Goal: Contribute content: Contribute content

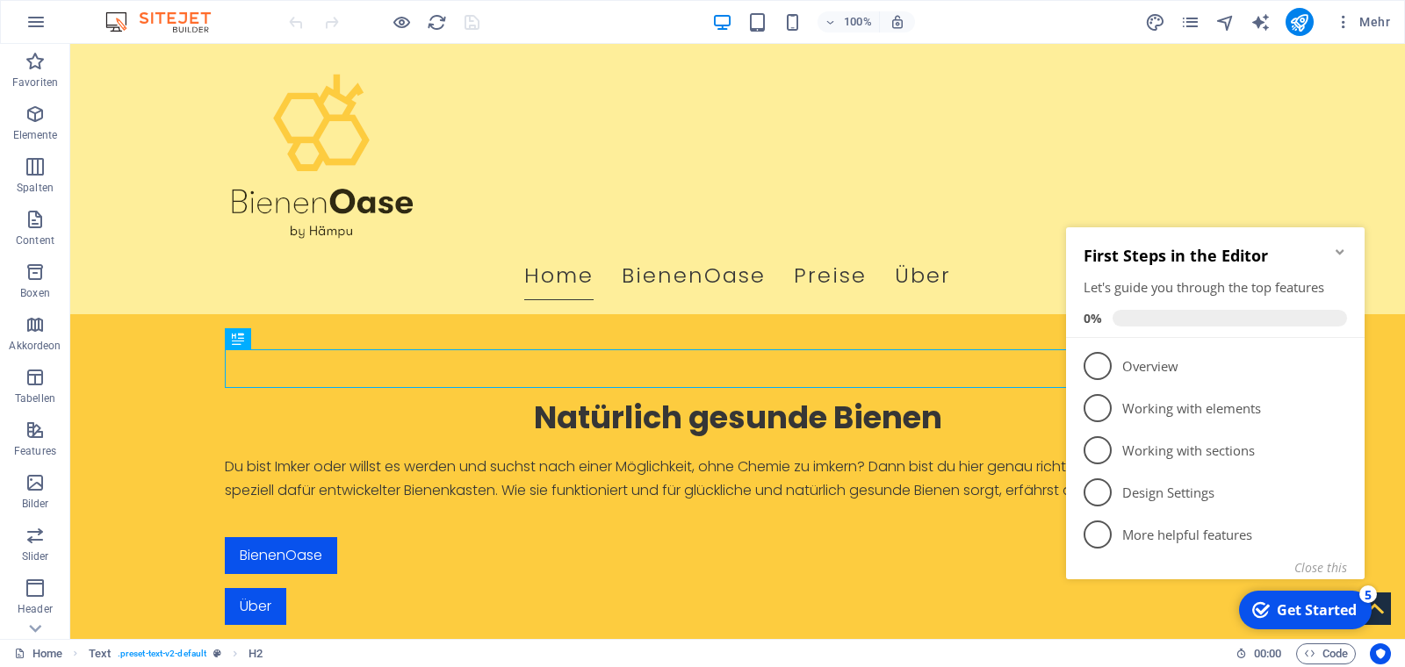
click at [1342, 252] on icon "Minimize checklist" at bounding box center [1340, 251] width 8 height 5
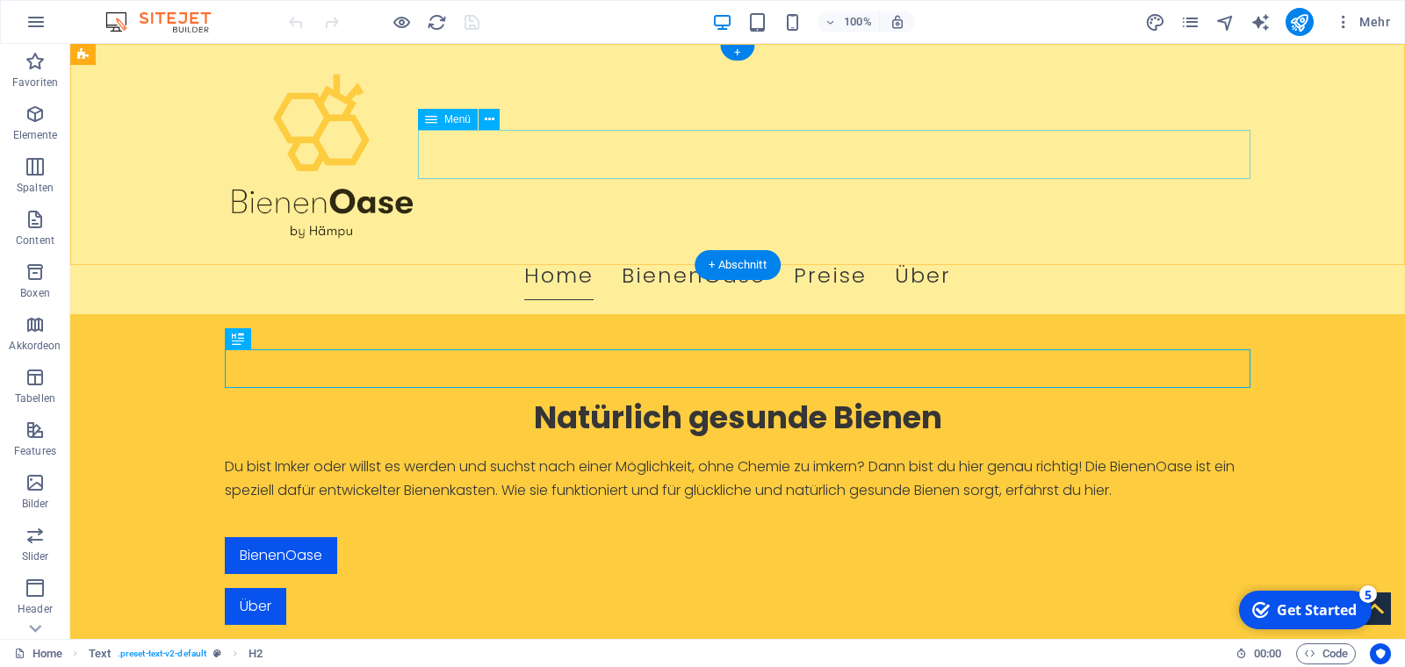
click at [796, 251] on nav "Home BienenOase Preise Über" at bounding box center [738, 275] width 1026 height 49
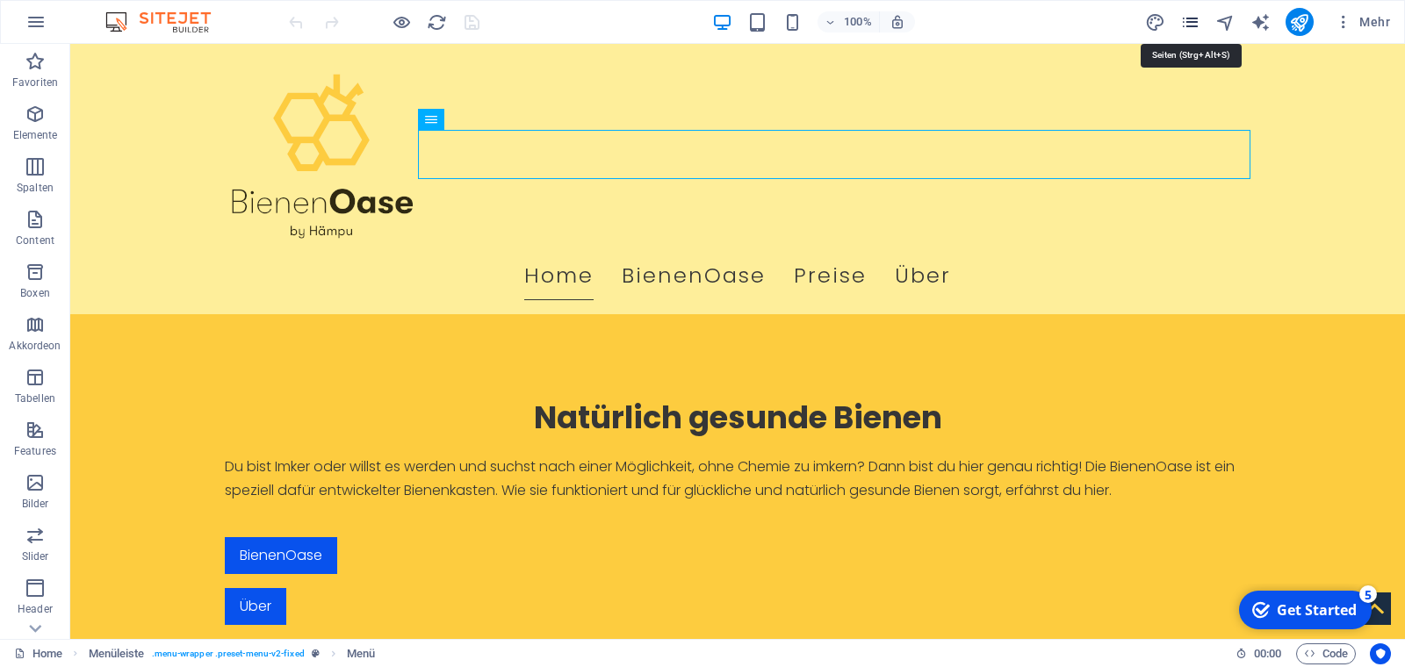
click at [1197, 22] on icon "pages" at bounding box center [1190, 22] width 20 height 20
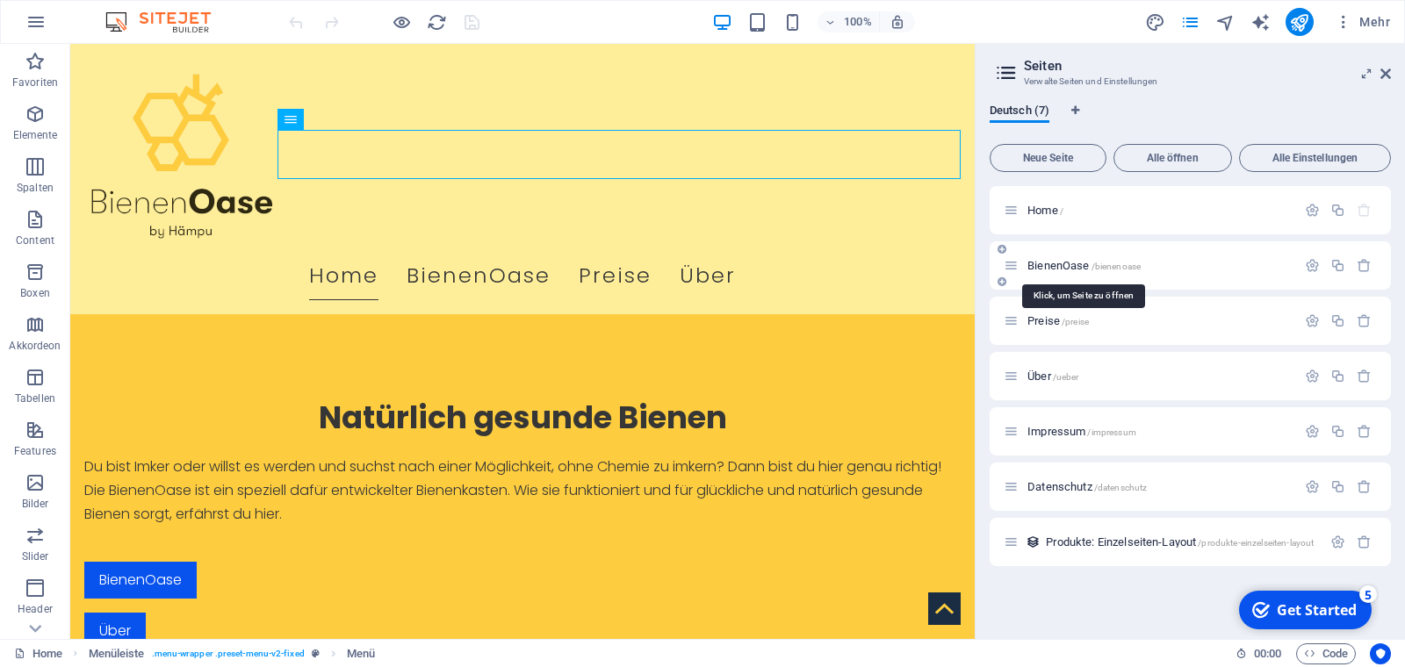
click at [1042, 263] on span "BienenOase /bienenoase" at bounding box center [1083, 265] width 113 height 13
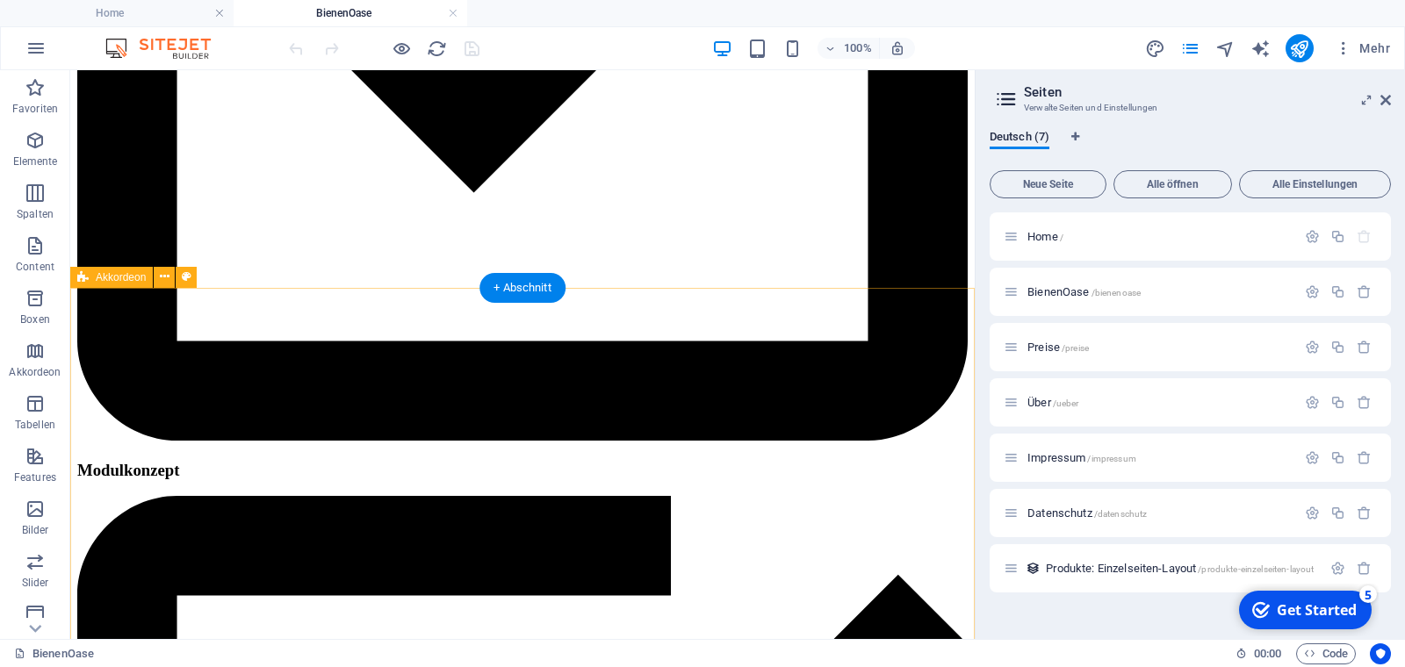
scroll to position [948, 0]
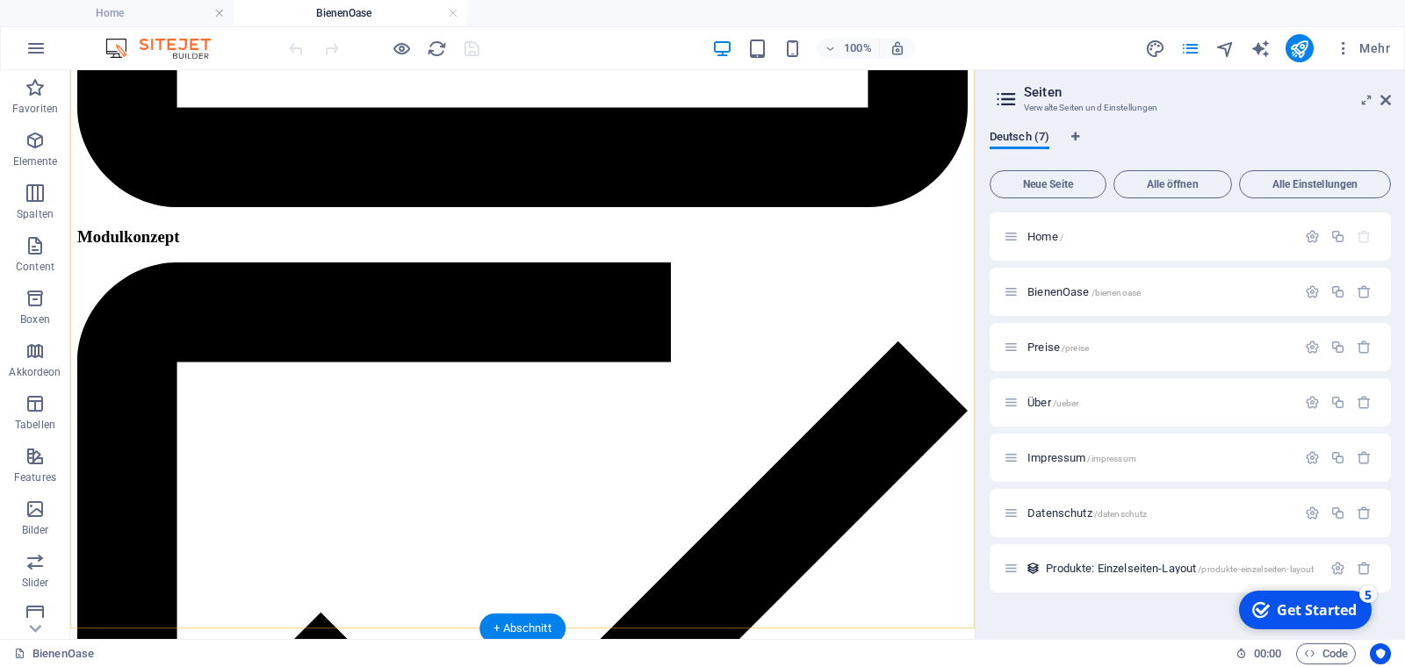
scroll to position [1304, 0]
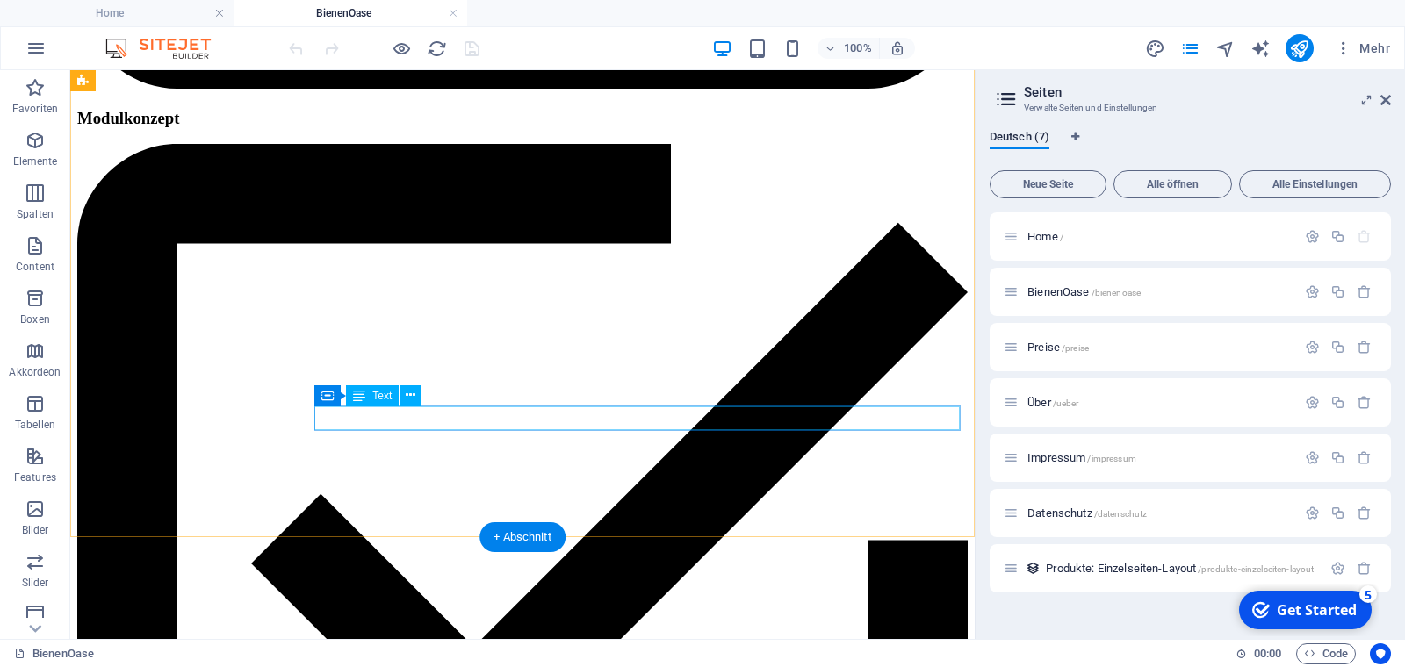
drag, startPoint x: 481, startPoint y: 420, endPoint x: 408, endPoint y: 424, distance: 73.0
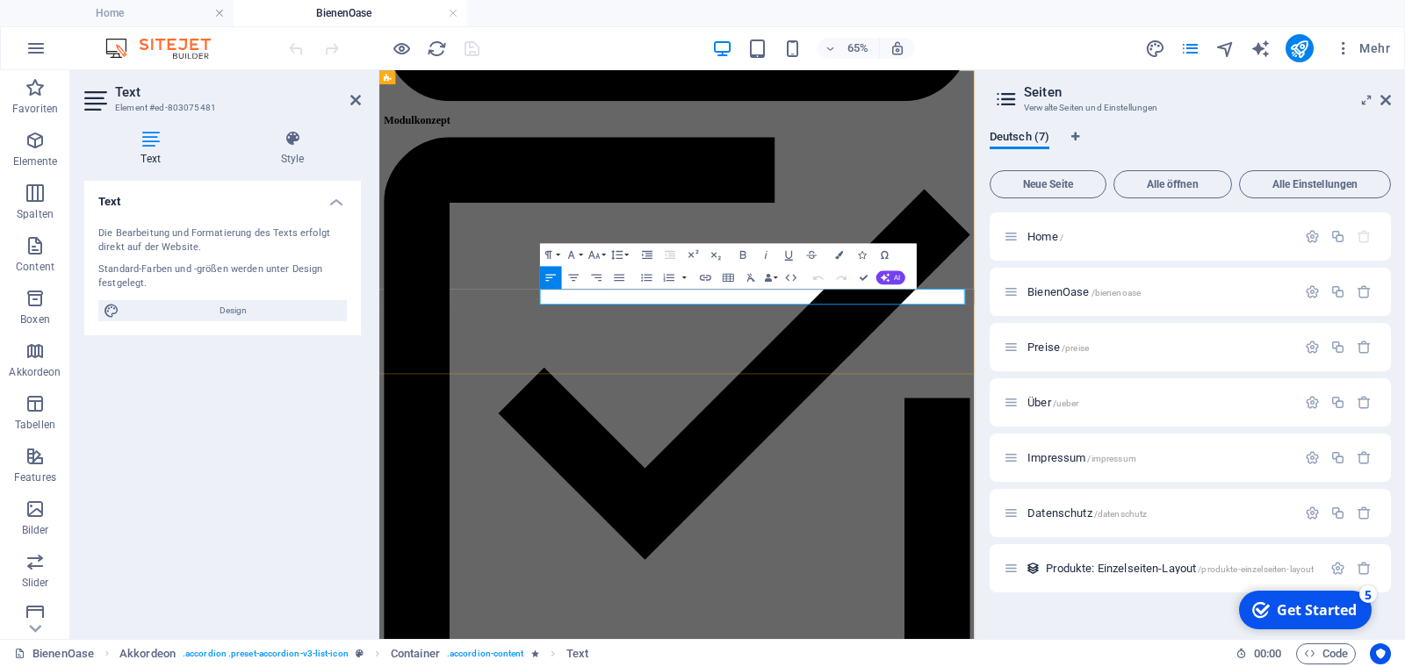
click at [363, 99] on aside "Text Element #ed-803075481 Text Style Text Die Bearbeitung und Formatierung des…" at bounding box center [224, 354] width 309 height 569
click at [357, 103] on icon at bounding box center [355, 100] width 11 height 14
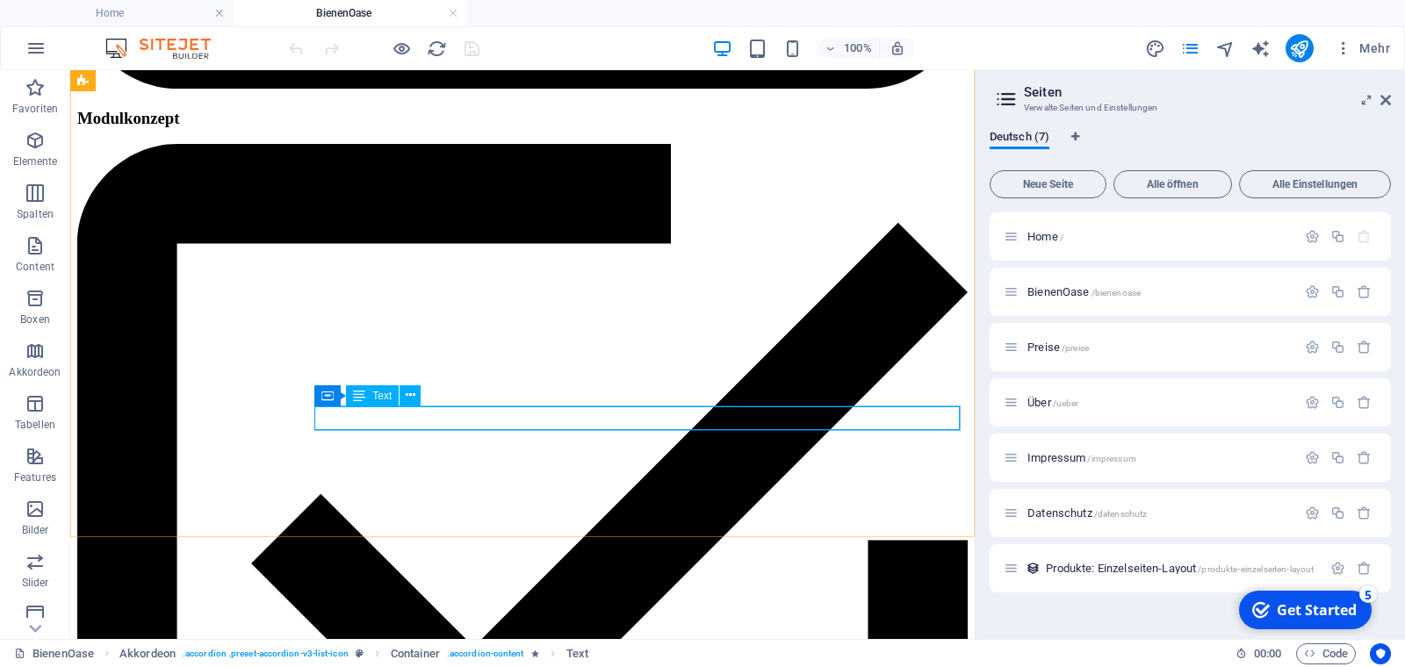
click at [371, 396] on div "Text" at bounding box center [372, 395] width 53 height 21
click at [407, 397] on icon at bounding box center [411, 395] width 10 height 18
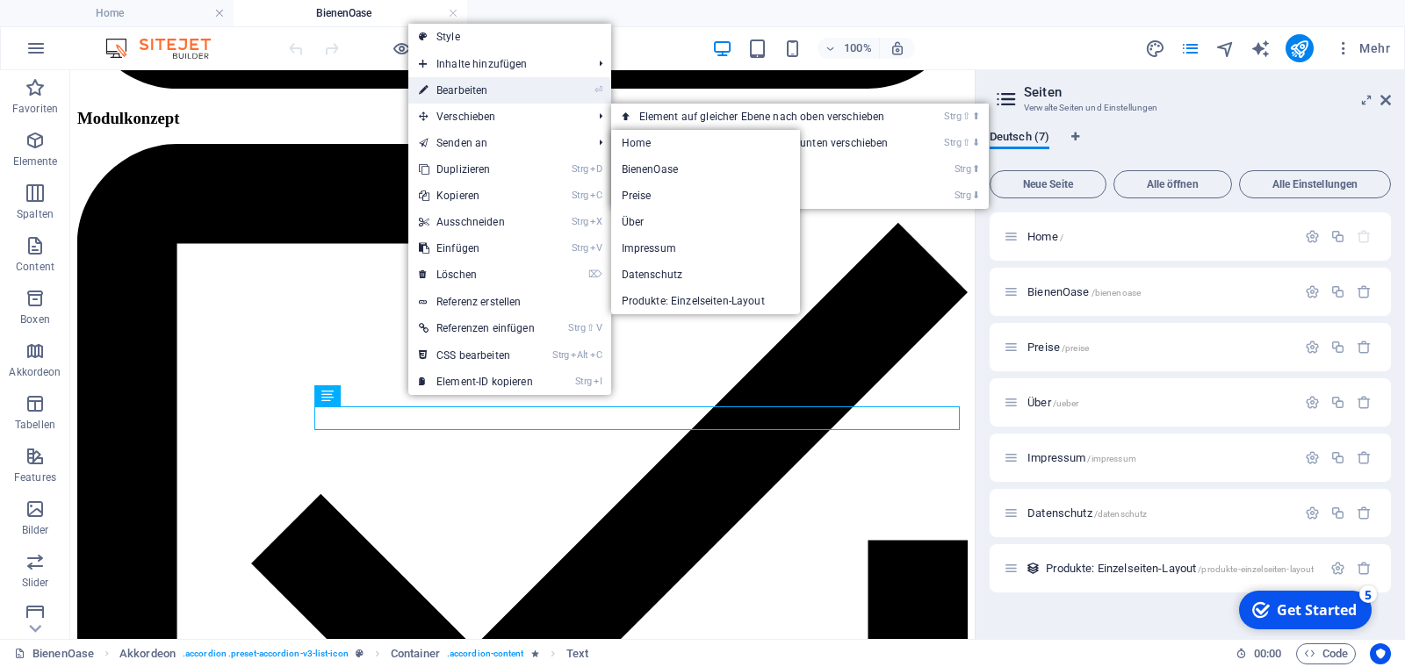
click at [460, 87] on link "⏎ Bearbeiten" at bounding box center [476, 90] width 137 height 26
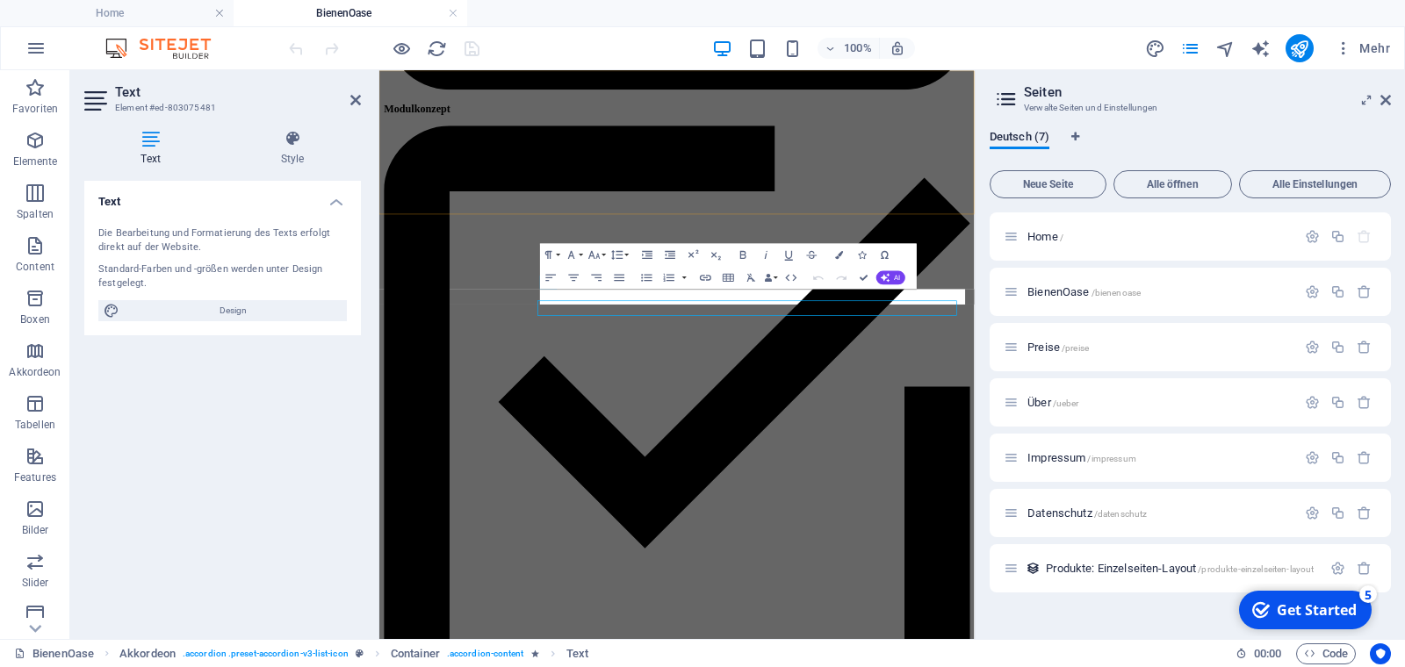
scroll to position [1286, 0]
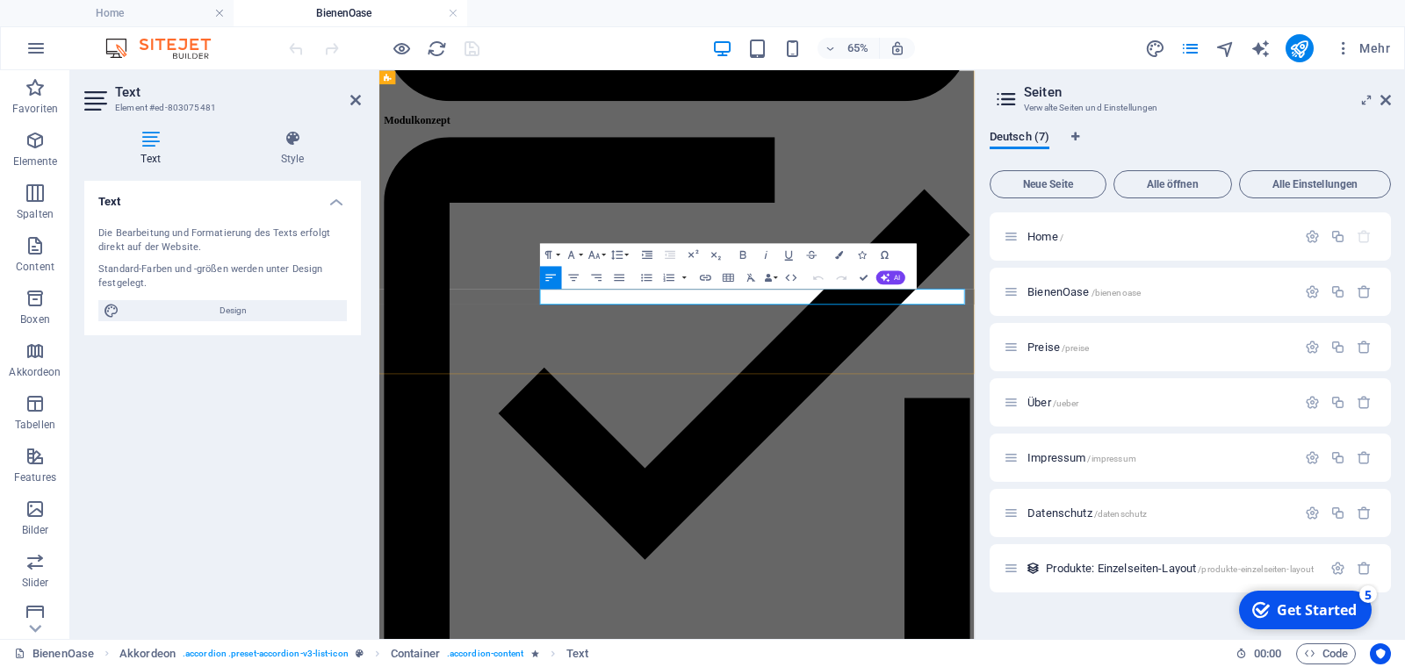
drag, startPoint x: 825, startPoint y: 417, endPoint x: 633, endPoint y: 413, distance: 191.5
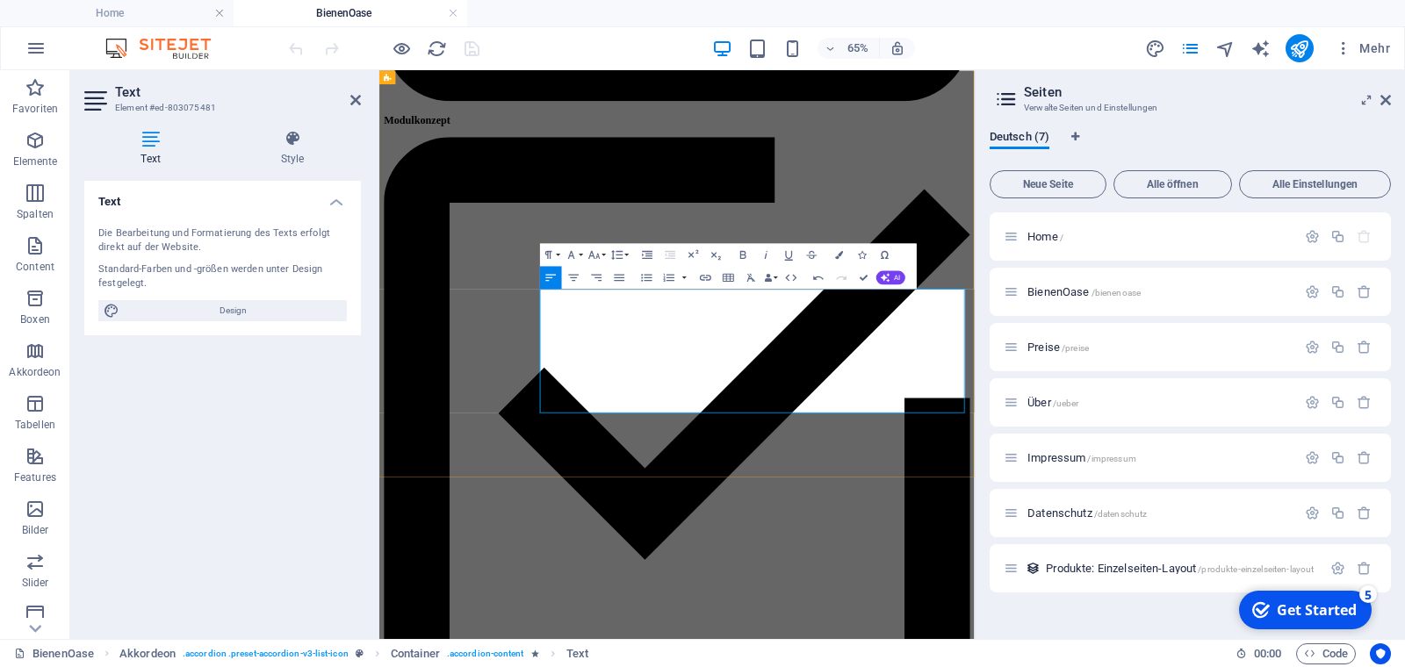
drag, startPoint x: 1144, startPoint y: 592, endPoint x: 632, endPoint y: 416, distance: 541.2
click at [623, 253] on icon "button" at bounding box center [617, 255] width 14 height 14
click at [648, 280] on icon "button" at bounding box center [646, 277] width 11 height 7
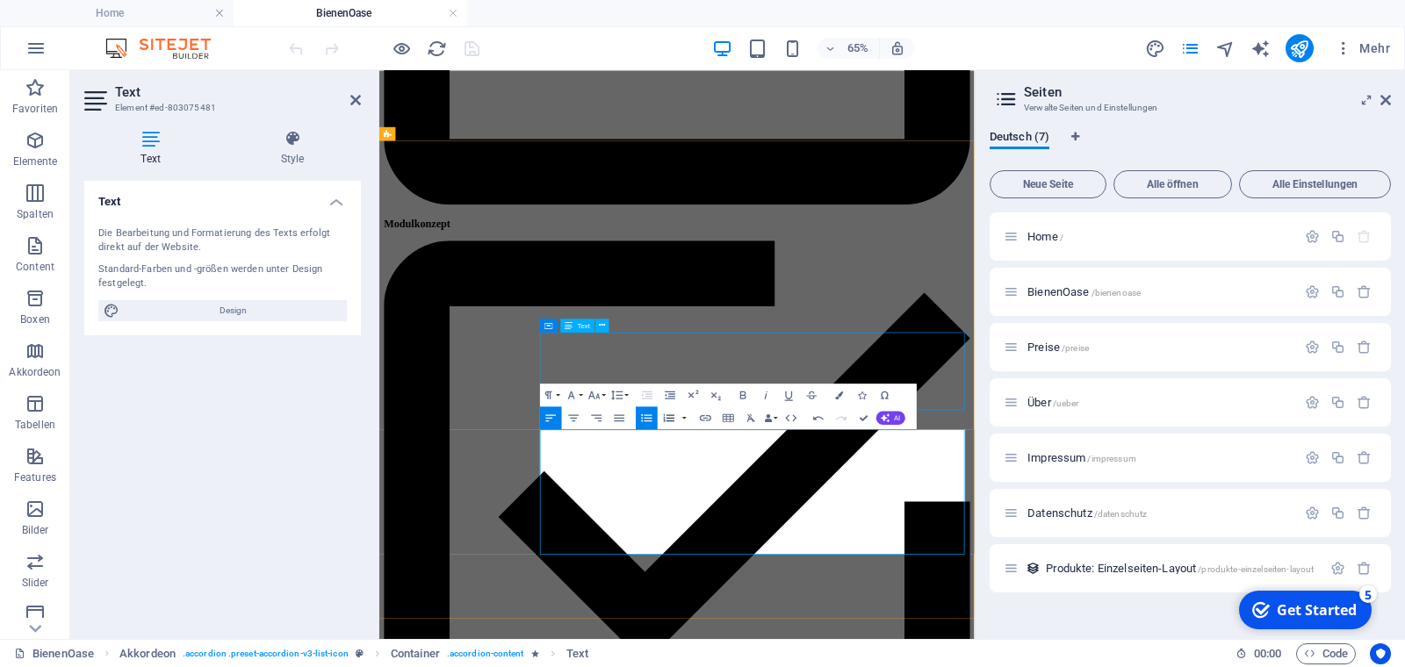
scroll to position [1168, 0]
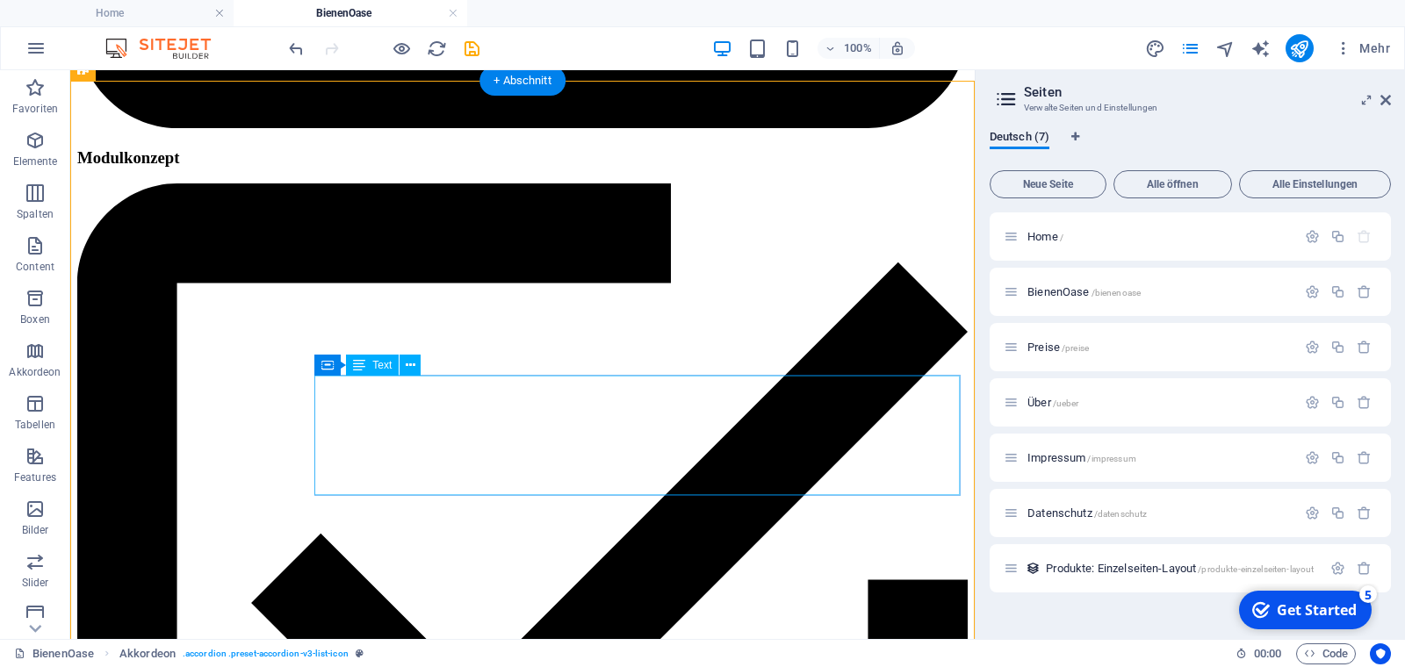
scroll to position [1304, 0]
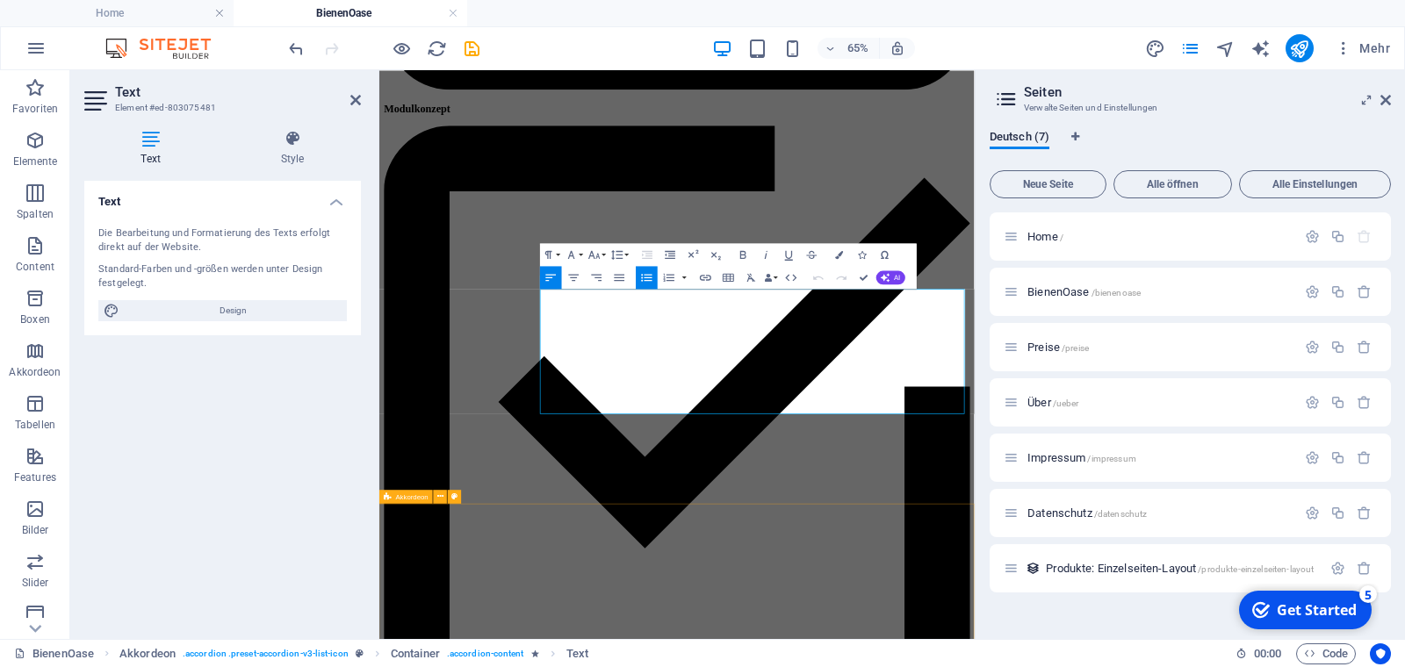
scroll to position [1286, 0]
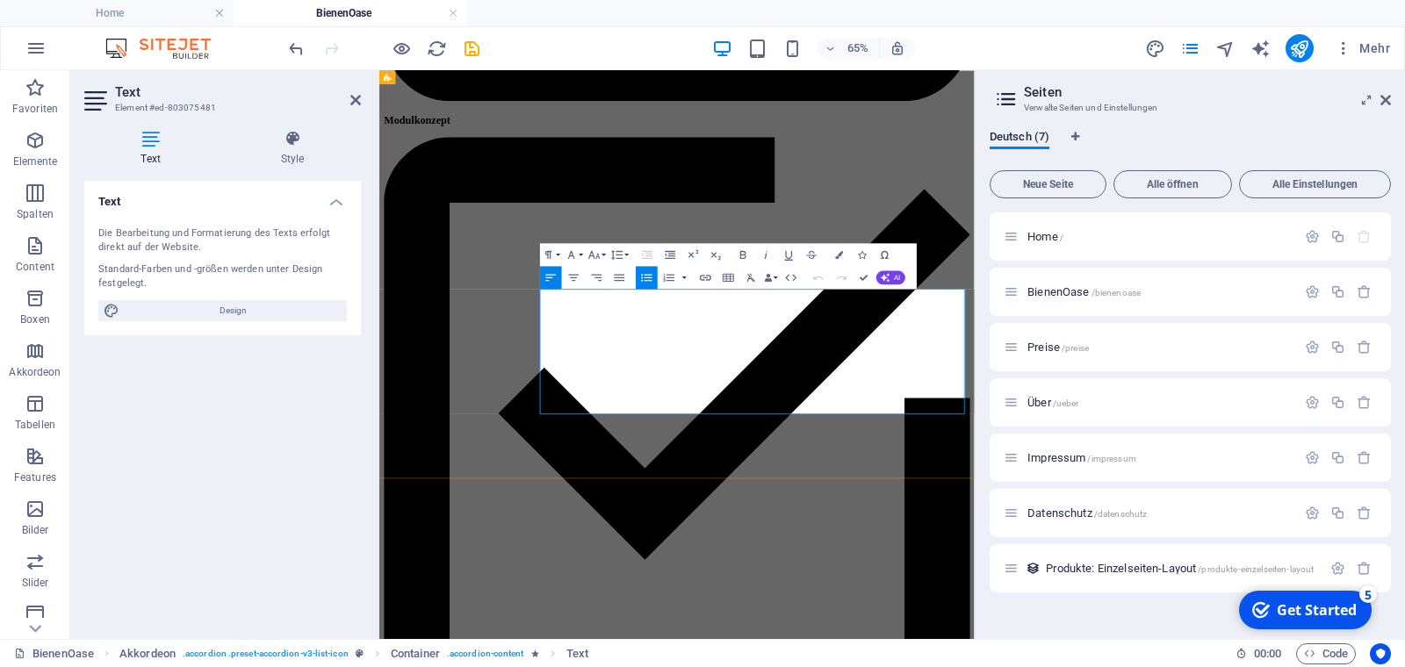
drag, startPoint x: 772, startPoint y: 558, endPoint x: 1215, endPoint y: 538, distance: 443.9
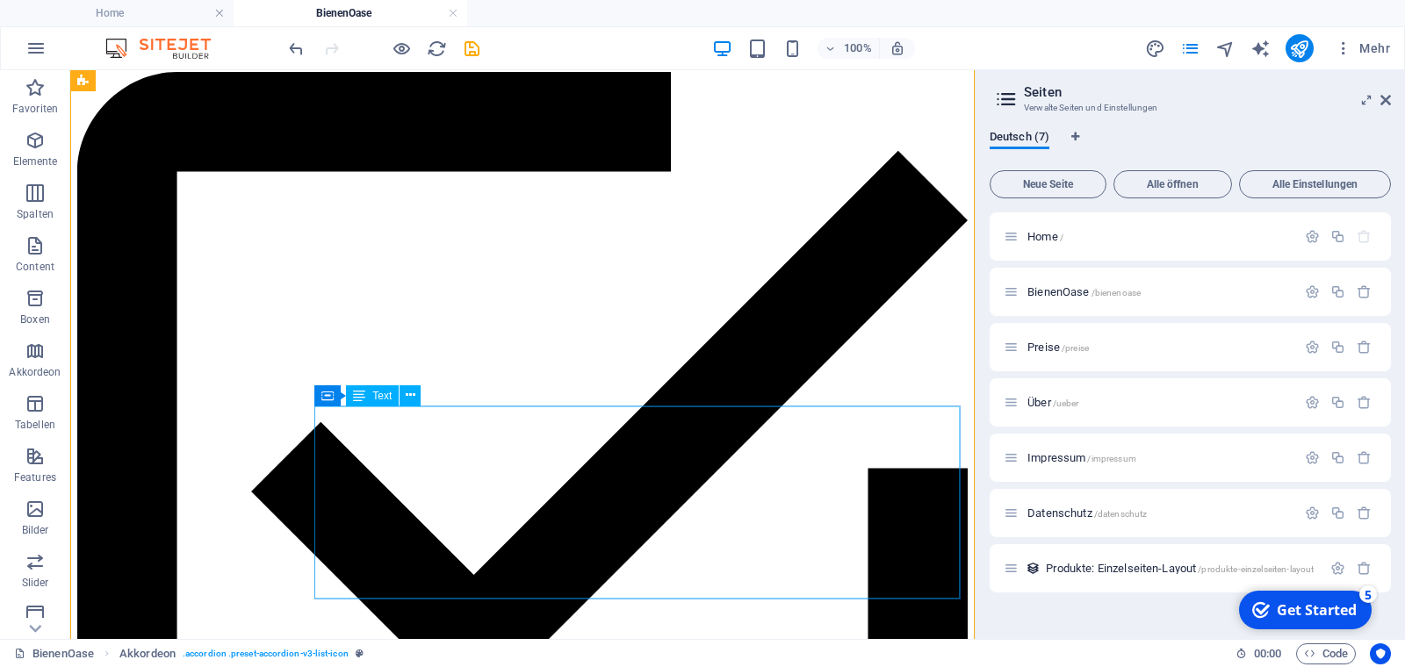
scroll to position [1423, 0]
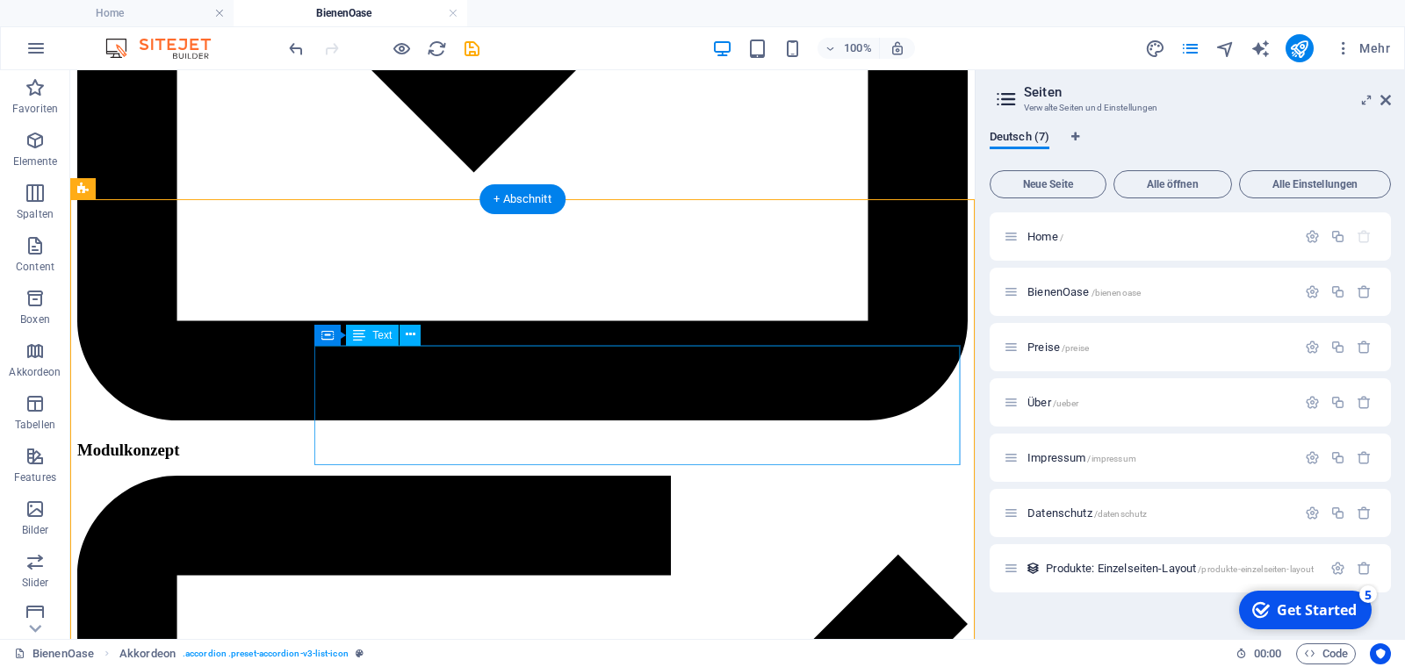
scroll to position [948, 0]
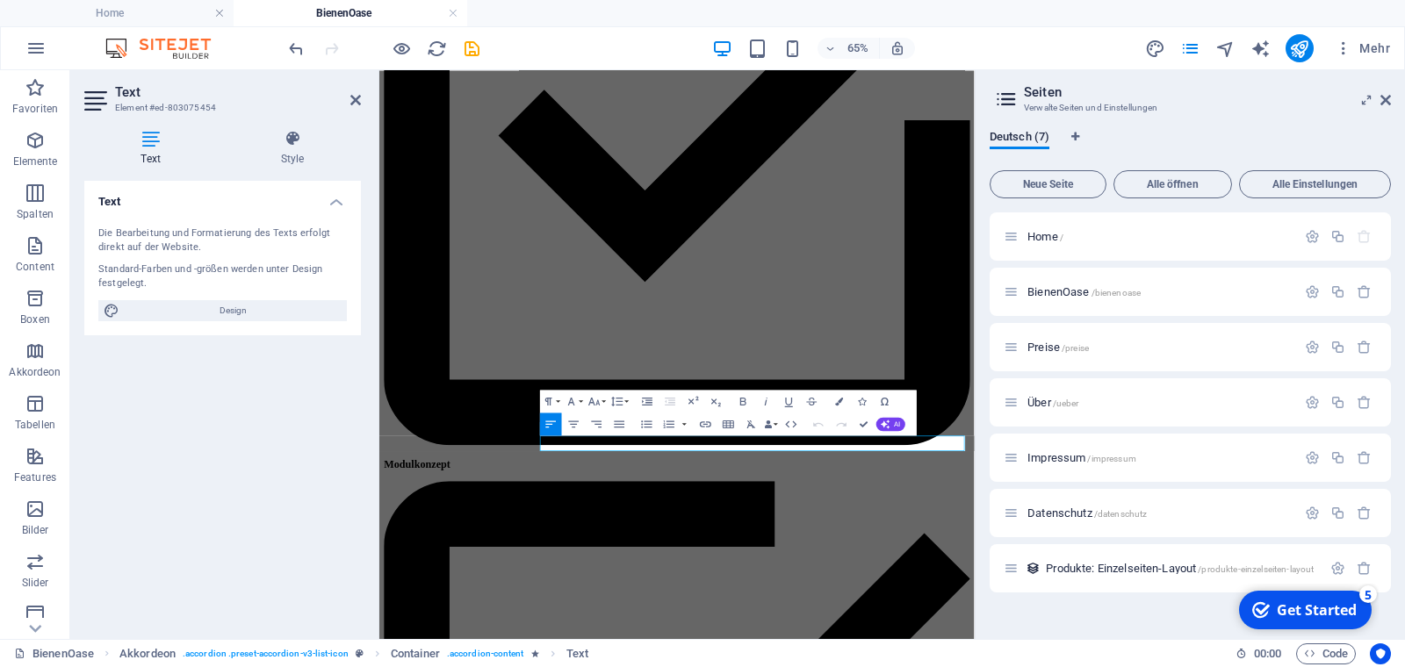
scroll to position [693, 0]
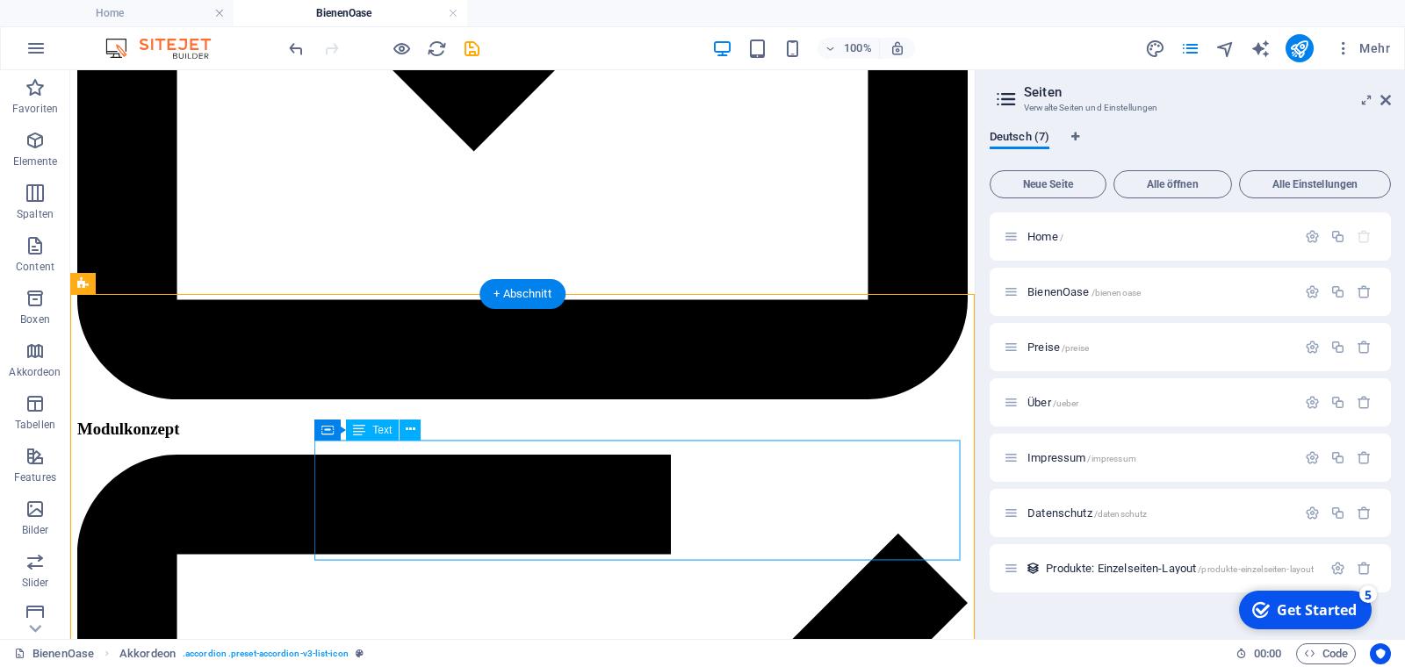
scroll to position [1048, 0]
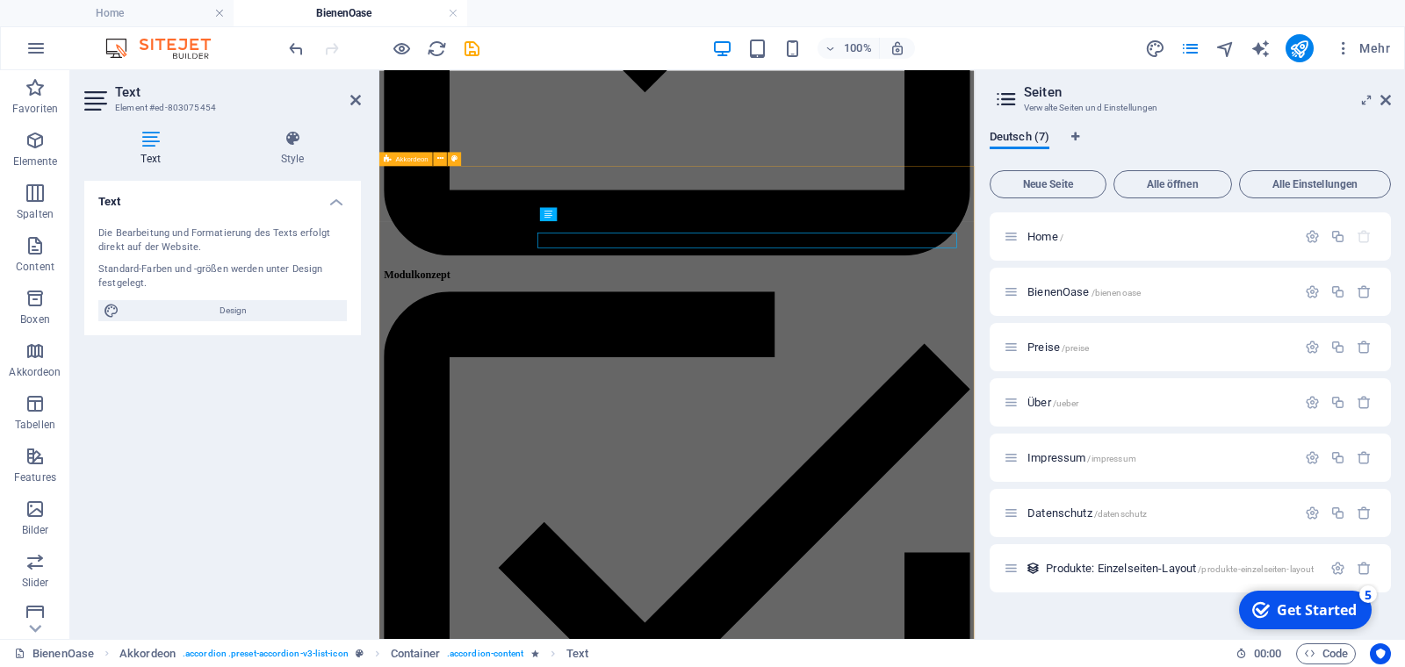
scroll to position [1031, 0]
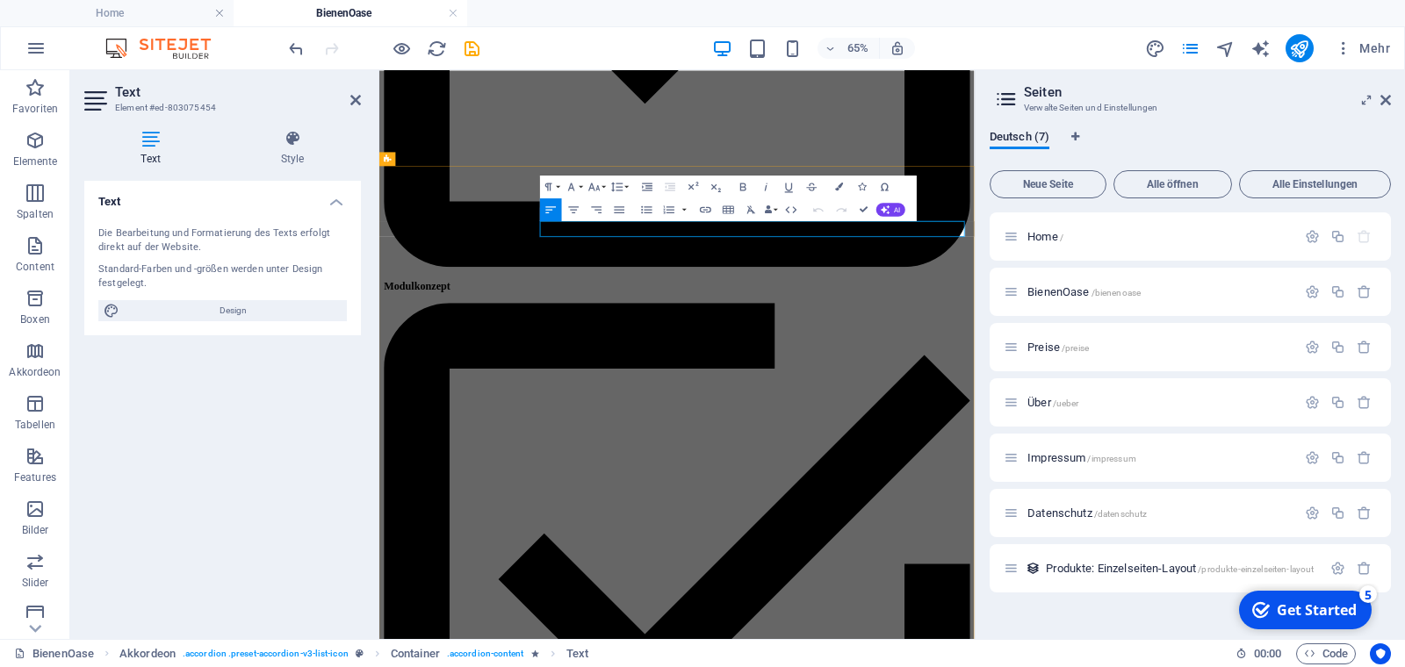
drag, startPoint x: 989, startPoint y: 311, endPoint x: 831, endPoint y: 313, distance: 158.1
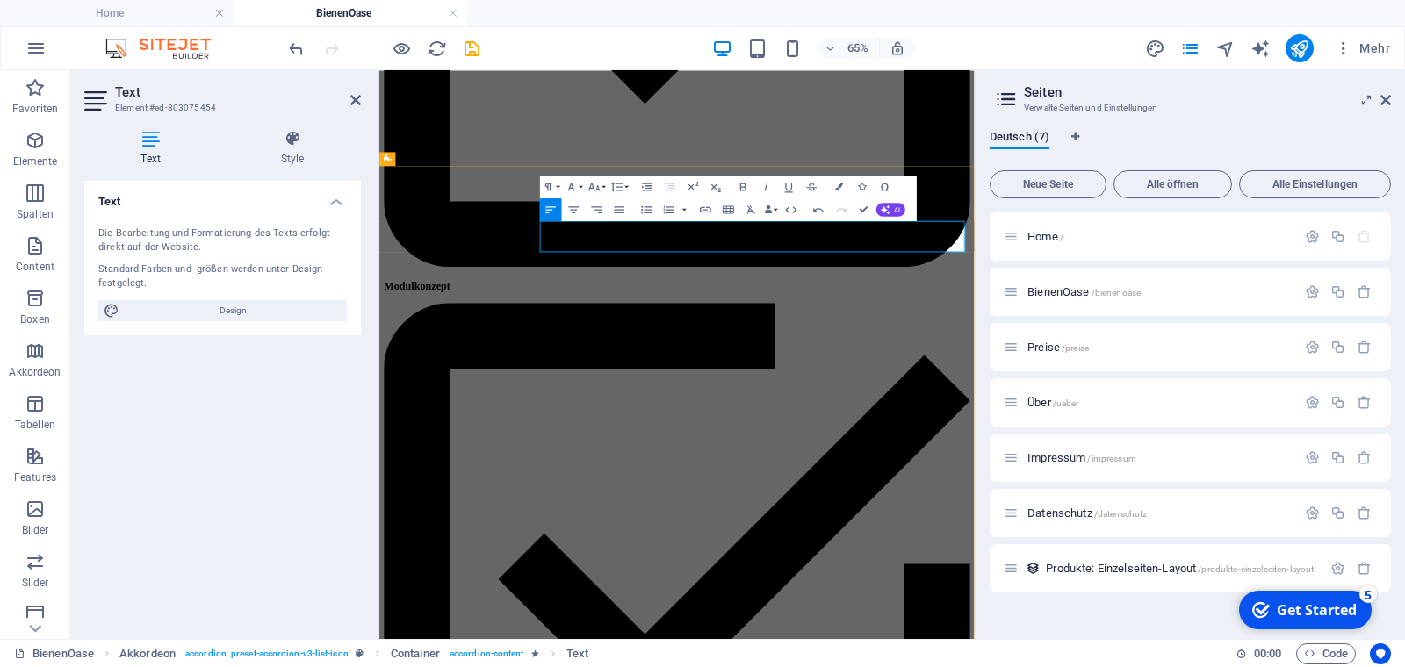
drag, startPoint x: 730, startPoint y: 318, endPoint x: 628, endPoint y: 311, distance: 102.1
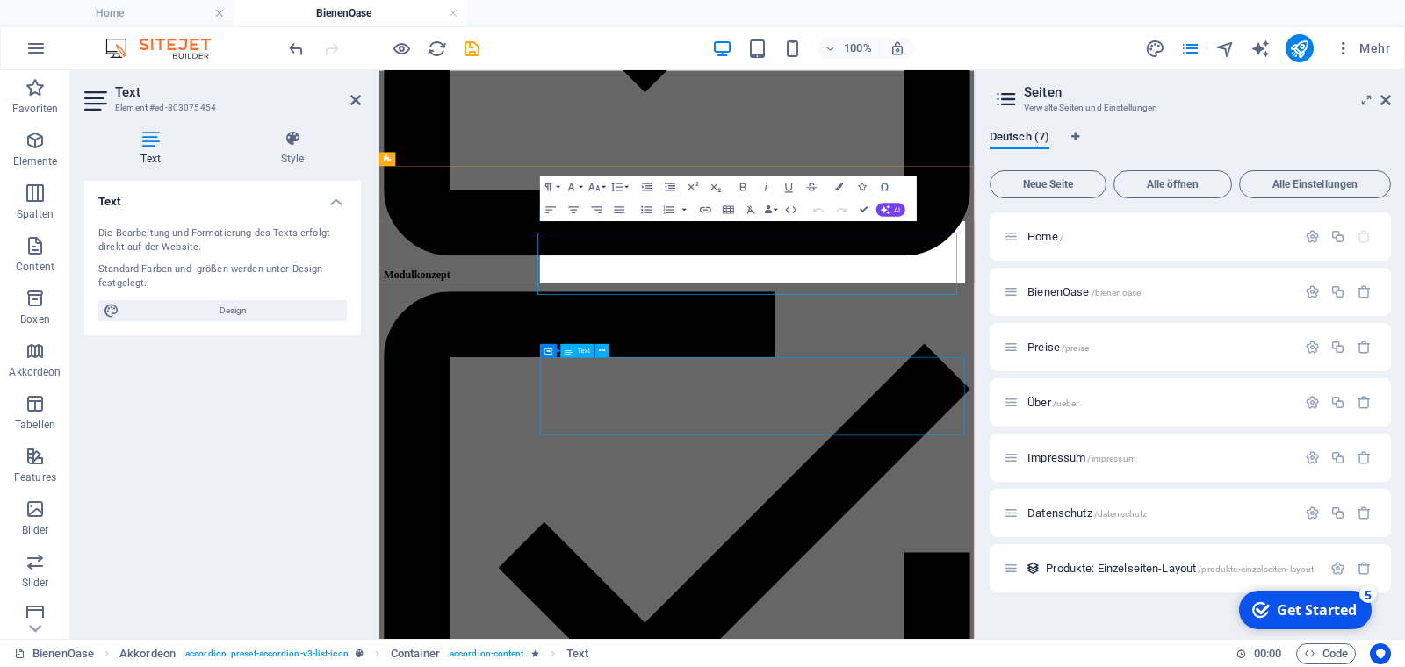
scroll to position [1031, 0]
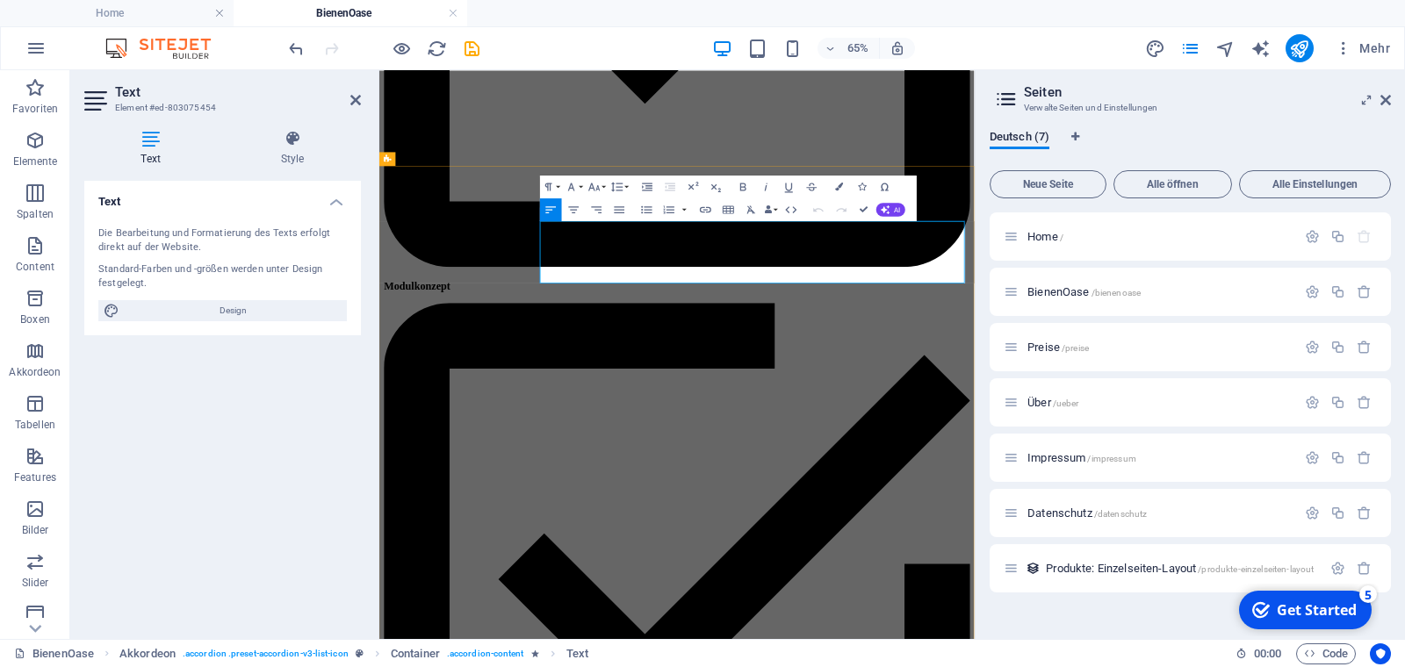
drag, startPoint x: 996, startPoint y: 383, endPoint x: 630, endPoint y: 306, distance: 374.2
click at [647, 206] on icon "button" at bounding box center [647, 210] width 14 height 14
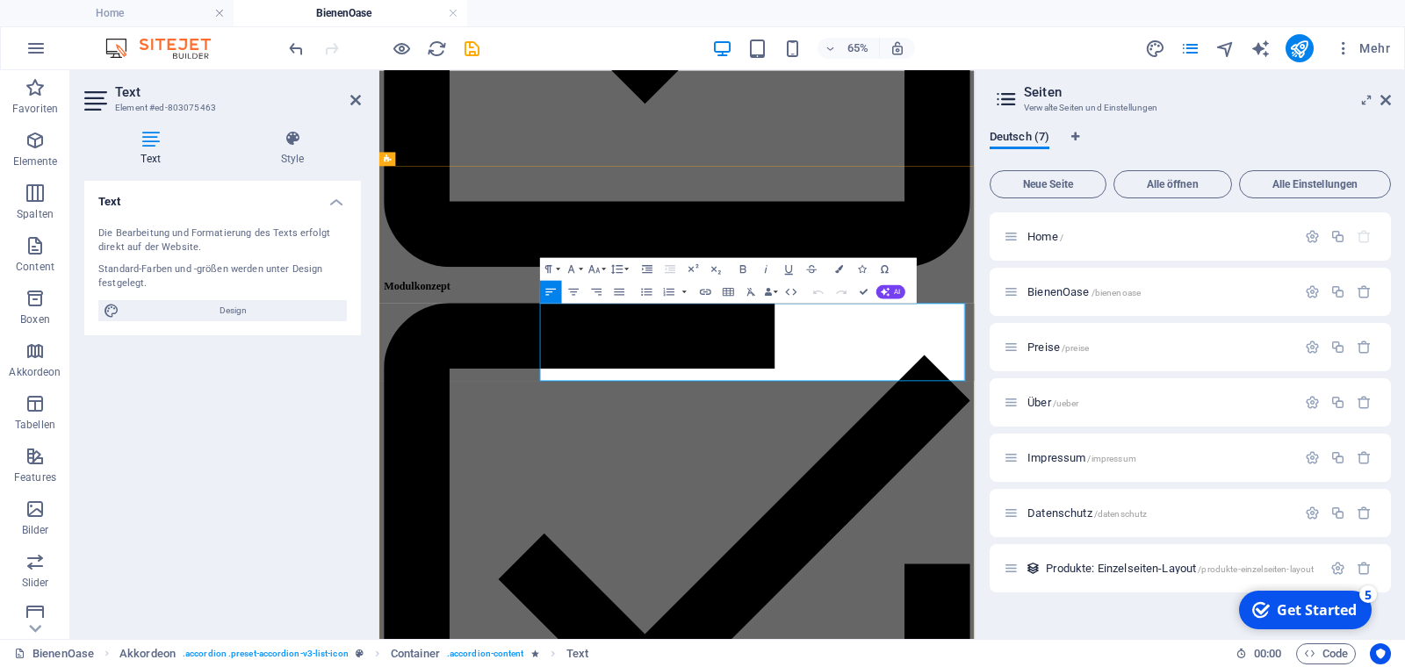
drag, startPoint x: 916, startPoint y: 532, endPoint x: 631, endPoint y: 449, distance: 296.5
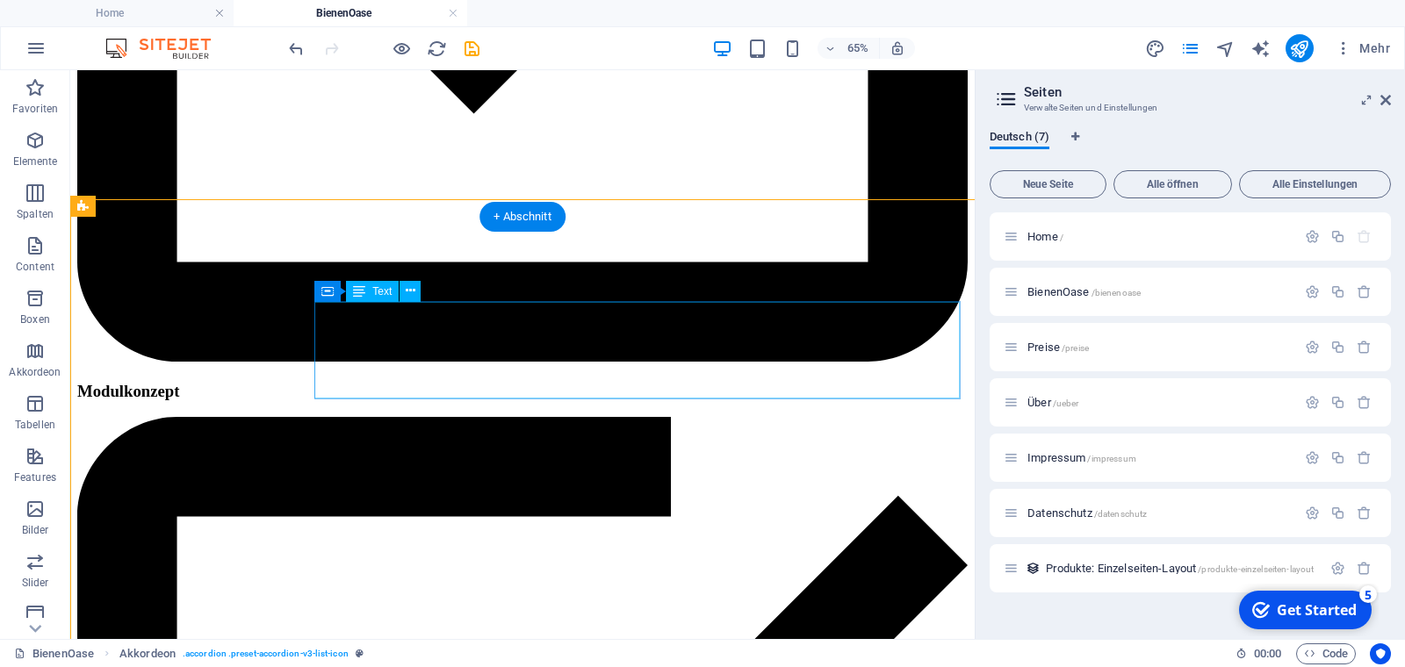
scroll to position [1048, 0]
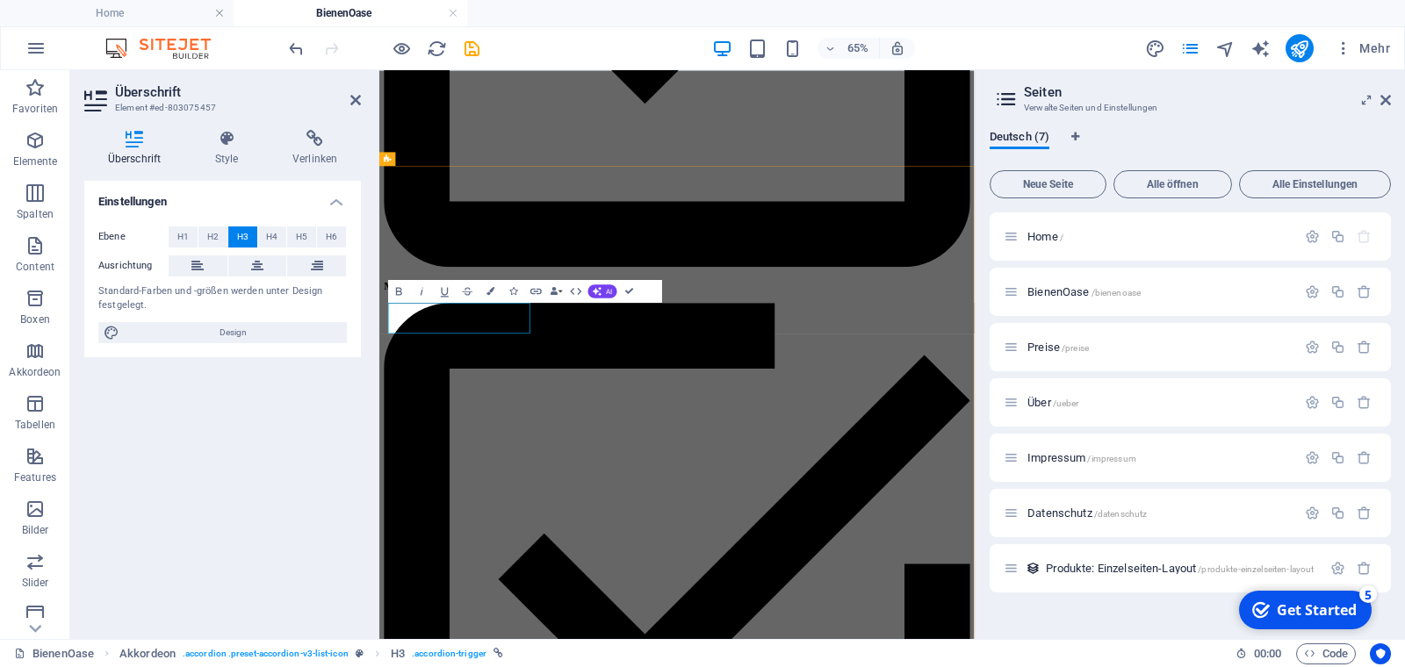
drag, startPoint x: 512, startPoint y: 449, endPoint x: 637, endPoint y: 460, distance: 125.2
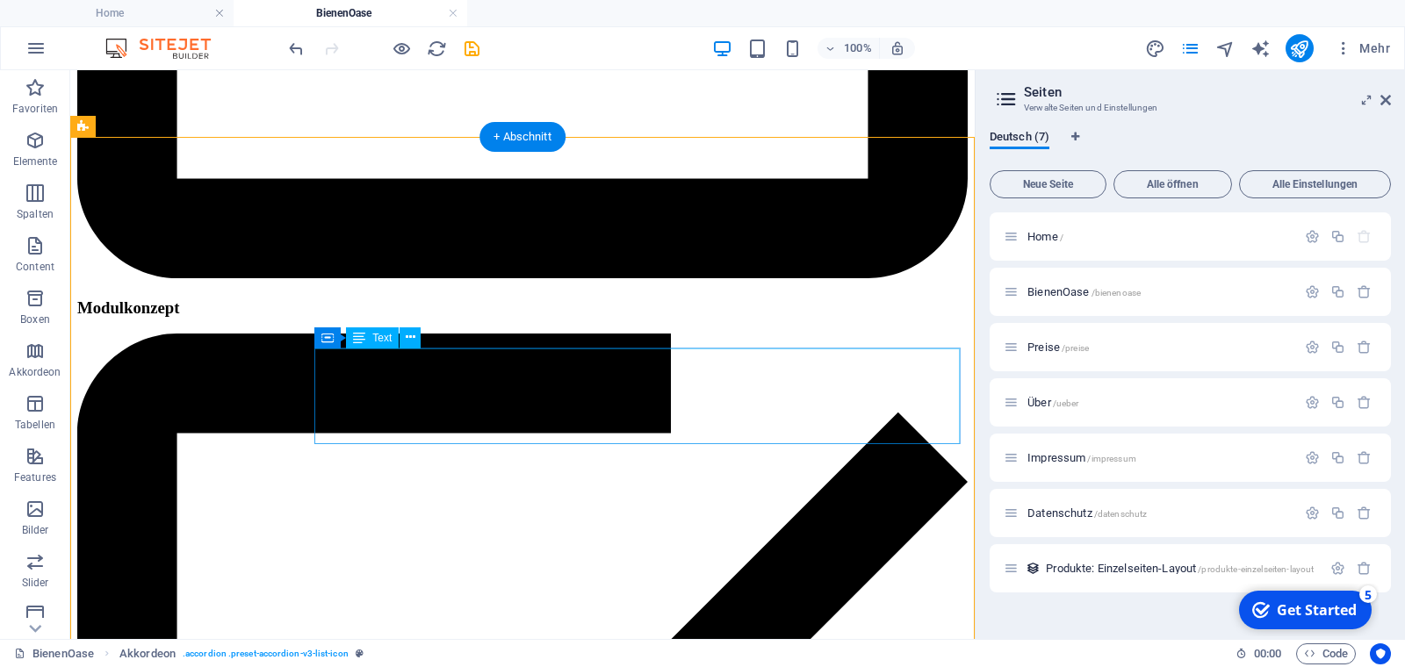
scroll to position [1167, 0]
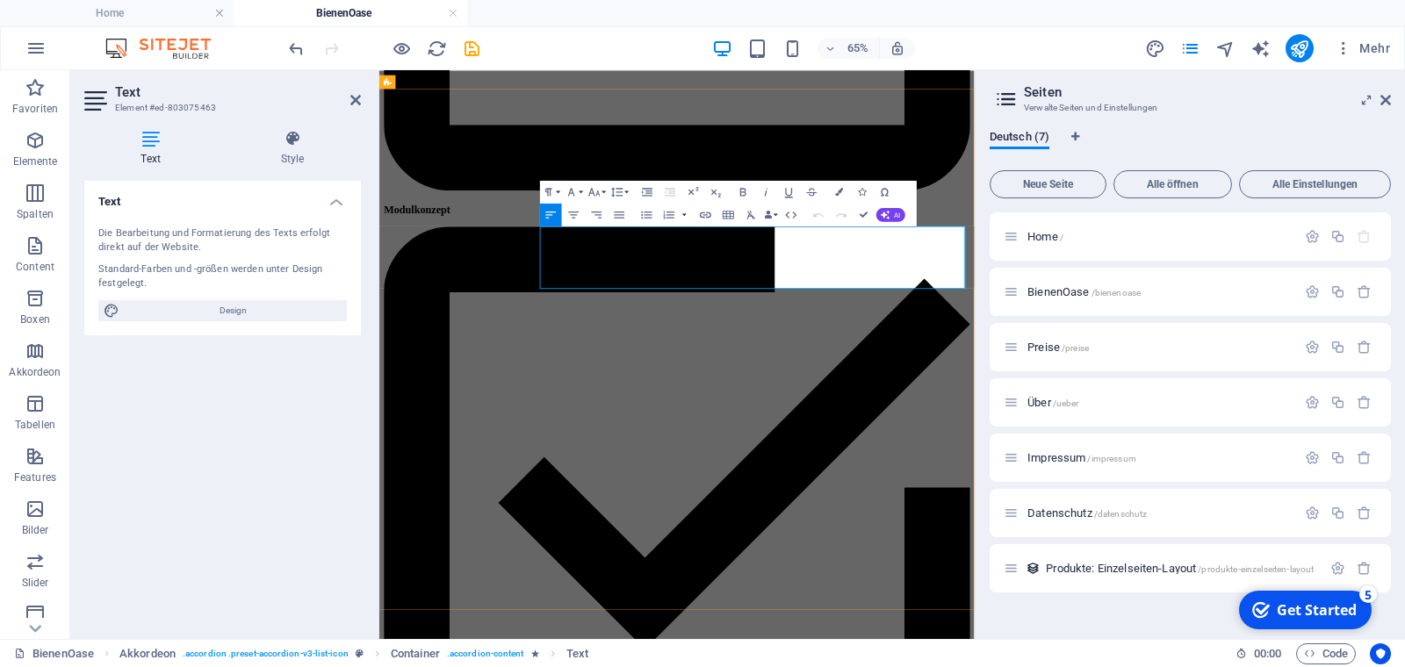
drag, startPoint x: 736, startPoint y: 391, endPoint x: 633, endPoint y: 333, distance: 118.0
click at [647, 218] on icon "button" at bounding box center [646, 214] width 11 height 7
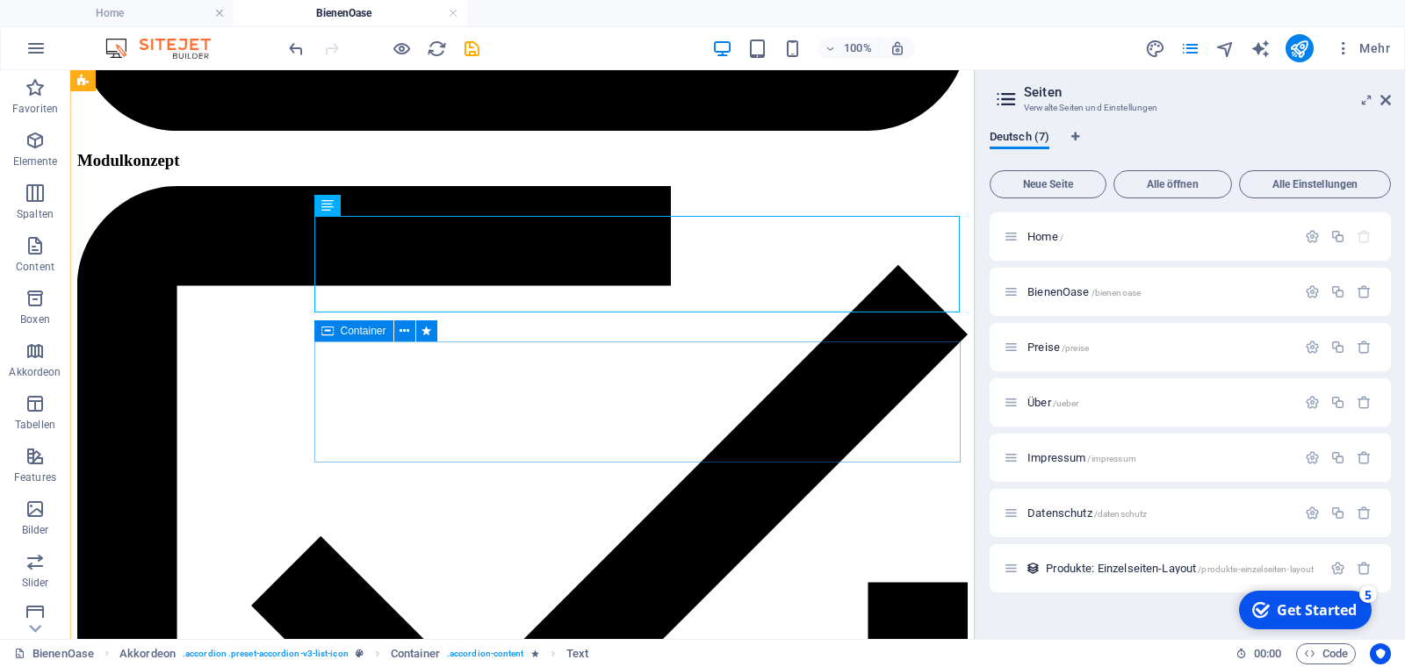
scroll to position [1286, 0]
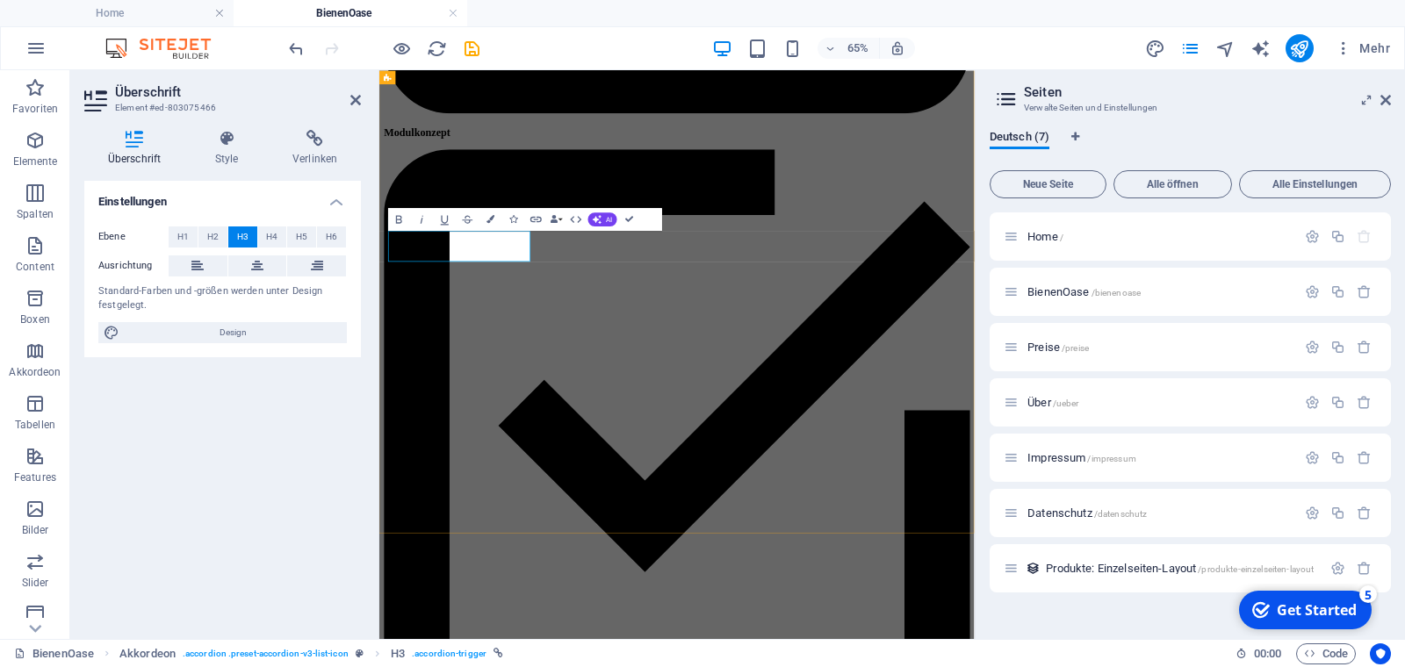
drag, startPoint x: 523, startPoint y: 338, endPoint x: 522, endPoint y: 349, distance: 10.7
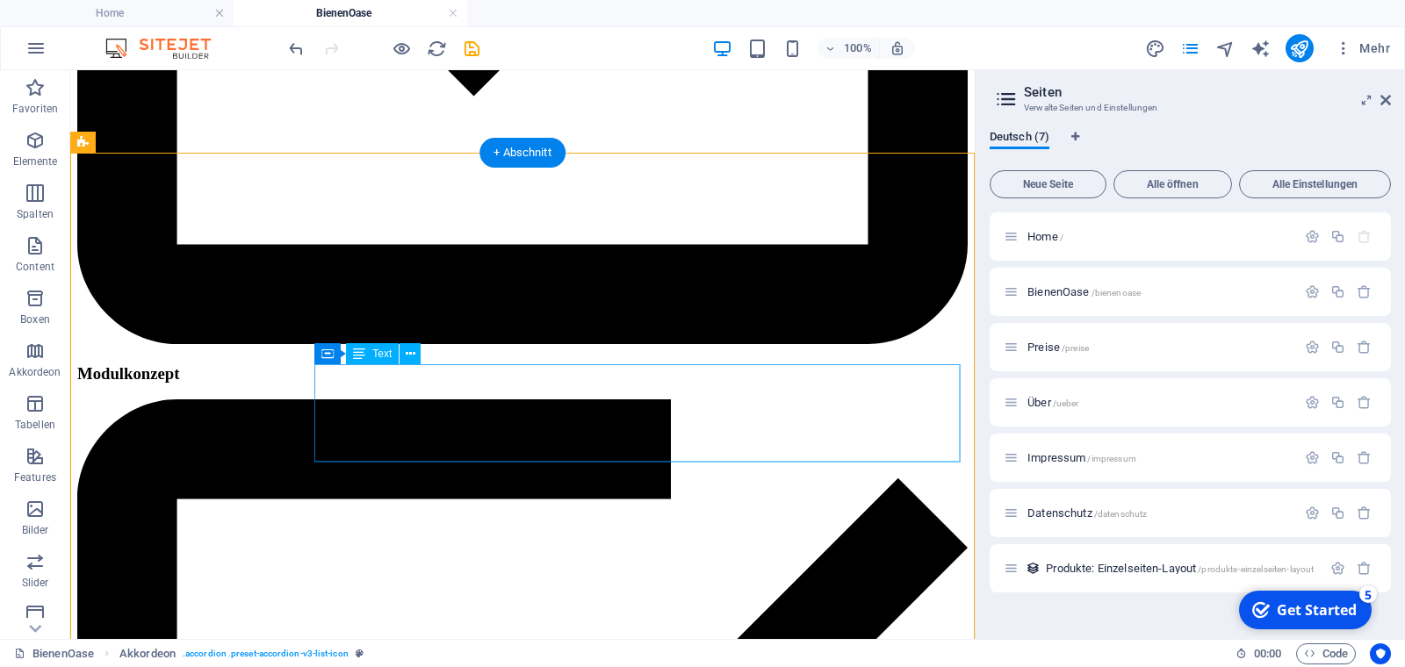
scroll to position [1167, 0]
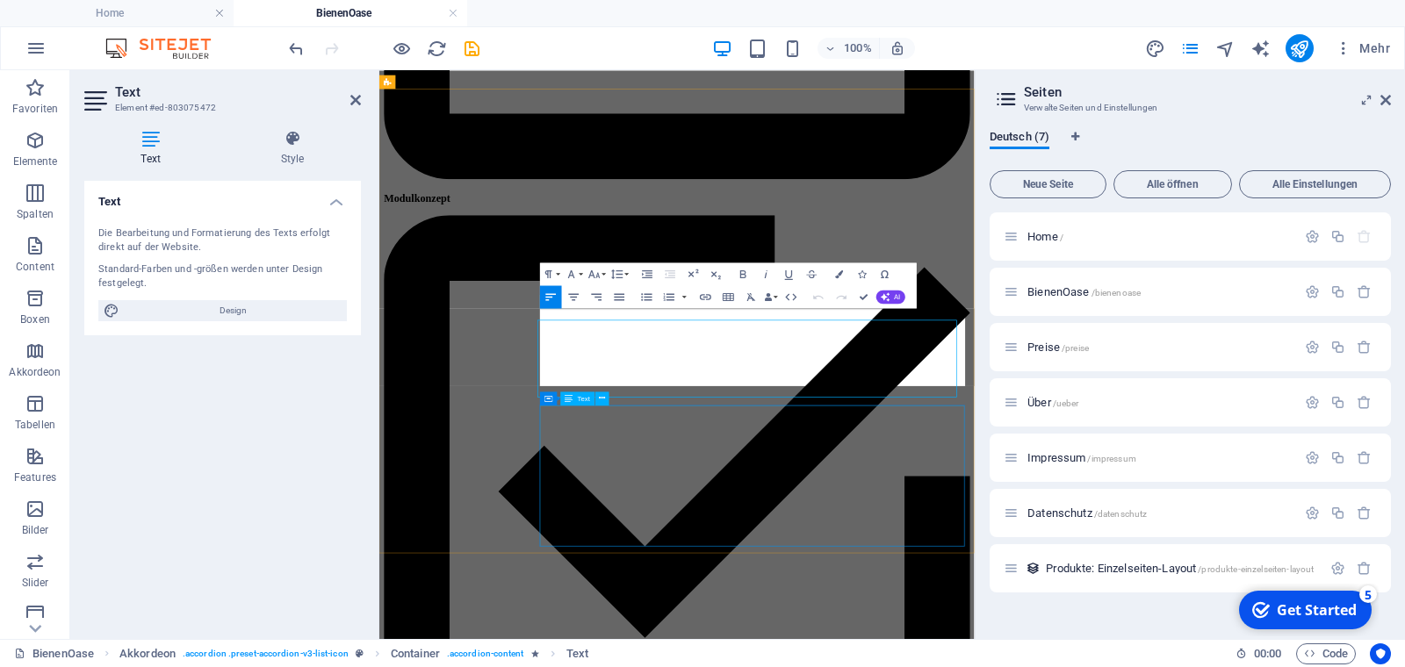
scroll to position [1149, 0]
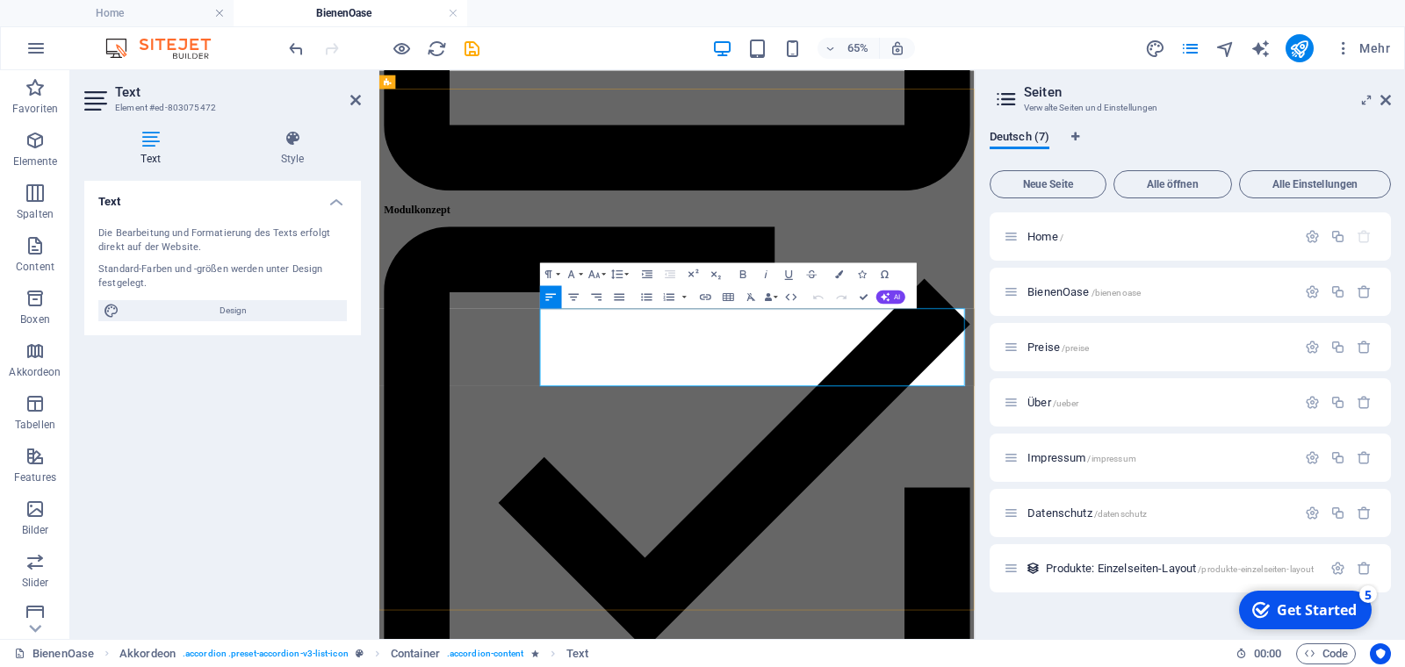
drag, startPoint x: 912, startPoint y: 548, endPoint x: 630, endPoint y: 437, distance: 303.6
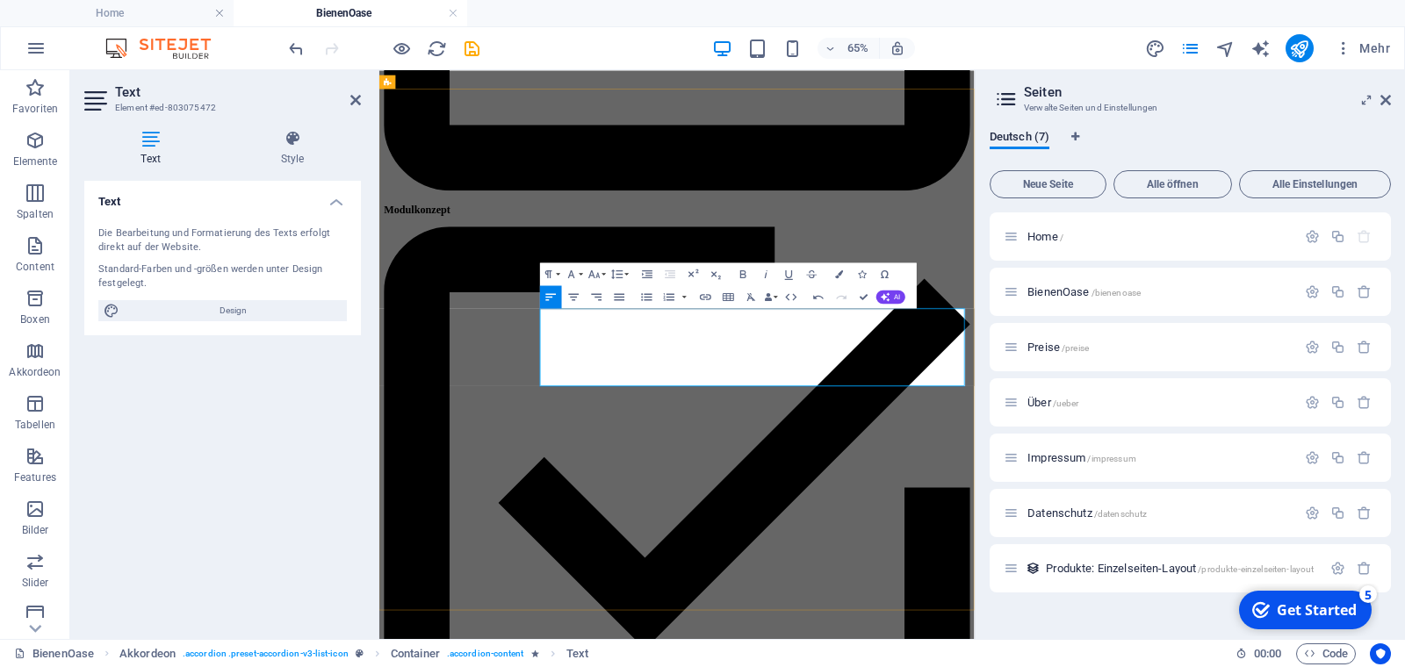
drag, startPoint x: 686, startPoint y: 572, endPoint x: 619, endPoint y: 445, distance: 143.0
click at [648, 299] on icon "button" at bounding box center [647, 297] width 14 height 14
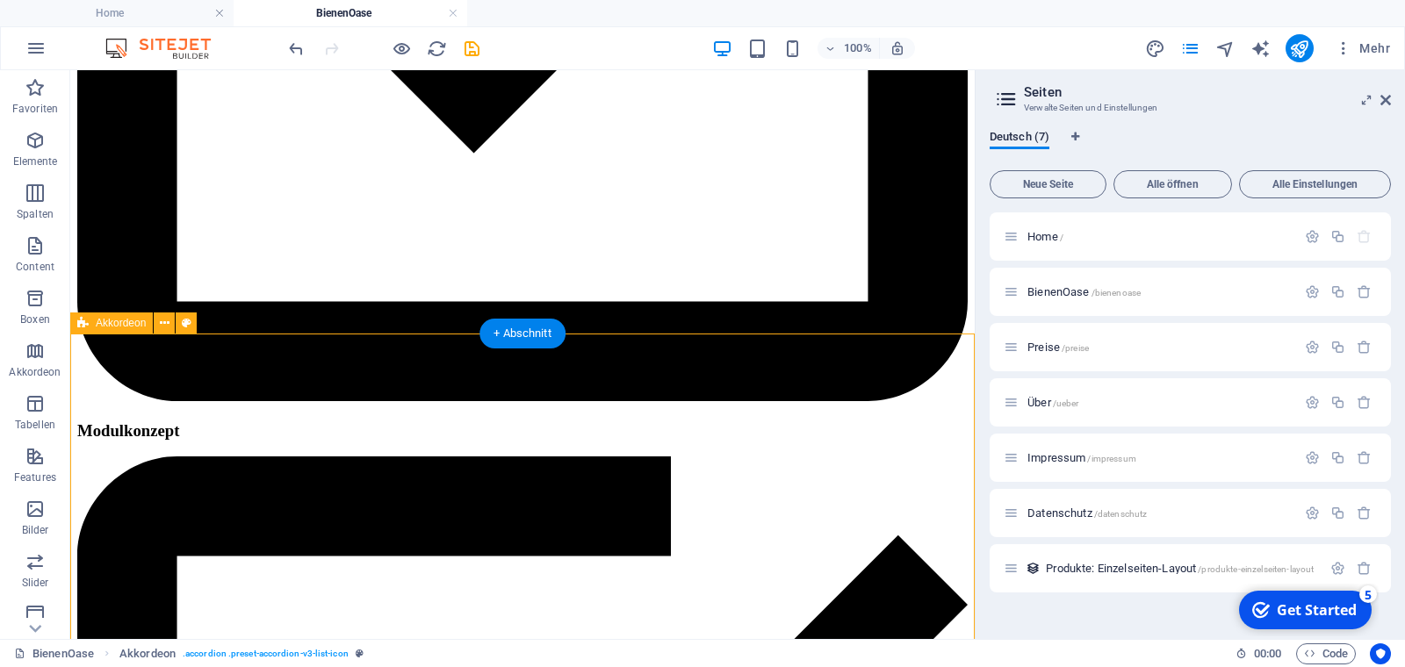
scroll to position [930, 0]
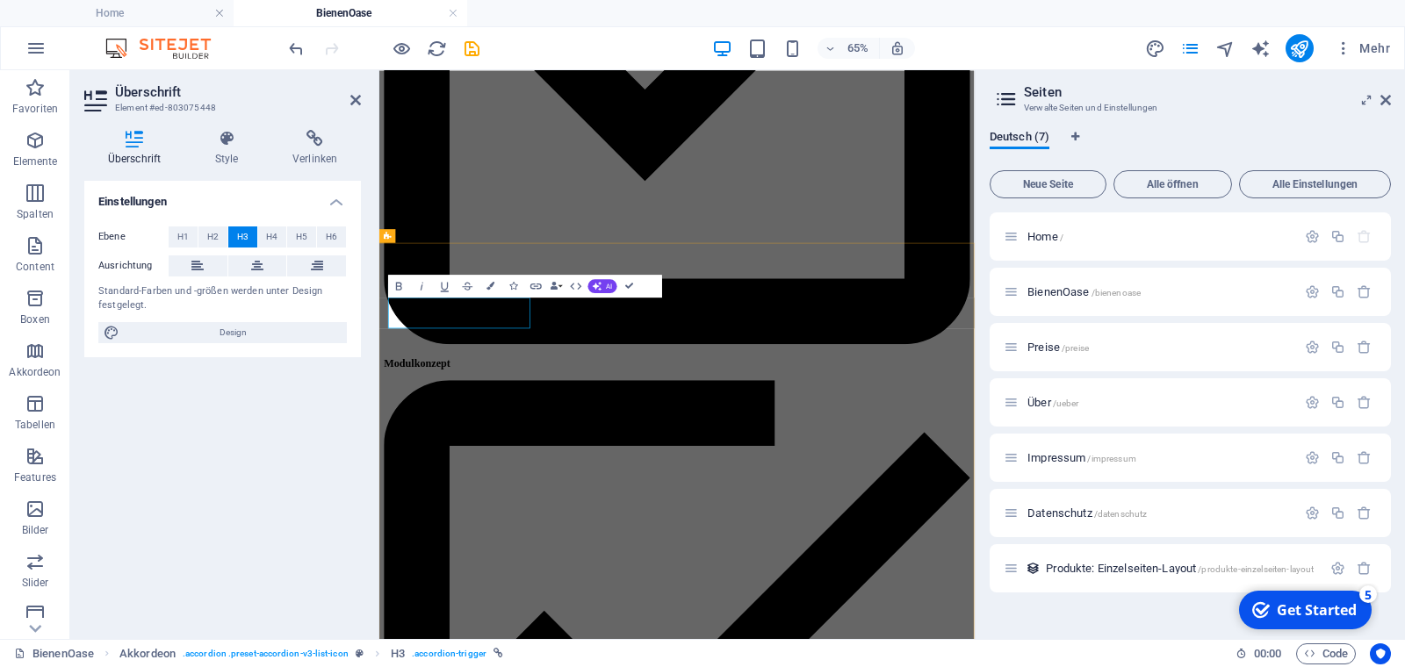
drag, startPoint x: 486, startPoint y: 453, endPoint x: 550, endPoint y: 471, distance: 66.5
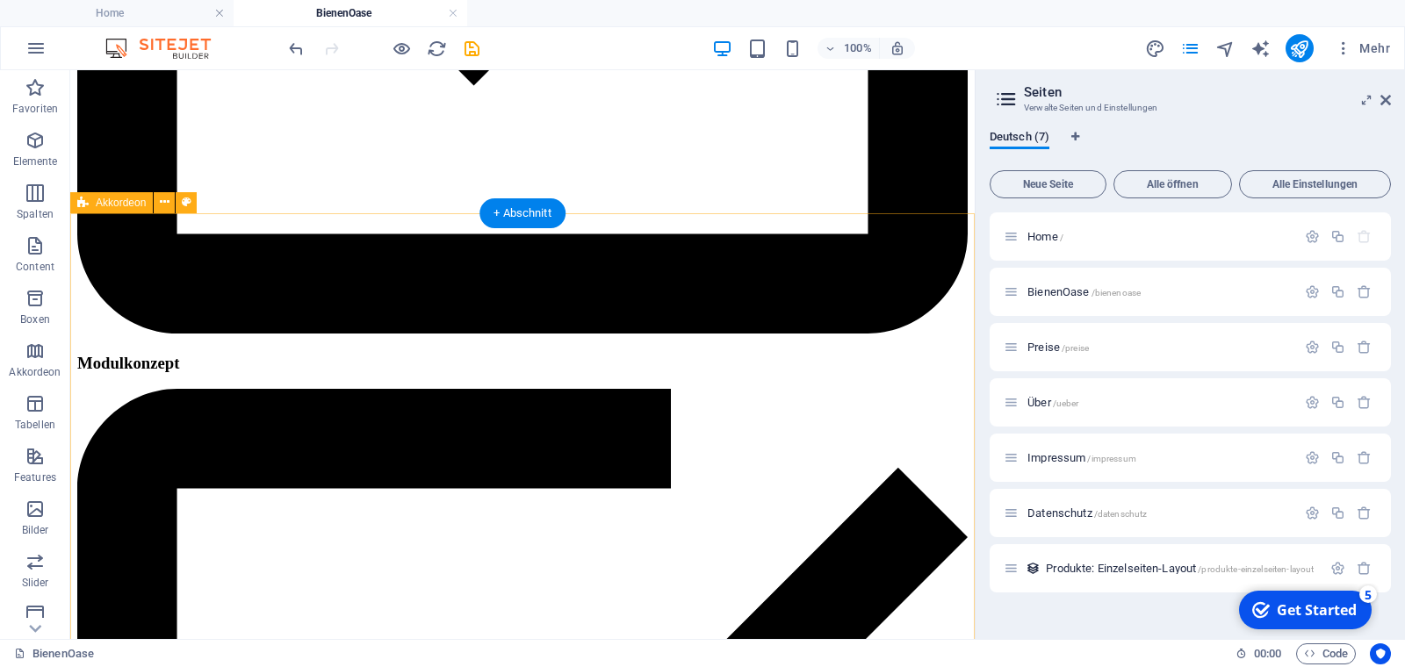
scroll to position [1048, 0]
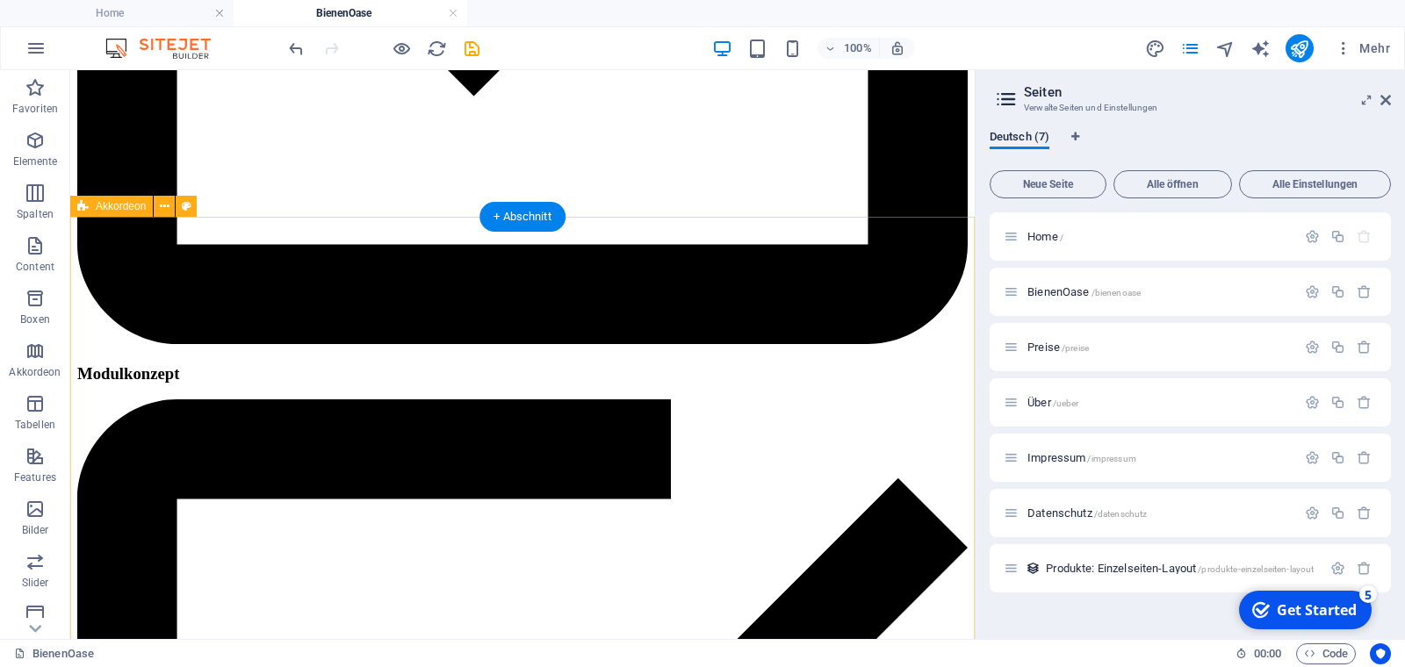
click at [88, 208] on icon at bounding box center [82, 206] width 11 height 21
click at [169, 209] on icon at bounding box center [165, 207] width 10 height 18
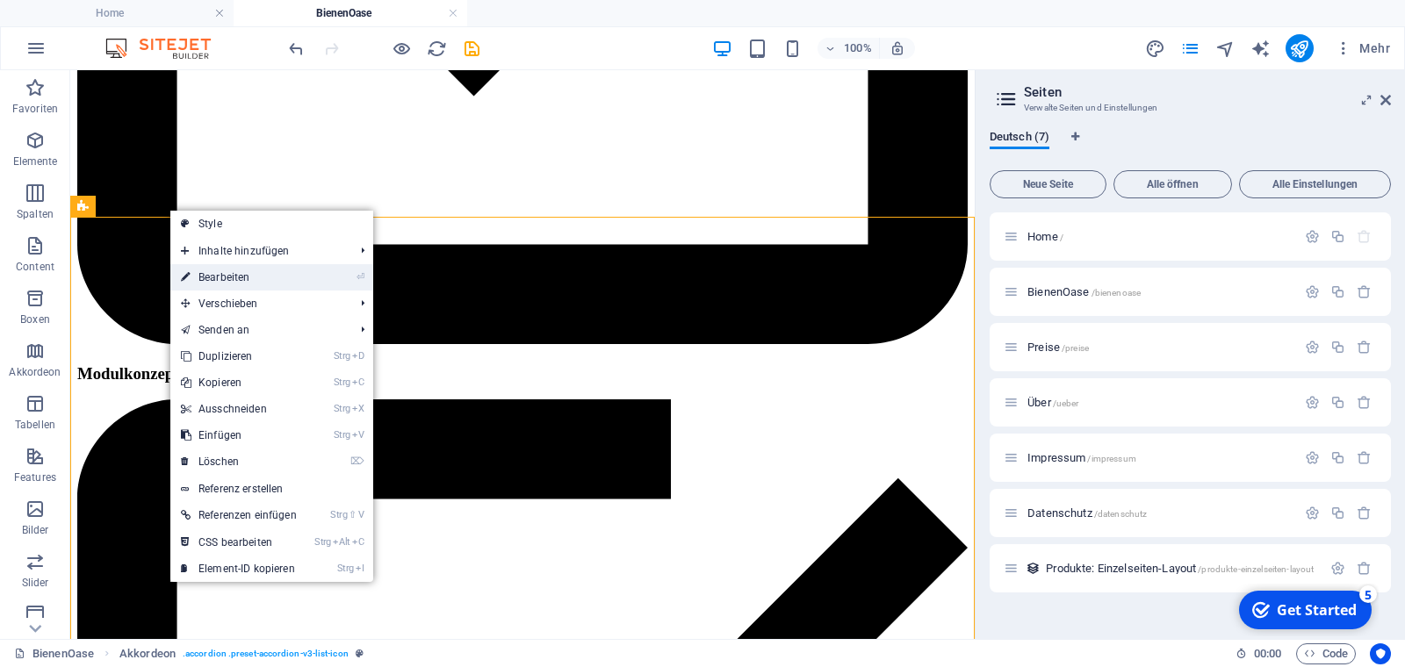
click at [217, 276] on link "⏎ Bearbeiten" at bounding box center [238, 277] width 137 height 26
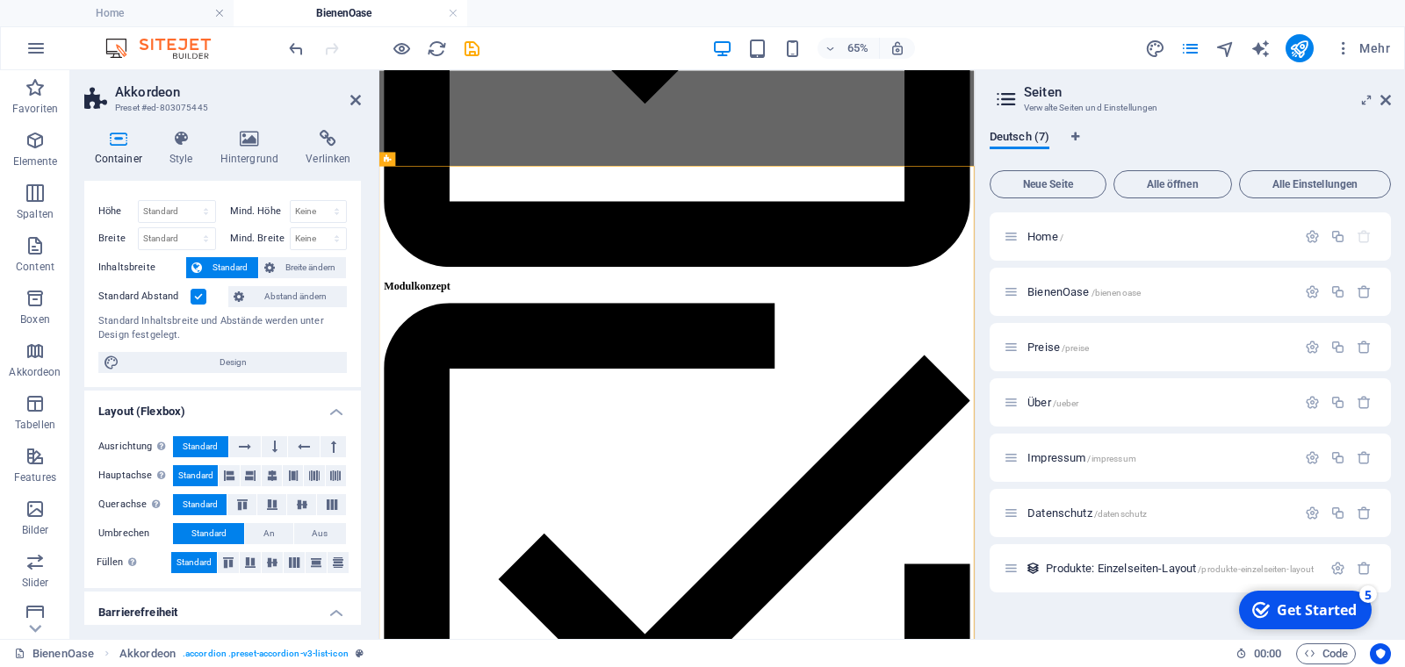
scroll to position [0, 0]
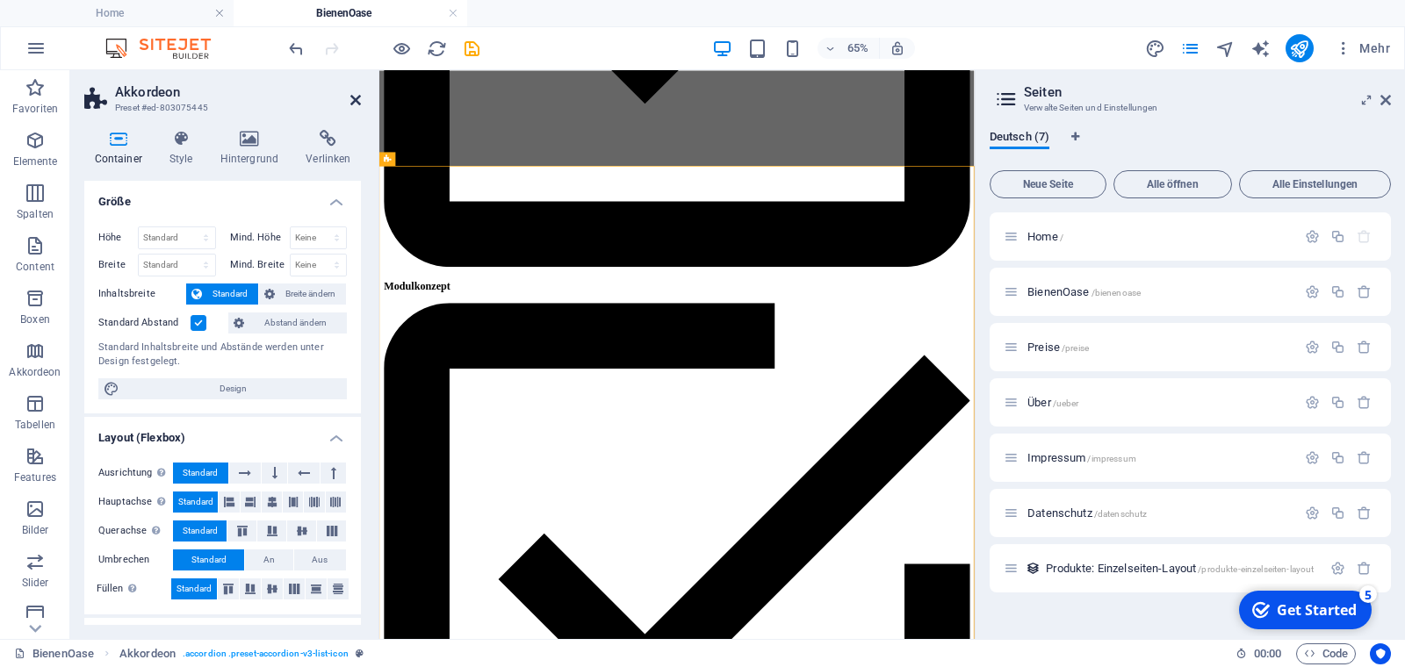
click at [358, 96] on icon at bounding box center [355, 100] width 11 height 14
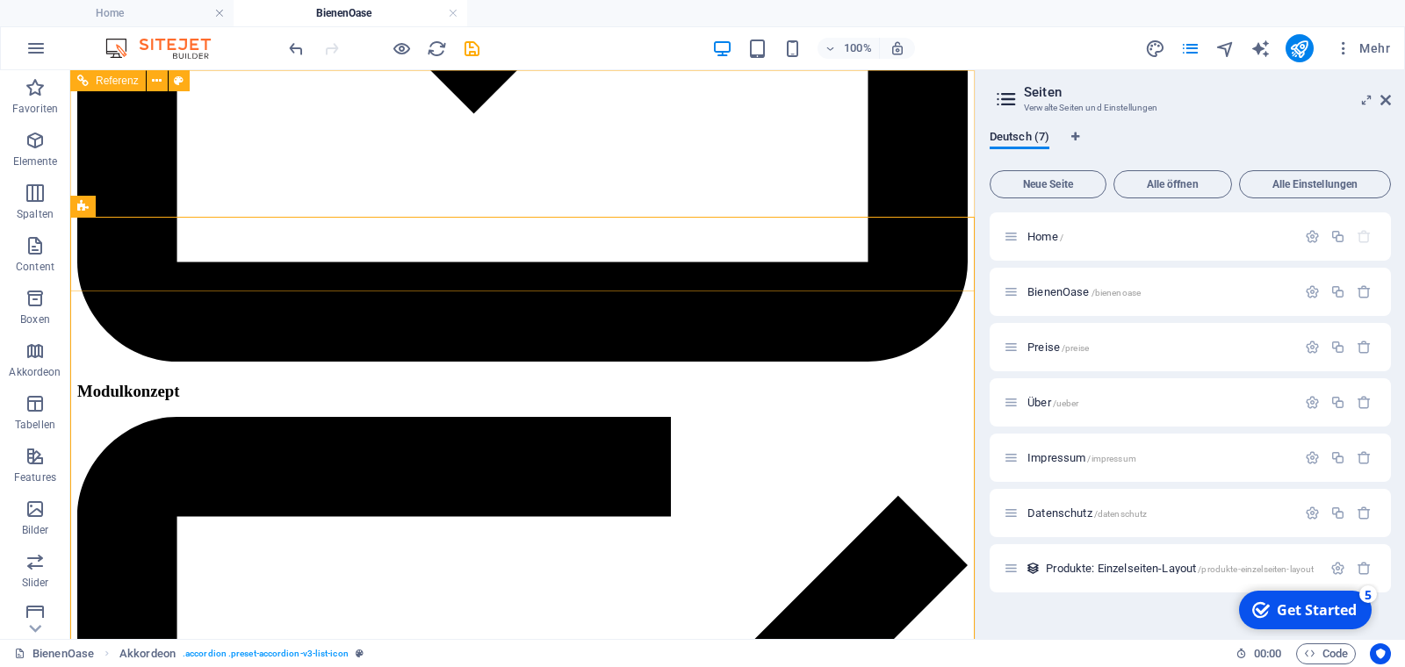
scroll to position [1048, 0]
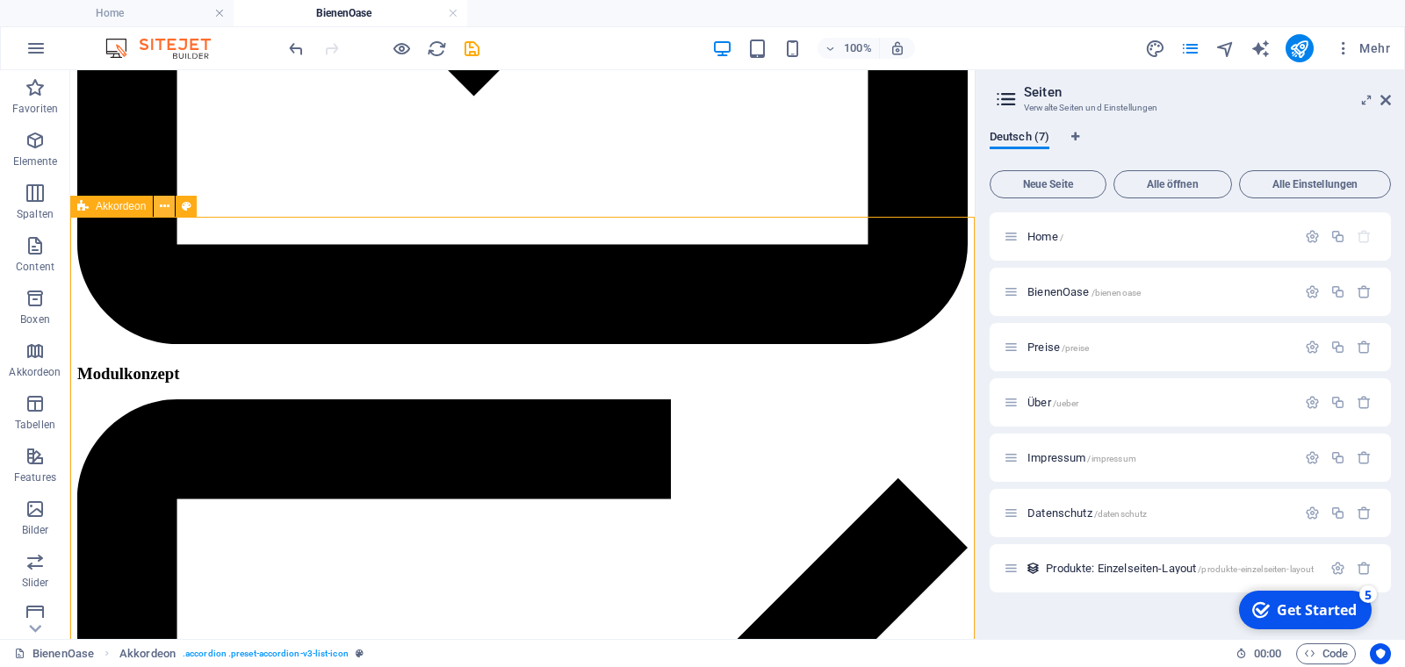
click at [166, 205] on icon at bounding box center [165, 207] width 10 height 18
click at [125, 208] on span "Akkordeon" at bounding box center [121, 206] width 50 height 11
click at [120, 211] on span "Akkordeon" at bounding box center [121, 206] width 50 height 11
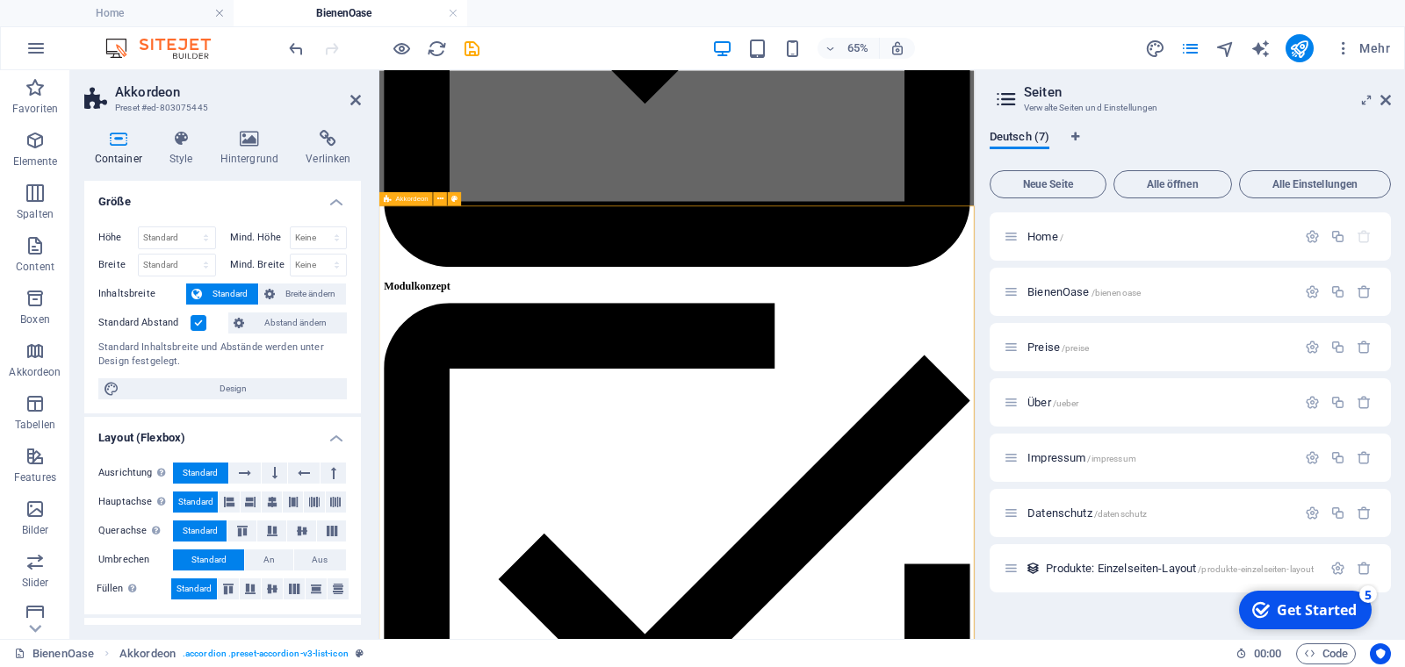
scroll to position [913, 0]
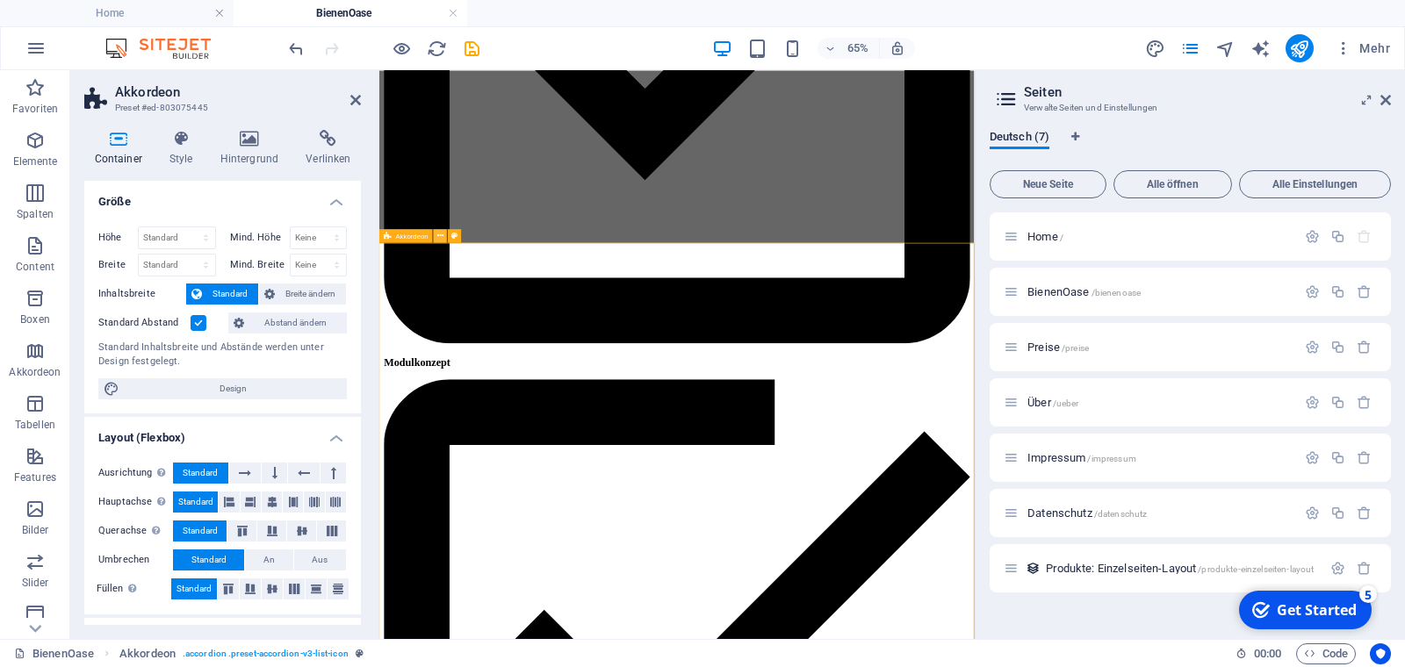
click at [442, 233] on icon at bounding box center [440, 235] width 6 height 12
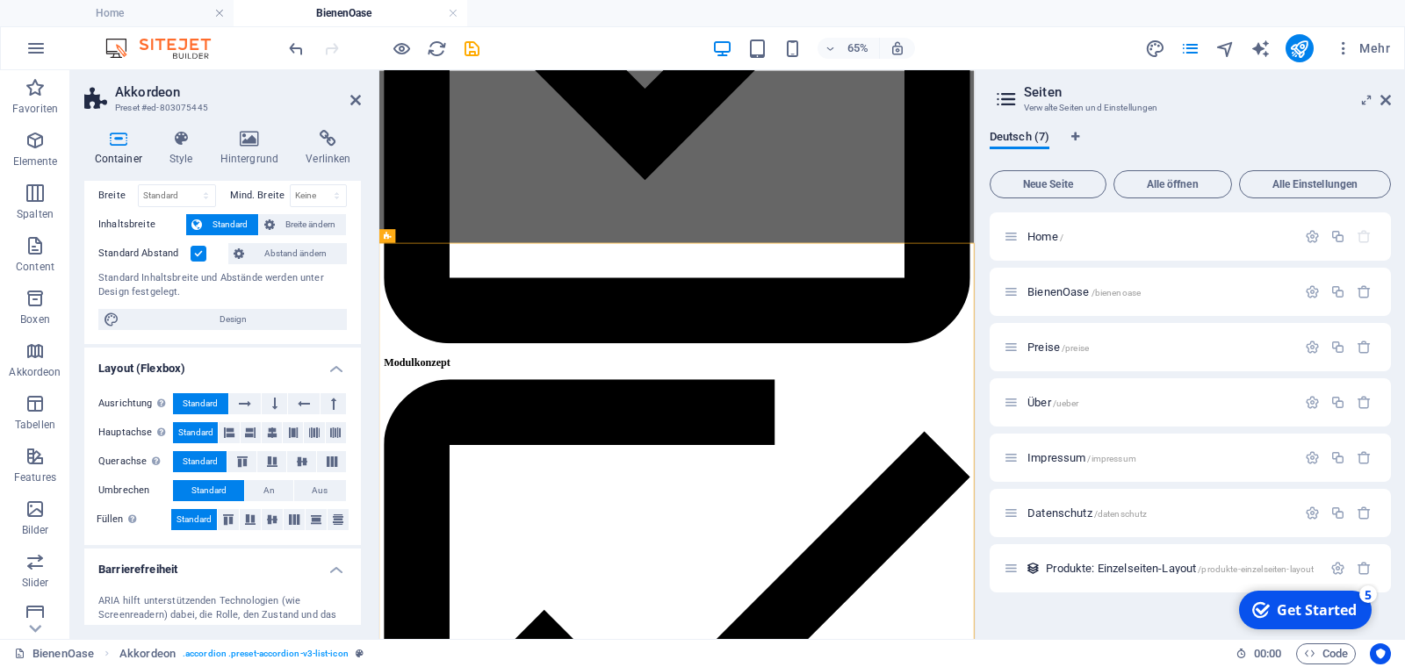
scroll to position [0, 0]
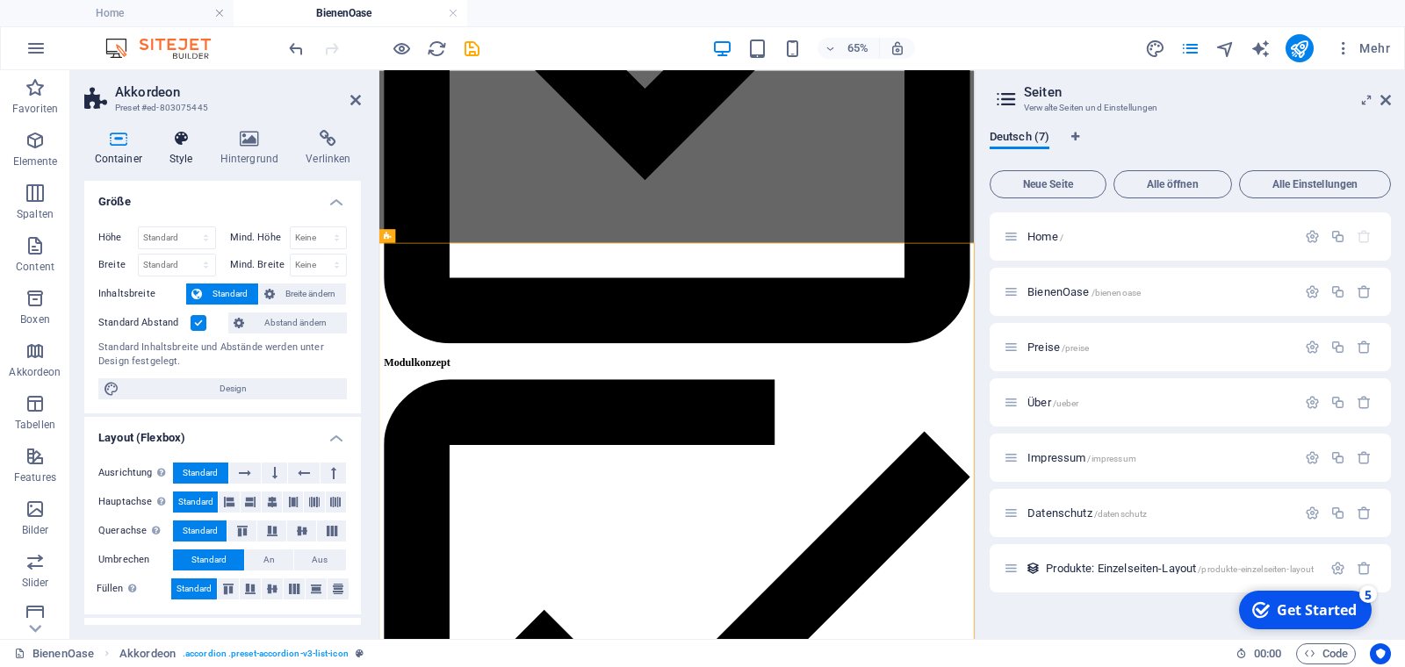
click at [183, 134] on icon at bounding box center [181, 139] width 44 height 18
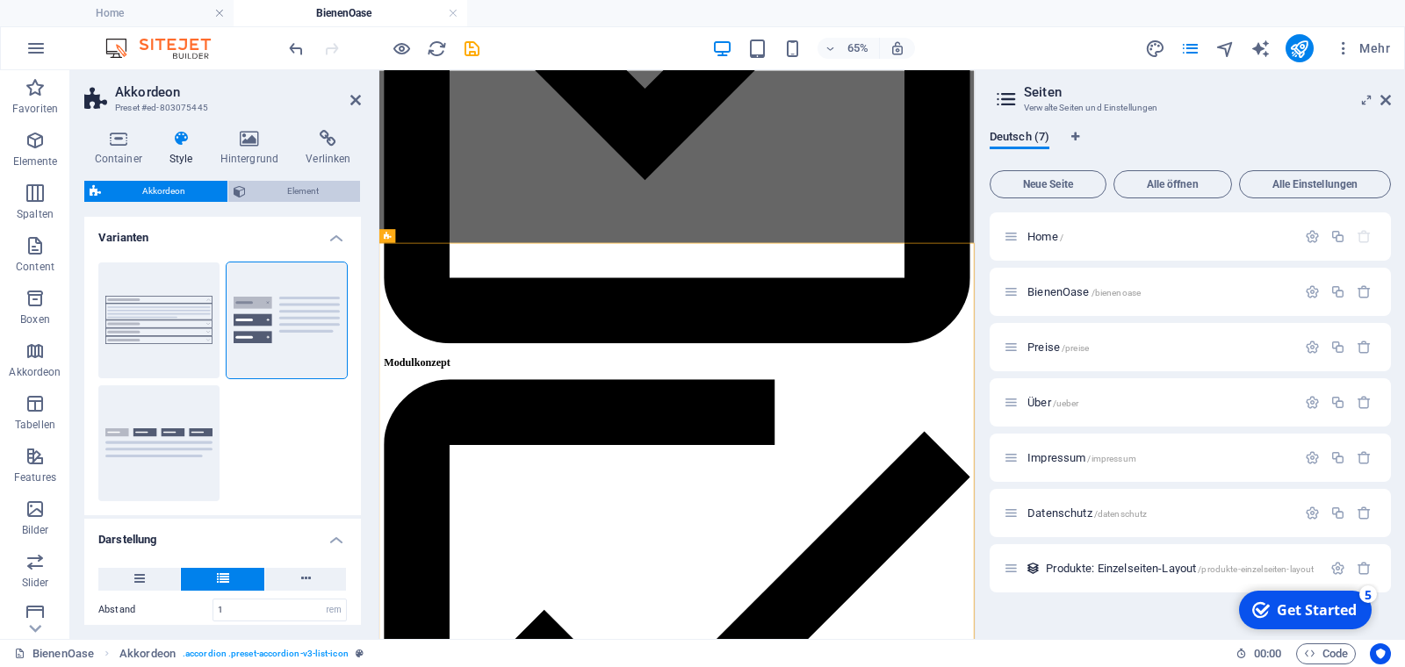
click at [306, 189] on span "Element" at bounding box center [303, 191] width 104 height 21
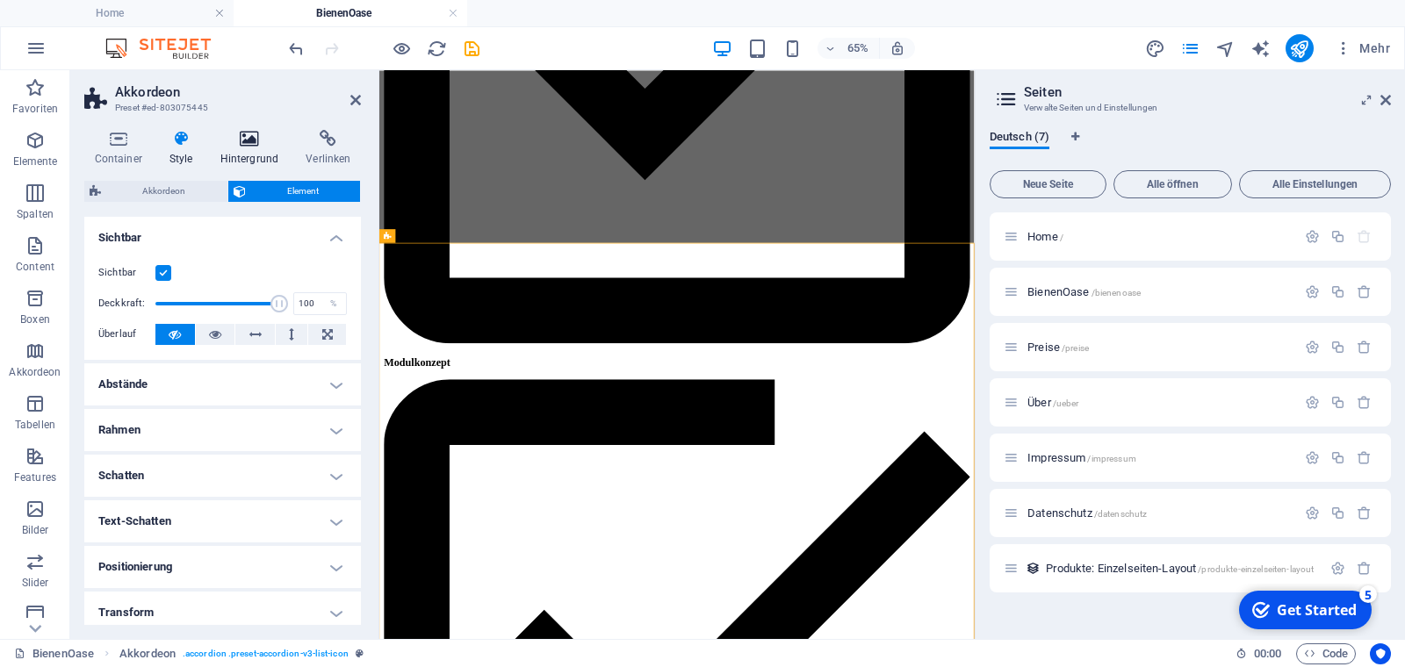
click at [243, 140] on icon at bounding box center [249, 139] width 79 height 18
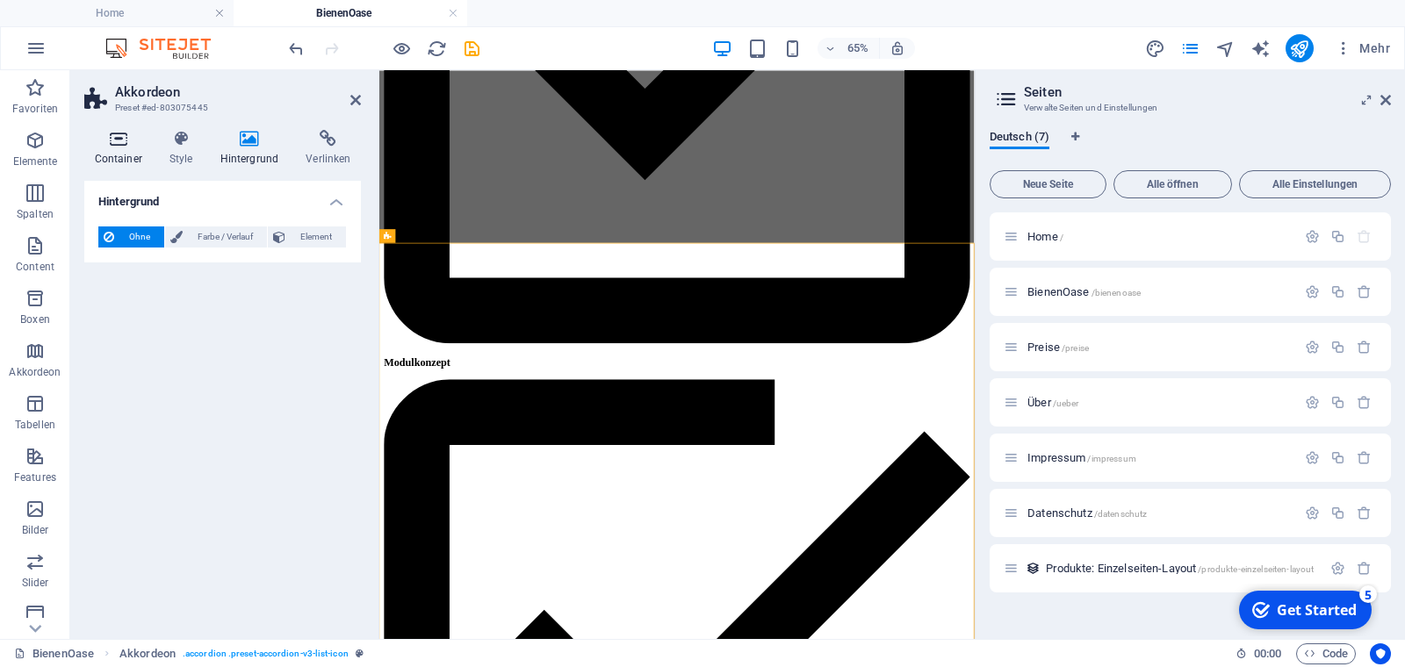
click at [121, 148] on icon at bounding box center [118, 139] width 68 height 18
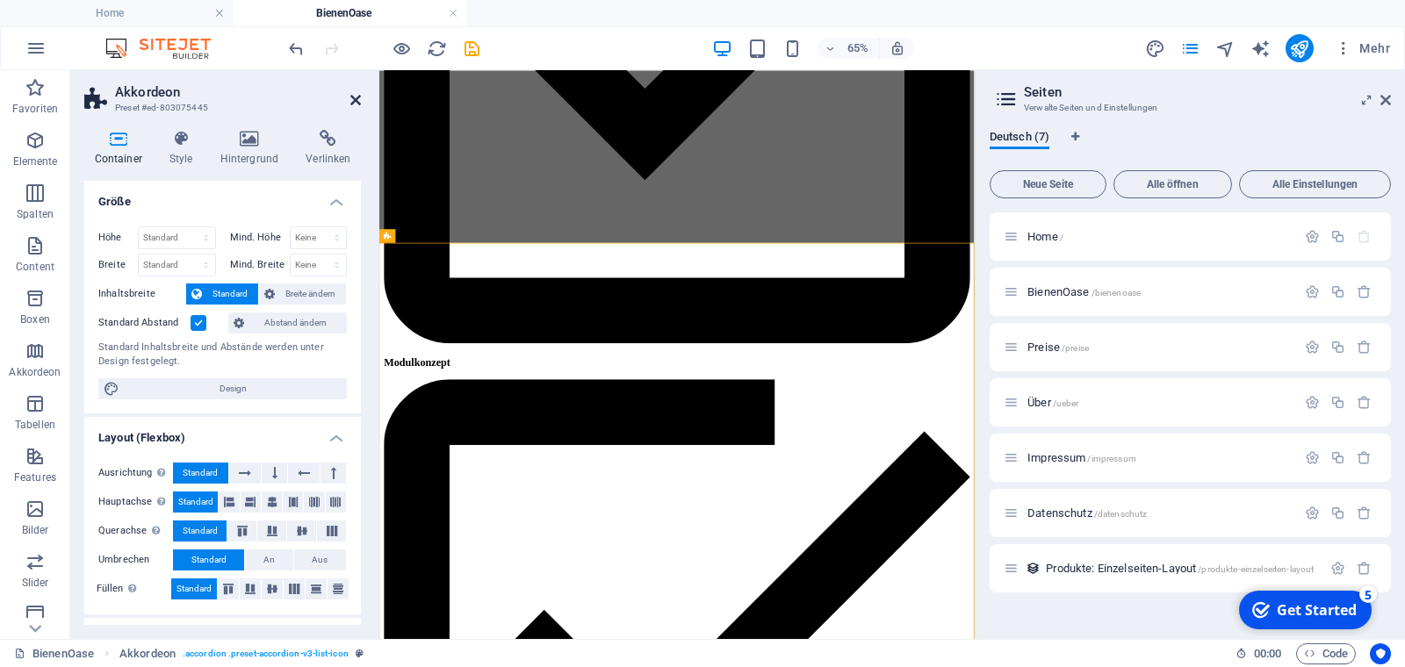
click at [359, 98] on icon at bounding box center [355, 100] width 11 height 14
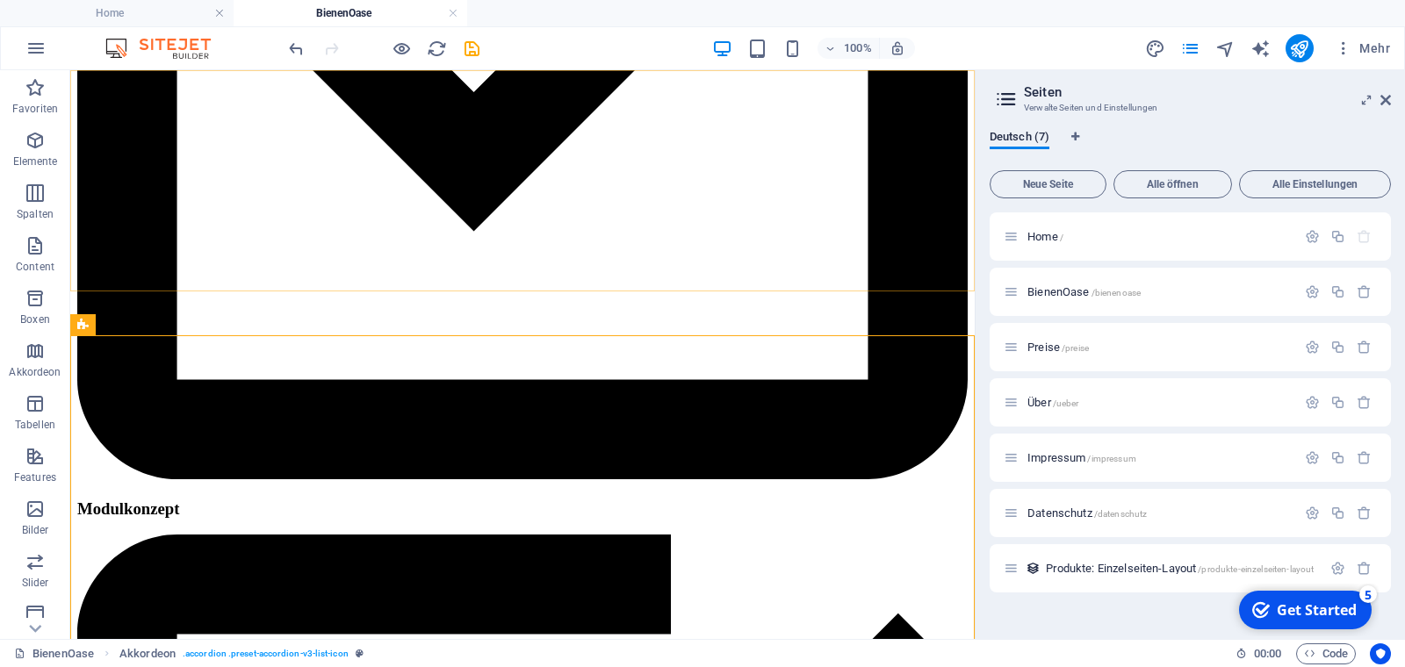
scroll to position [931, 0]
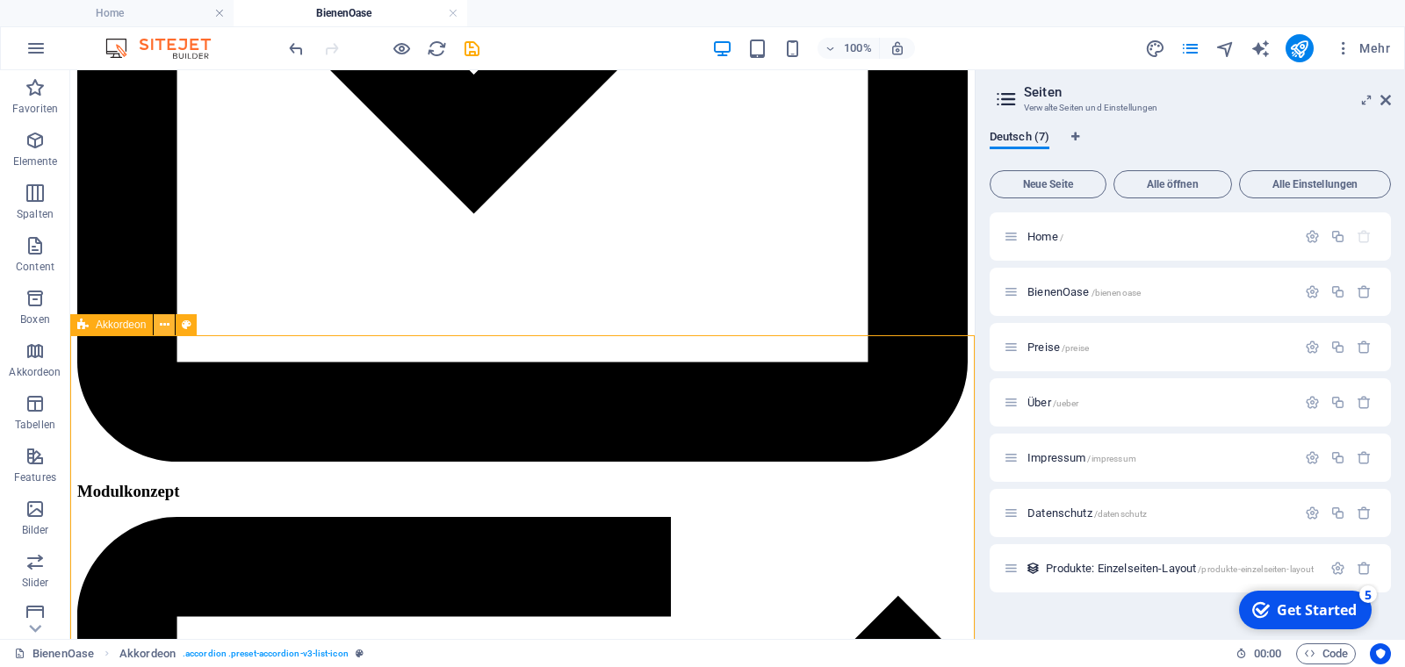
click at [165, 327] on icon at bounding box center [165, 325] width 10 height 18
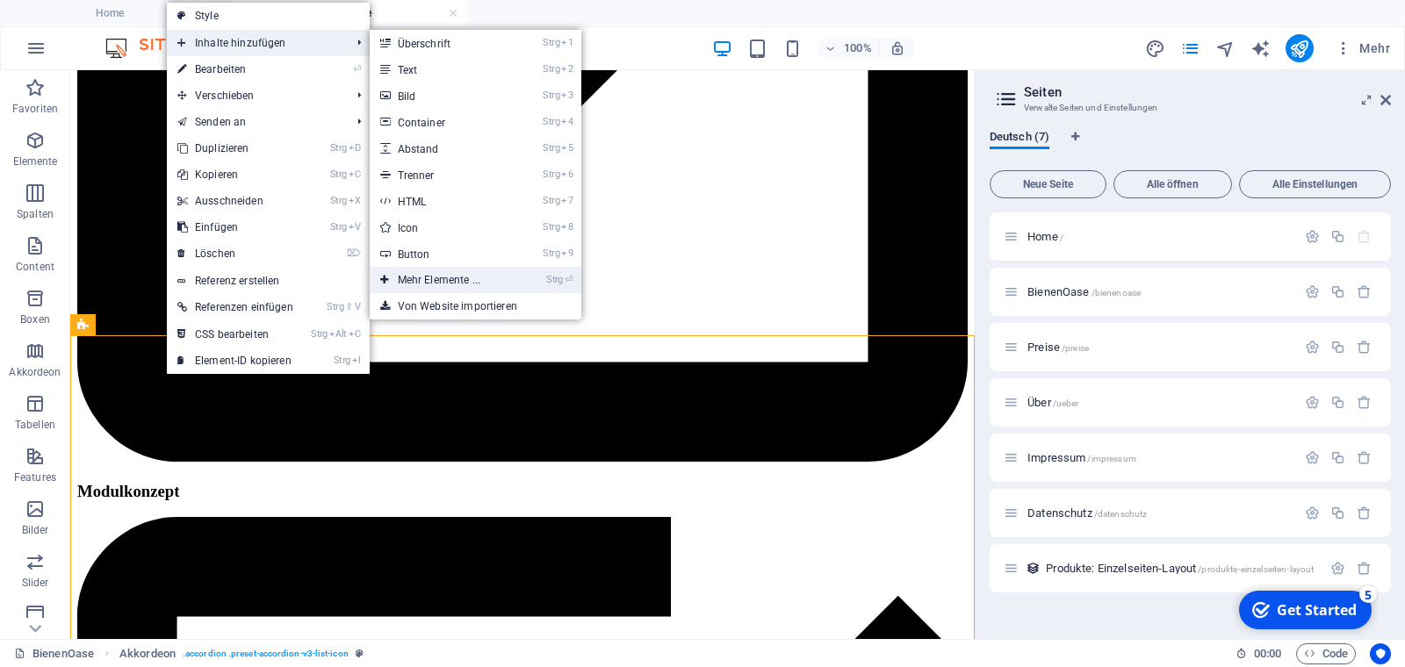
click at [439, 278] on link "Strg ⏎ Mehr Elemente ..." at bounding box center [443, 280] width 146 height 26
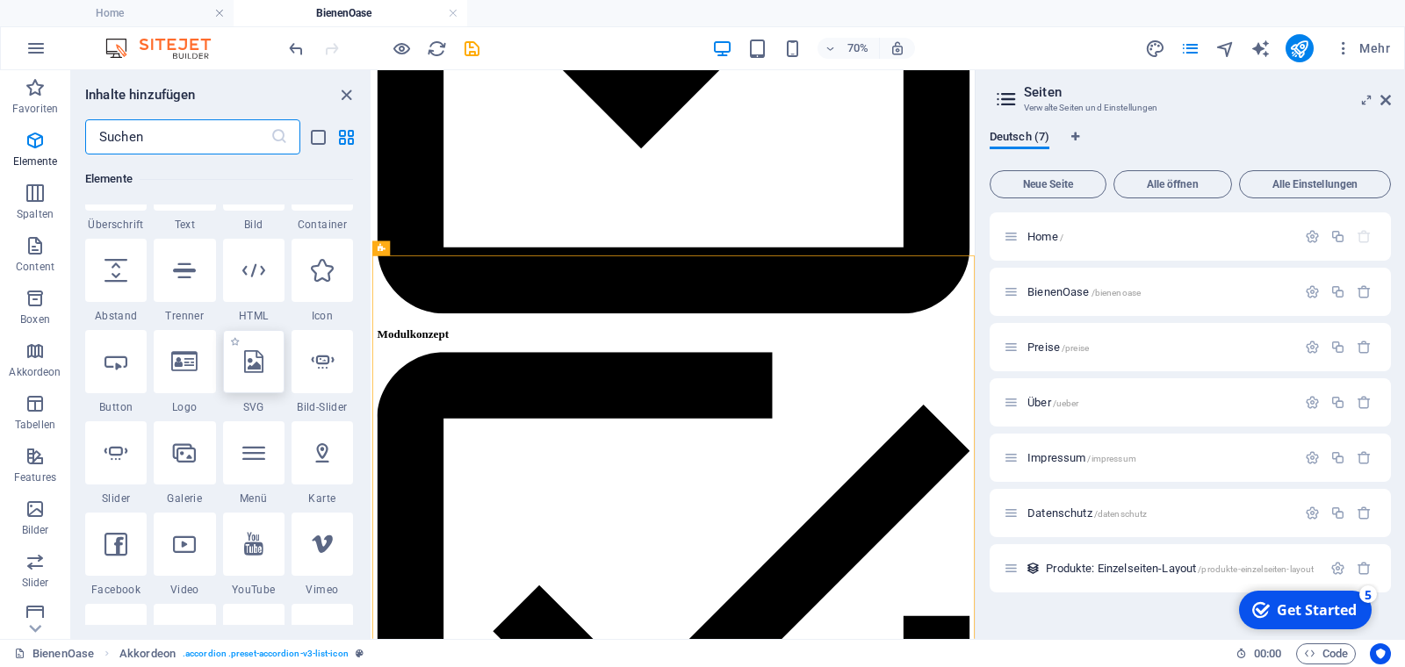
scroll to position [270, 0]
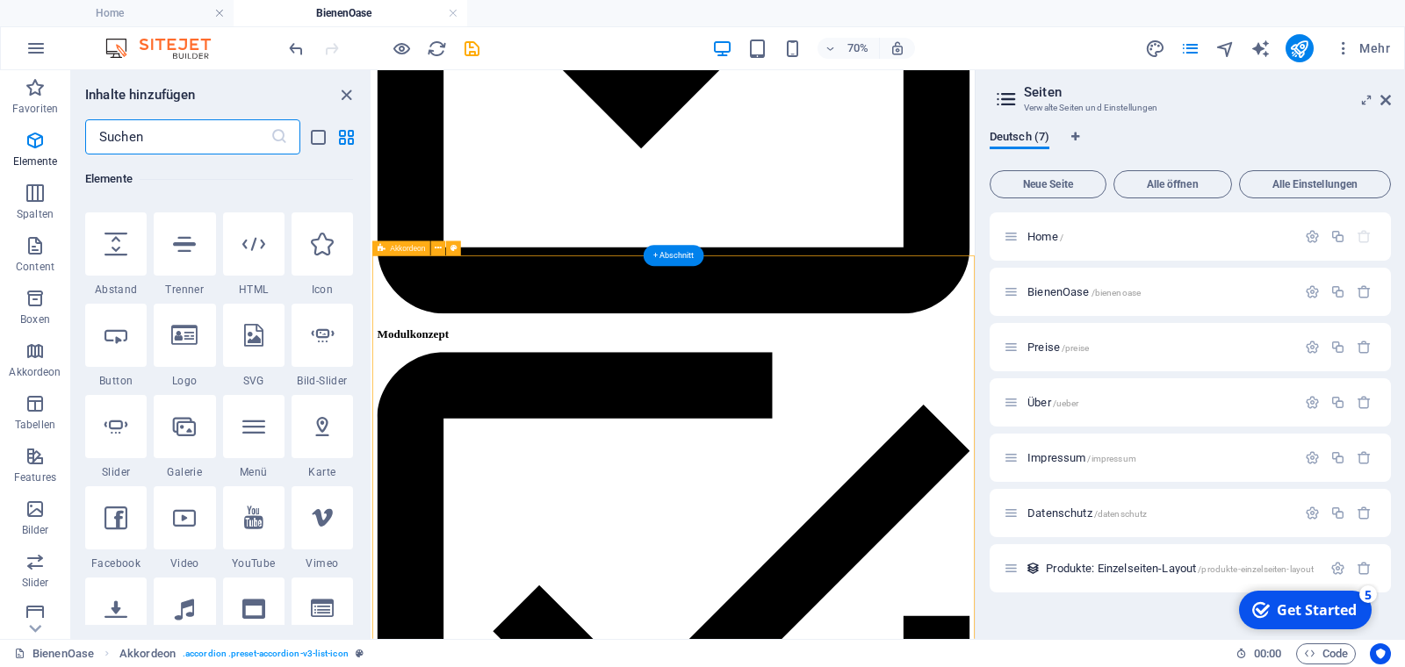
click at [393, 251] on span "Akkordeon" at bounding box center [407, 248] width 35 height 7
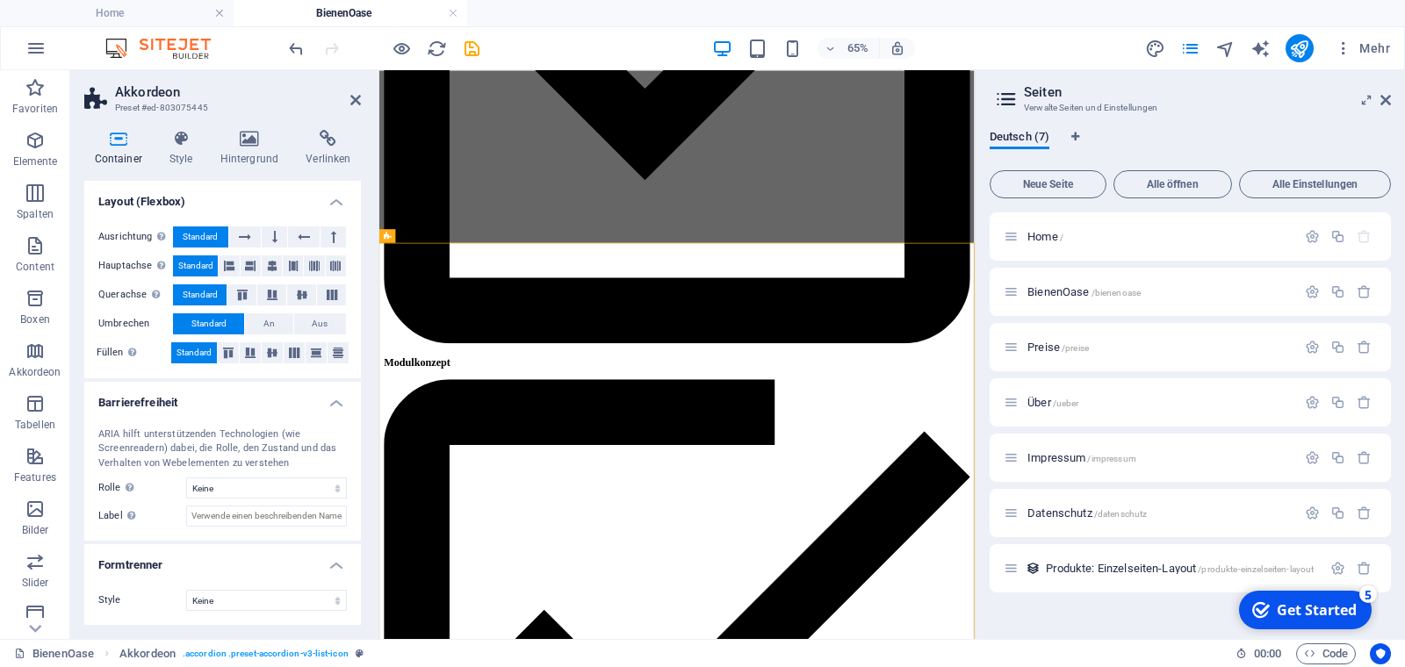
scroll to position [0, 0]
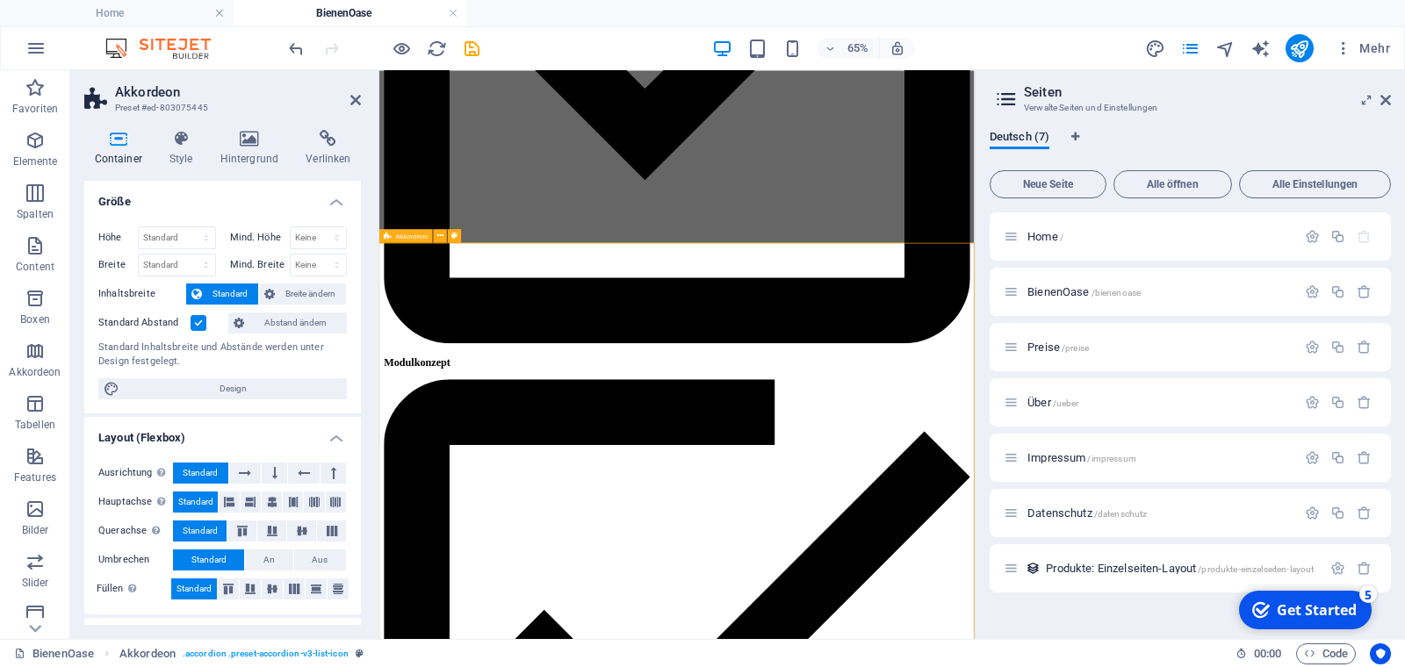
click at [385, 237] on icon at bounding box center [387, 236] width 7 height 14
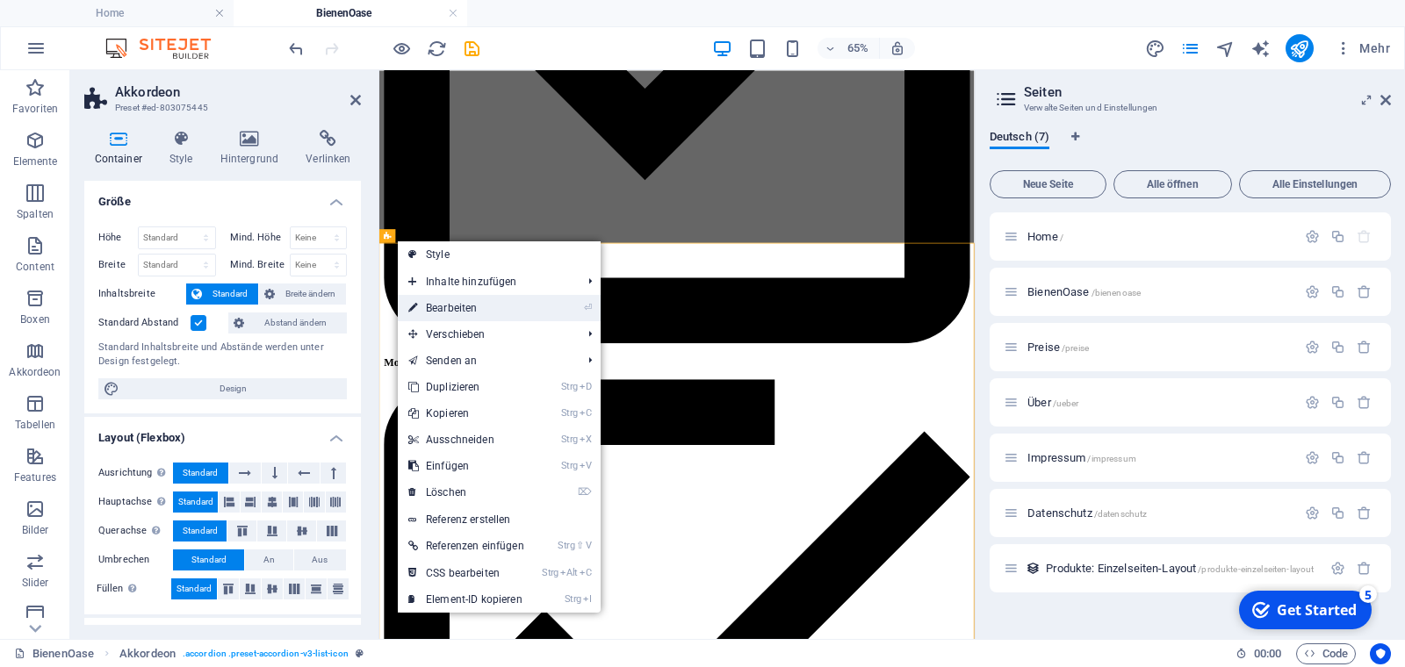
click at [477, 308] on link "⏎ Bearbeiten" at bounding box center [466, 308] width 137 height 26
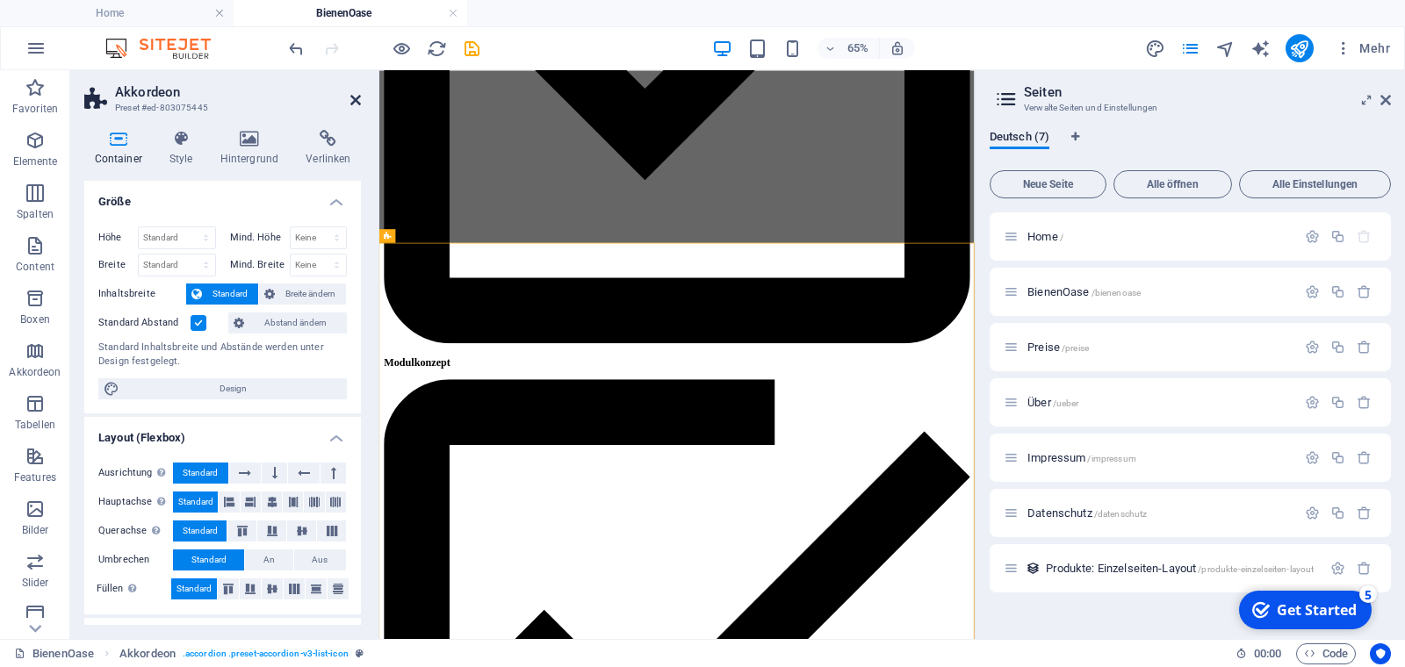
click at [355, 102] on icon at bounding box center [355, 100] width 11 height 14
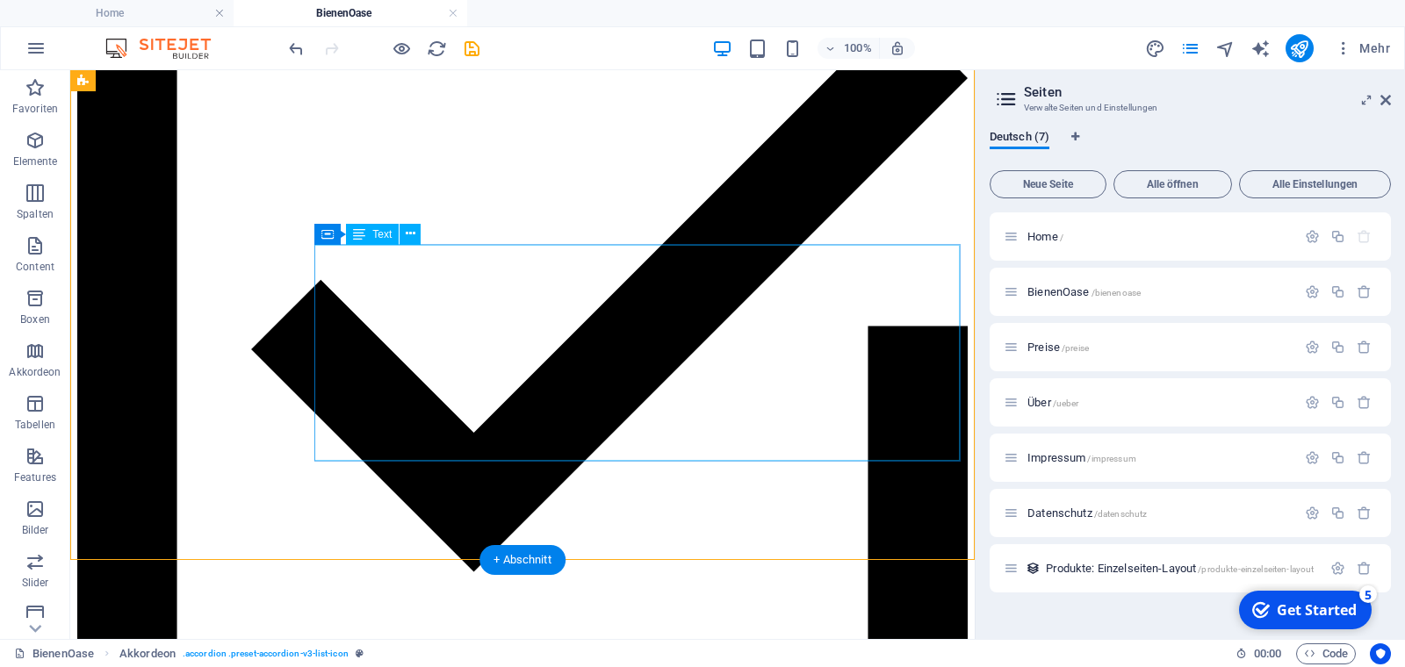
scroll to position [1642, 0]
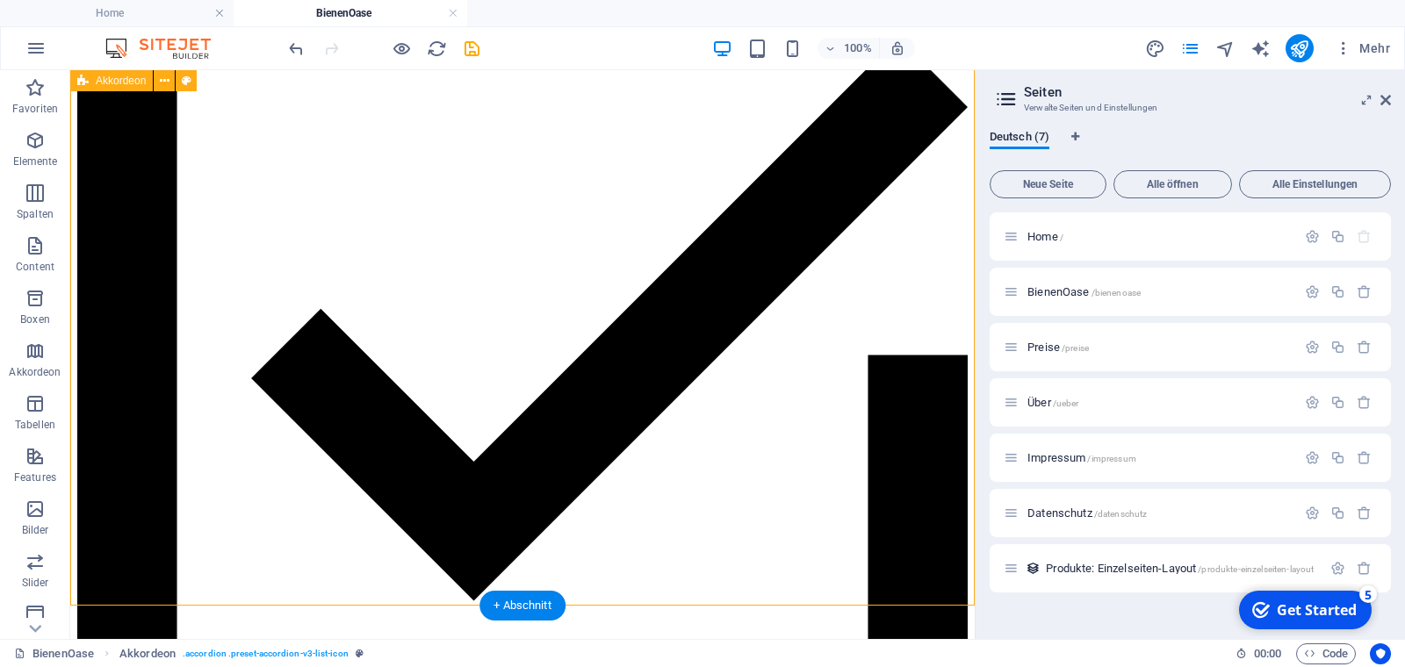
scroll to position [1405, 0]
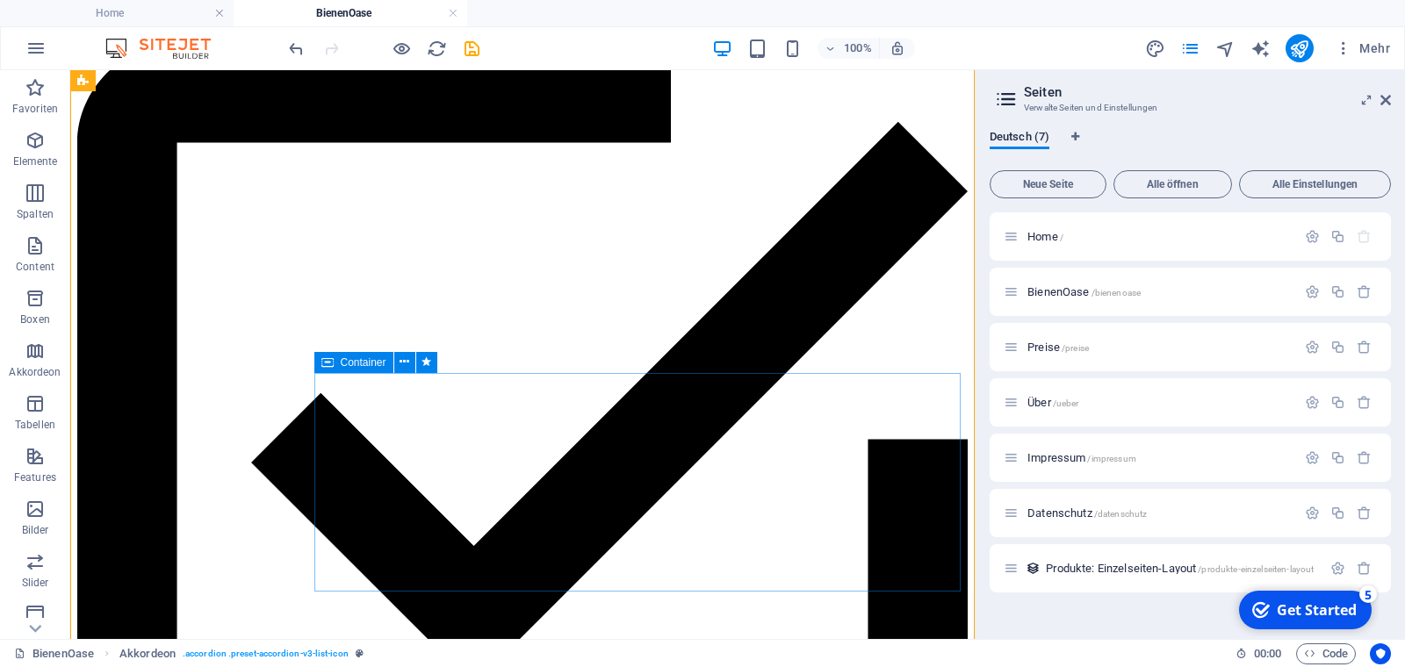
click at [343, 365] on span "Container" at bounding box center [364, 362] width 46 height 11
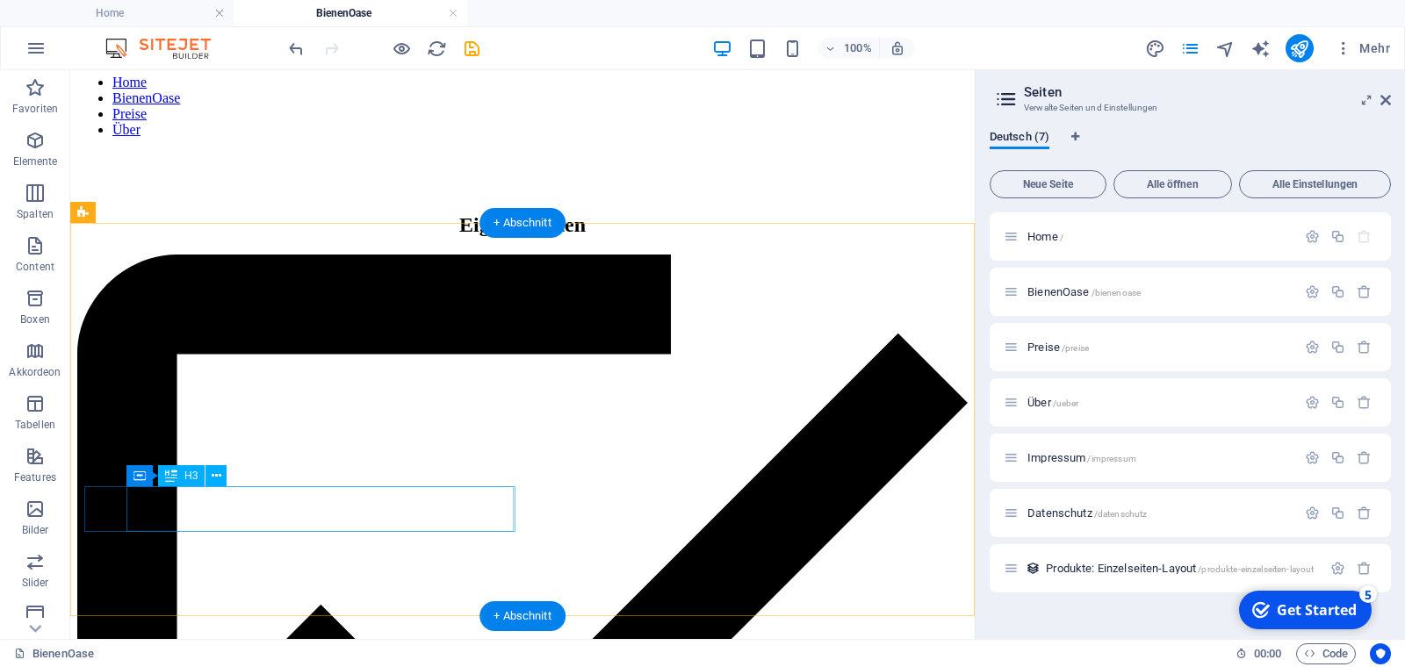
scroll to position [150, 0]
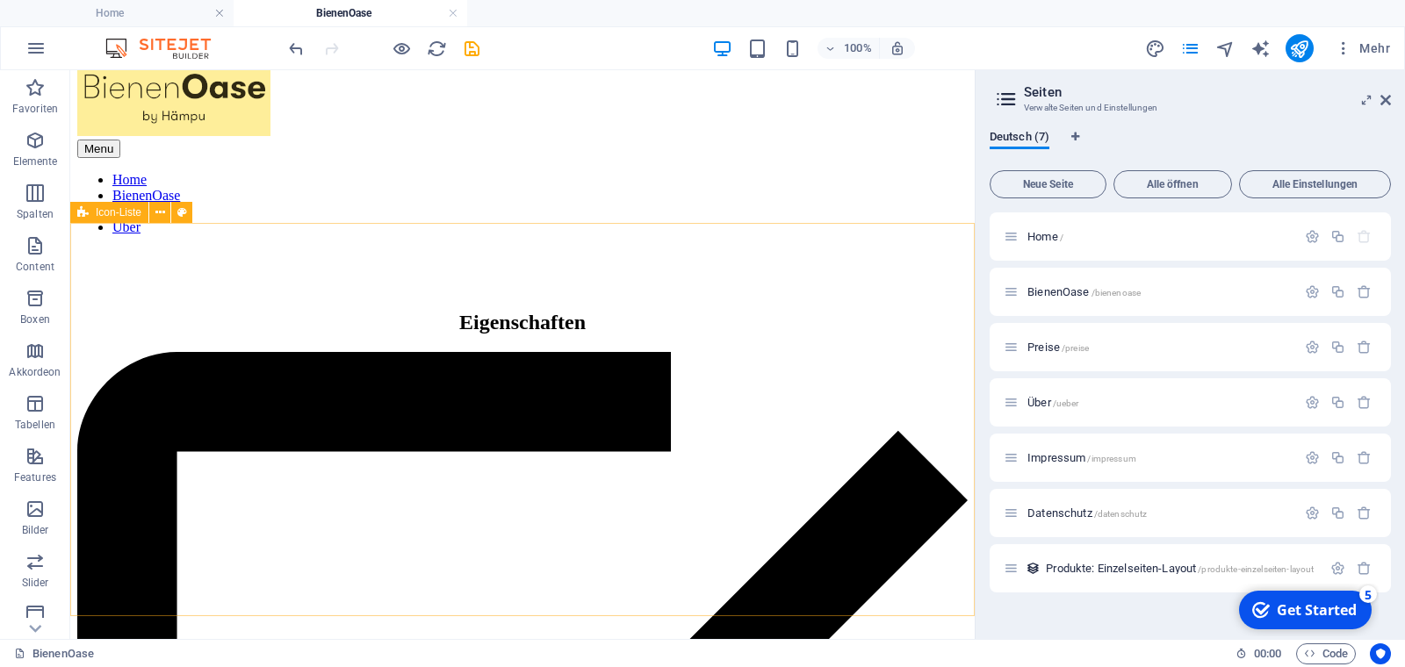
click at [124, 213] on span "Icon-Liste" at bounding box center [119, 212] width 46 height 11
click at [162, 218] on icon at bounding box center [160, 213] width 10 height 18
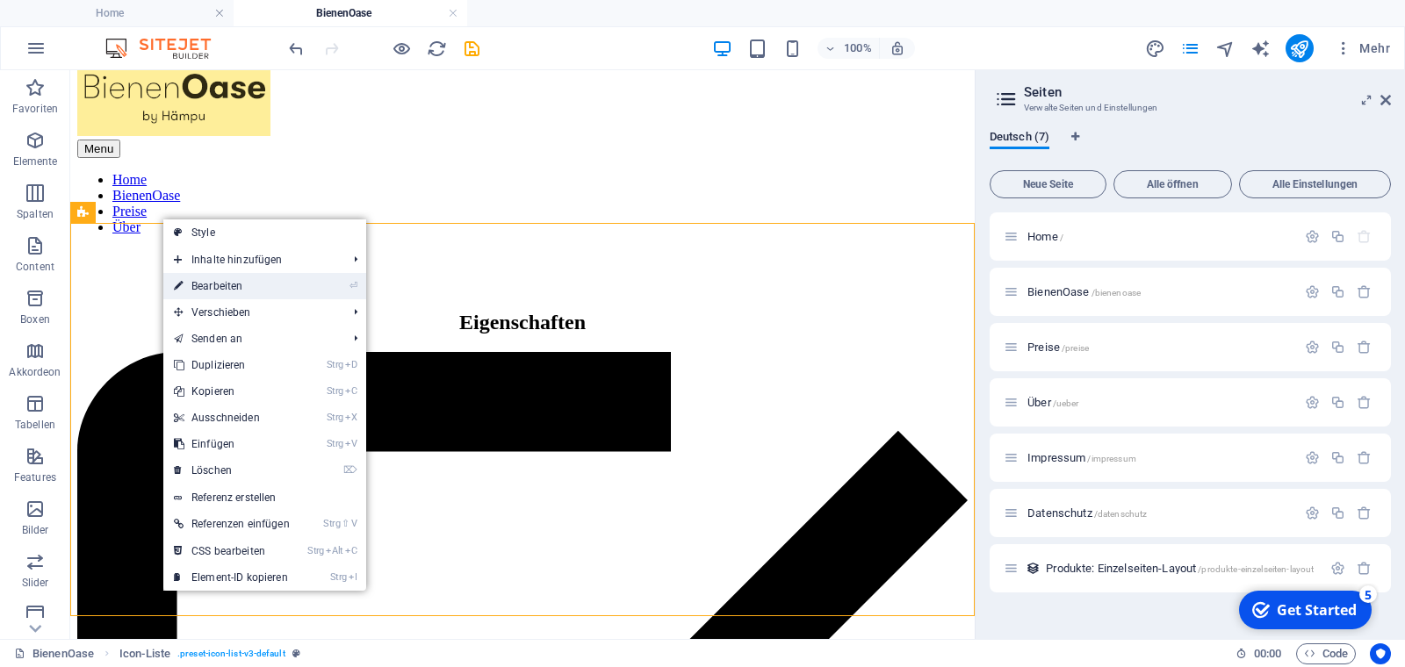
click at [217, 285] on link "⏎ Bearbeiten" at bounding box center [231, 286] width 137 height 26
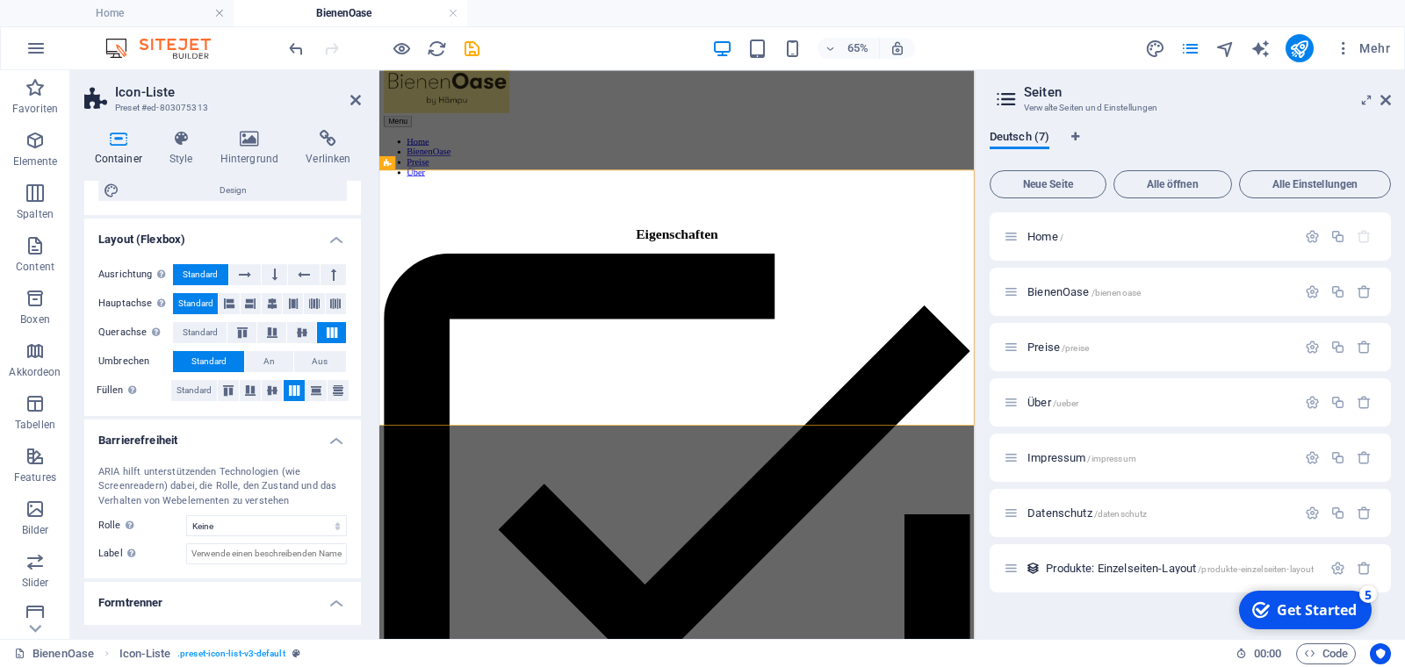
scroll to position [236, 0]
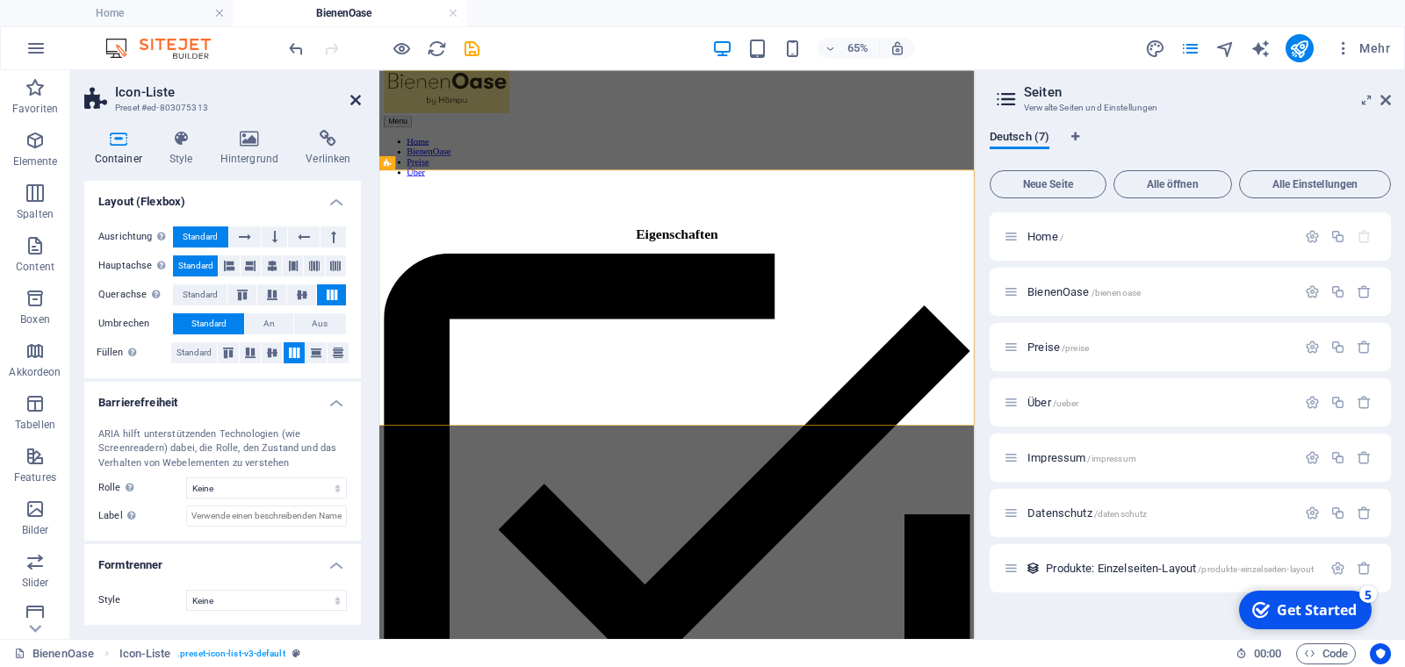
click at [354, 101] on icon at bounding box center [355, 100] width 11 height 14
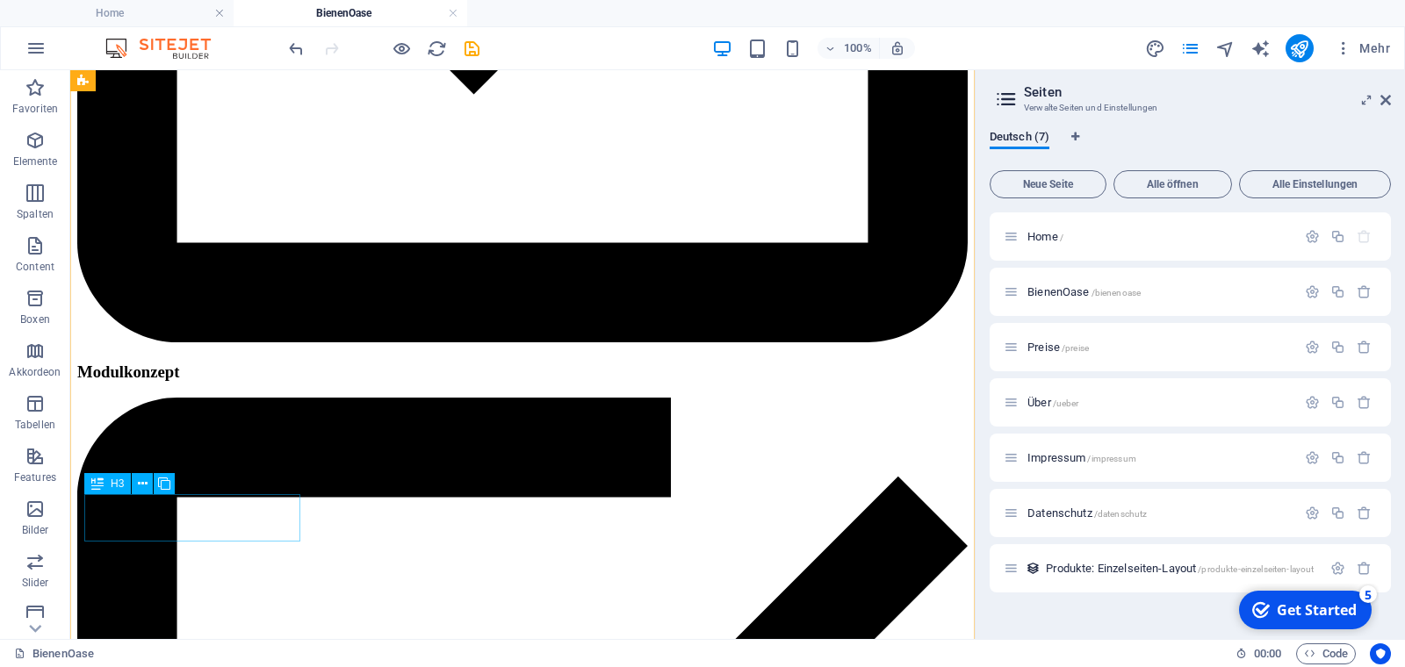
scroll to position [980, 0]
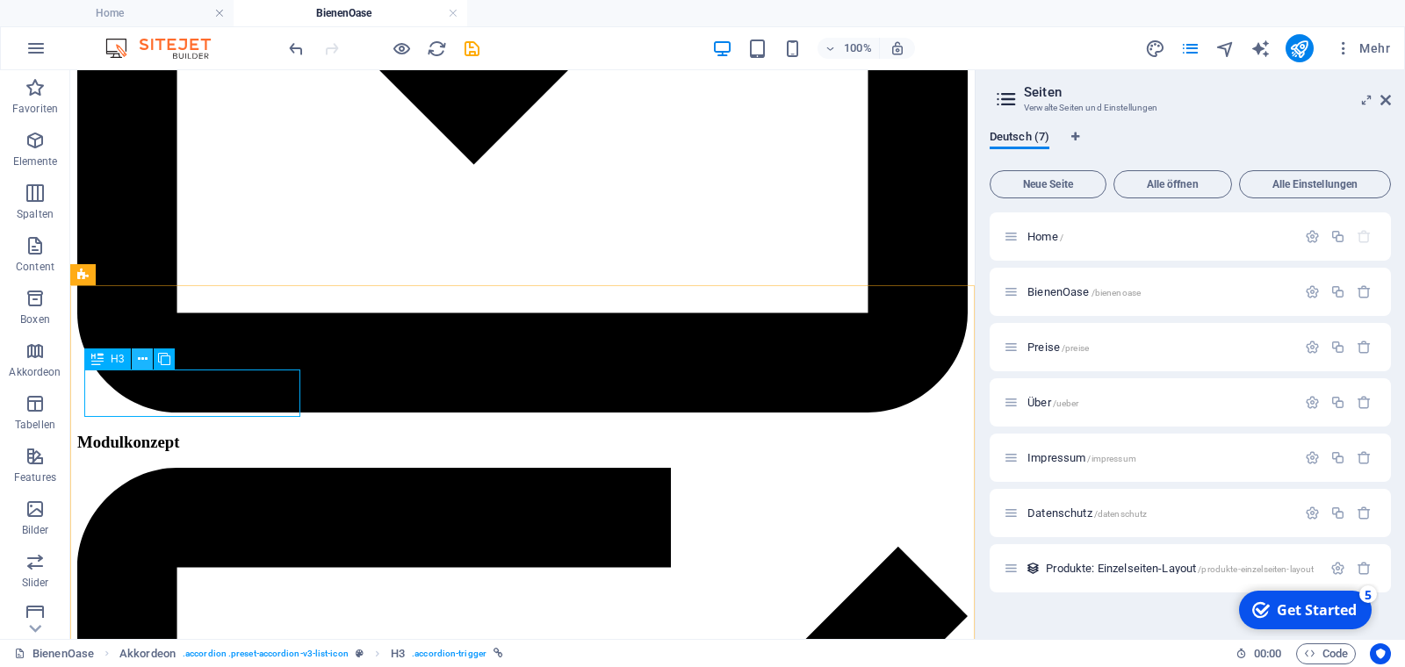
click at [143, 362] on icon at bounding box center [143, 359] width 10 height 18
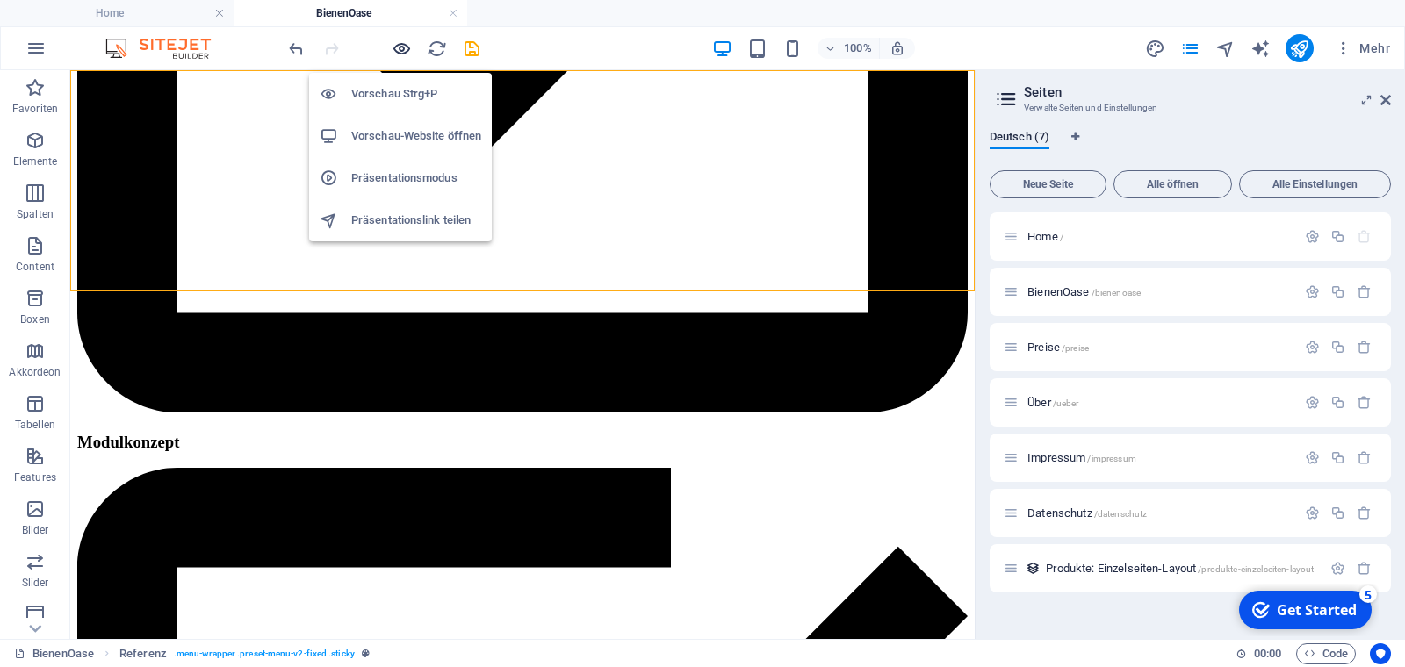
click at [405, 47] on icon "button" at bounding box center [402, 49] width 20 height 20
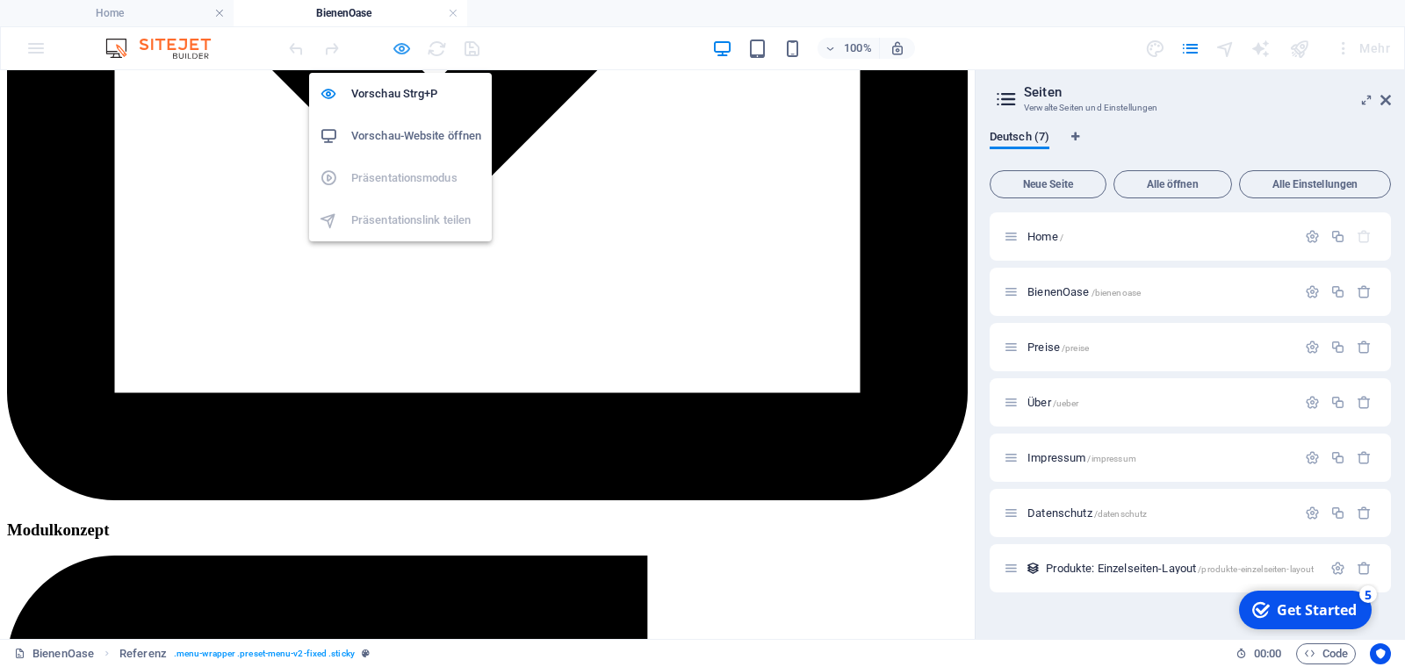
click at [404, 44] on icon "button" at bounding box center [402, 49] width 20 height 20
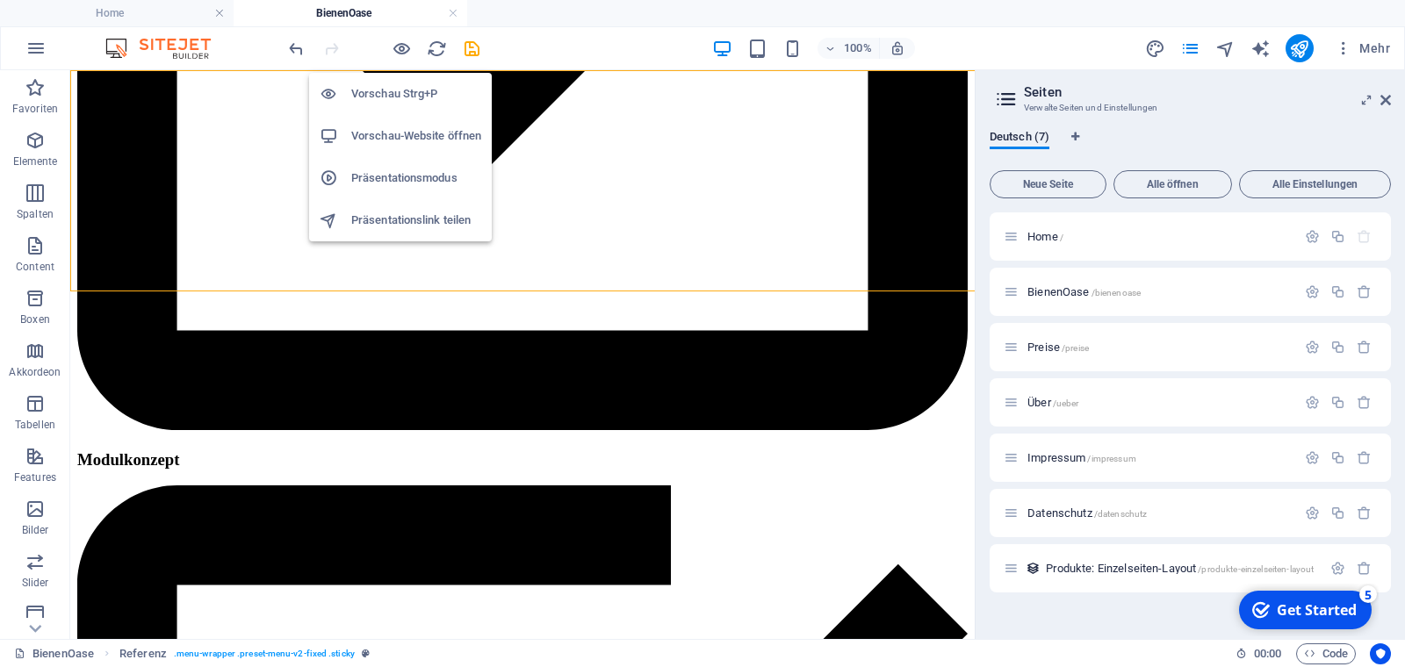
scroll to position [980, 0]
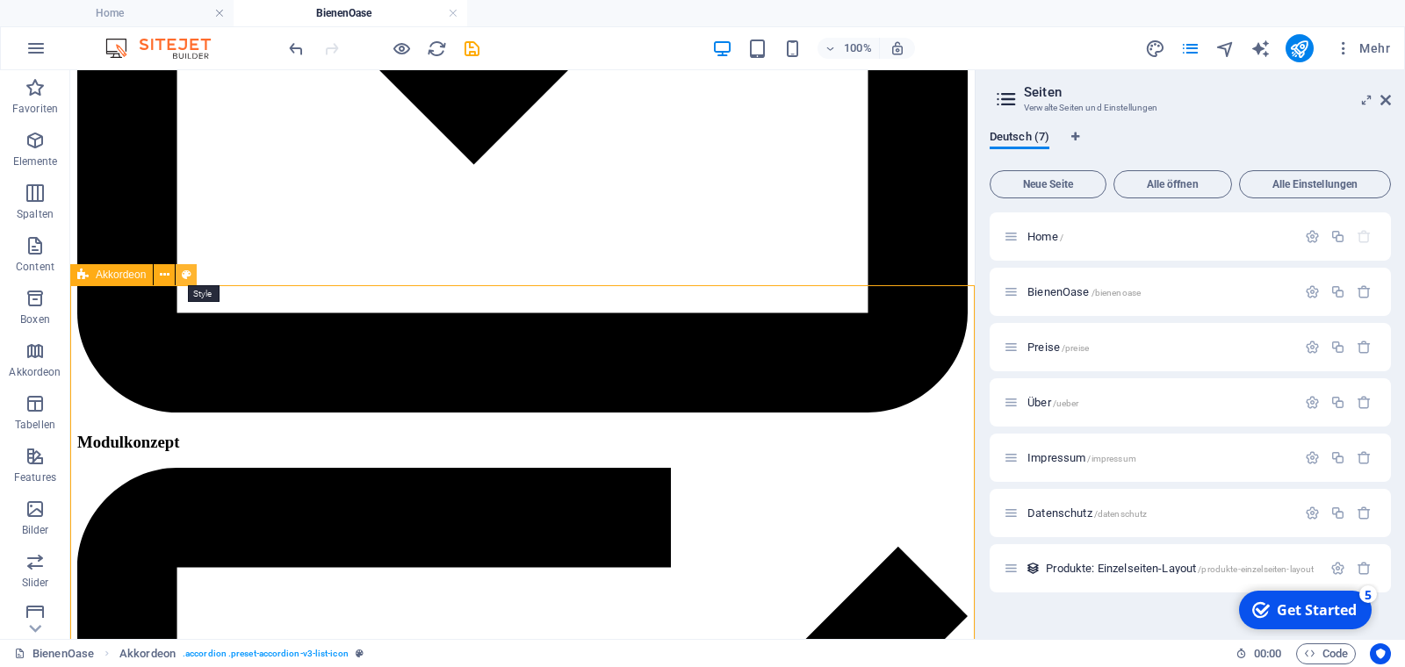
click at [186, 272] on icon at bounding box center [187, 275] width 10 height 18
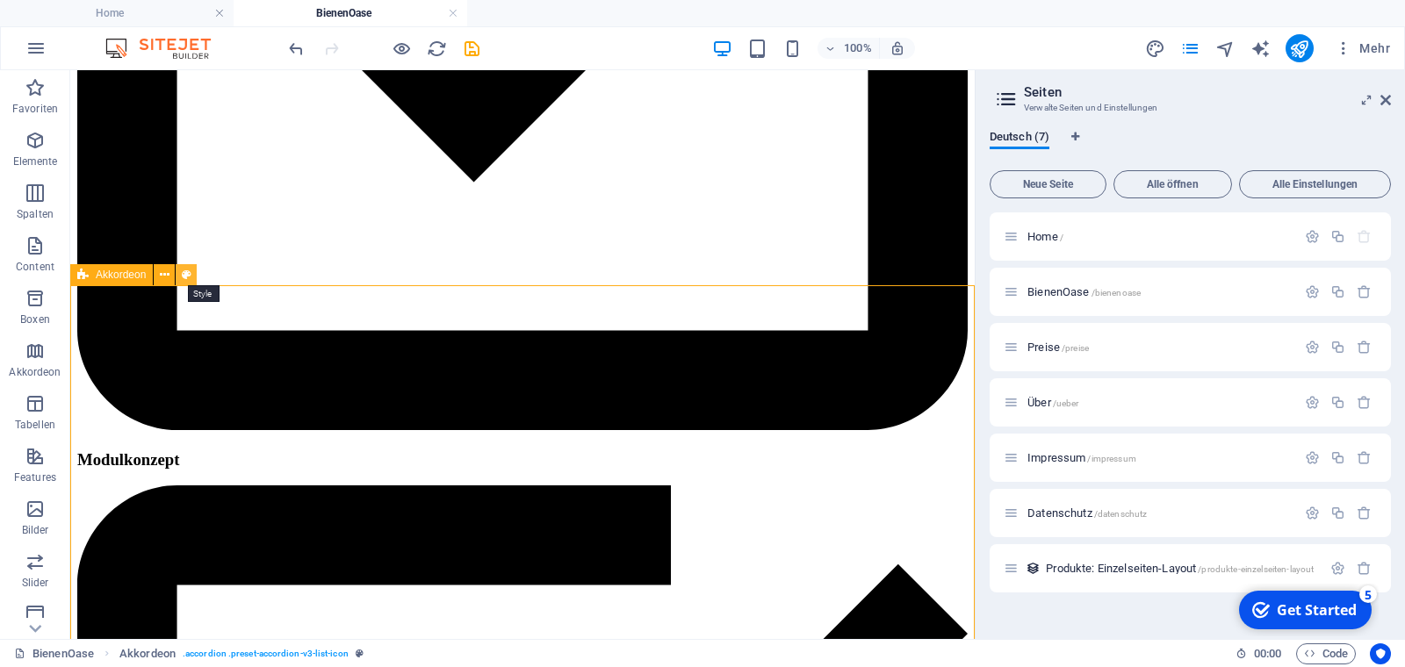
select select "rem"
select select "preset-accordion-v3-list-icon"
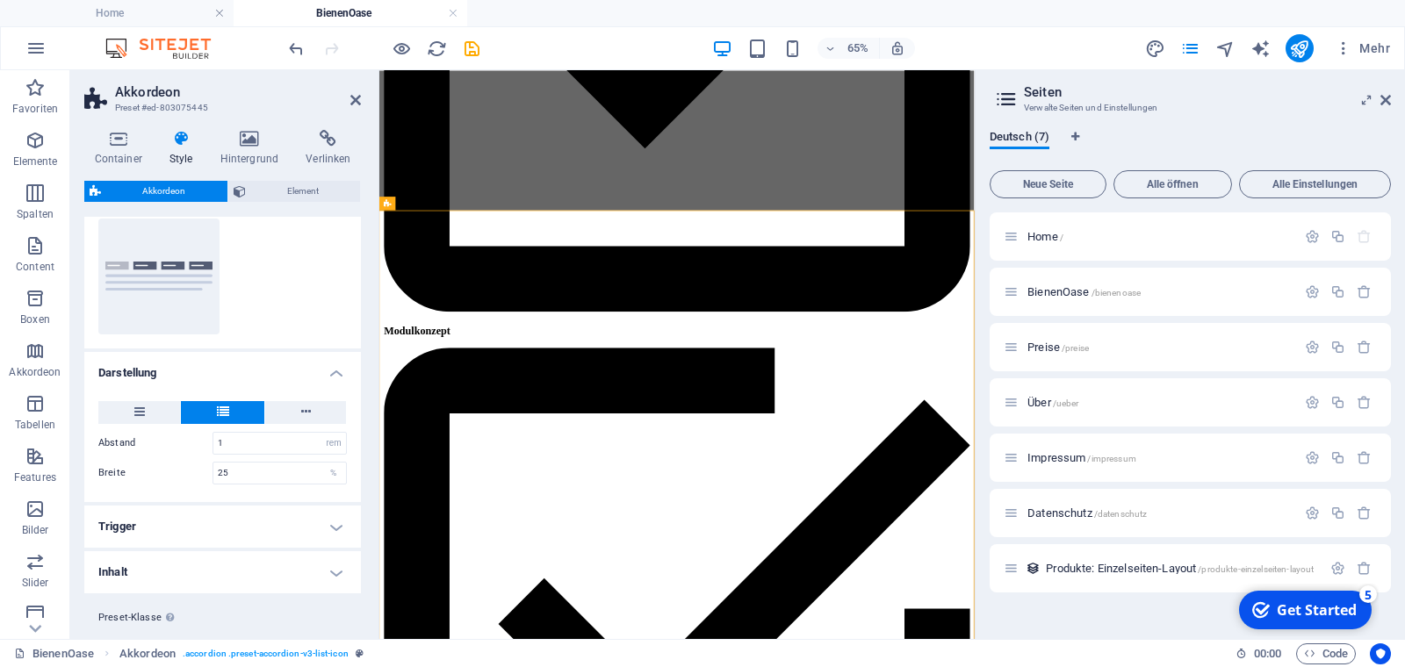
scroll to position [204, 0]
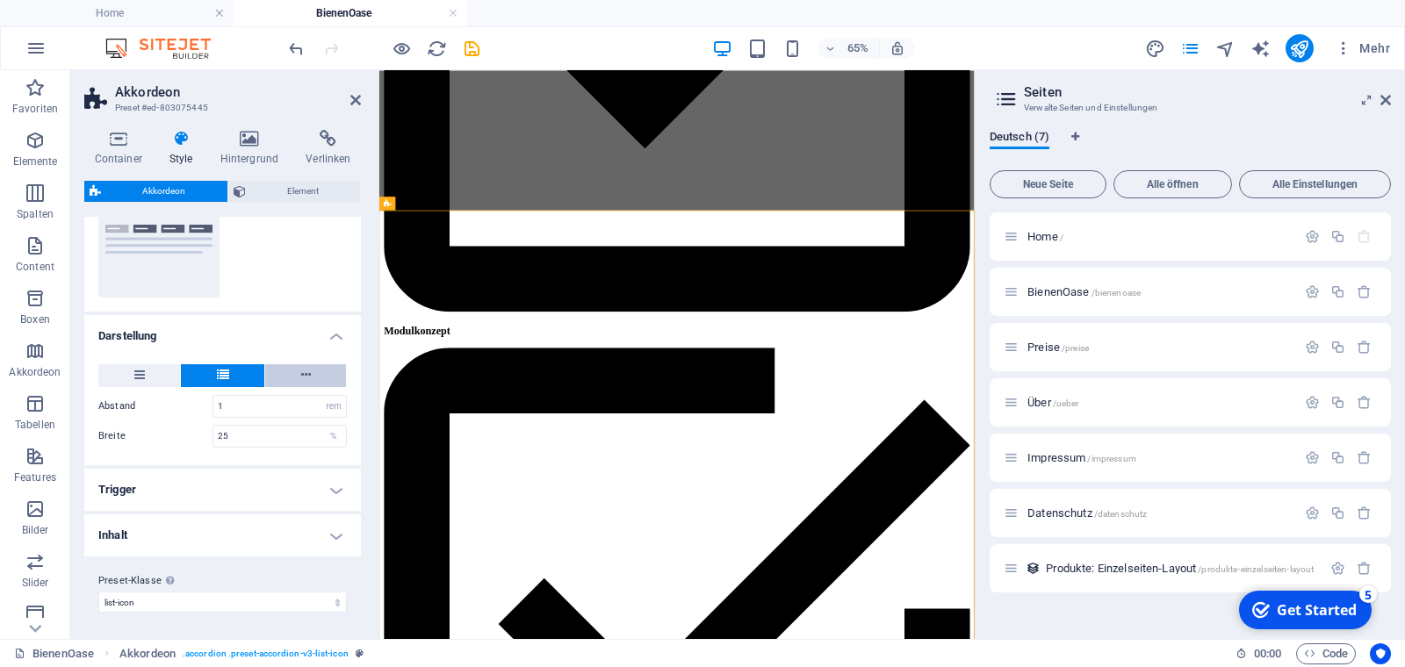
click at [306, 373] on icon at bounding box center [306, 374] width 10 height 21
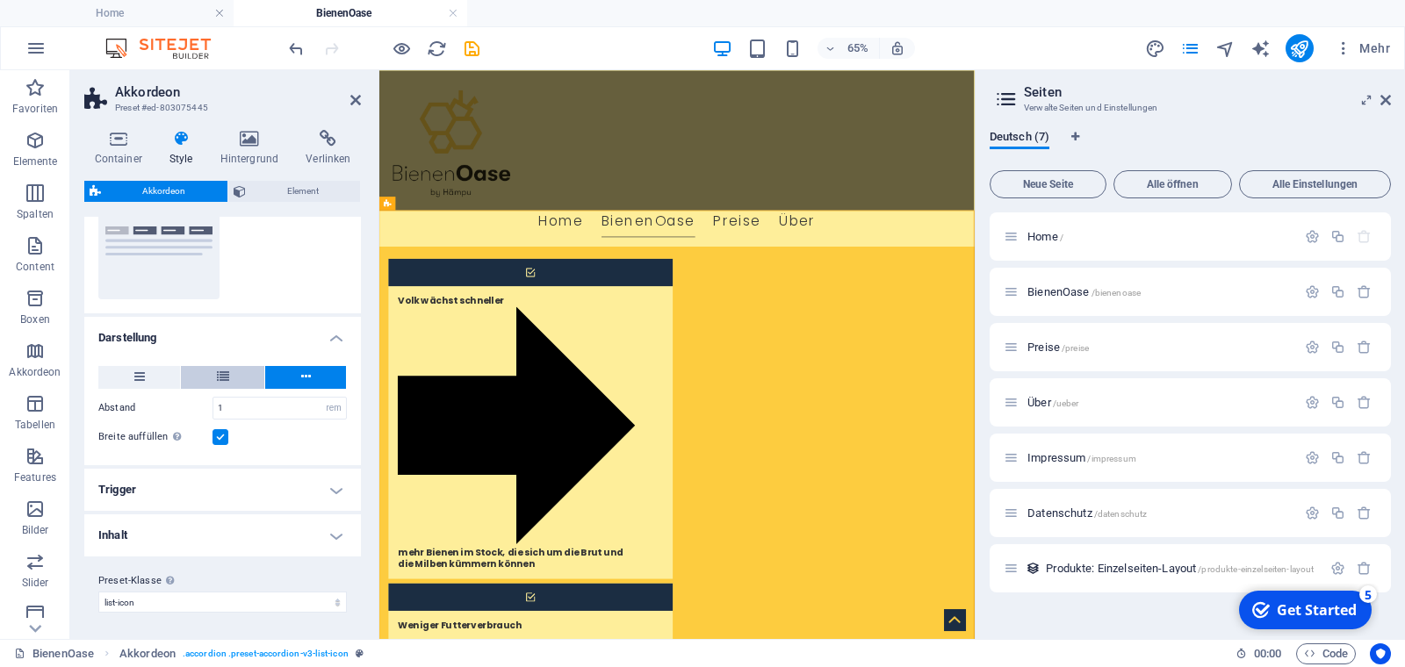
click at [231, 377] on button at bounding box center [222, 377] width 83 height 23
click at [142, 372] on icon at bounding box center [139, 376] width 11 height 21
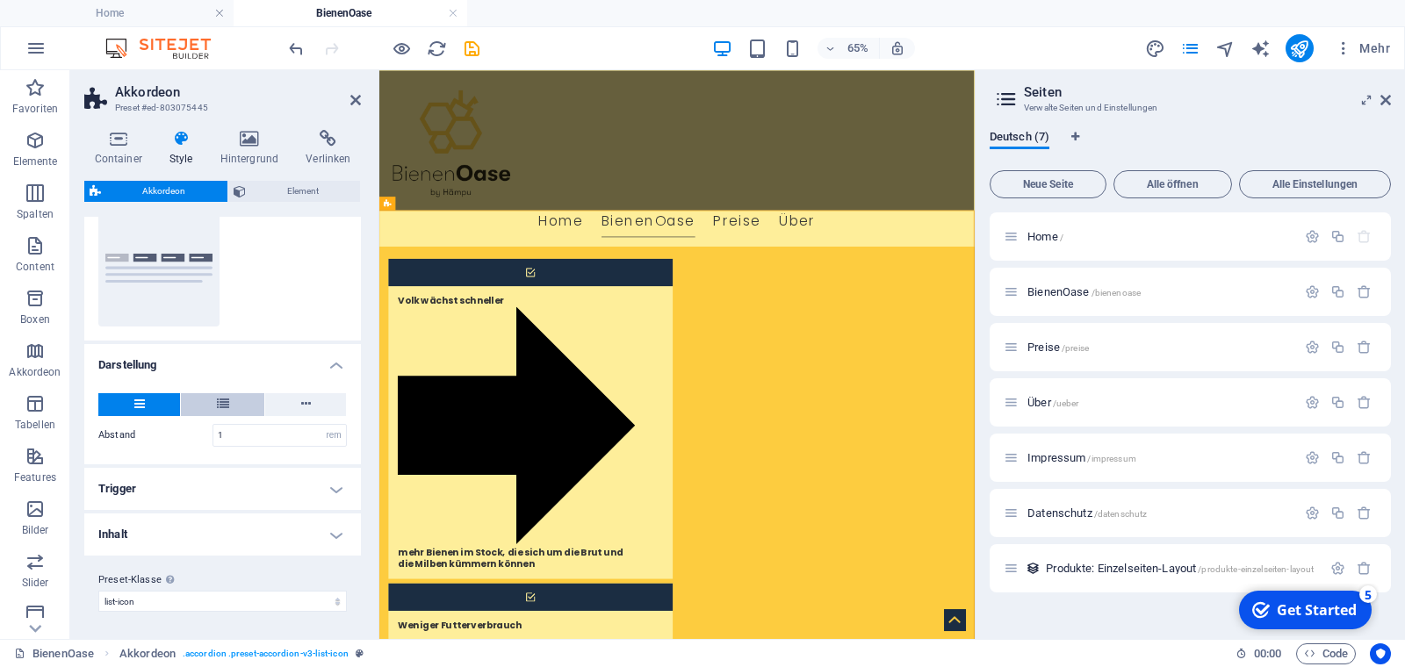
click at [222, 406] on icon at bounding box center [223, 403] width 12 height 21
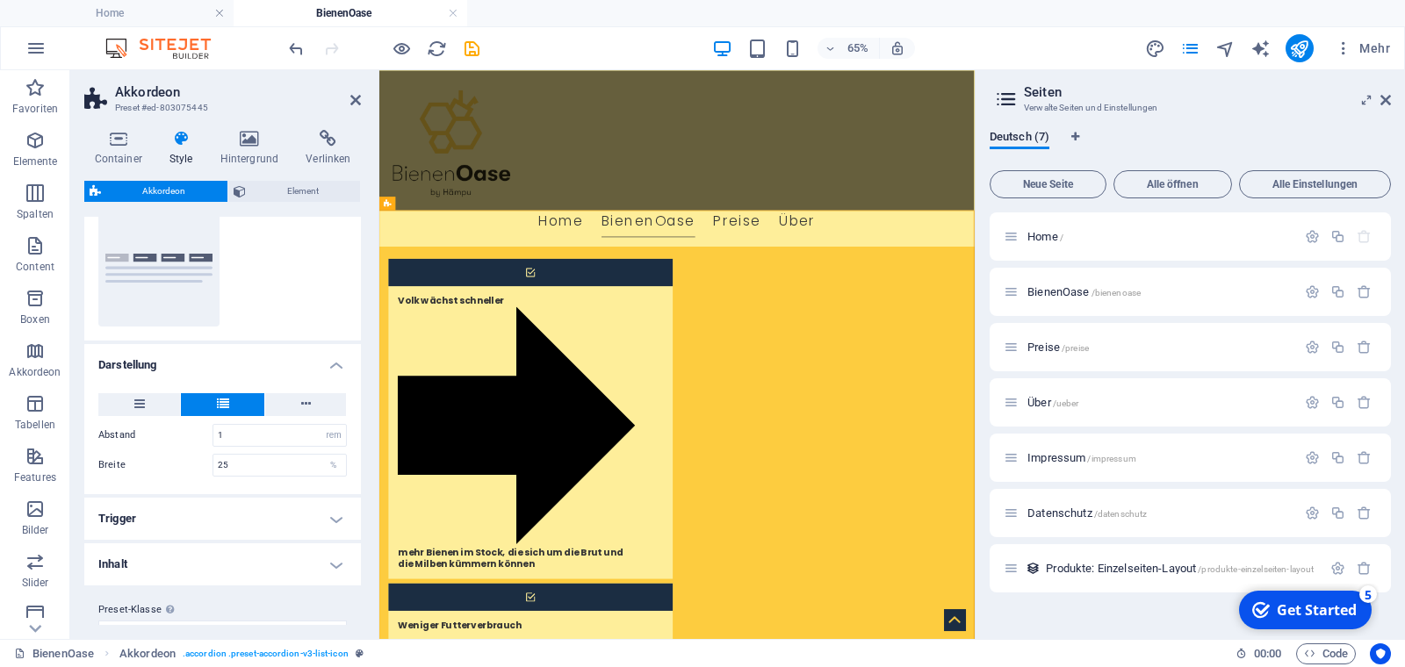
scroll to position [204, 0]
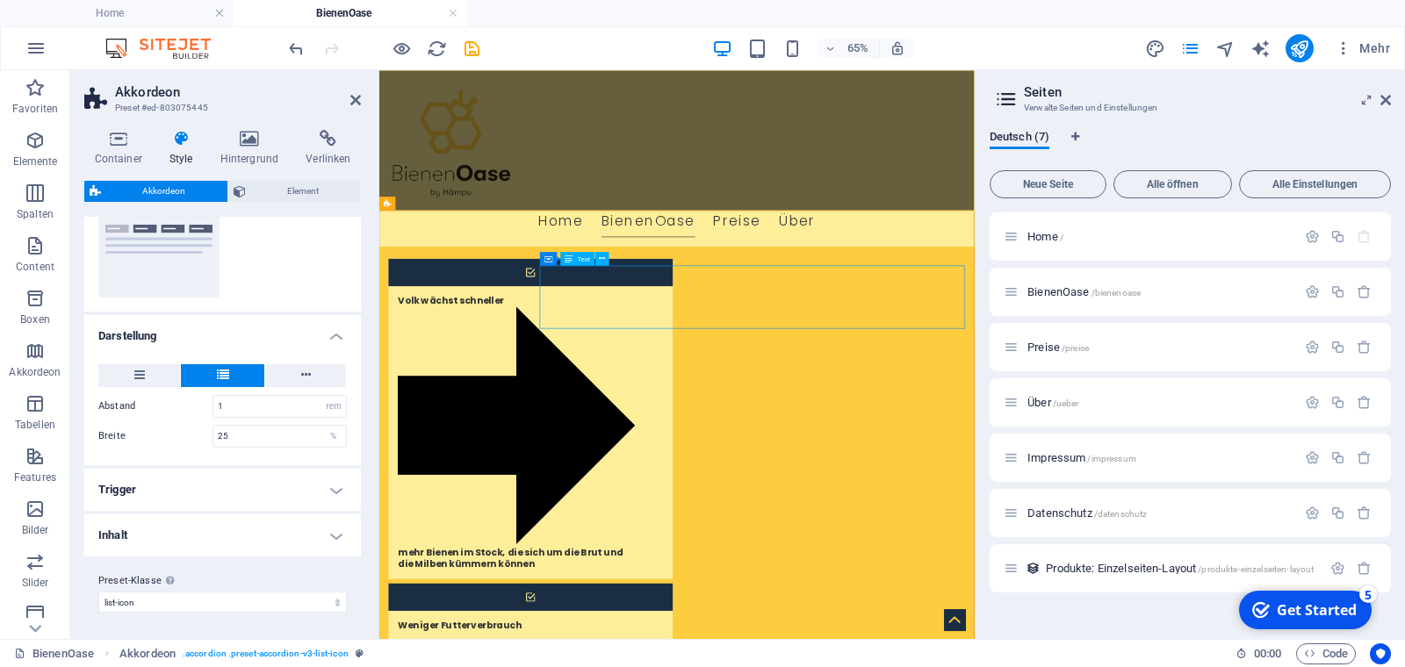
click at [584, 262] on span "Text" at bounding box center [584, 259] width 12 height 7
click at [603, 260] on icon at bounding box center [602, 259] width 6 height 12
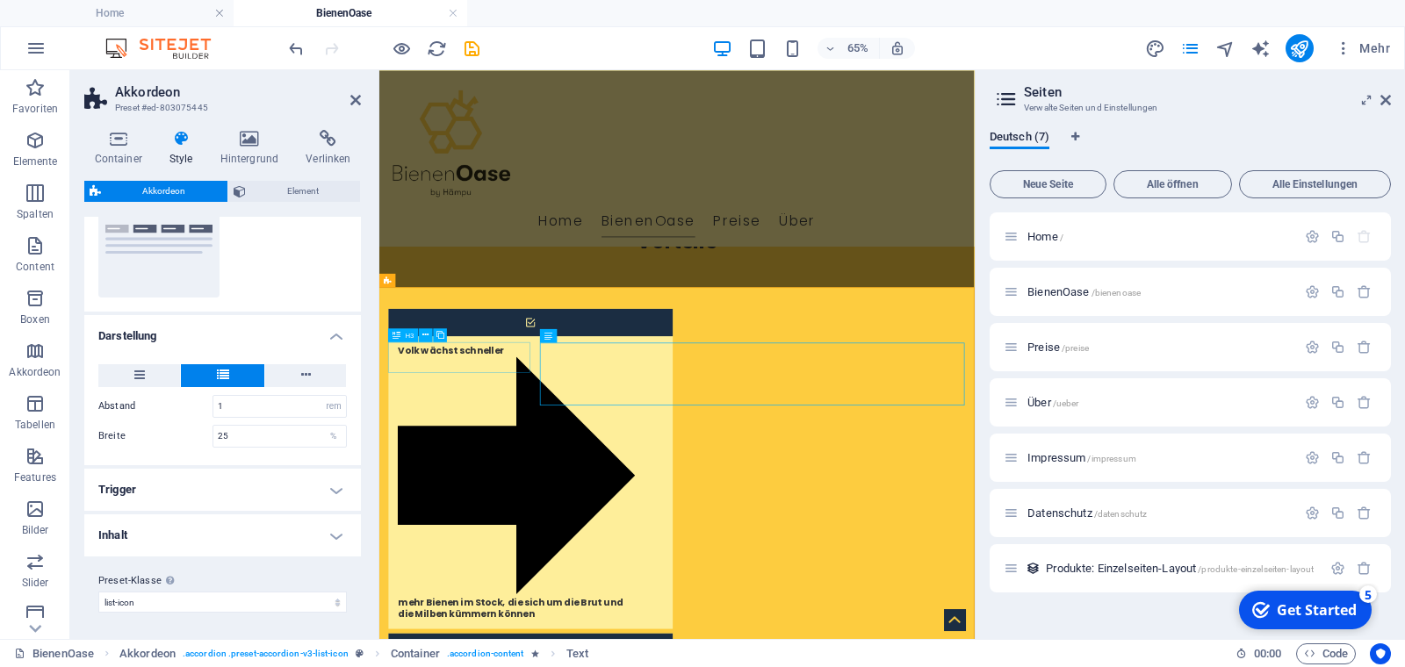
scroll to position [845, 0]
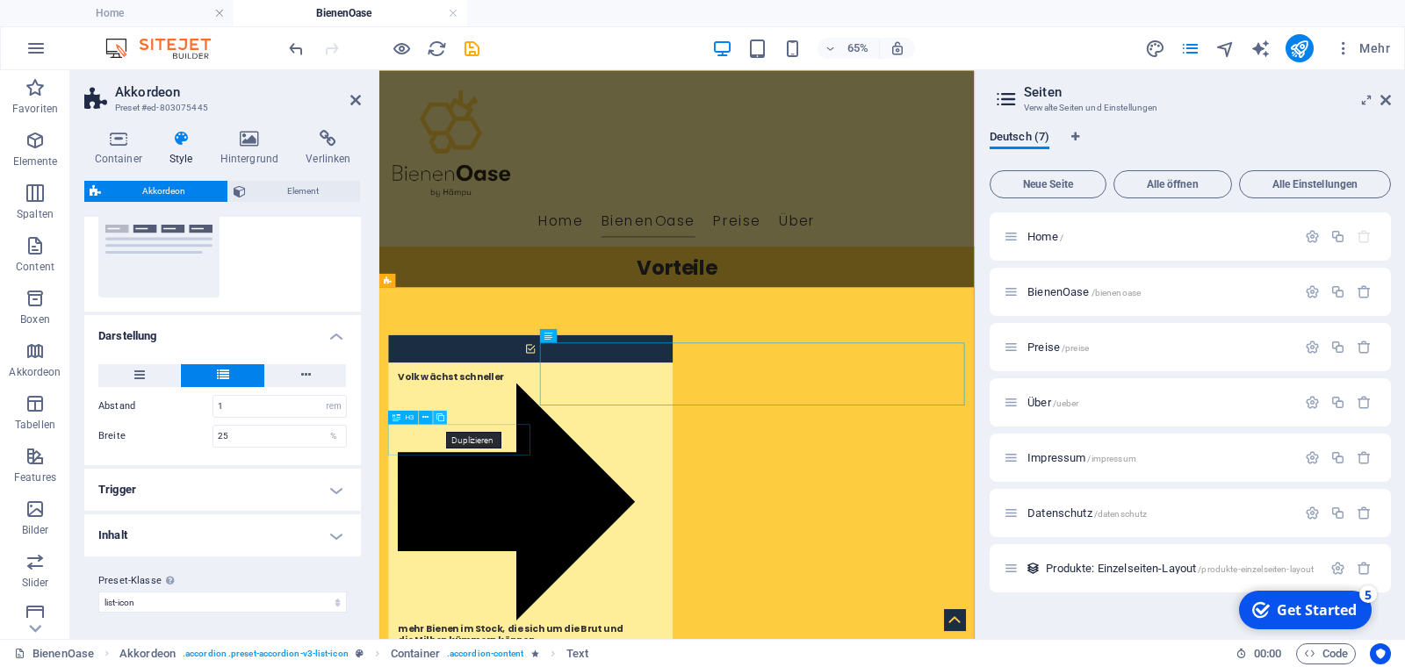
click at [441, 416] on icon at bounding box center [440, 418] width 8 height 12
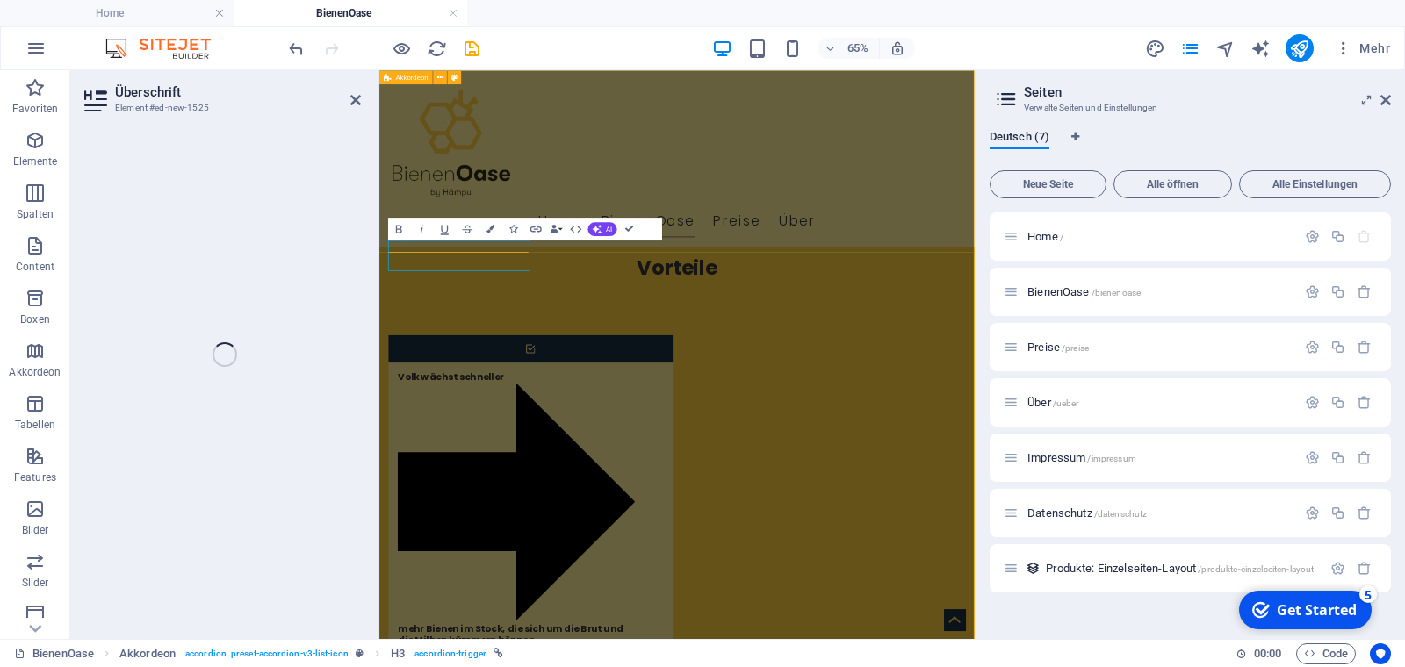
scroll to position [1254, 0]
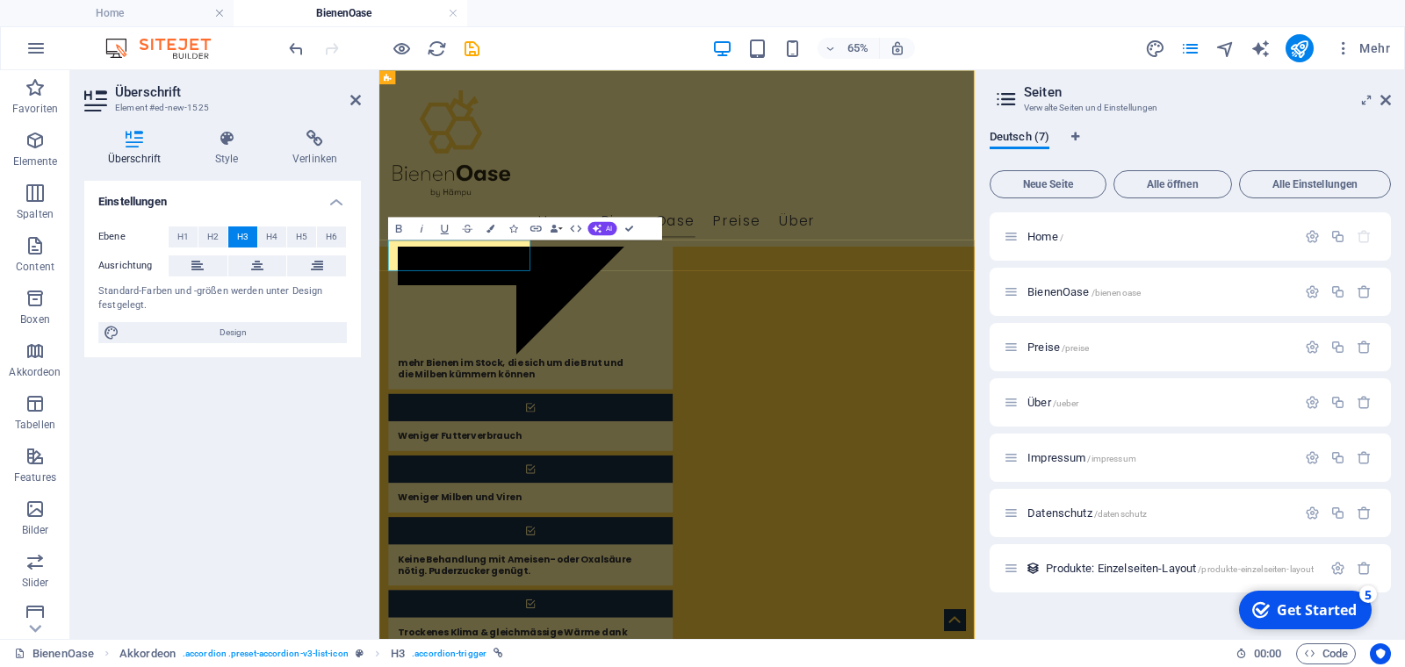
drag, startPoint x: 452, startPoint y: 352, endPoint x: 410, endPoint y: 357, distance: 42.4
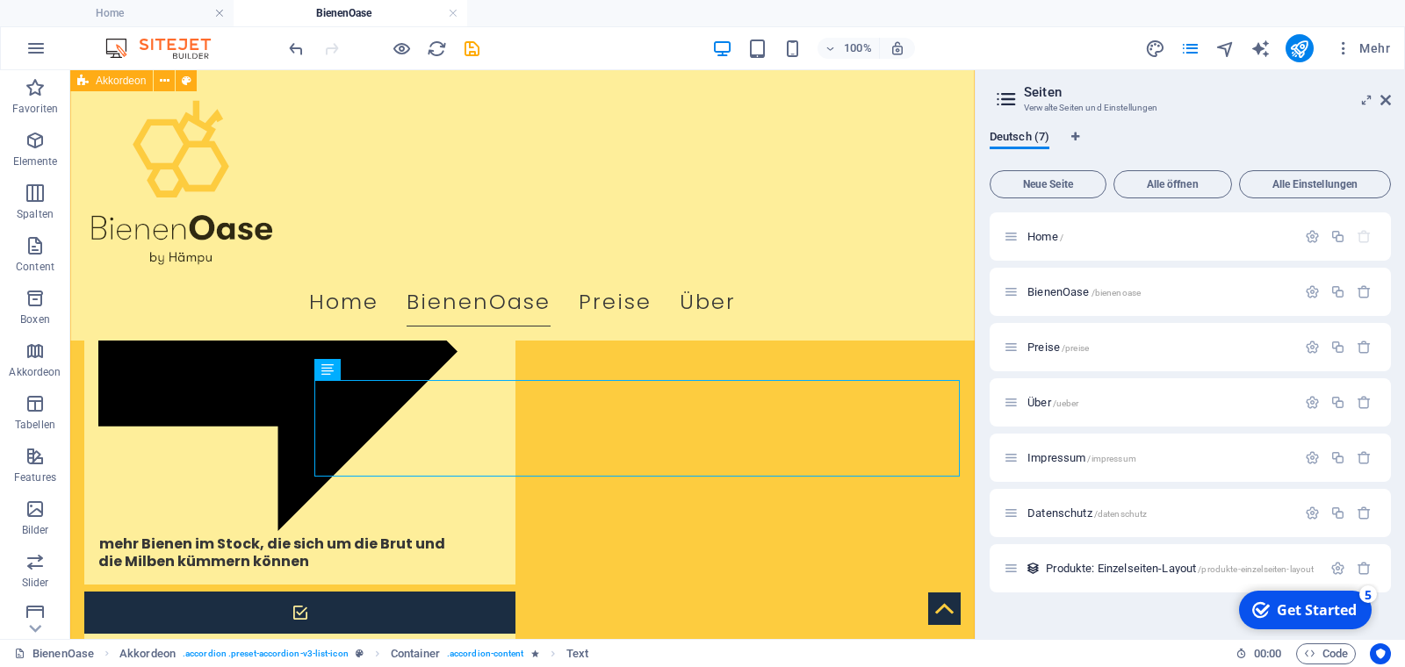
scroll to position [1272, 0]
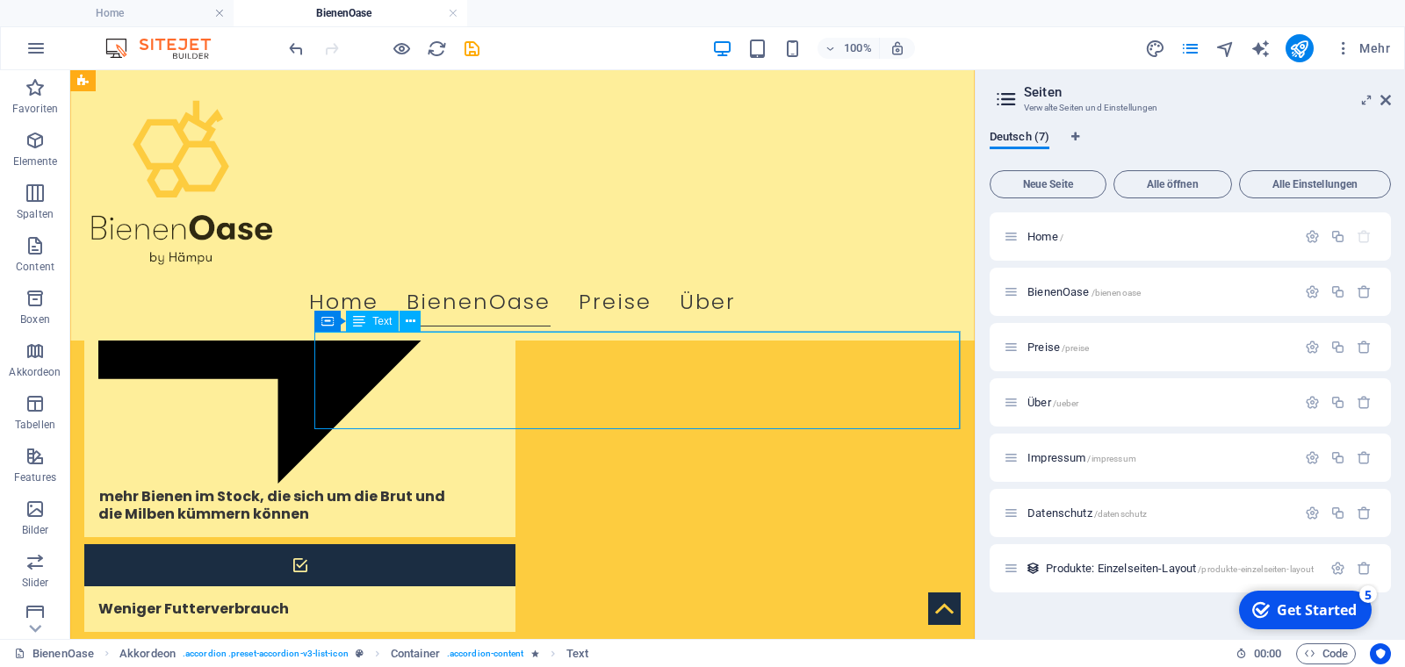
drag, startPoint x: 426, startPoint y: 414, endPoint x: 423, endPoint y: 400, distance: 14.3
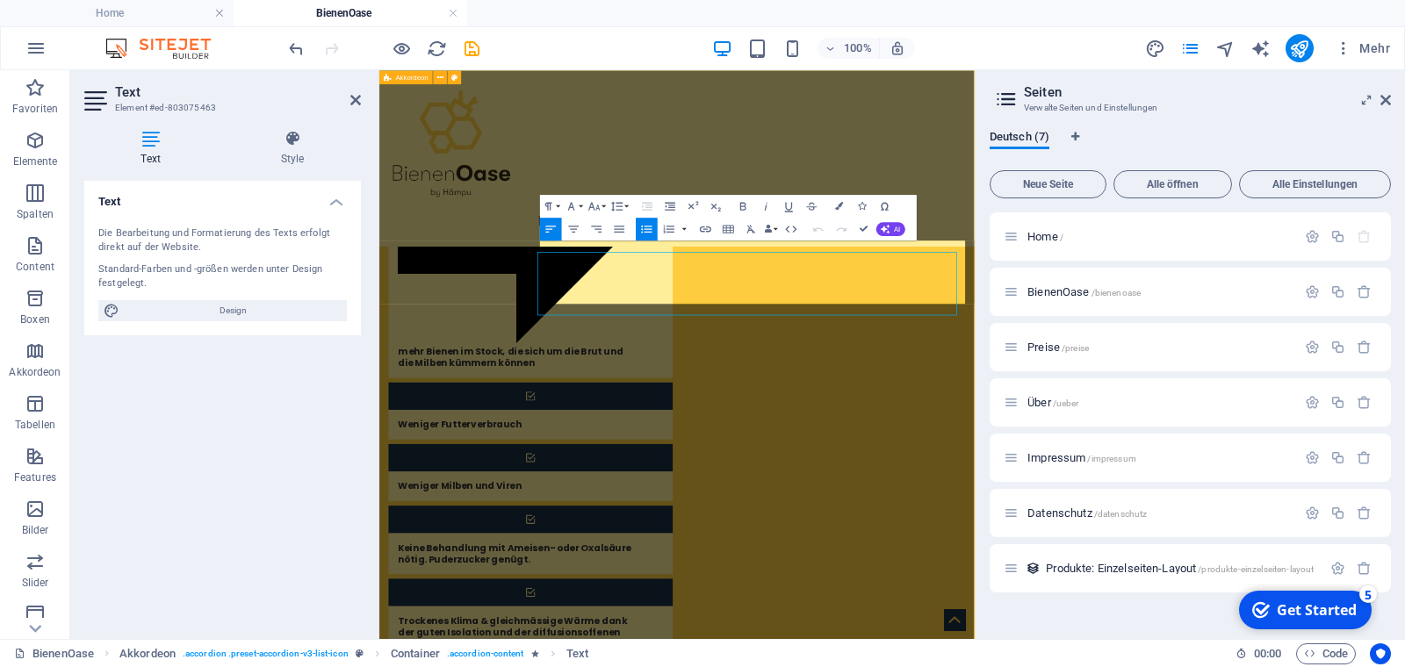
scroll to position [1254, 0]
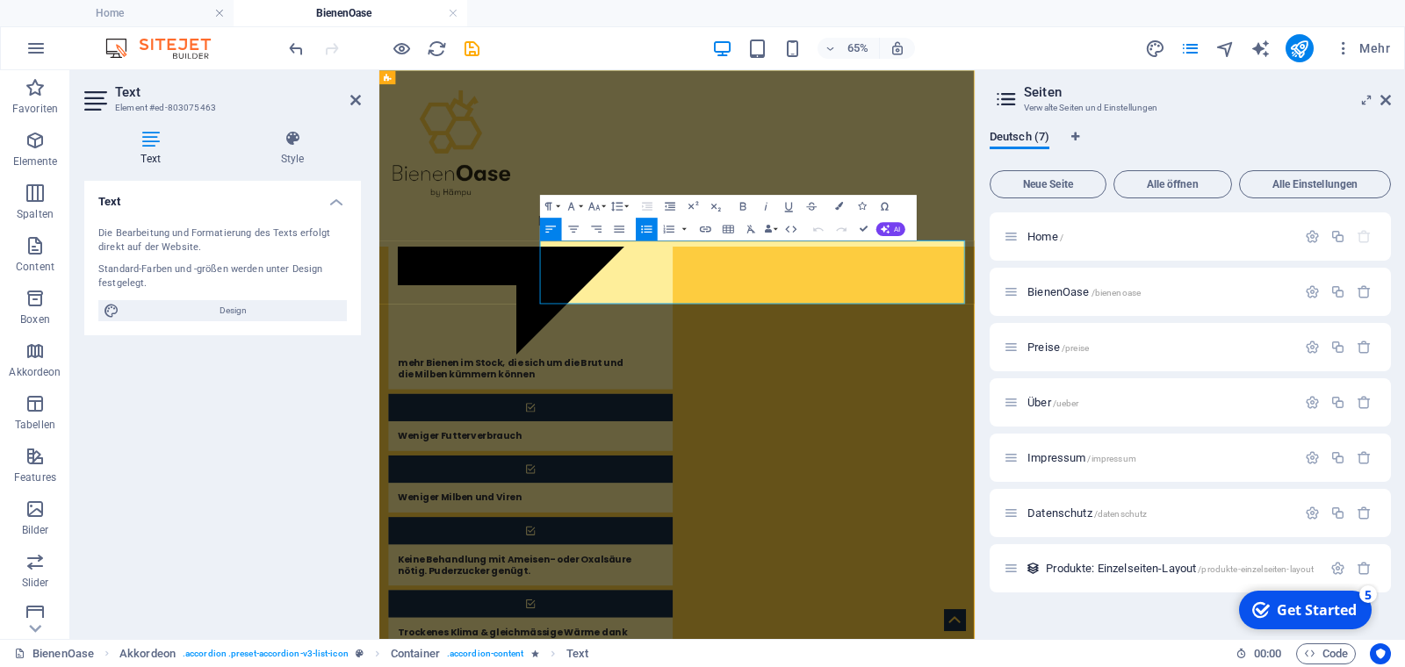
drag, startPoint x: 1264, startPoint y: 366, endPoint x: 645, endPoint y: 367, distance: 619.9
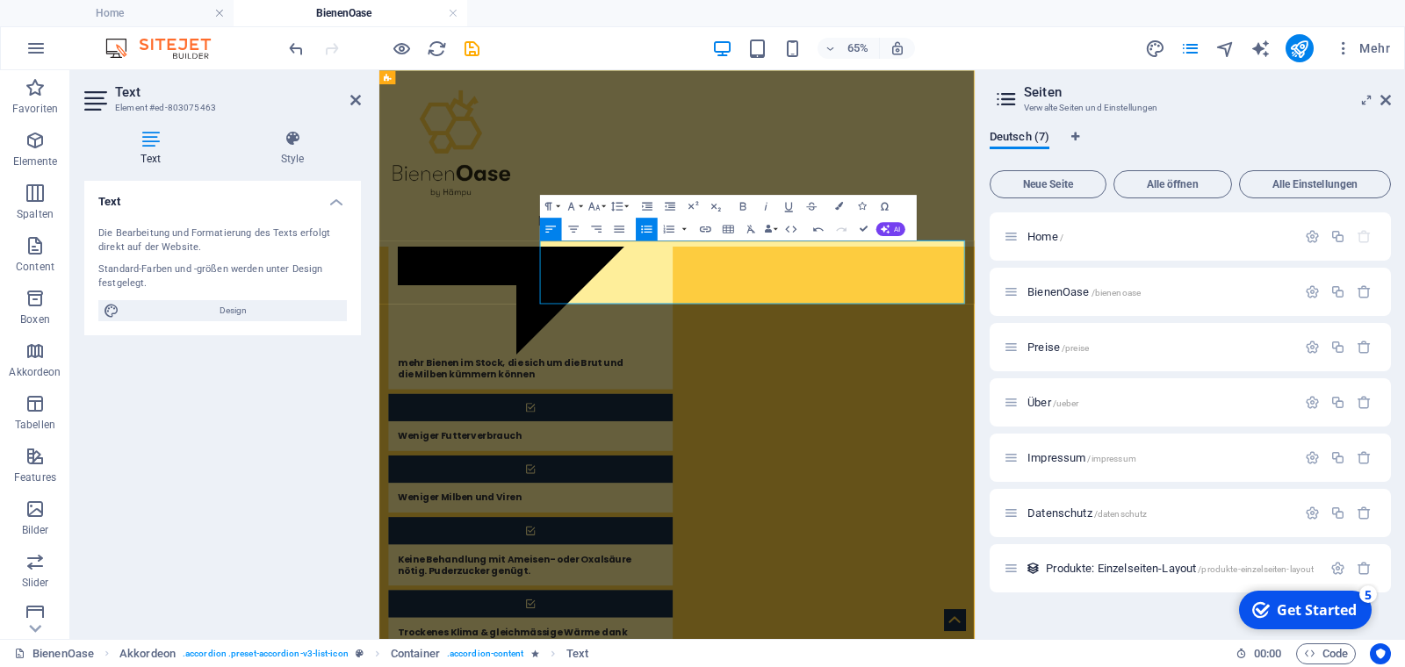
drag, startPoint x: 1005, startPoint y: 349, endPoint x: 640, endPoint y: 335, distance: 364.7
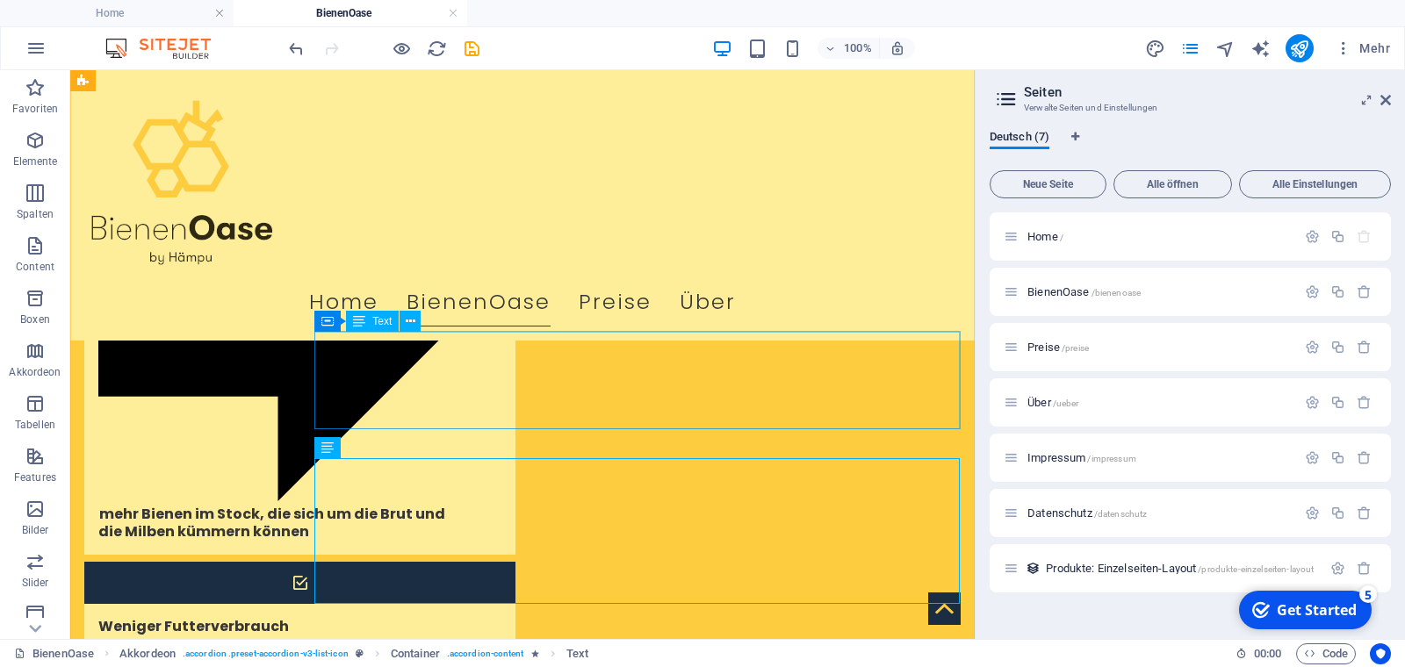
scroll to position [1272, 0]
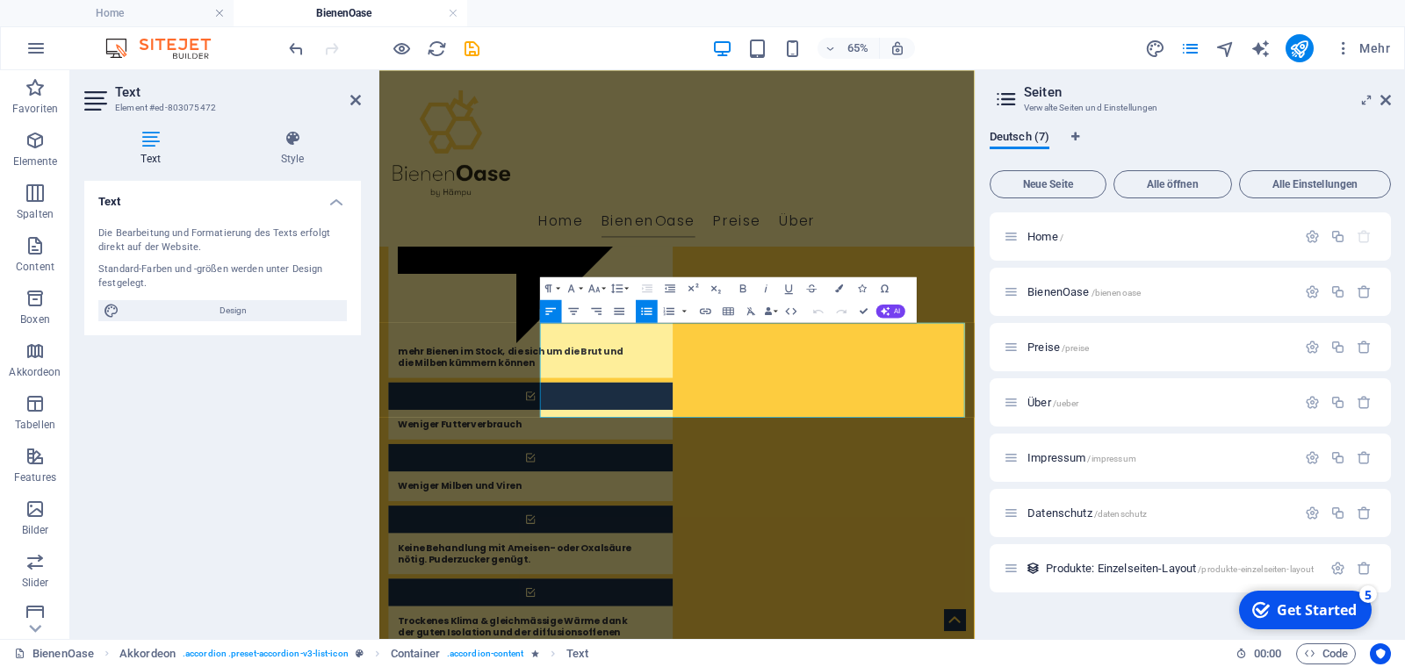
scroll to position [1254, 0]
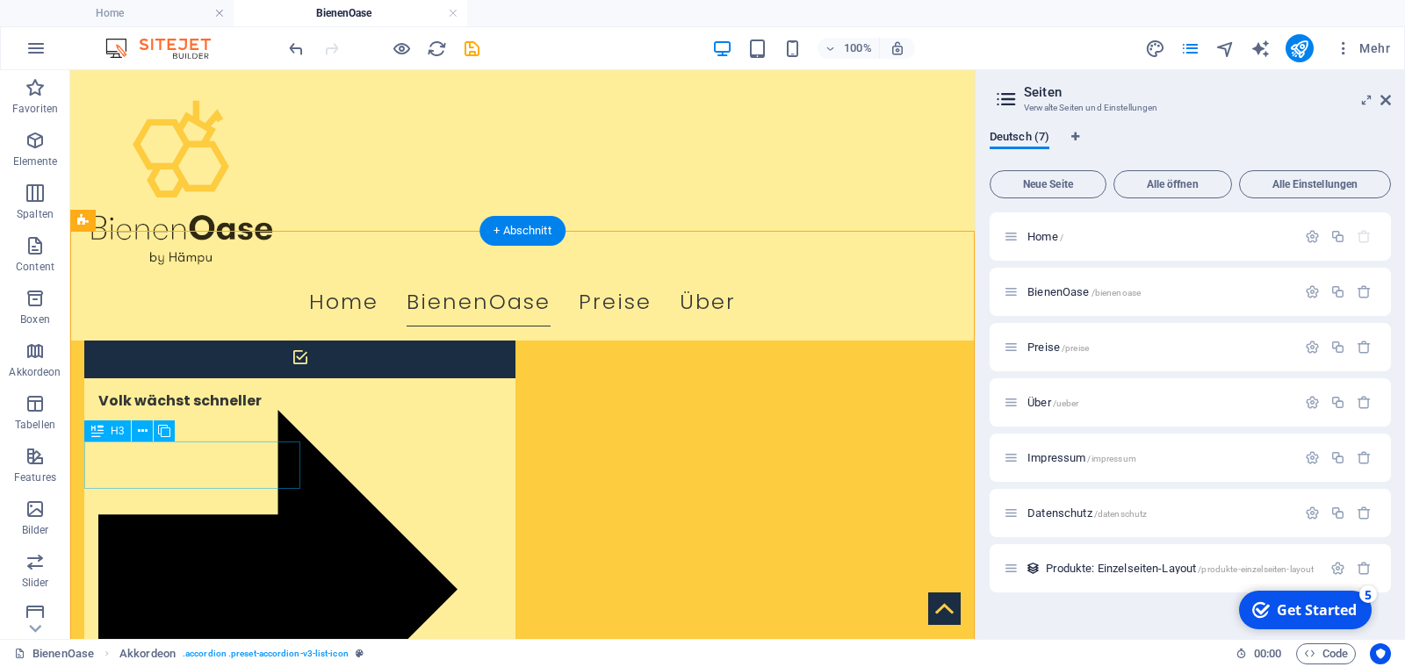
scroll to position [1034, 0]
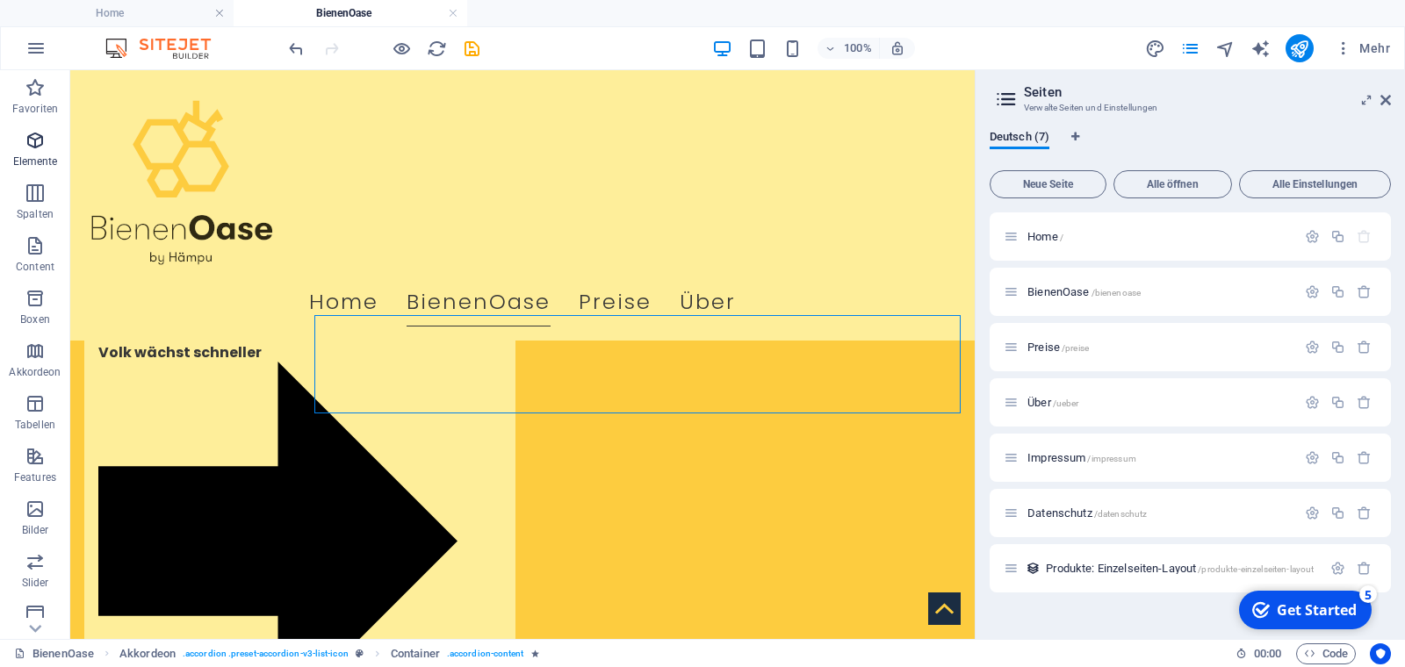
click at [36, 147] on icon "button" at bounding box center [35, 140] width 21 height 21
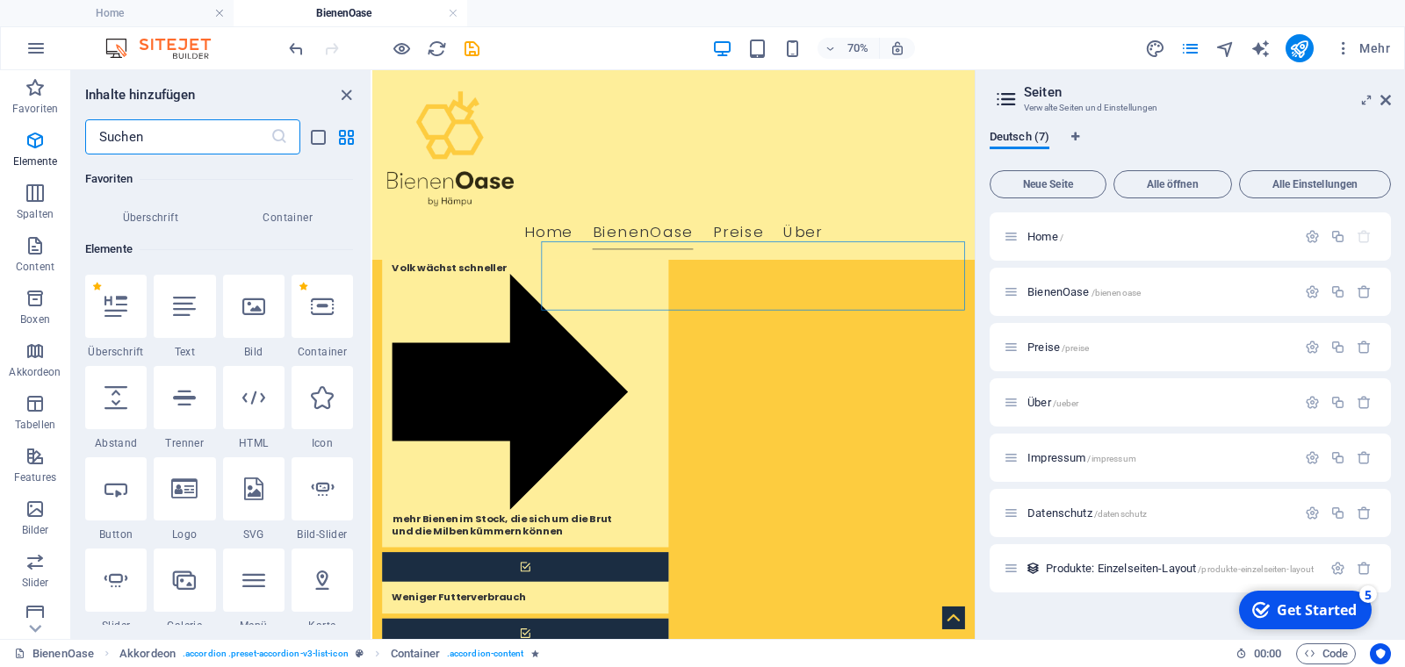
scroll to position [187, 0]
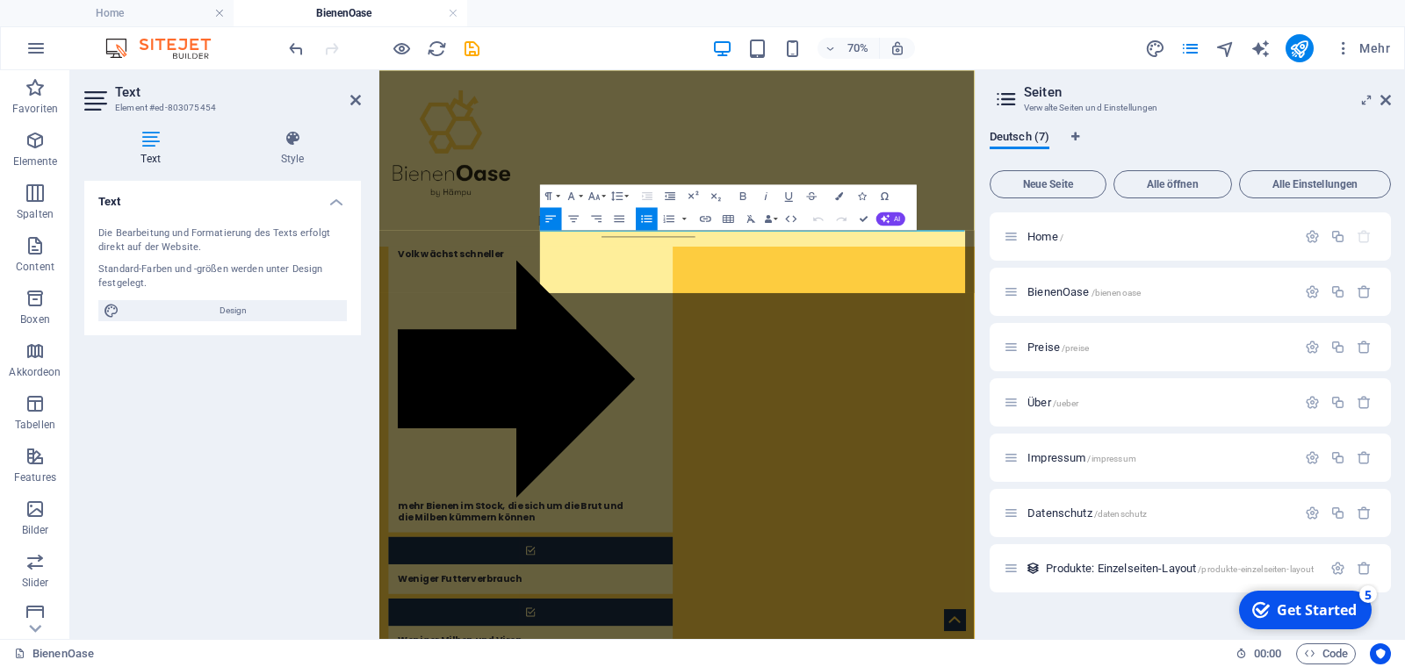
scroll to position [1017, 0]
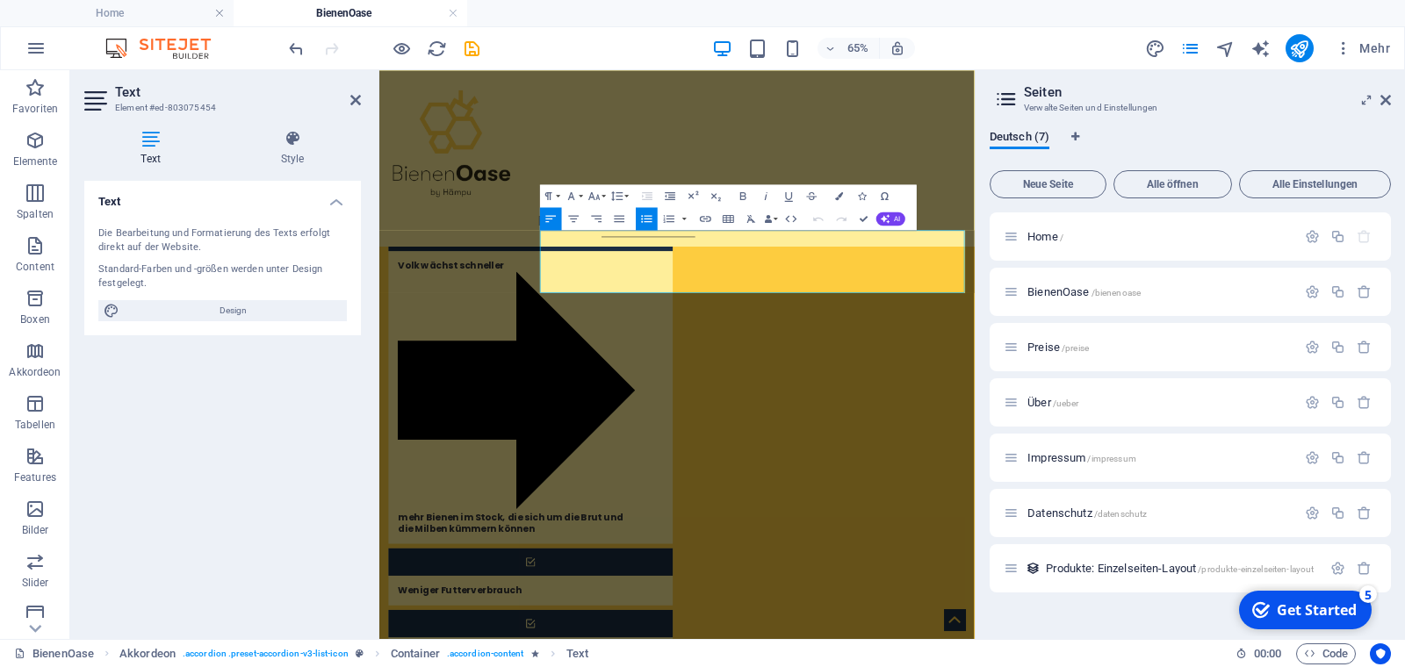
click at [728, 111] on div "Menu Home BienenOase Preise Über" at bounding box center [837, 205] width 916 height 270
click at [728, 122] on div "Menu Home BienenOase Preise Über" at bounding box center [837, 205] width 916 height 270
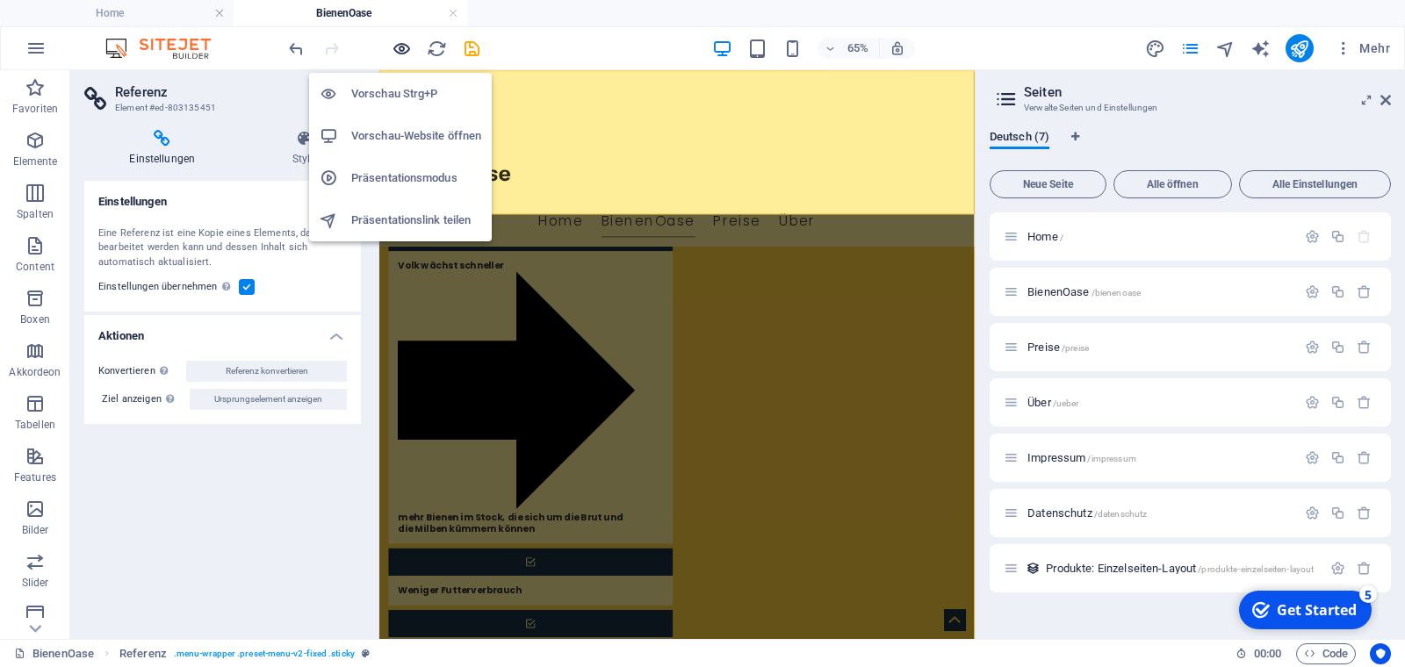
click at [405, 47] on icon "button" at bounding box center [402, 49] width 20 height 20
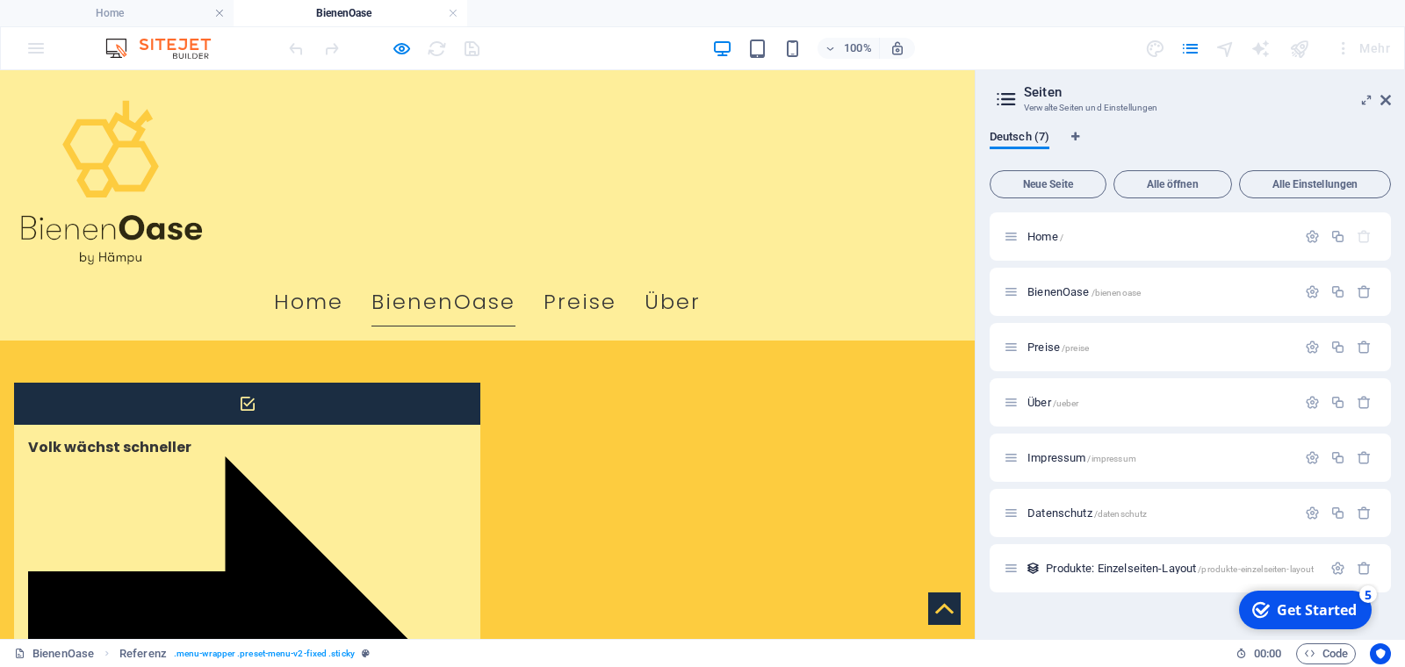
scroll to position [948, 0]
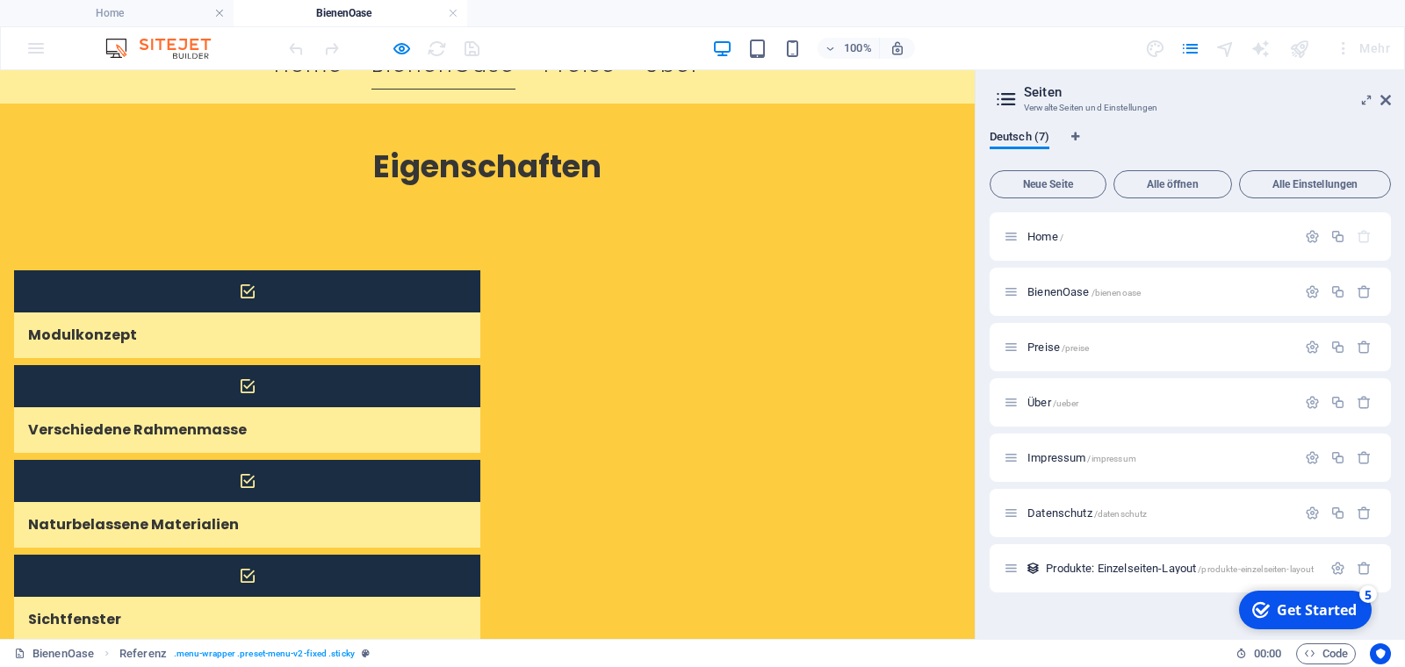
scroll to position [119, 0]
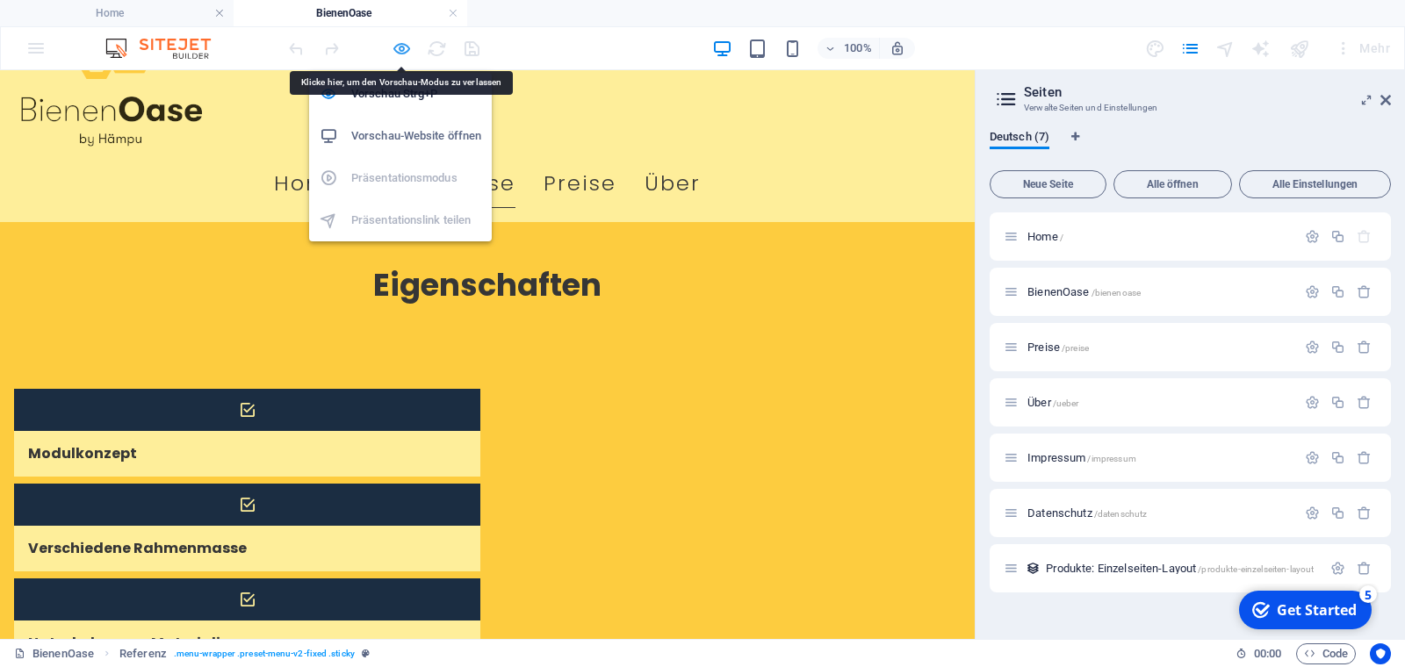
click at [406, 47] on icon "button" at bounding box center [402, 49] width 20 height 20
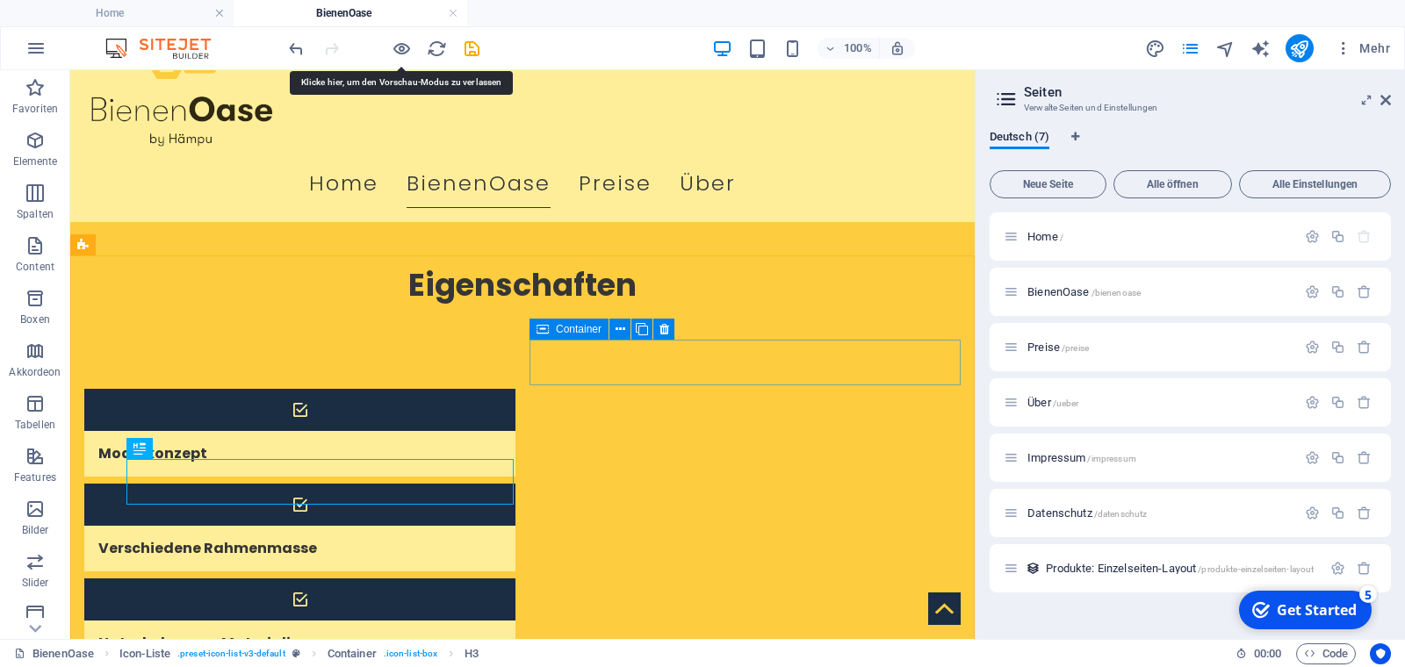
click at [587, 338] on div "Container" at bounding box center [569, 329] width 79 height 21
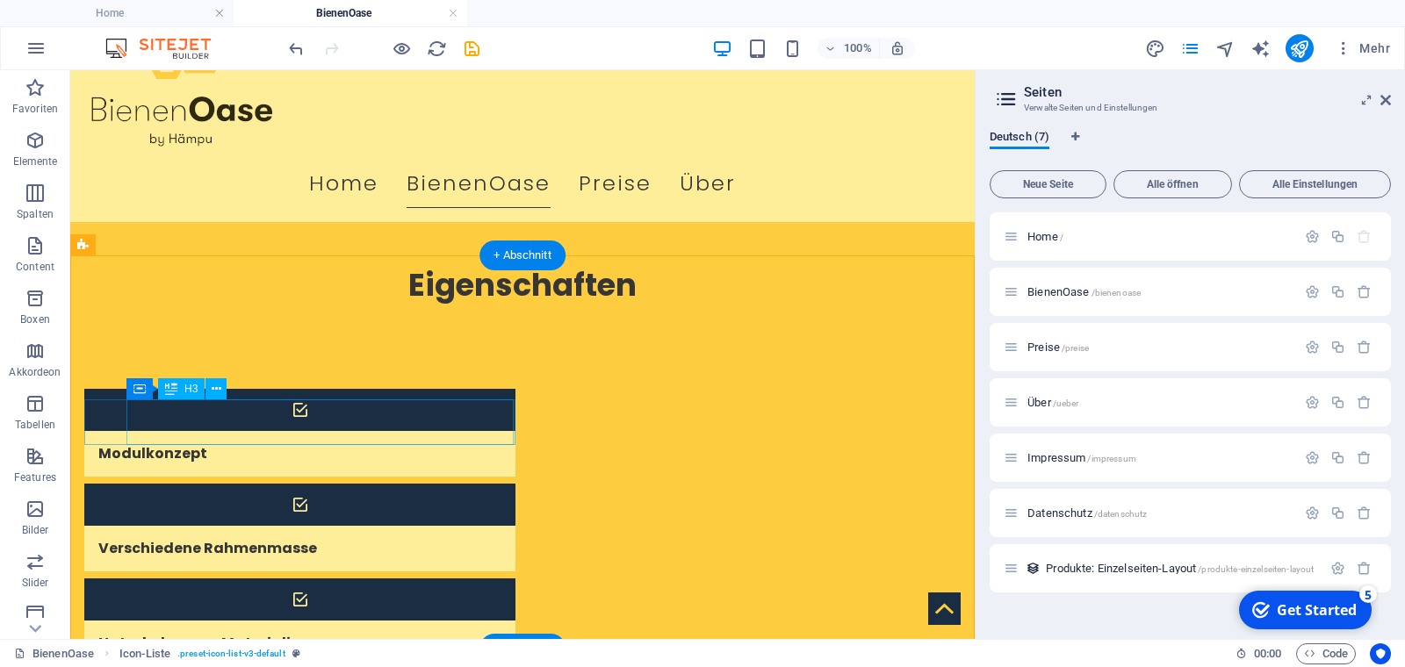
click at [373, 621] on div "Naturbelassene Materialien" at bounding box center [277, 644] width 387 height 46
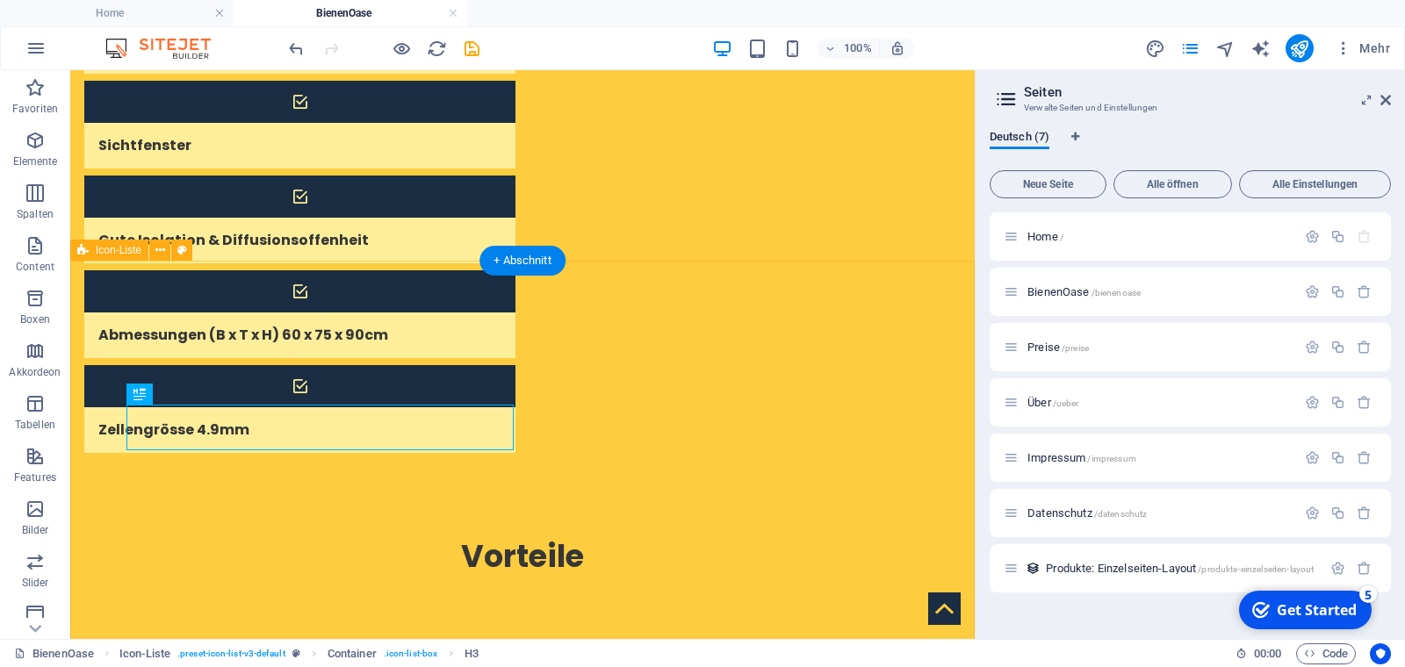
scroll to position [0, 0]
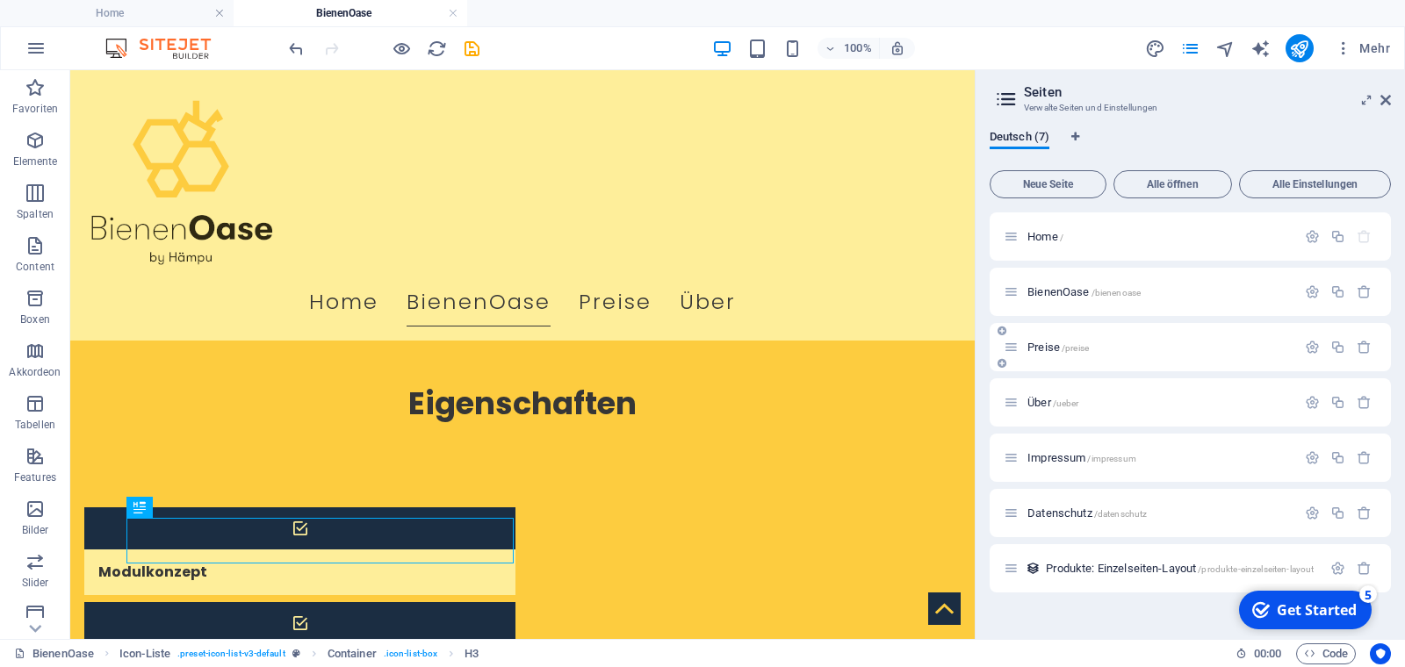
click at [1047, 349] on span "Preise /preise" at bounding box center [1057, 347] width 61 height 13
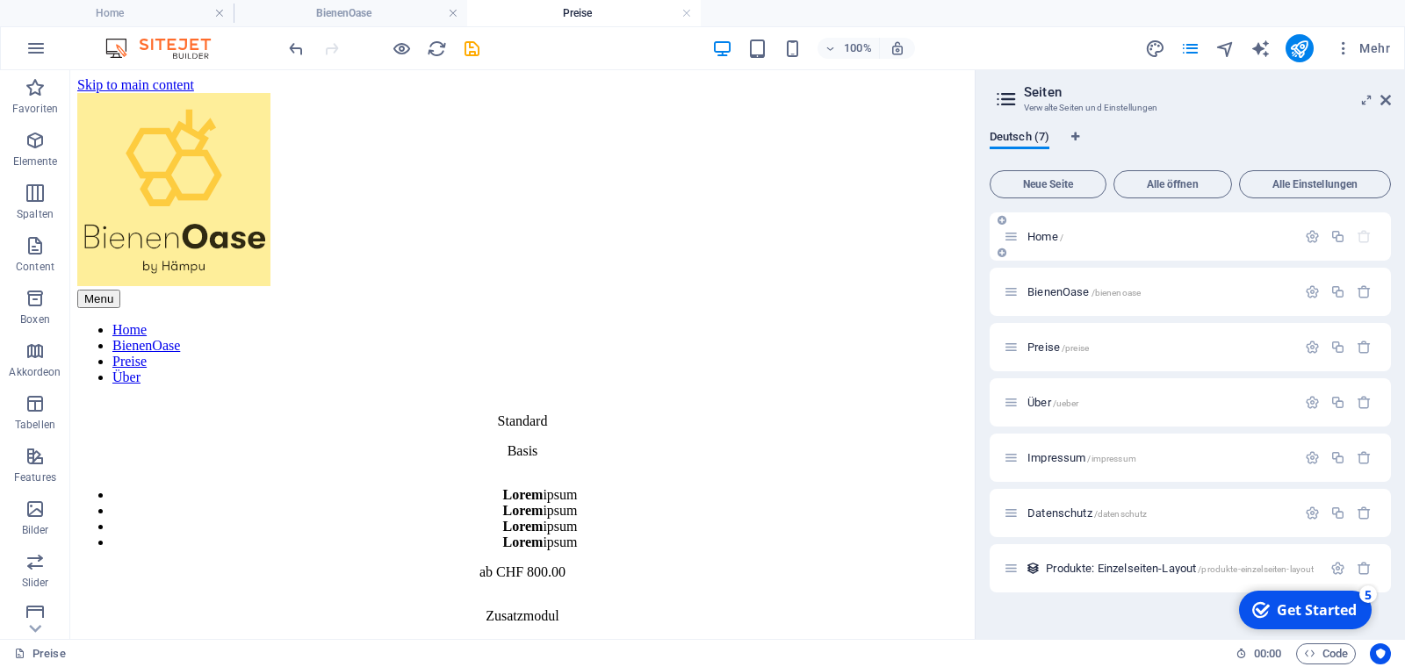
click at [1037, 233] on span "Home /" at bounding box center [1045, 236] width 36 height 13
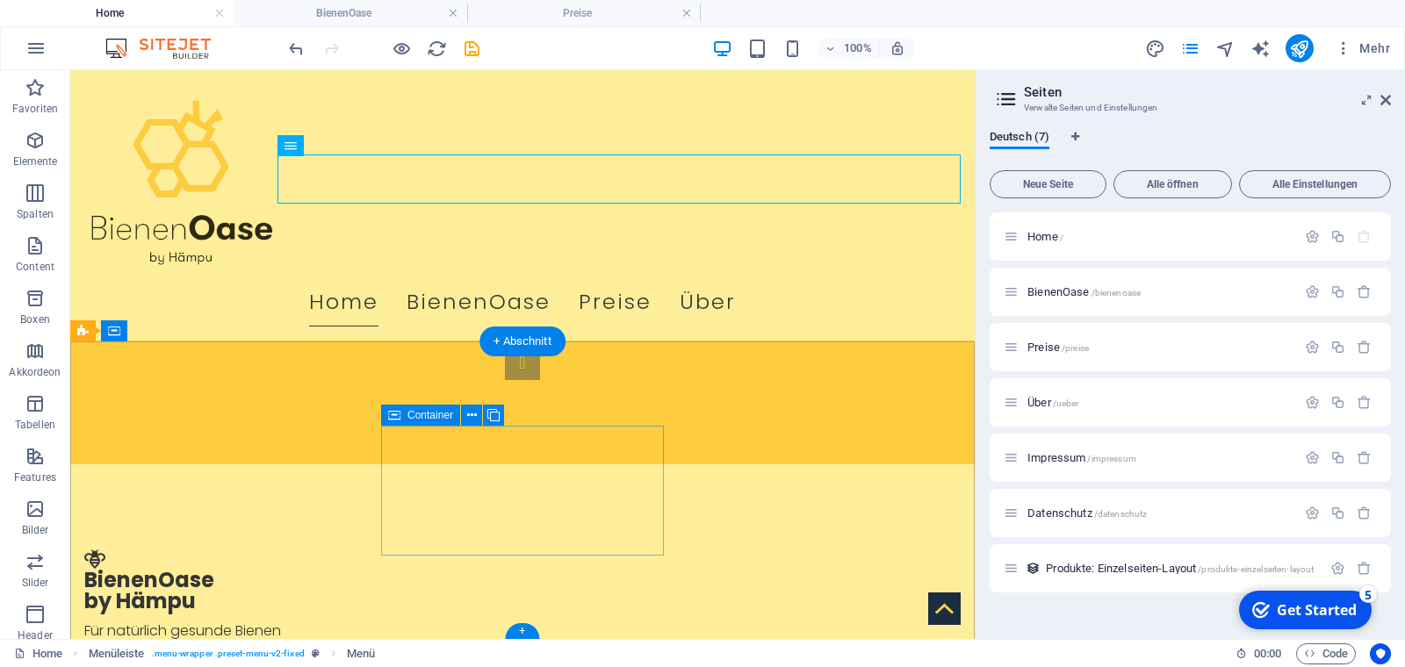
scroll to position [486, 0]
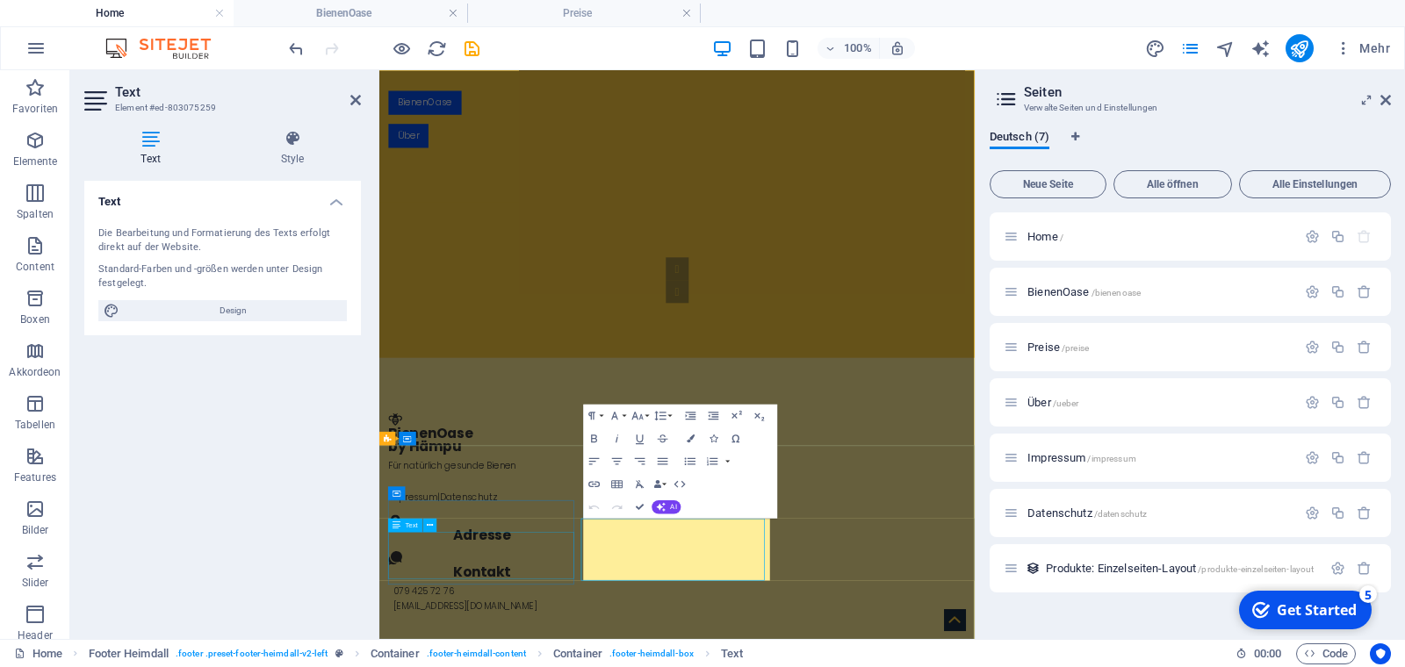
scroll to position [180, 0]
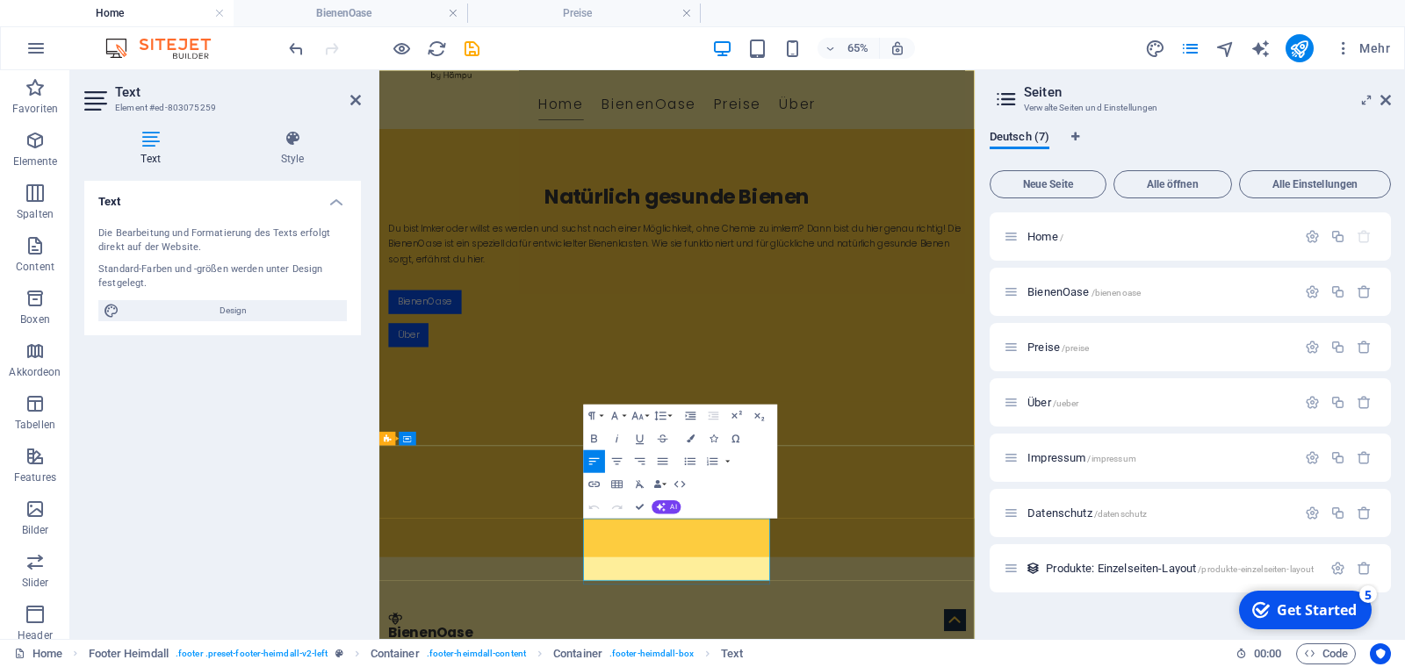
click at [664, 484] on button "Data Bindings" at bounding box center [660, 484] width 16 height 23
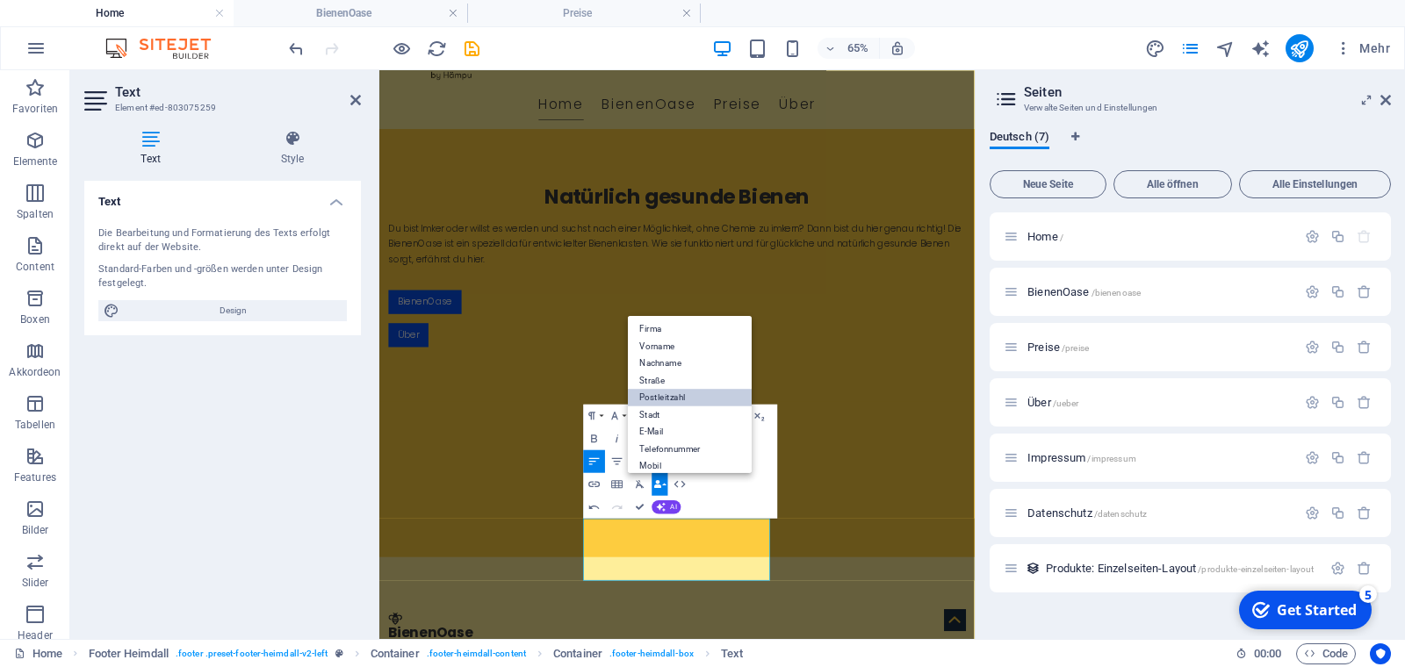
click at [675, 398] on link "Postleitzahl" at bounding box center [691, 398] width 124 height 18
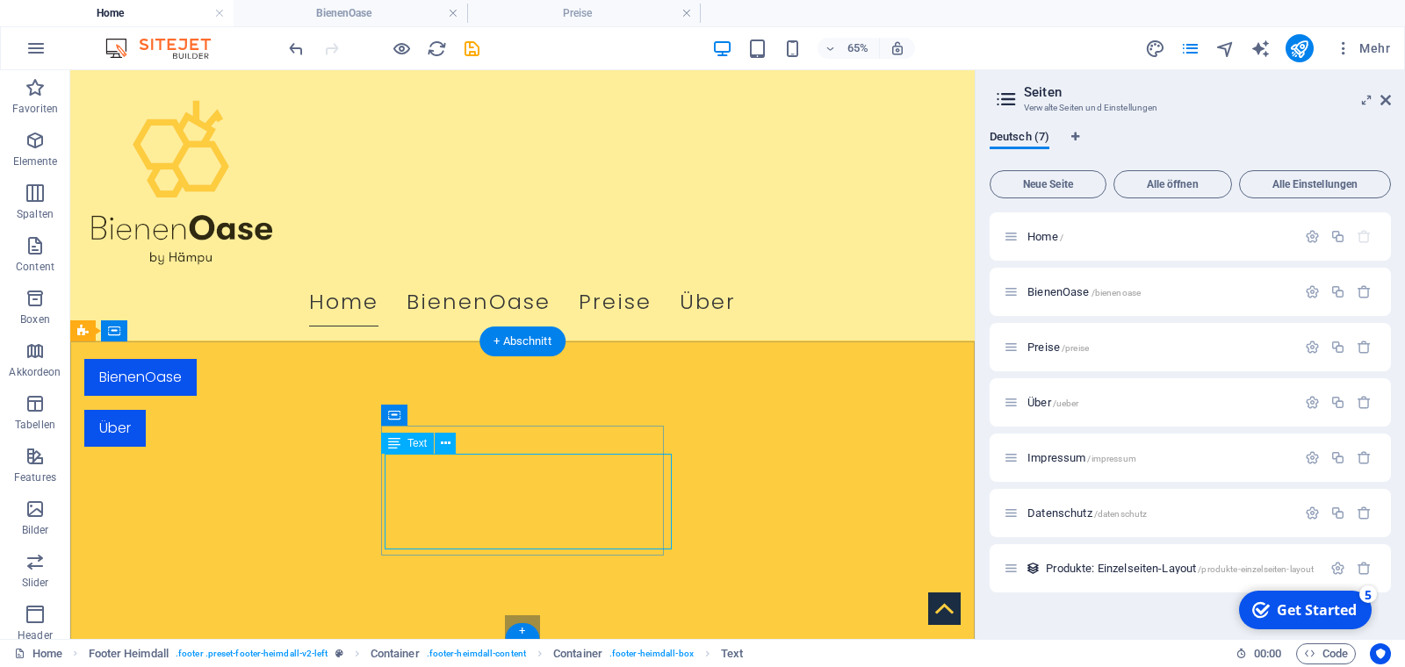
scroll to position [486, 0]
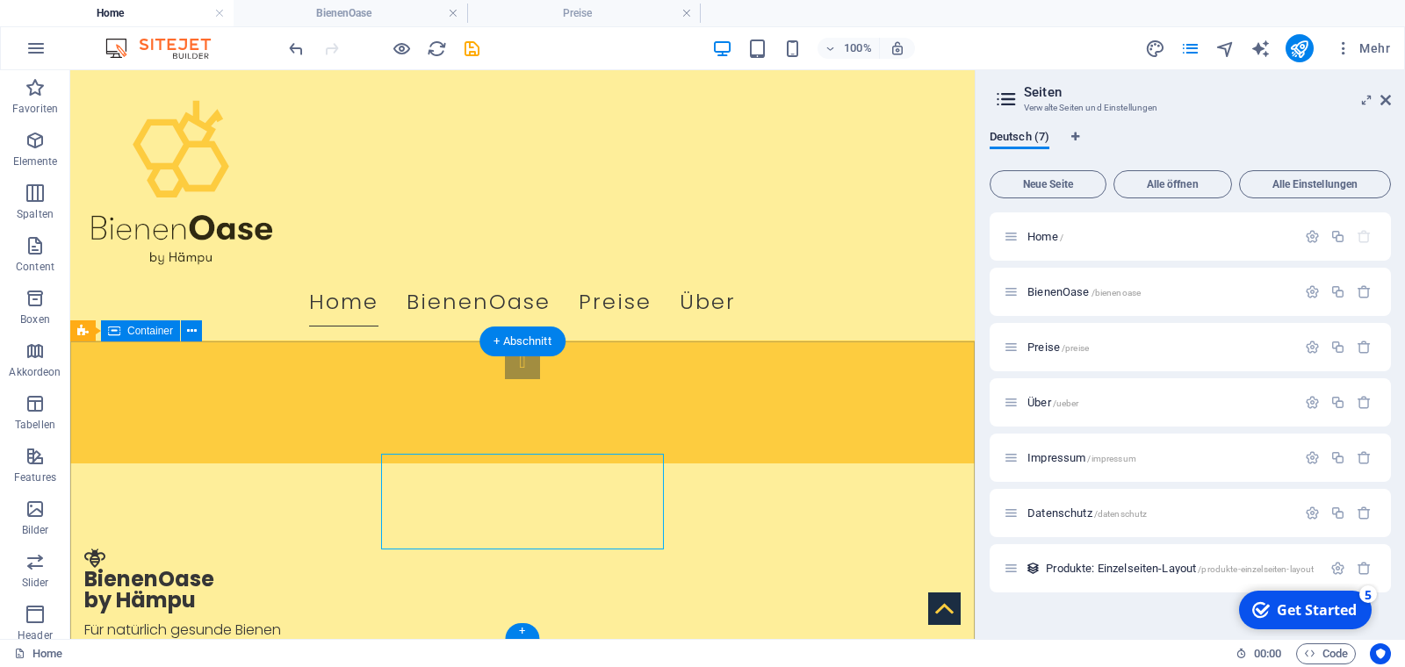
click at [666, 573] on div "BienenOase by Hämpu Für natürlich gesunde Bienen Impressum | Datenschutz Adress…" at bounding box center [592, 424] width 904 height 569
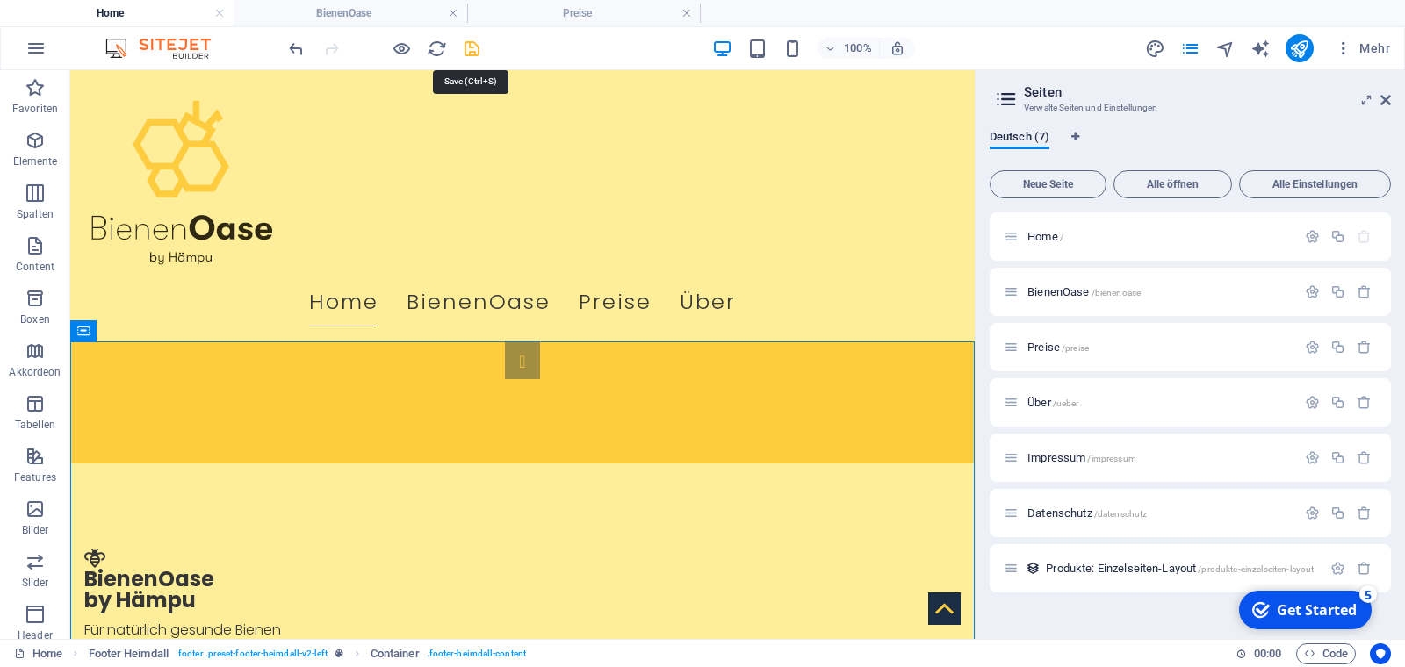
click at [471, 47] on icon "save" at bounding box center [472, 49] width 20 height 20
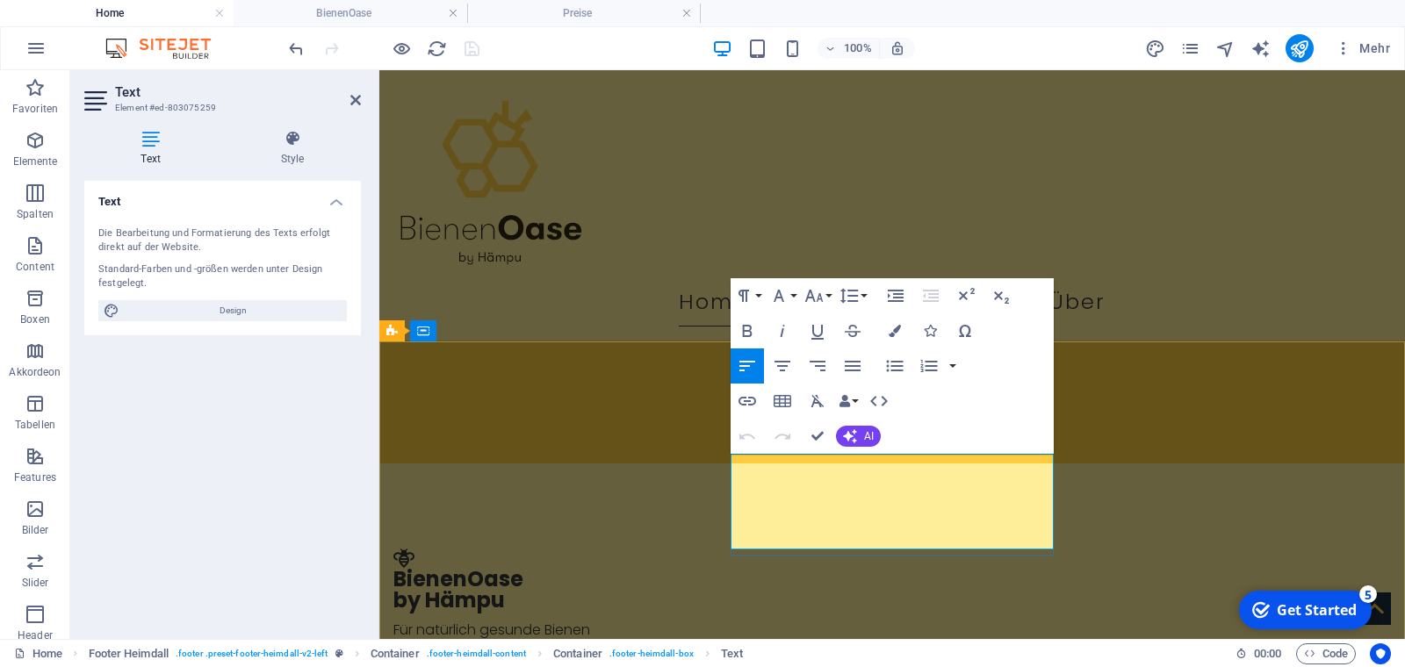
click at [854, 398] on button "Data Bindings" at bounding box center [848, 401] width 25 height 35
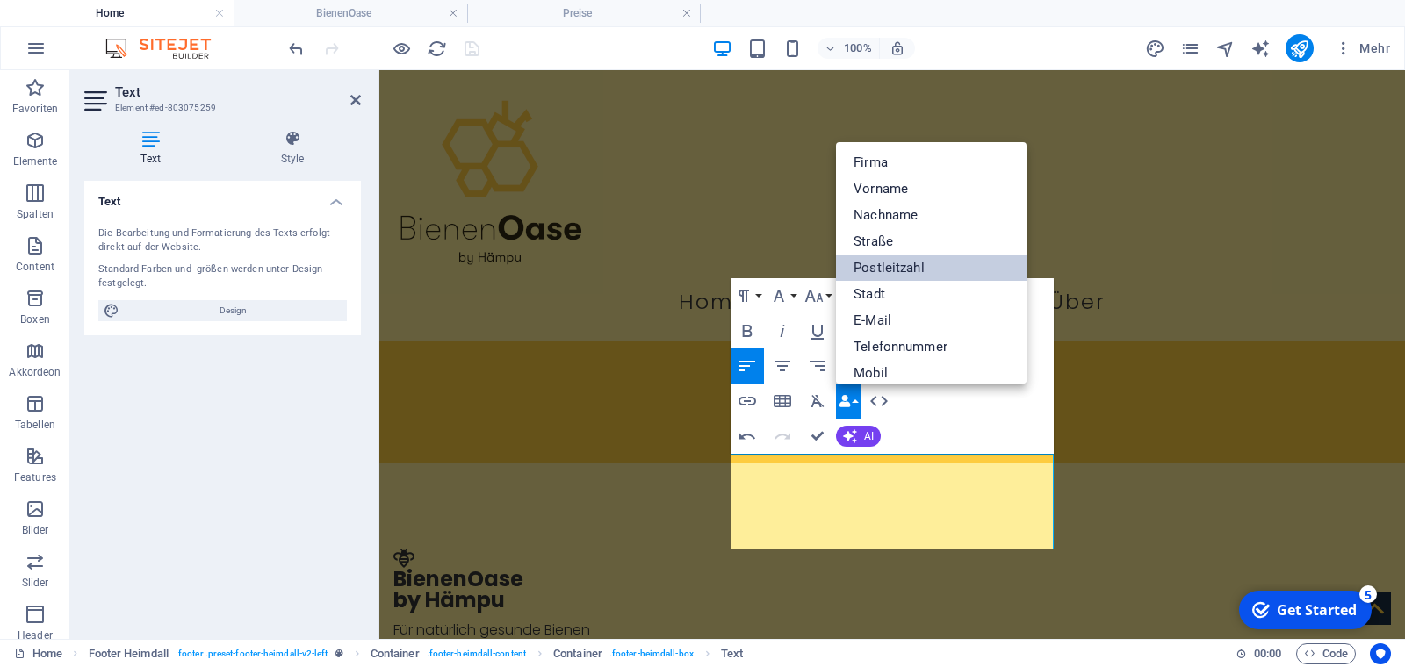
click at [894, 268] on link "Postleitzahl" at bounding box center [931, 268] width 191 height 26
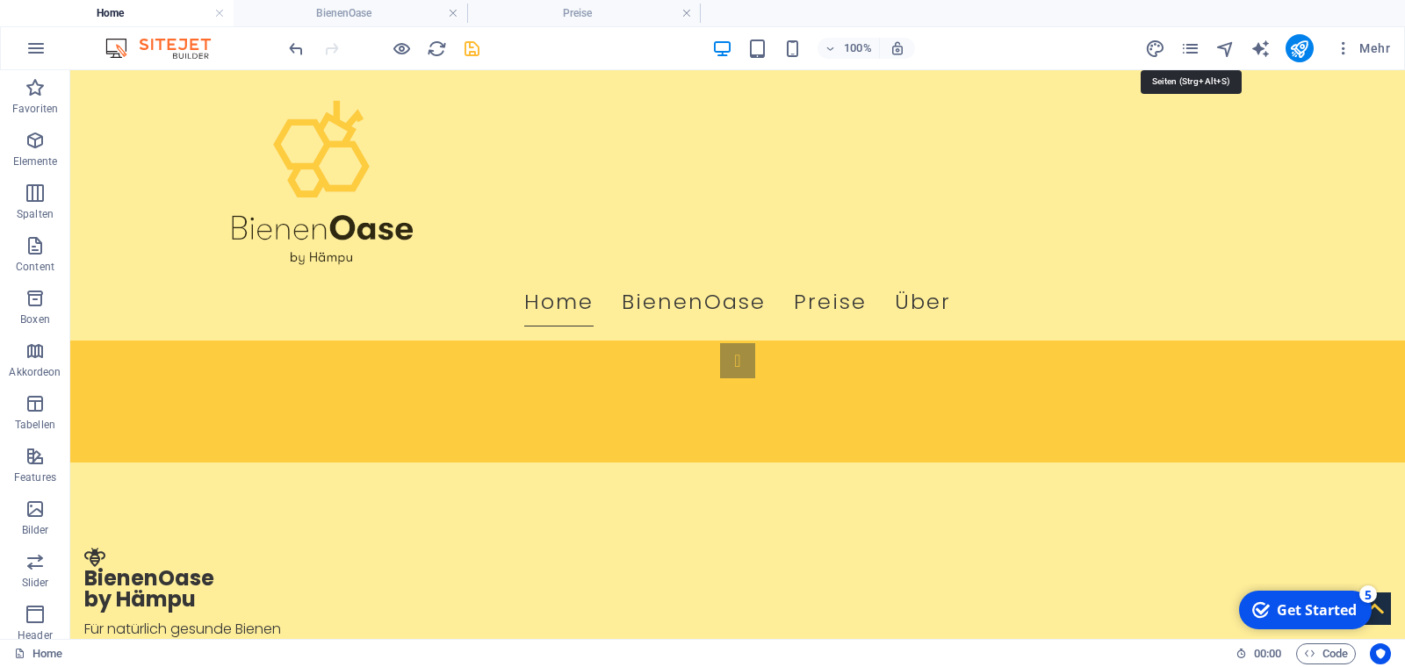
scroll to position [1189, 0]
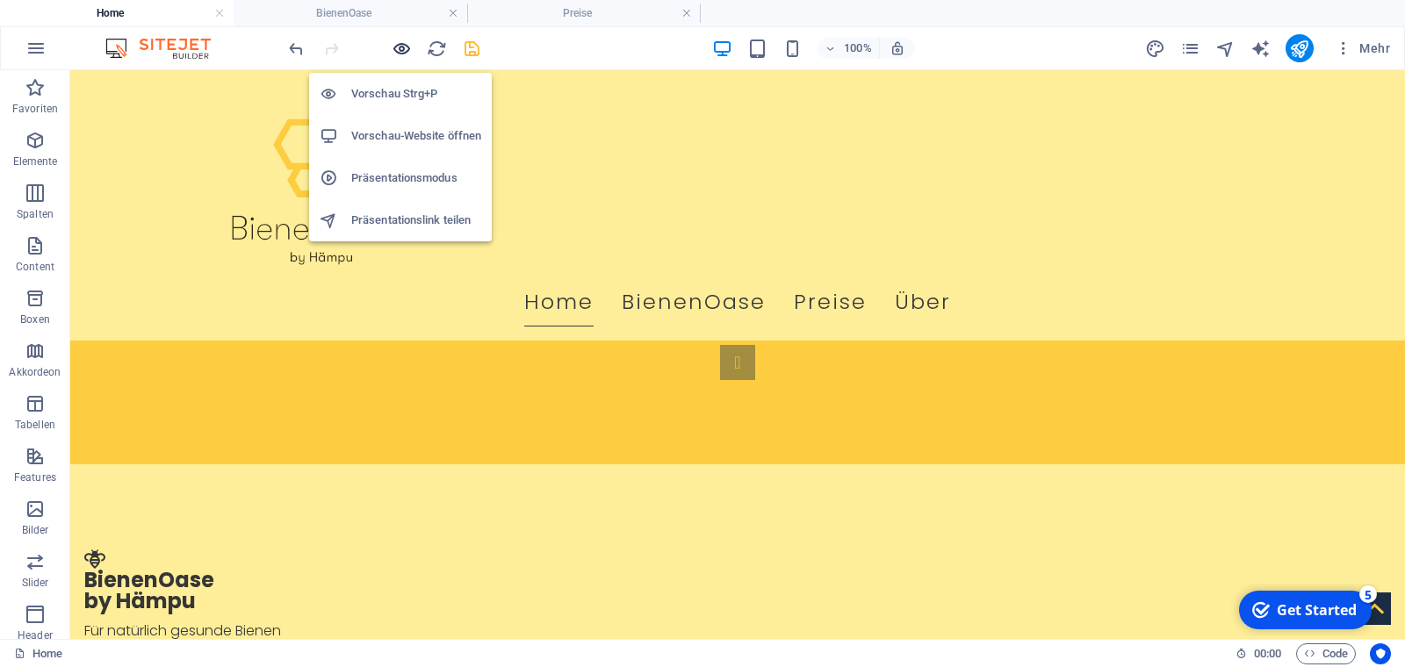
click at [398, 50] on icon "button" at bounding box center [402, 49] width 20 height 20
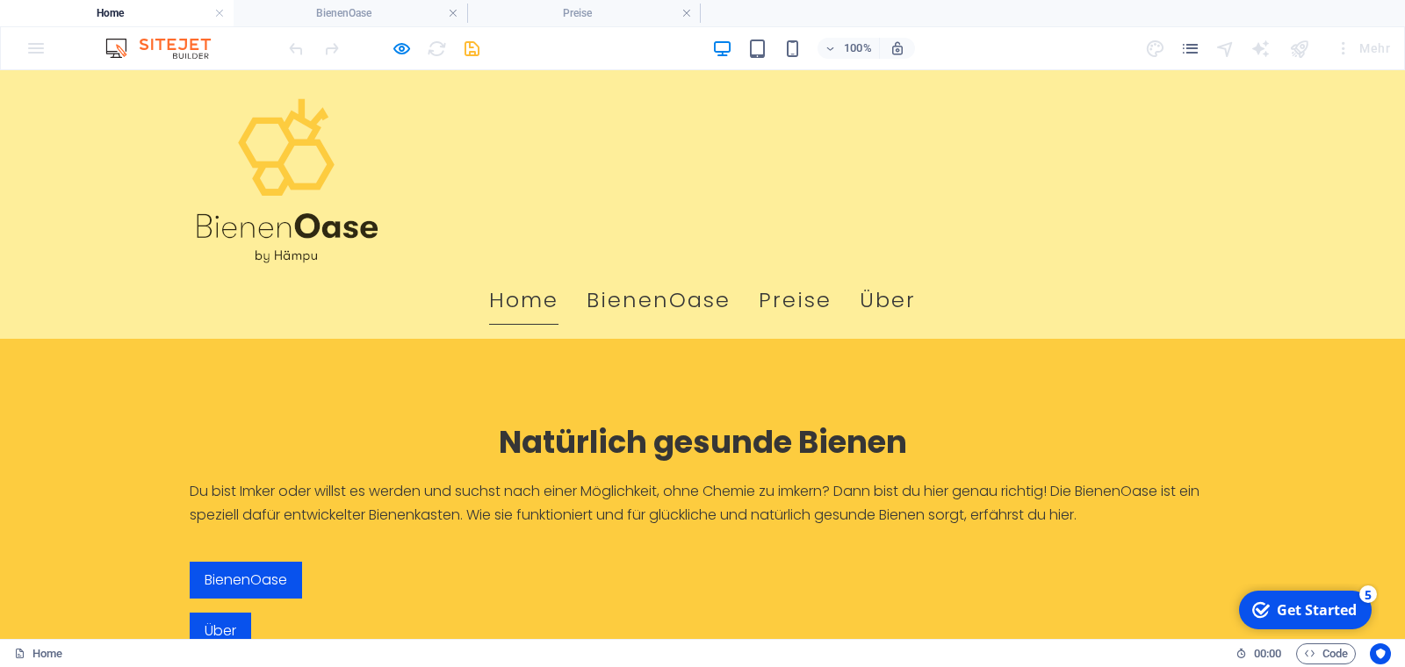
scroll to position [0, 0]
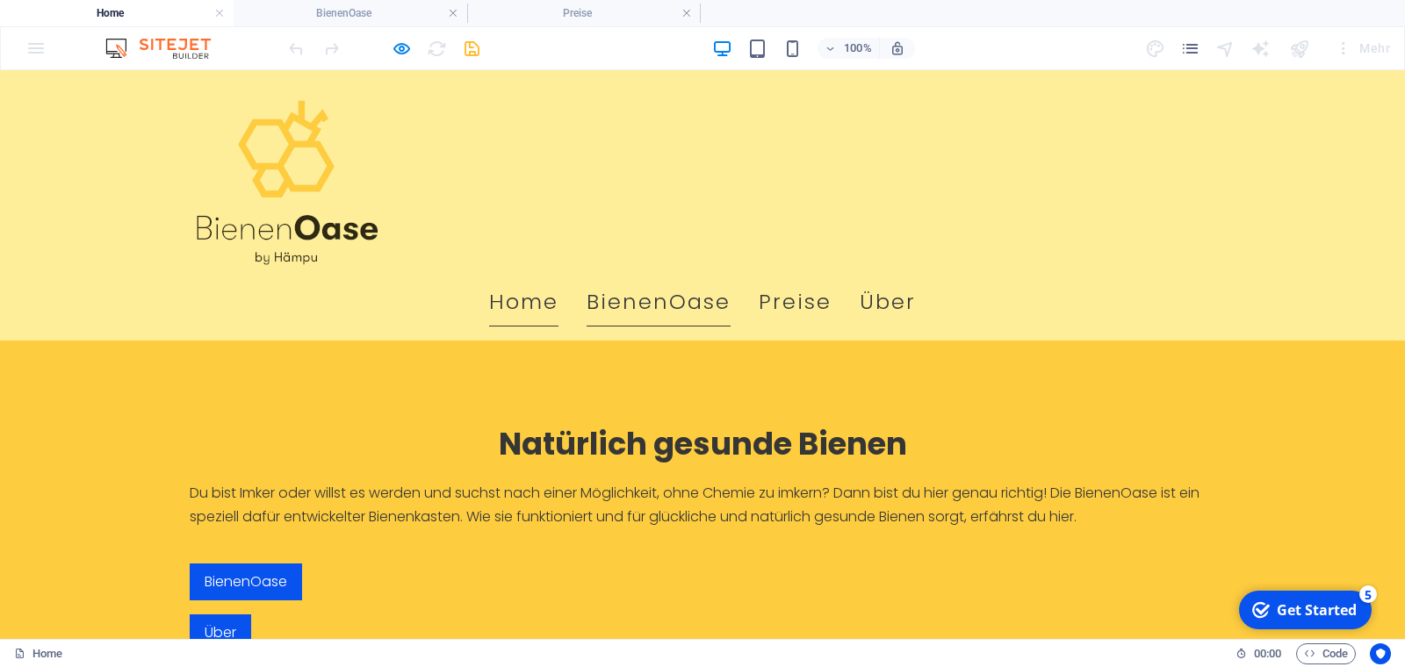
click at [731, 277] on link "BienenOase" at bounding box center [659, 301] width 144 height 49
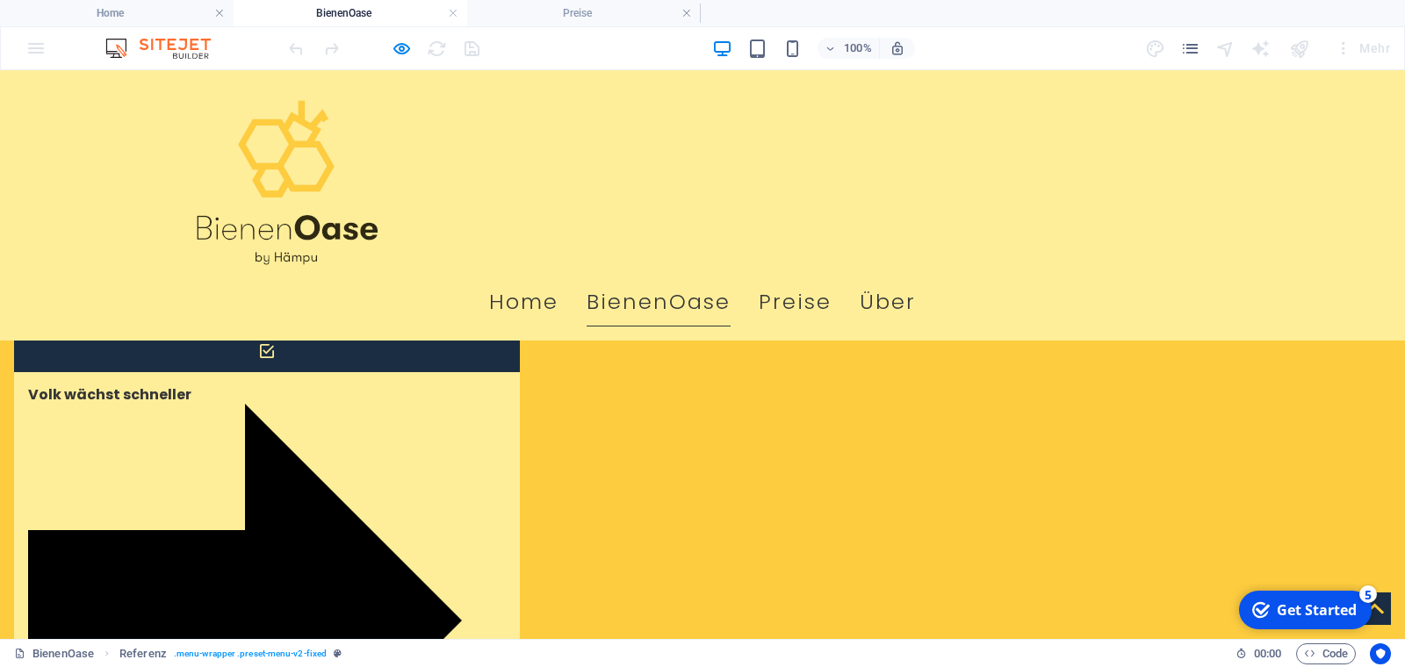
scroll to position [281, 0]
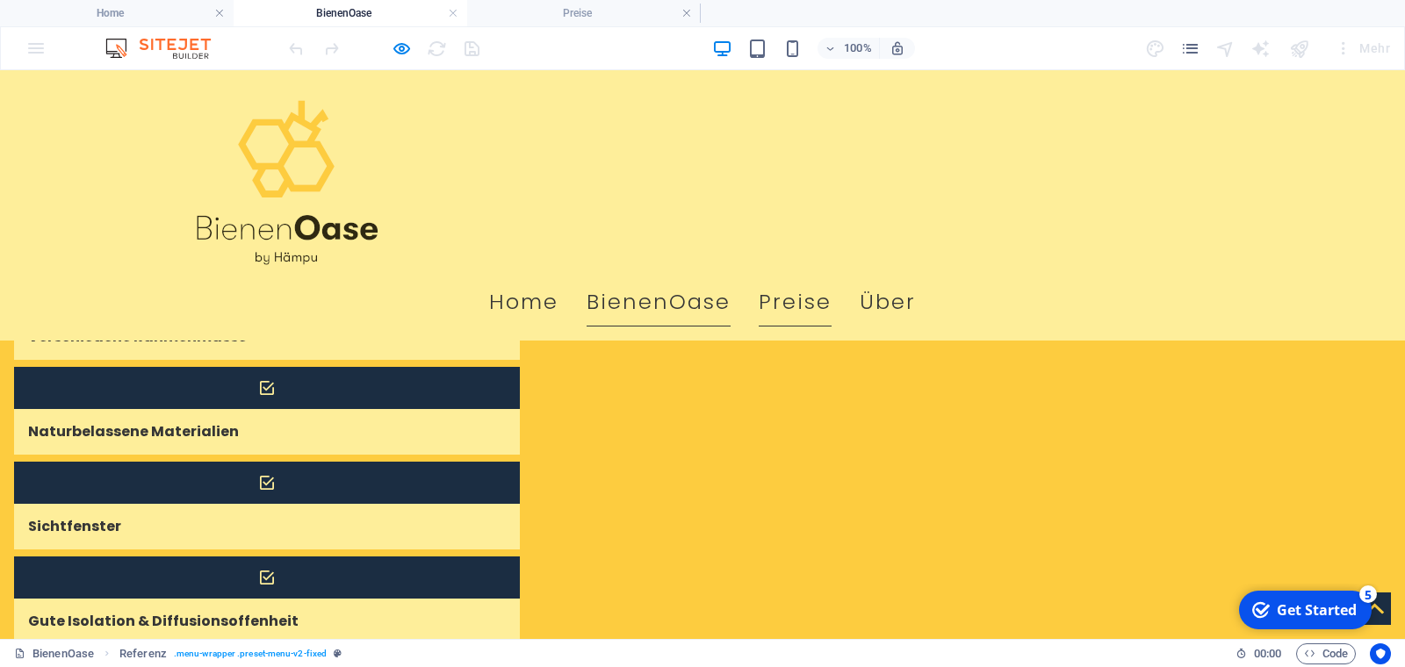
click at [832, 277] on link "Preise" at bounding box center [795, 301] width 73 height 49
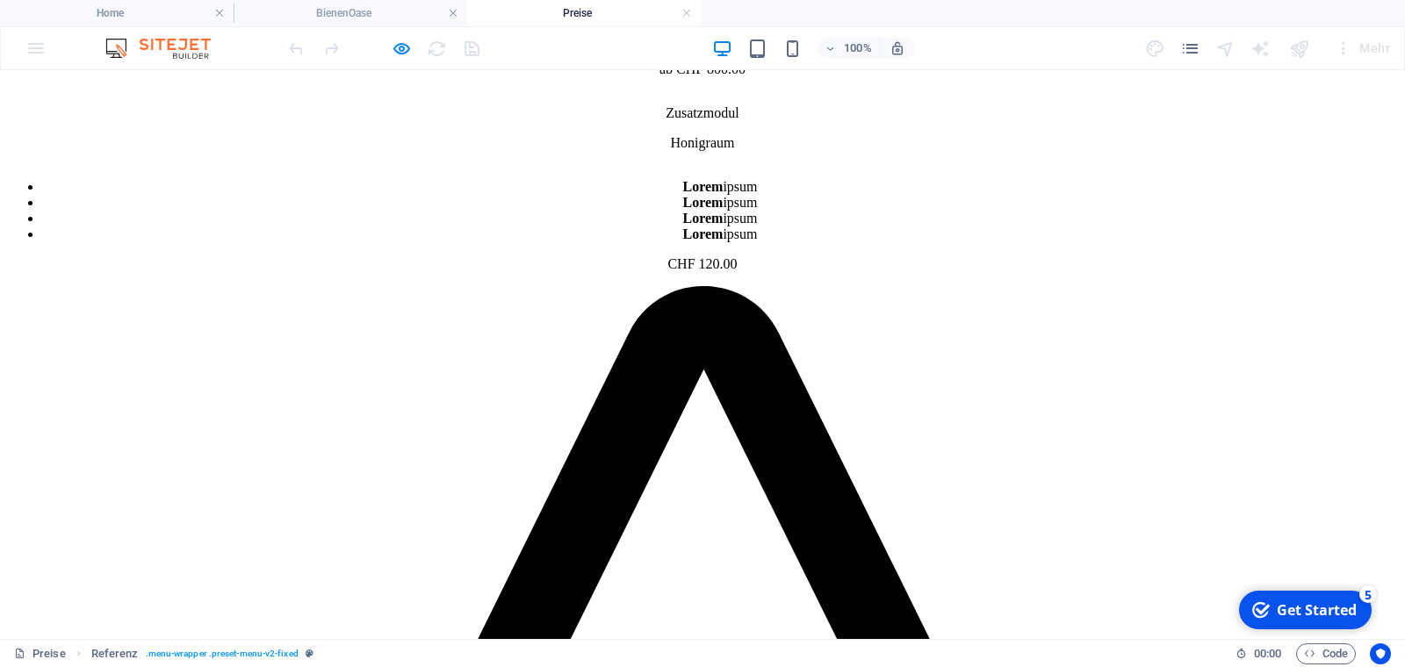
scroll to position [0, 0]
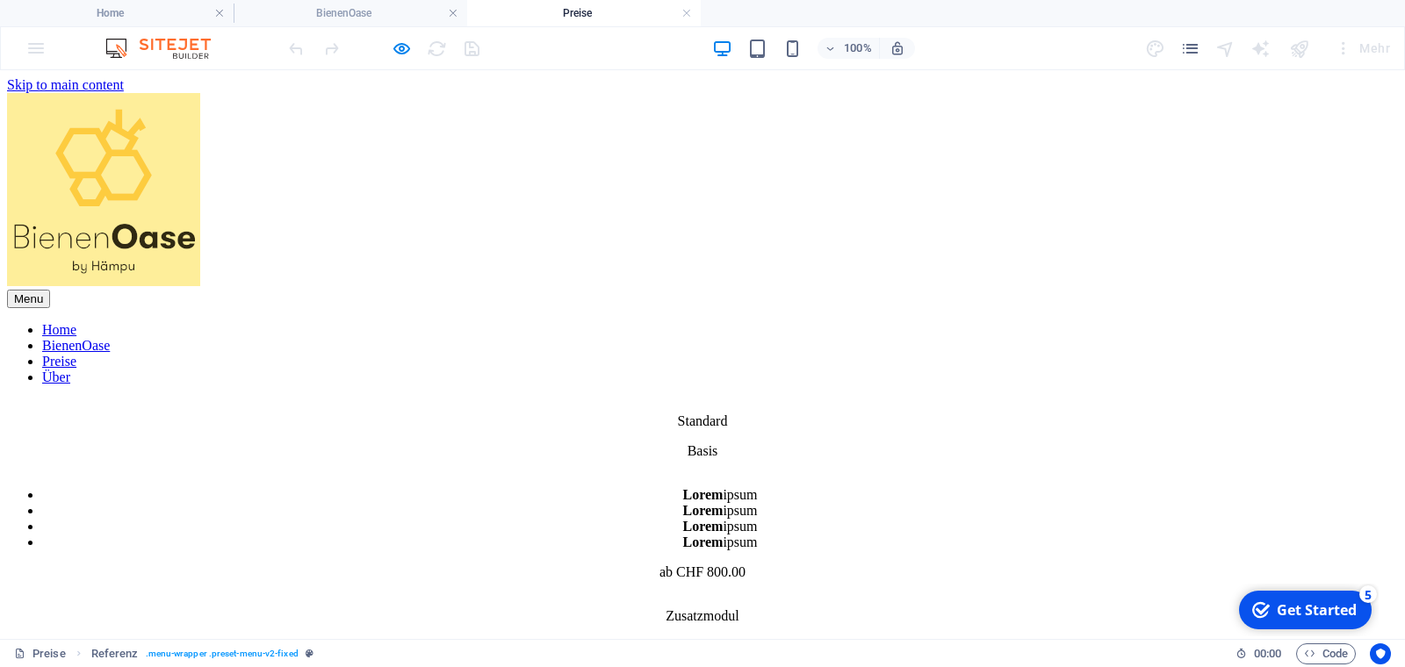
click at [70, 370] on link "Über" at bounding box center [56, 377] width 28 height 15
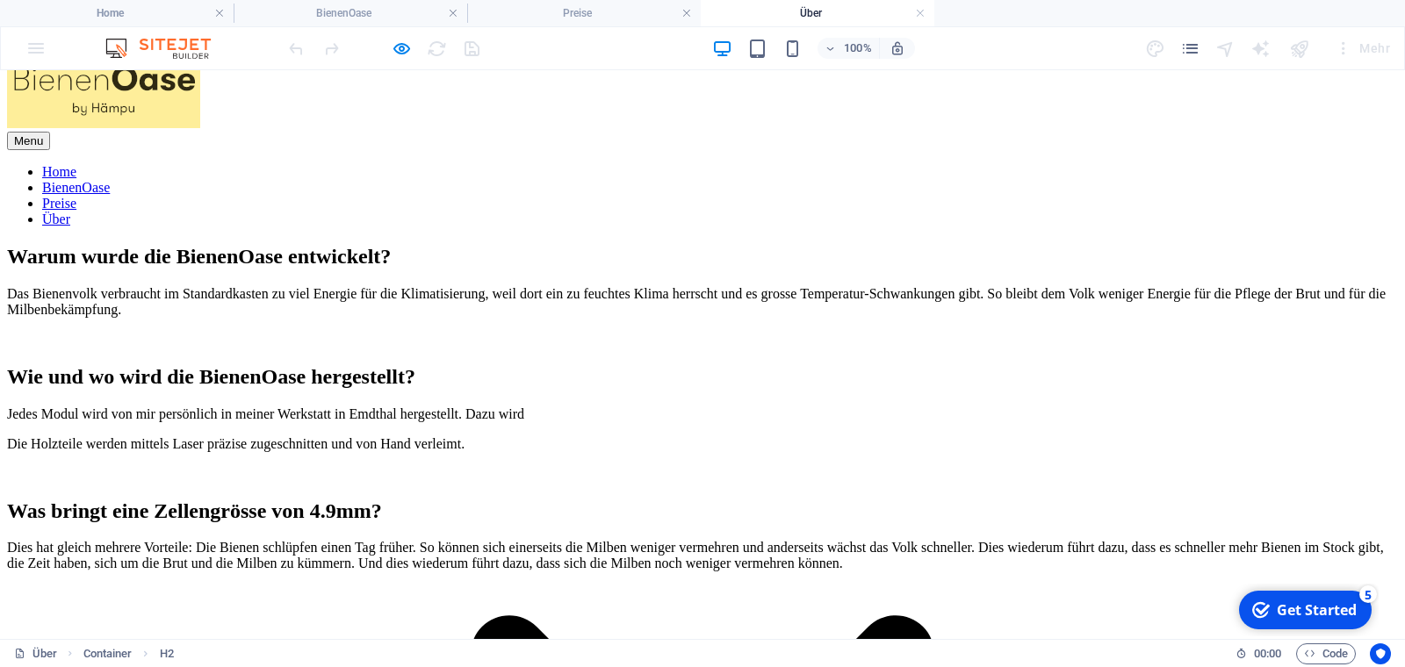
scroll to position [119, 0]
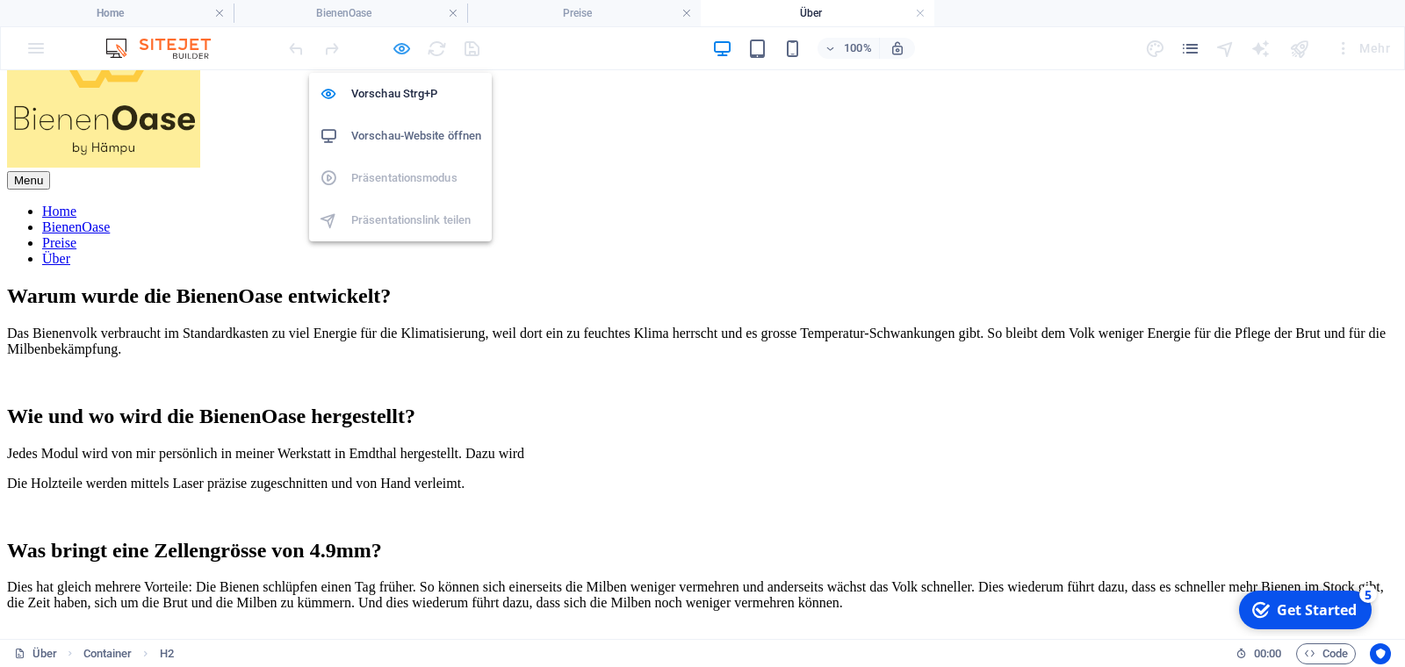
click at [401, 47] on icon "button" at bounding box center [402, 49] width 20 height 20
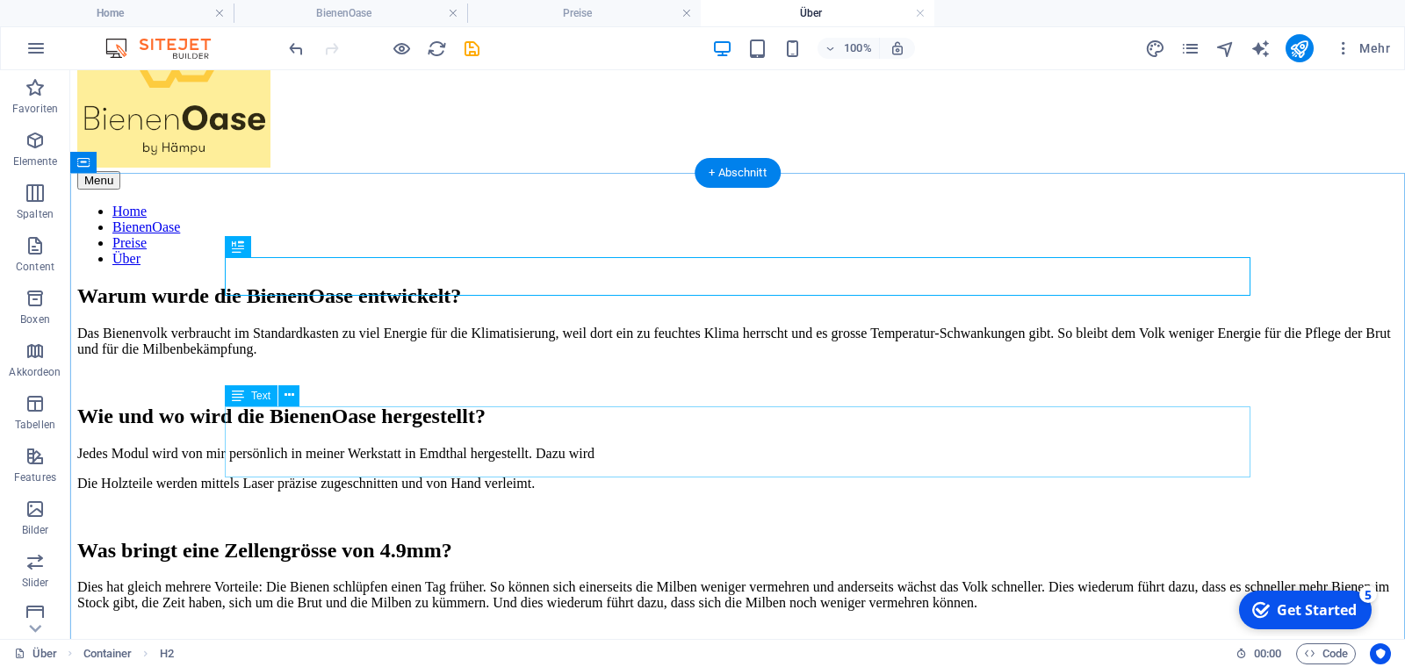
click at [770, 446] on div "Jedes Modul wird von mir persönlich in meiner Werkstatt in Emdthal hergestellt.…" at bounding box center [737, 484] width 1321 height 76
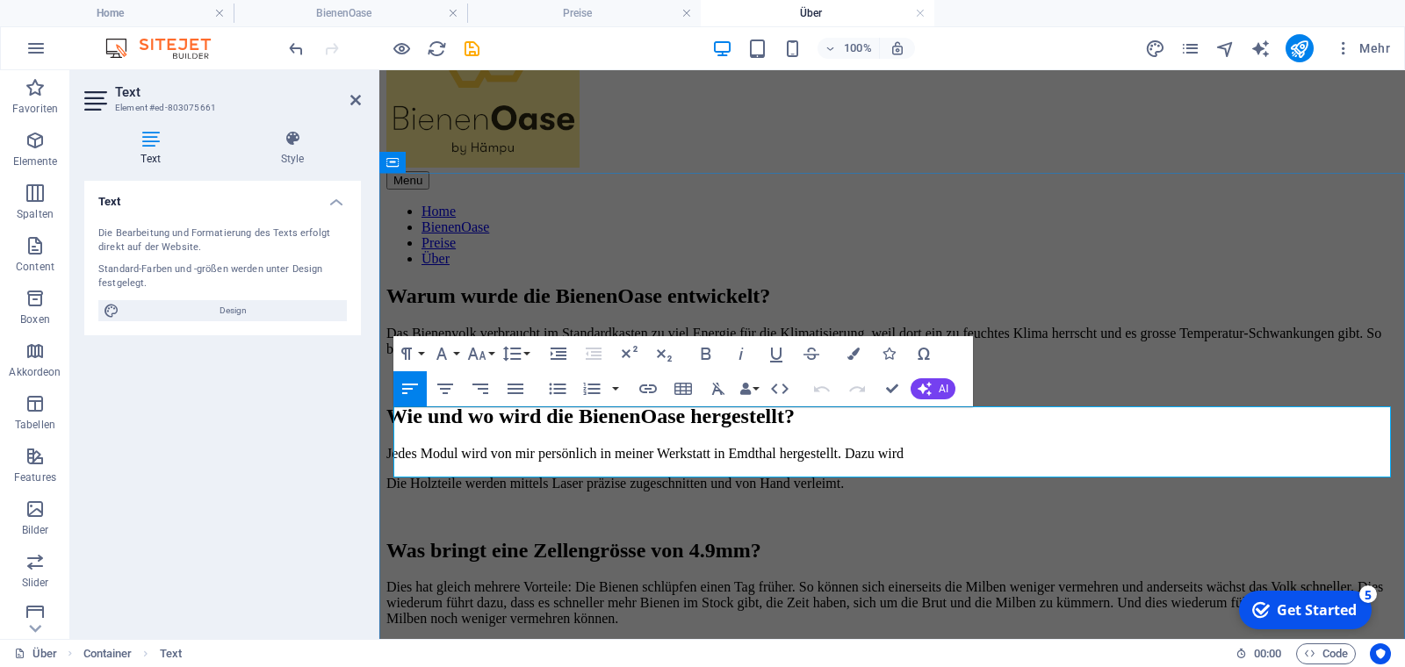
click at [461, 476] on p "Die Holzteile werden mittels Laser präzise zugeschnitten und von Hand verleimt." at bounding box center [892, 484] width 1012 height 16
click at [1027, 446] on p "Jedes Modul wird von mir persönlich in meiner Werkstatt in Emdthal hergestellt.…" at bounding box center [892, 454] width 1012 height 16
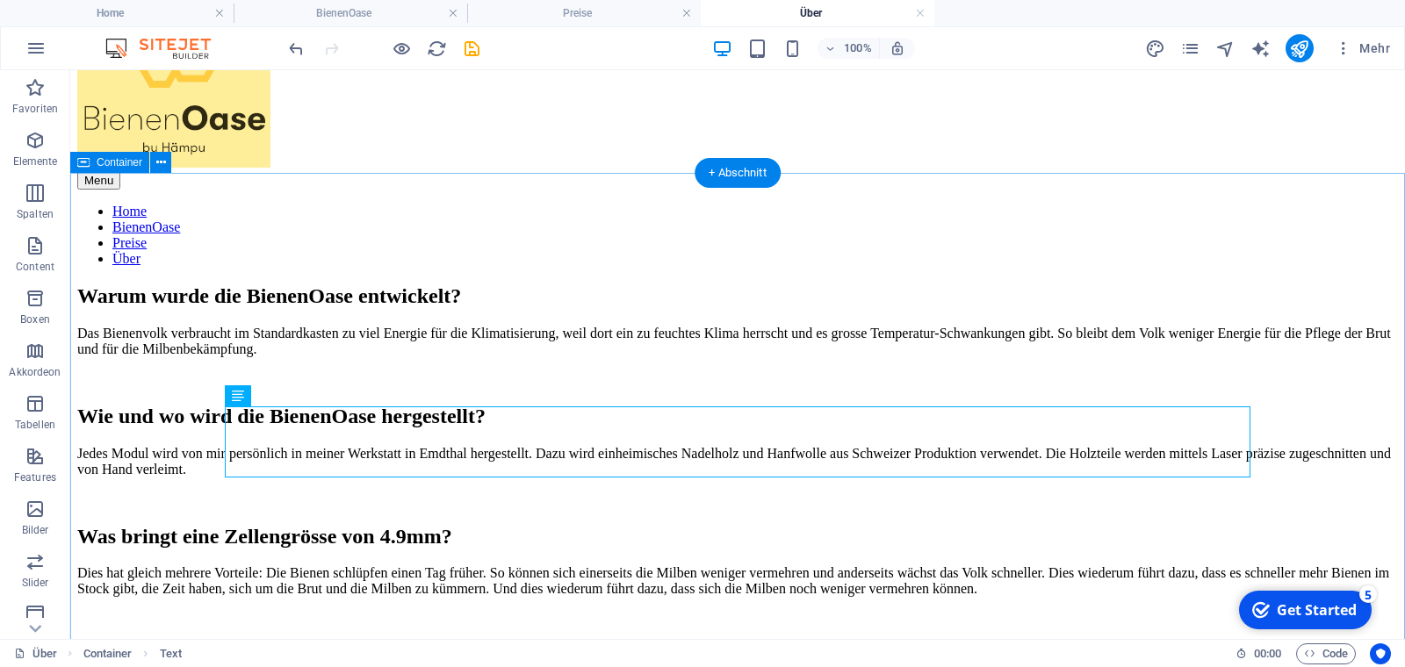
click at [137, 493] on div "Warum wurde die BienenOase entwickelt? Das Bienenvolk verbraucht im Standardkas…" at bounding box center [737, 456] width 1321 height 343
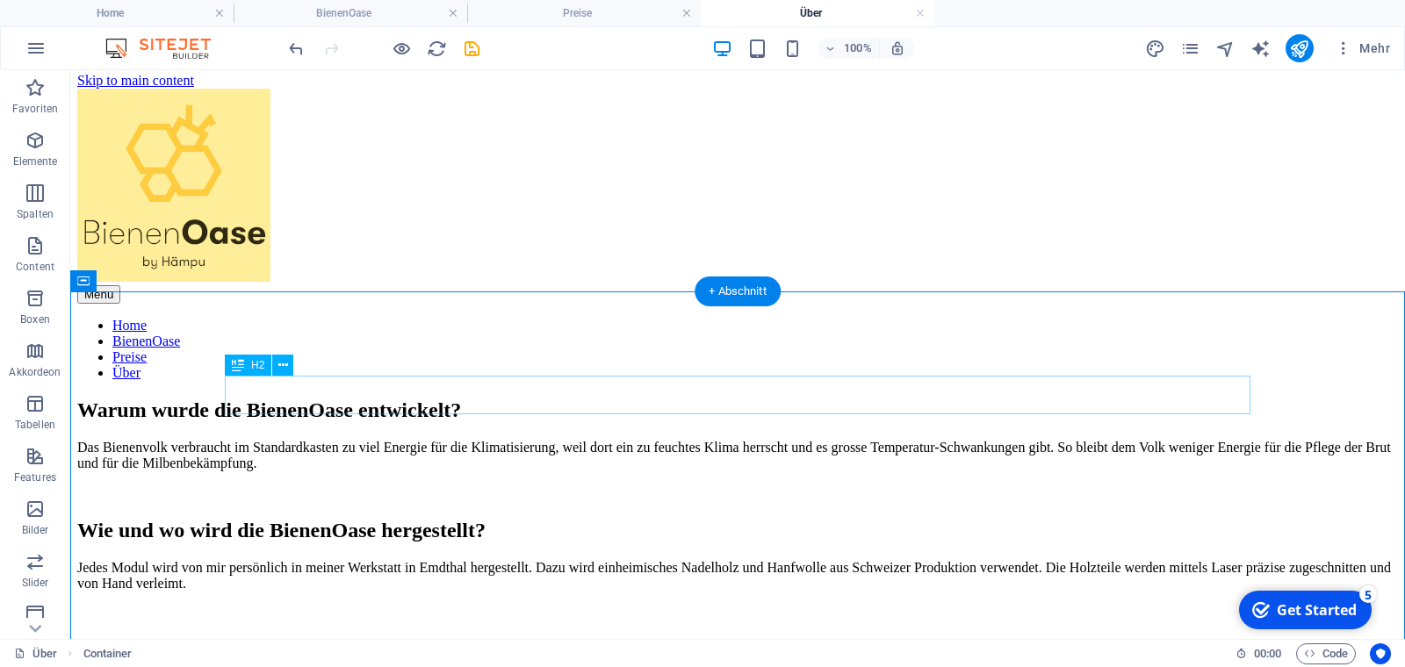
scroll to position [0, 0]
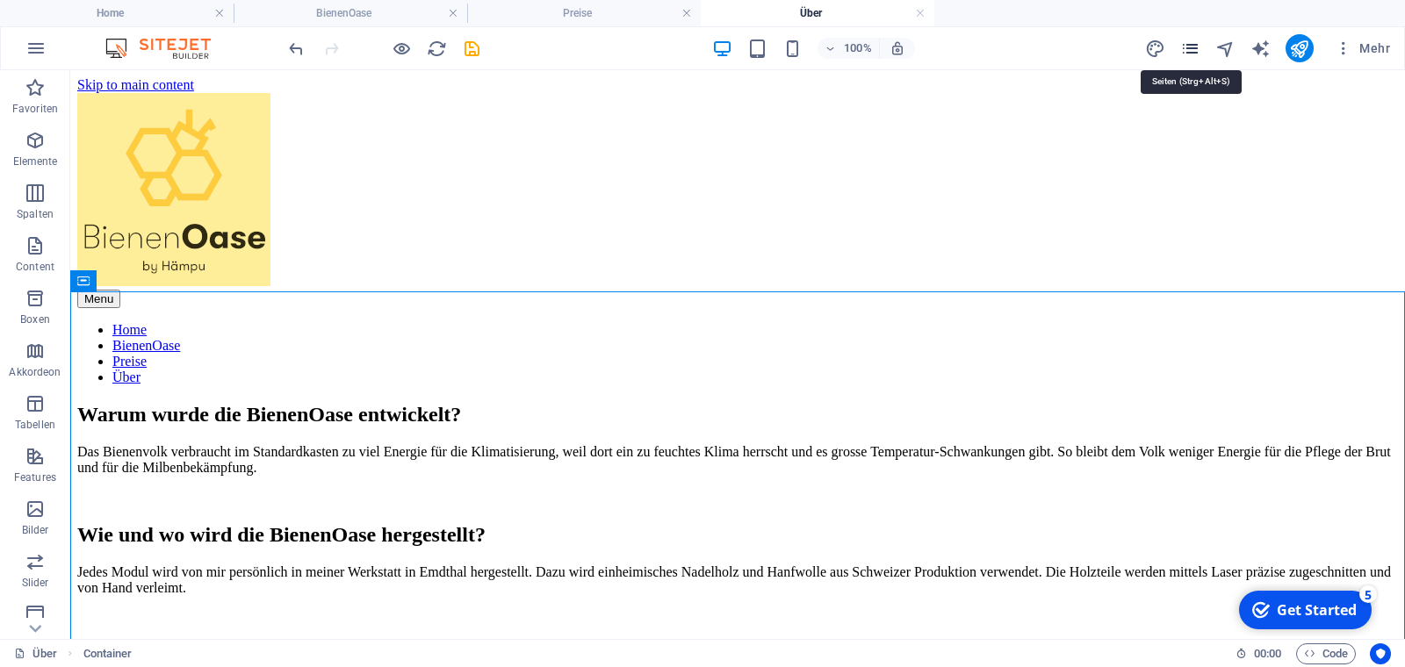
click at [1189, 48] on icon "pages" at bounding box center [1190, 49] width 20 height 20
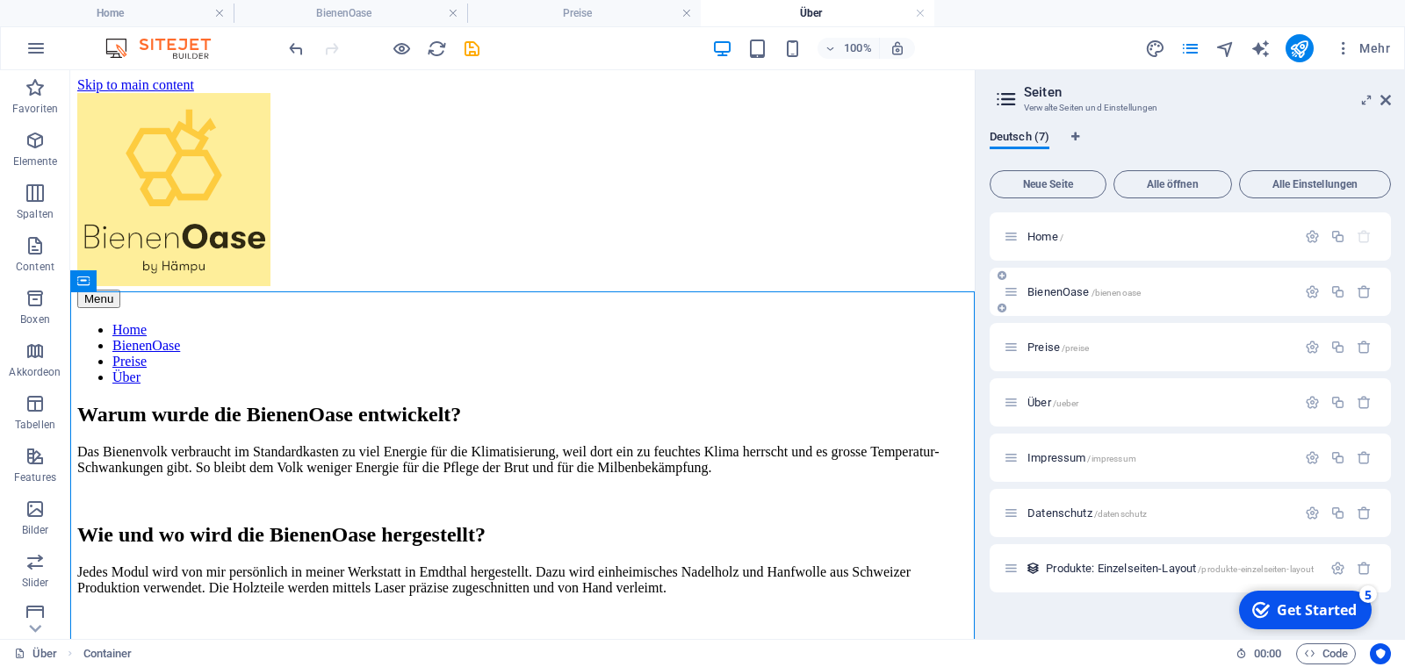
click at [1070, 292] on span "BienenOase /bienenoase" at bounding box center [1083, 291] width 113 height 13
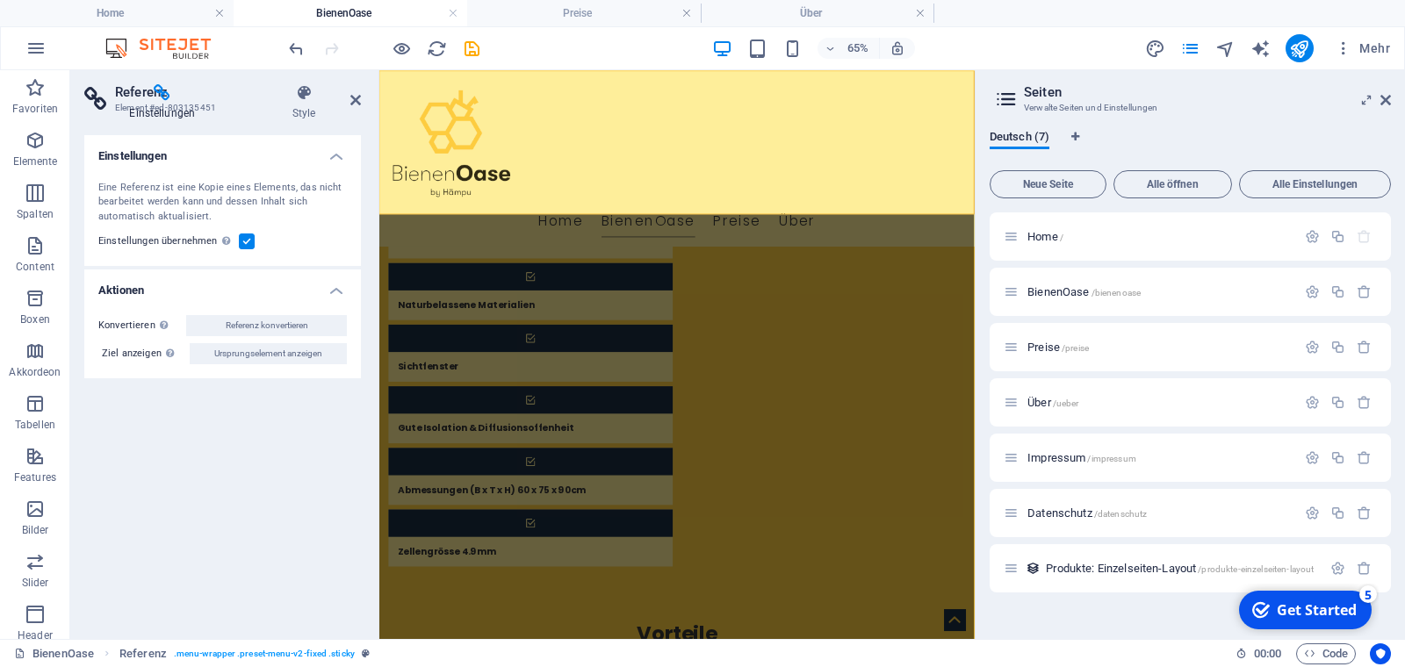
click at [108, 557] on div "Einstellungen Eine Referenz ist eine Kopie eines Elements, das nicht bearbeitet…" at bounding box center [222, 380] width 277 height 490
drag, startPoint x: 1386, startPoint y: 99, endPoint x: 722, endPoint y: 184, distance: 669.3
click at [1386, 99] on icon at bounding box center [1385, 100] width 11 height 14
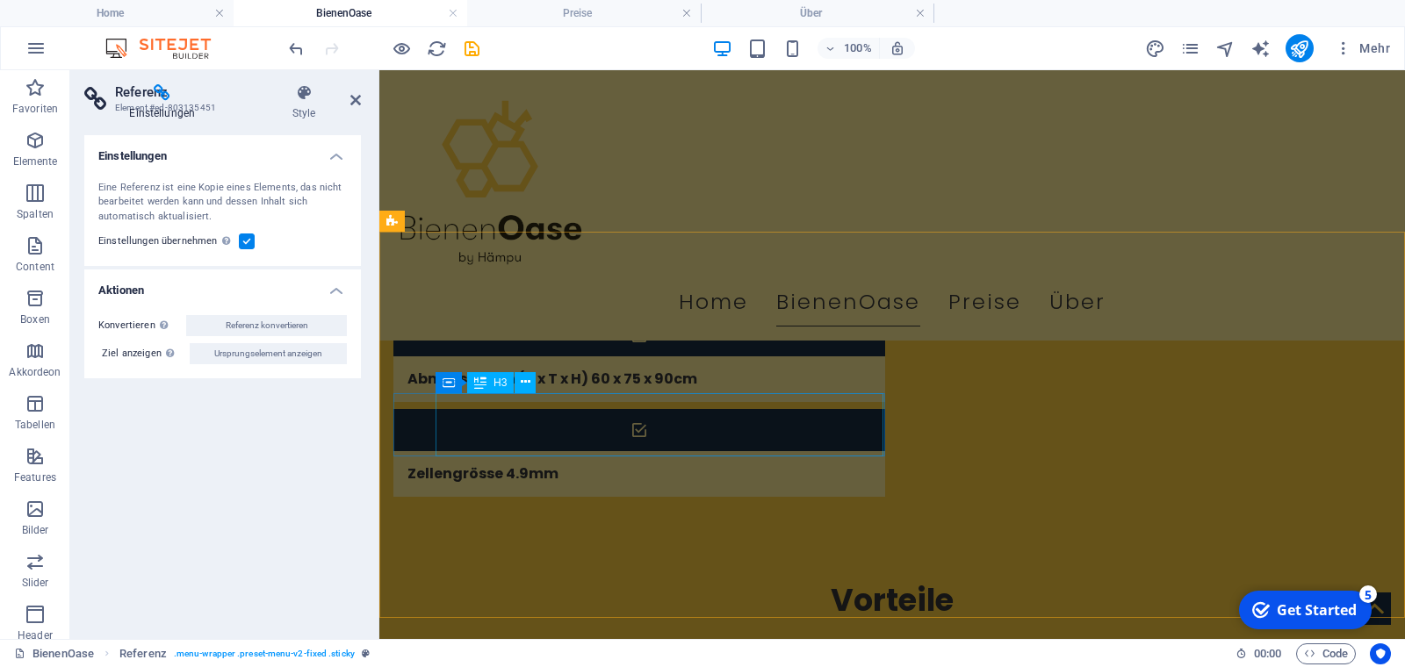
scroll to position [637, 0]
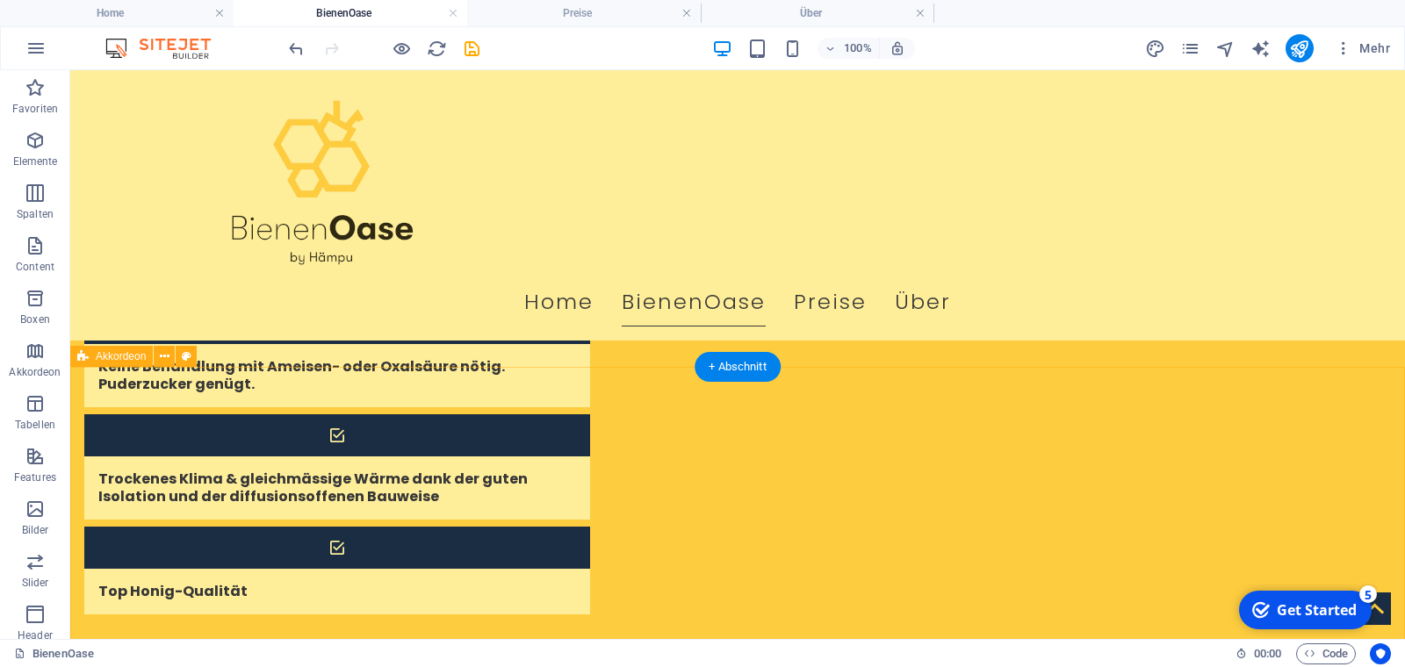
scroll to position [1897, 0]
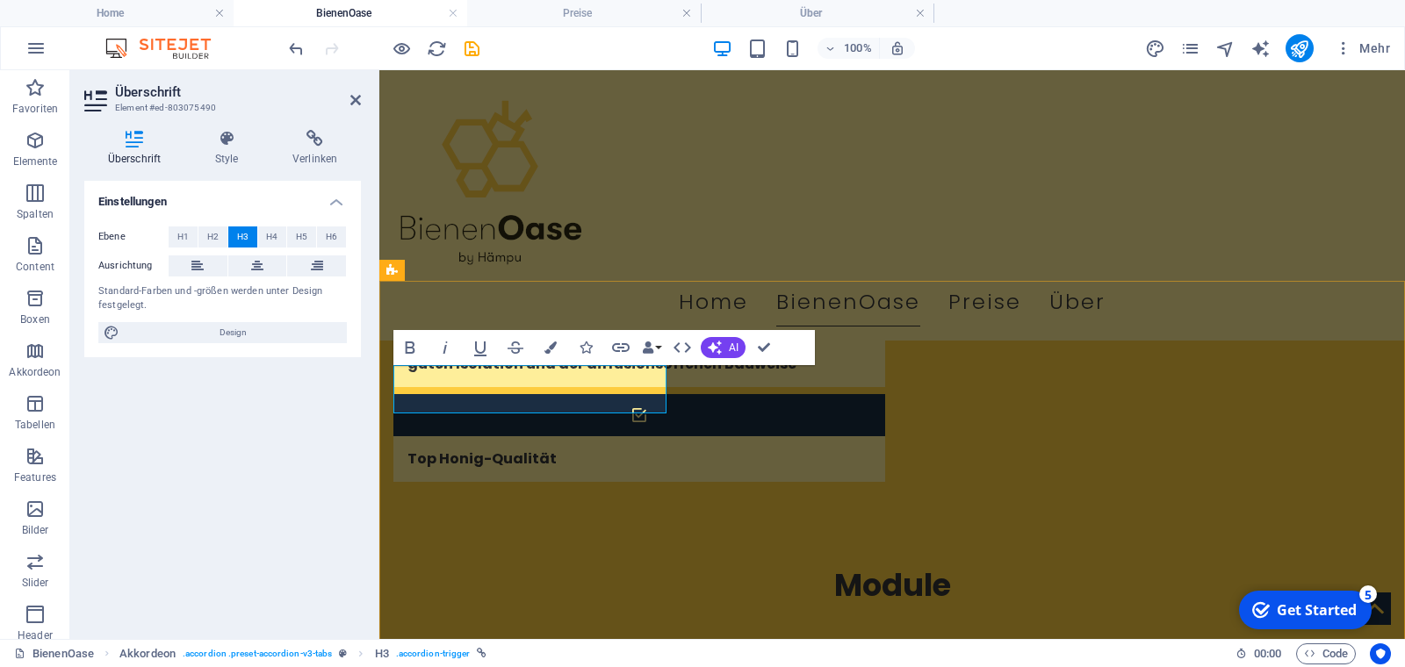
drag, startPoint x: 541, startPoint y: 393, endPoint x: 414, endPoint y: 388, distance: 126.5
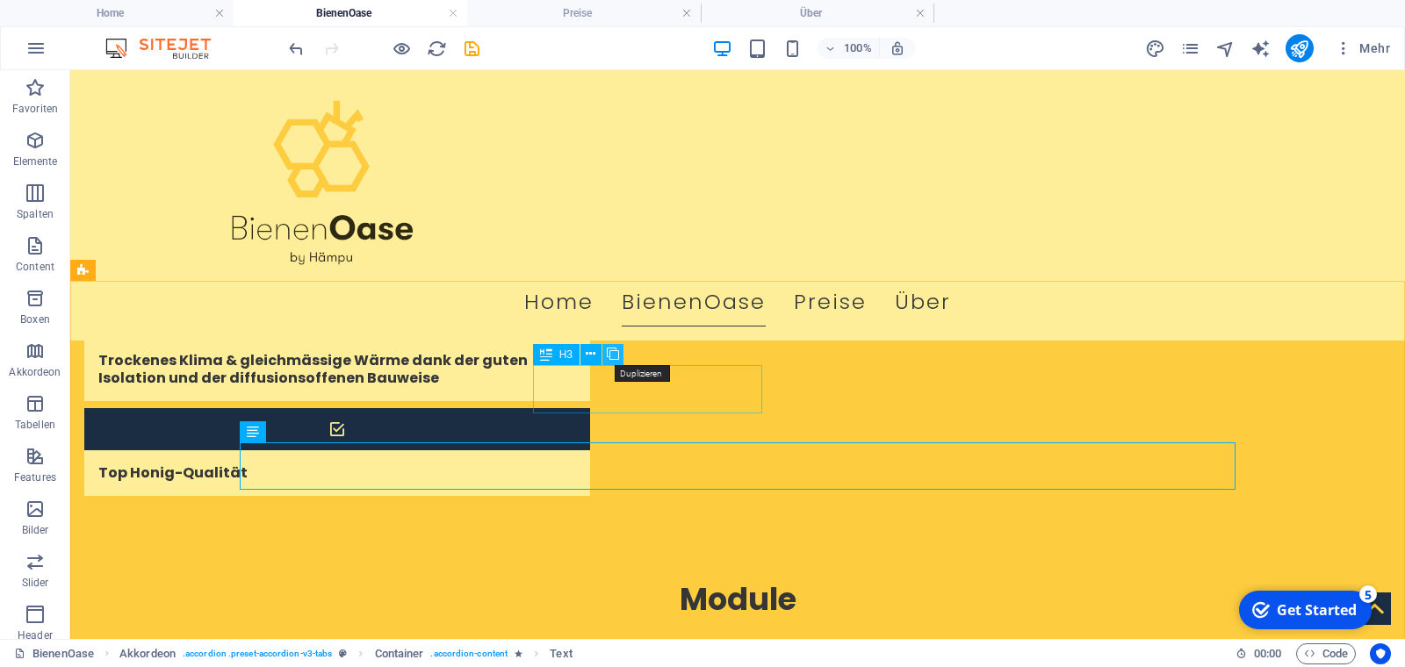
click at [619, 354] on icon at bounding box center [613, 354] width 12 height 18
click at [566, 354] on icon at bounding box center [564, 354] width 12 height 18
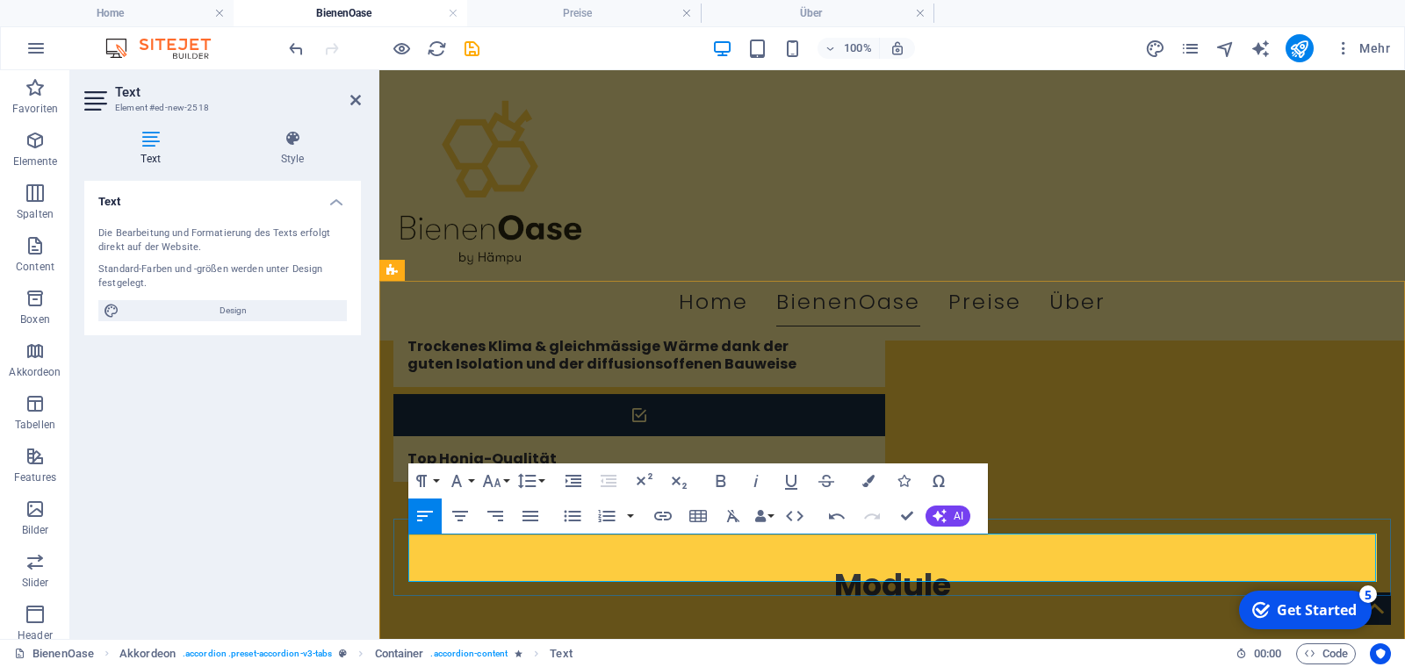
drag, startPoint x: 516, startPoint y: 570, endPoint x: 411, endPoint y: 553, distance: 106.7
click at [569, 518] on icon "button" at bounding box center [572, 516] width 21 height 21
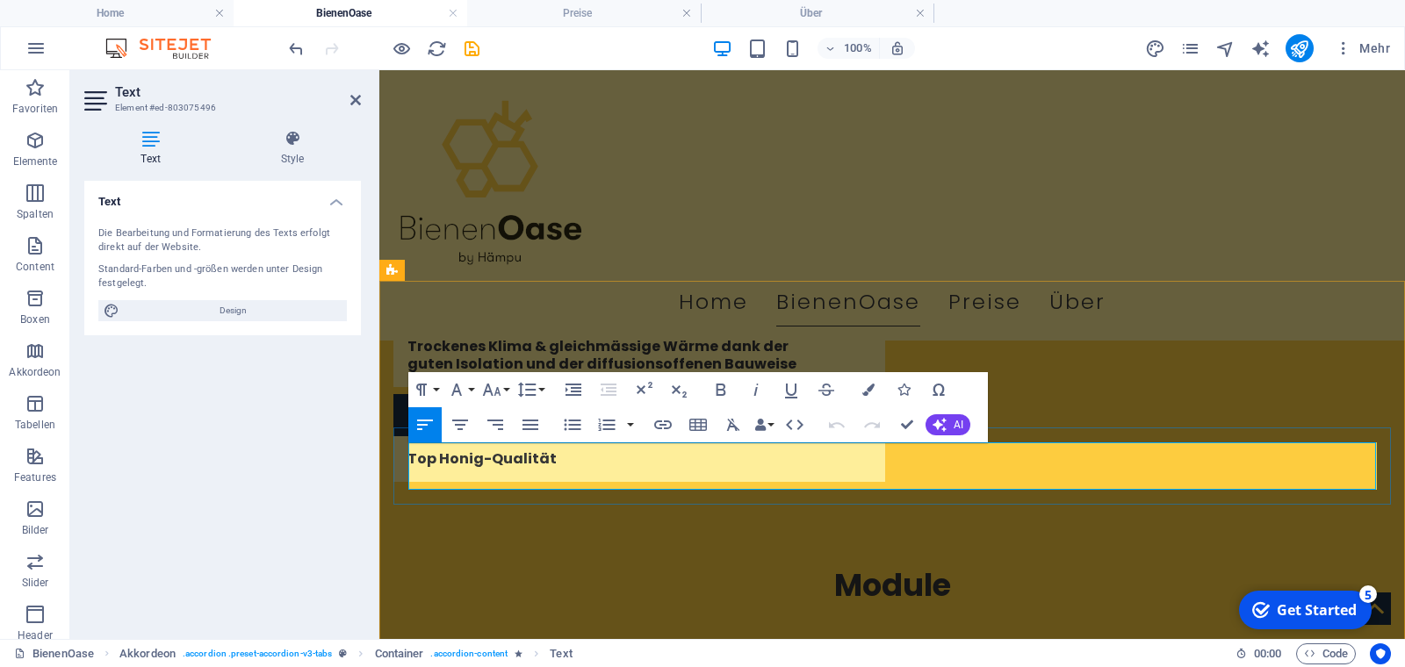
drag, startPoint x: 538, startPoint y: 477, endPoint x: 412, endPoint y: 448, distance: 129.7
click at [573, 423] on icon "button" at bounding box center [572, 424] width 21 height 21
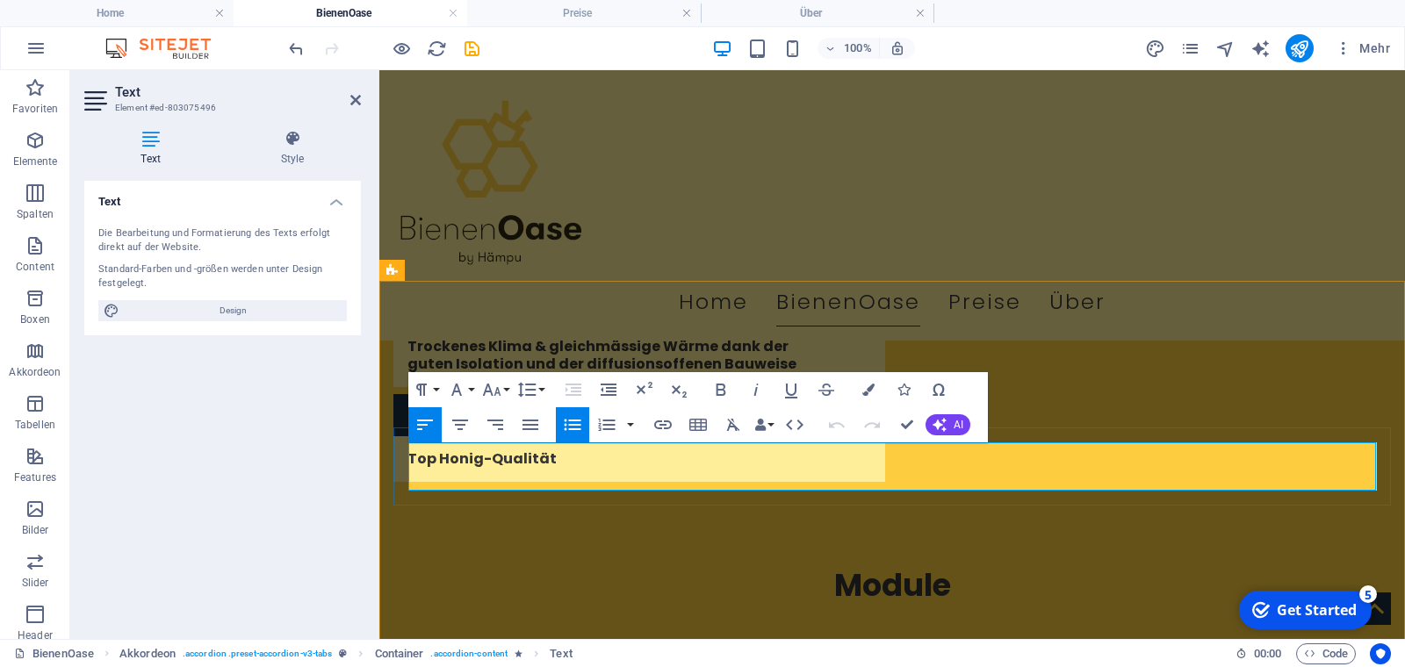
drag, startPoint x: 544, startPoint y: 477, endPoint x: 419, endPoint y: 461, distance: 125.7
click at [574, 424] on icon "button" at bounding box center [572, 424] width 21 height 21
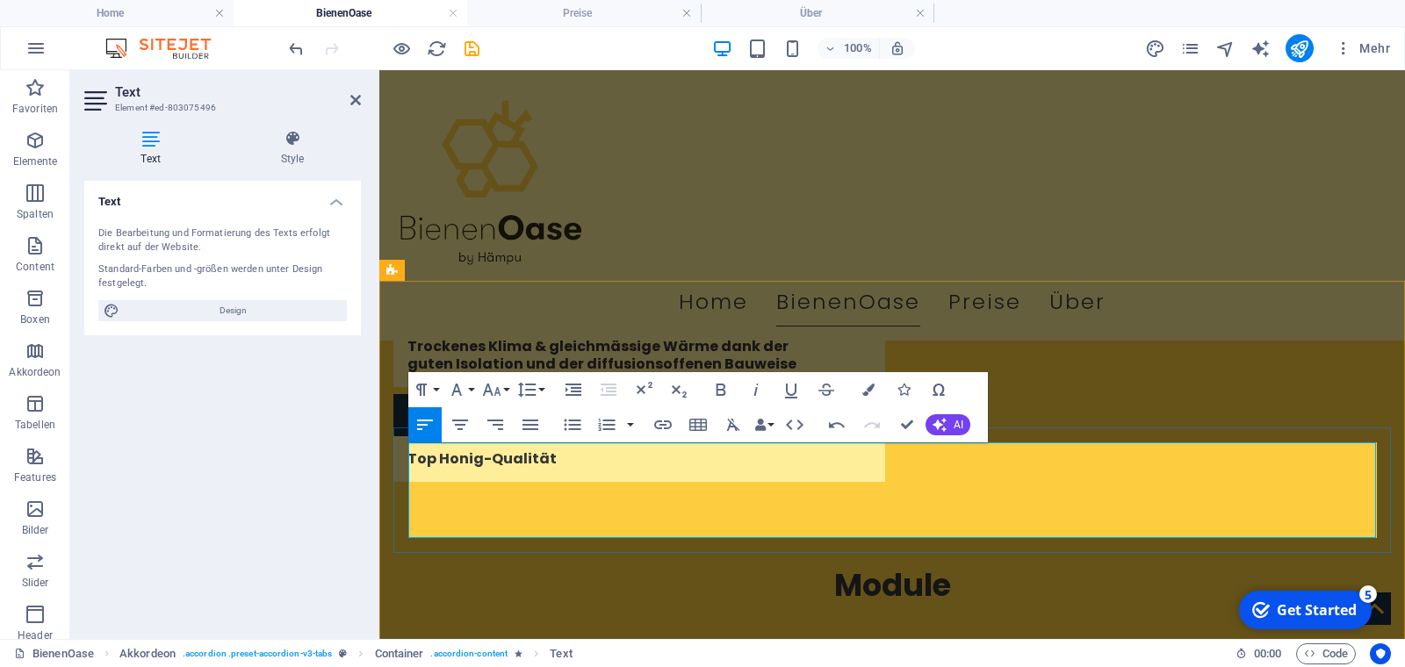
drag, startPoint x: 527, startPoint y: 479, endPoint x: 412, endPoint y: 479, distance: 115.0
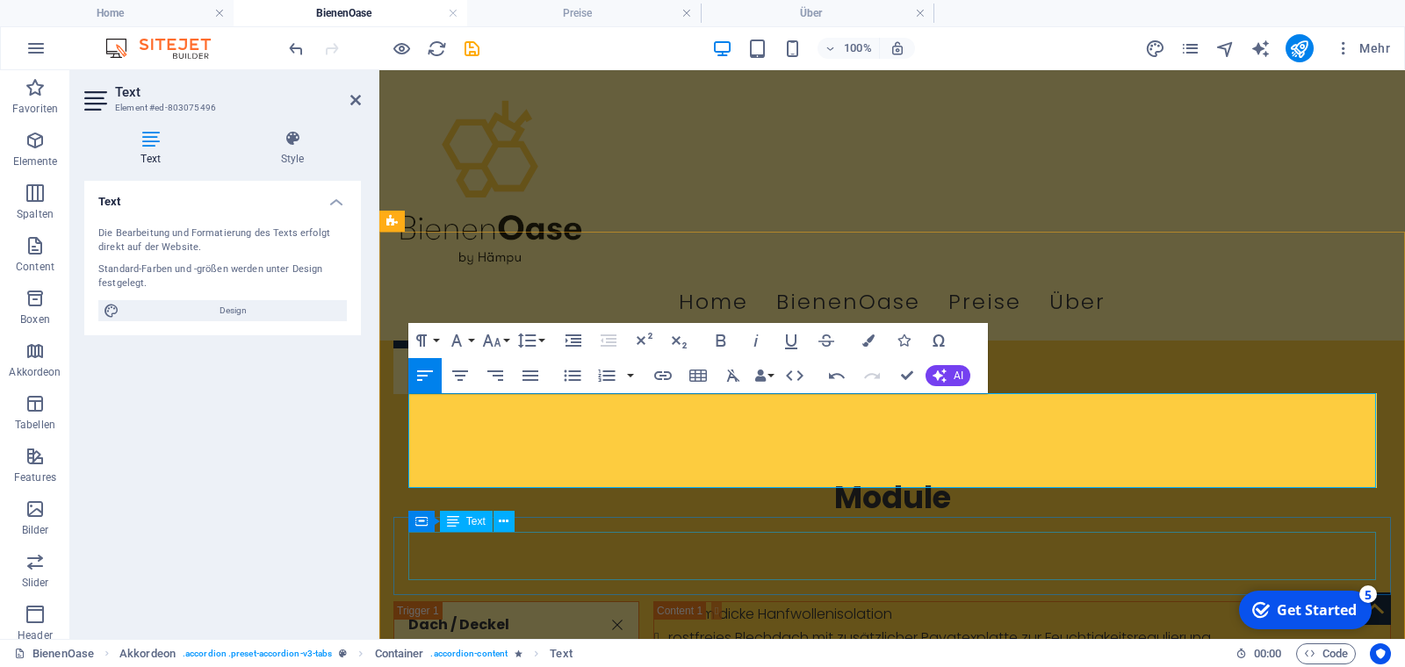
scroll to position [2015, 0]
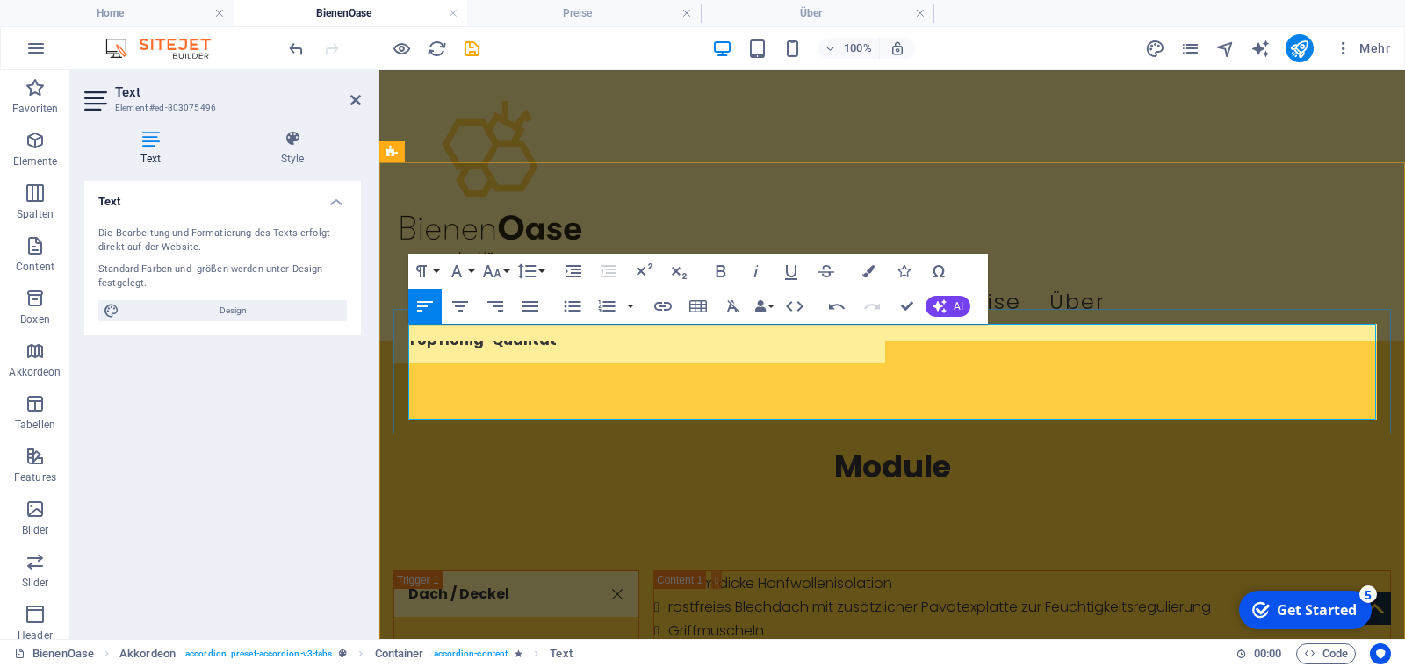
drag, startPoint x: 680, startPoint y: 407, endPoint x: 413, endPoint y: 333, distance: 277.0
click at [571, 306] on icon "button" at bounding box center [572, 306] width 17 height 11
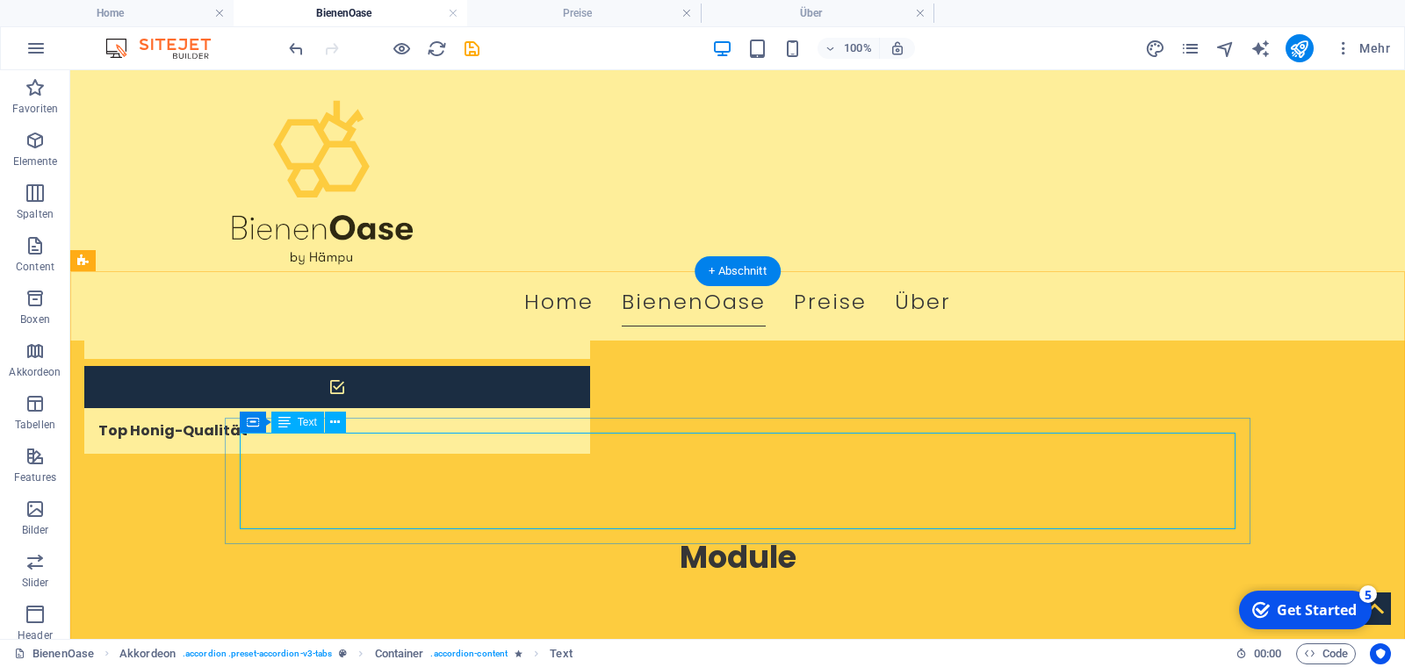
scroll to position [1897, 0]
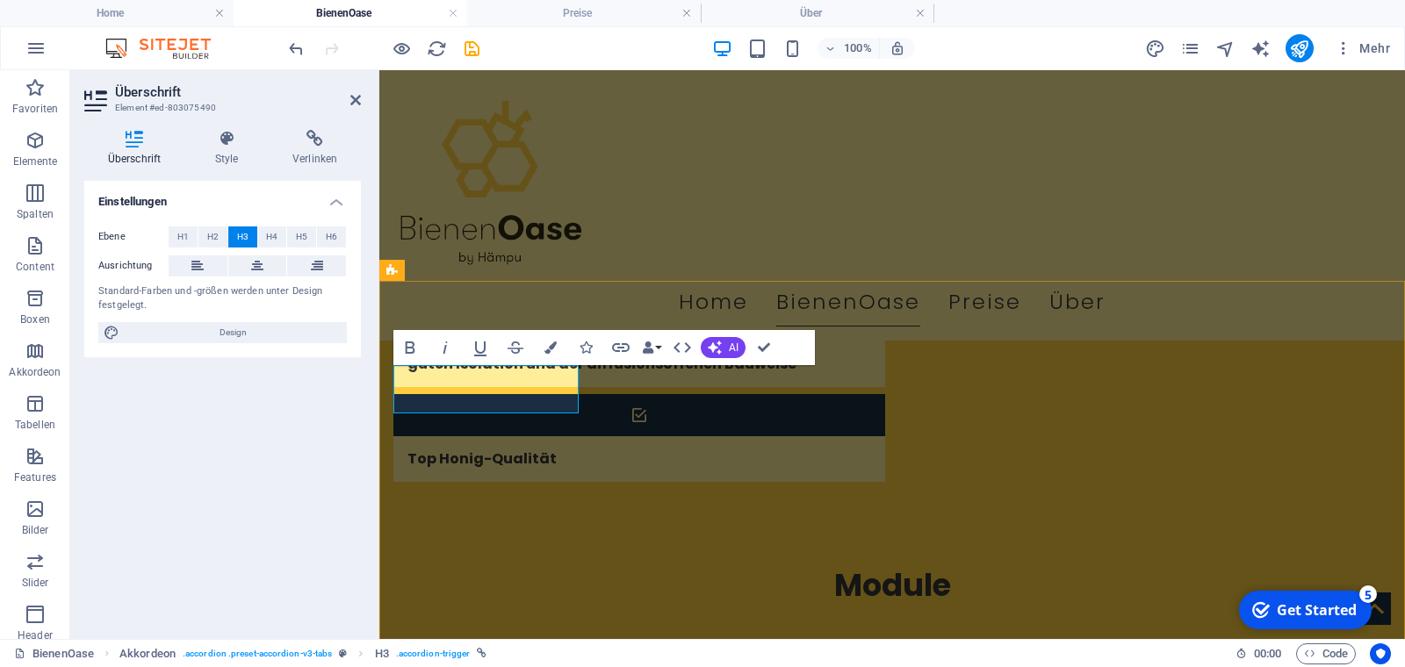
drag, startPoint x: 486, startPoint y: 388, endPoint x: 411, endPoint y: 387, distance: 74.6
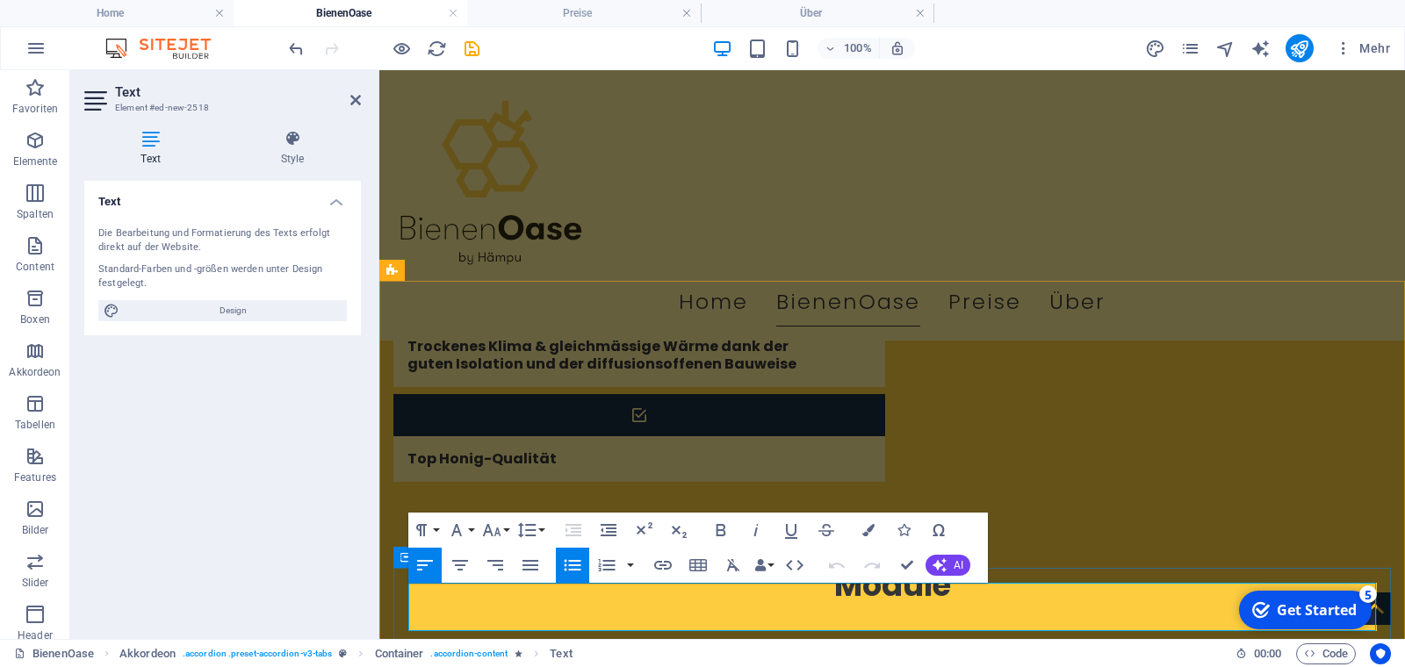
drag, startPoint x: 548, startPoint y: 626, endPoint x: 395, endPoint y: 616, distance: 153.2
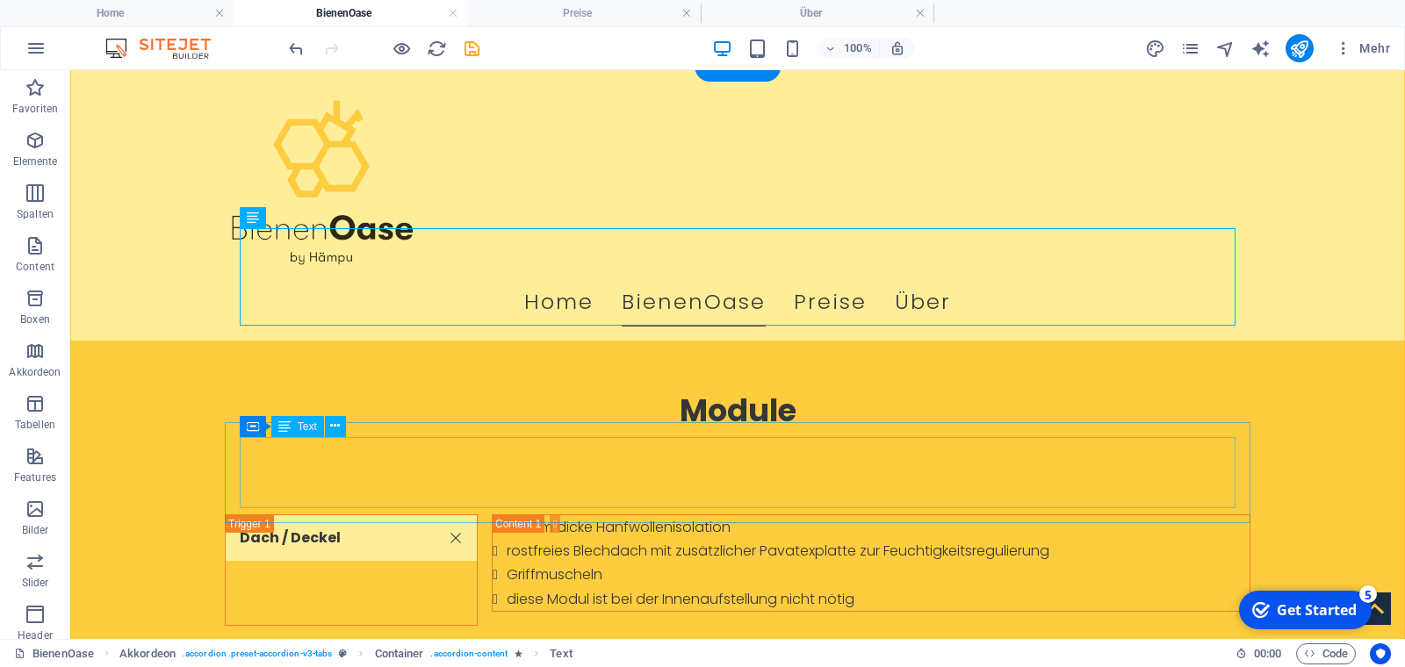
scroll to position [2134, 0]
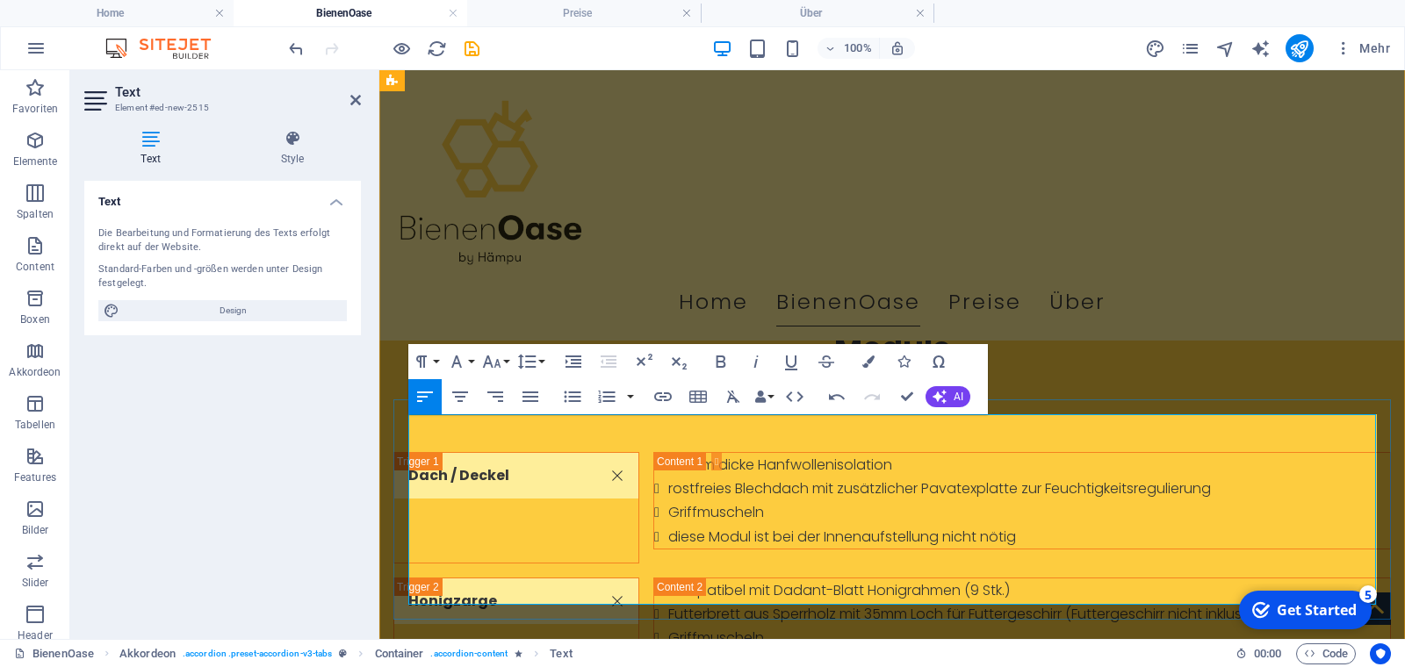
drag, startPoint x: 478, startPoint y: 594, endPoint x: 411, endPoint y: 427, distance: 179.7
click at [577, 398] on icon "button" at bounding box center [572, 396] width 21 height 21
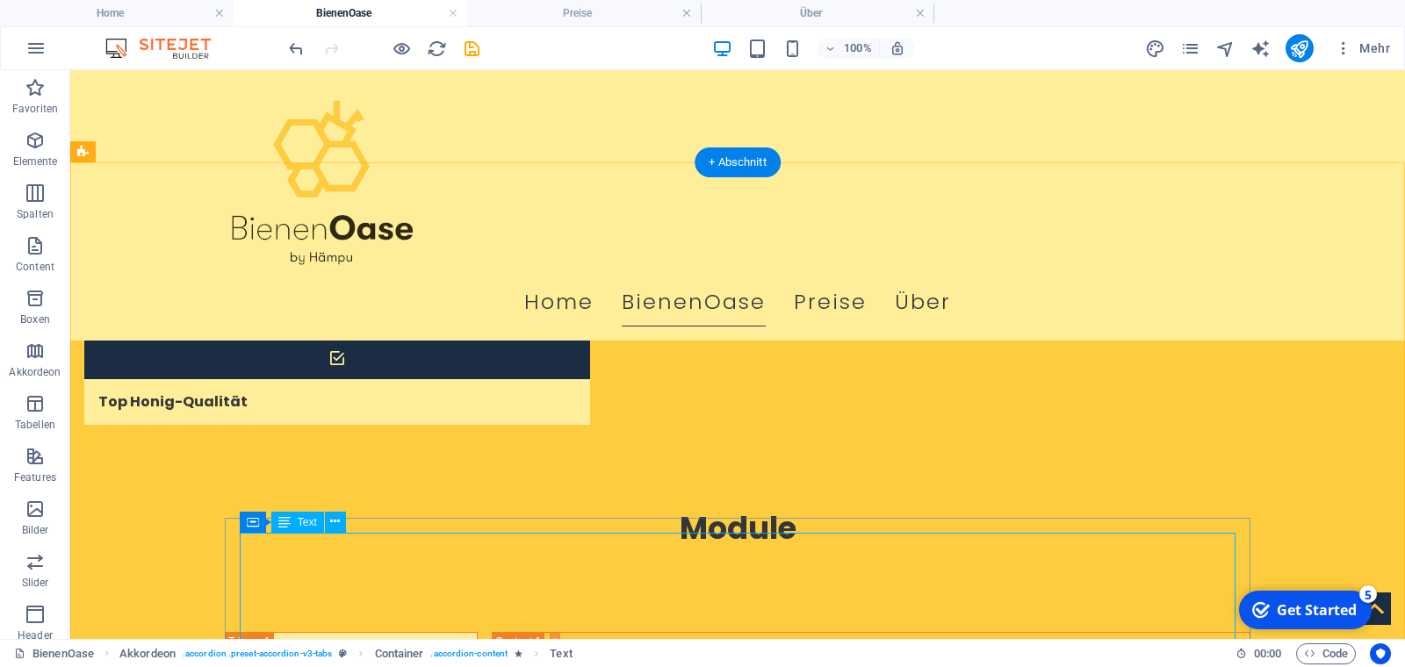
scroll to position [2015, 0]
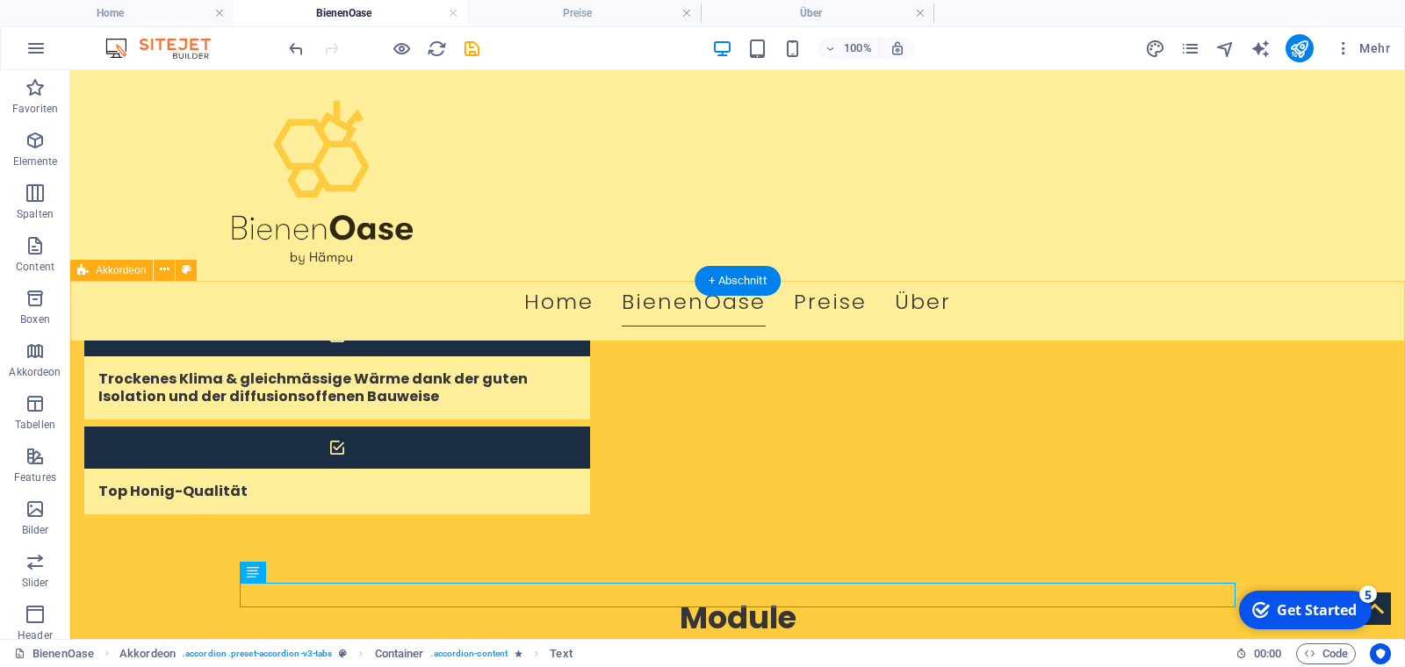
scroll to position [1897, 0]
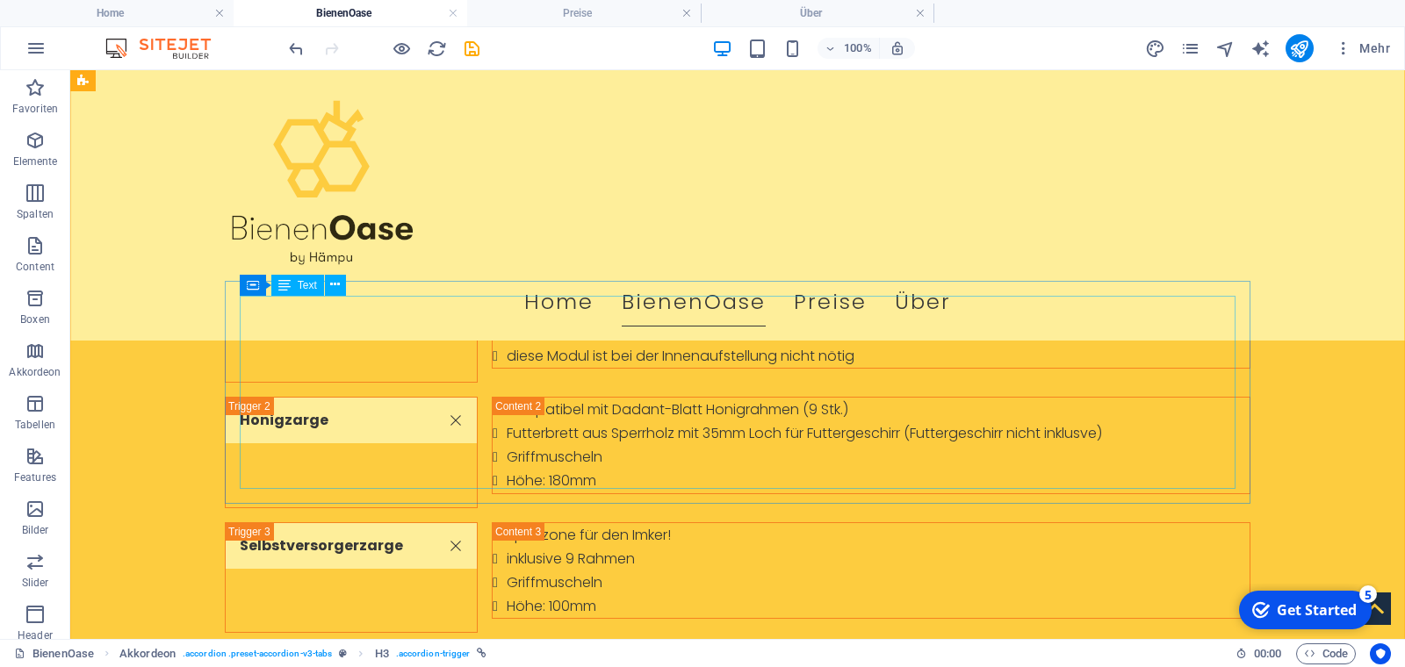
scroll to position [2371, 0]
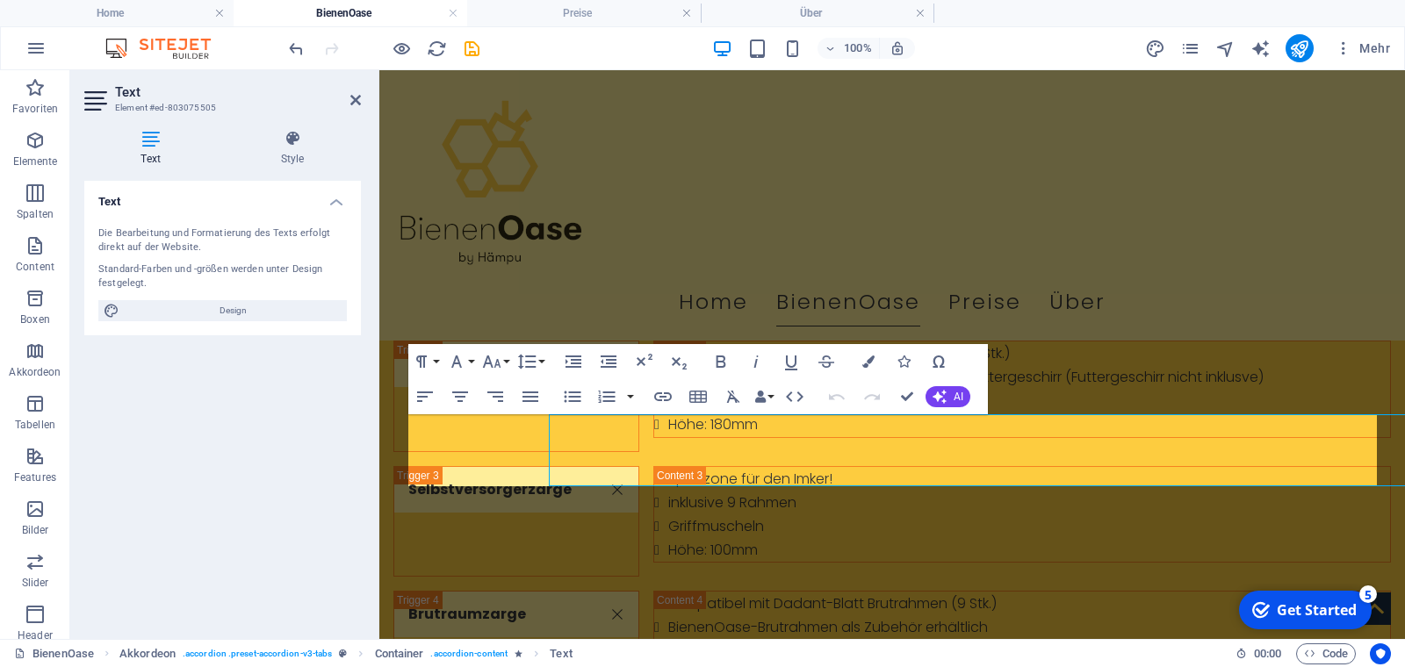
click at [347, 456] on div "Text Die Bearbeitung und Formatierung des Texts erfolgt direkt auf der Website.…" at bounding box center [222, 403] width 277 height 444
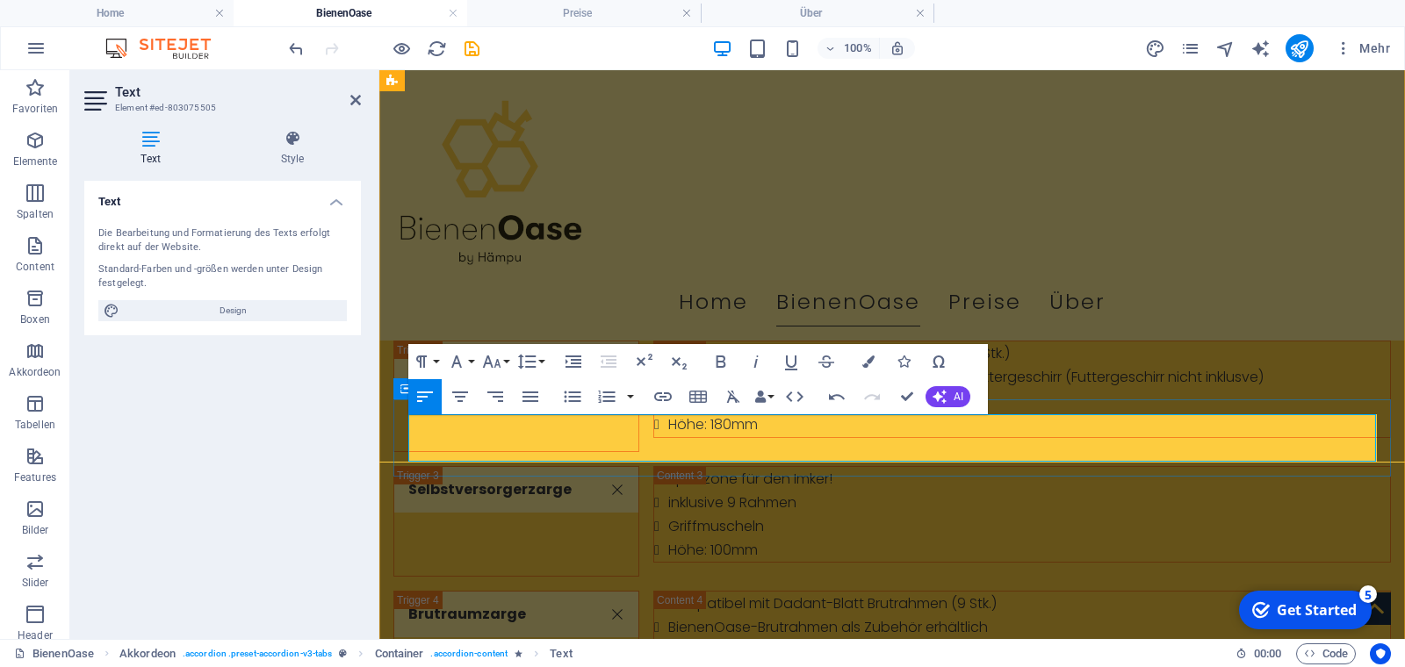
drag, startPoint x: 925, startPoint y: 453, endPoint x: 403, endPoint y: 433, distance: 522.0
click at [576, 401] on icon "button" at bounding box center [572, 396] width 21 height 21
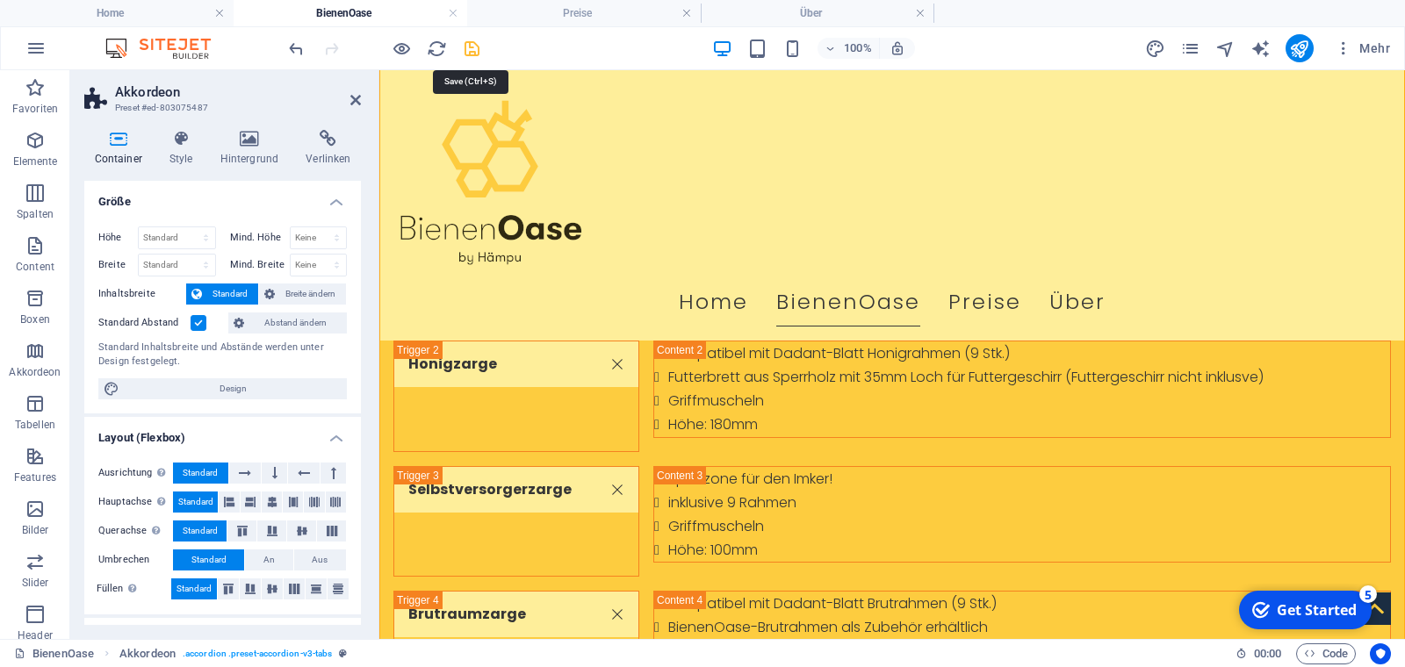
click at [472, 45] on icon "save" at bounding box center [472, 49] width 20 height 20
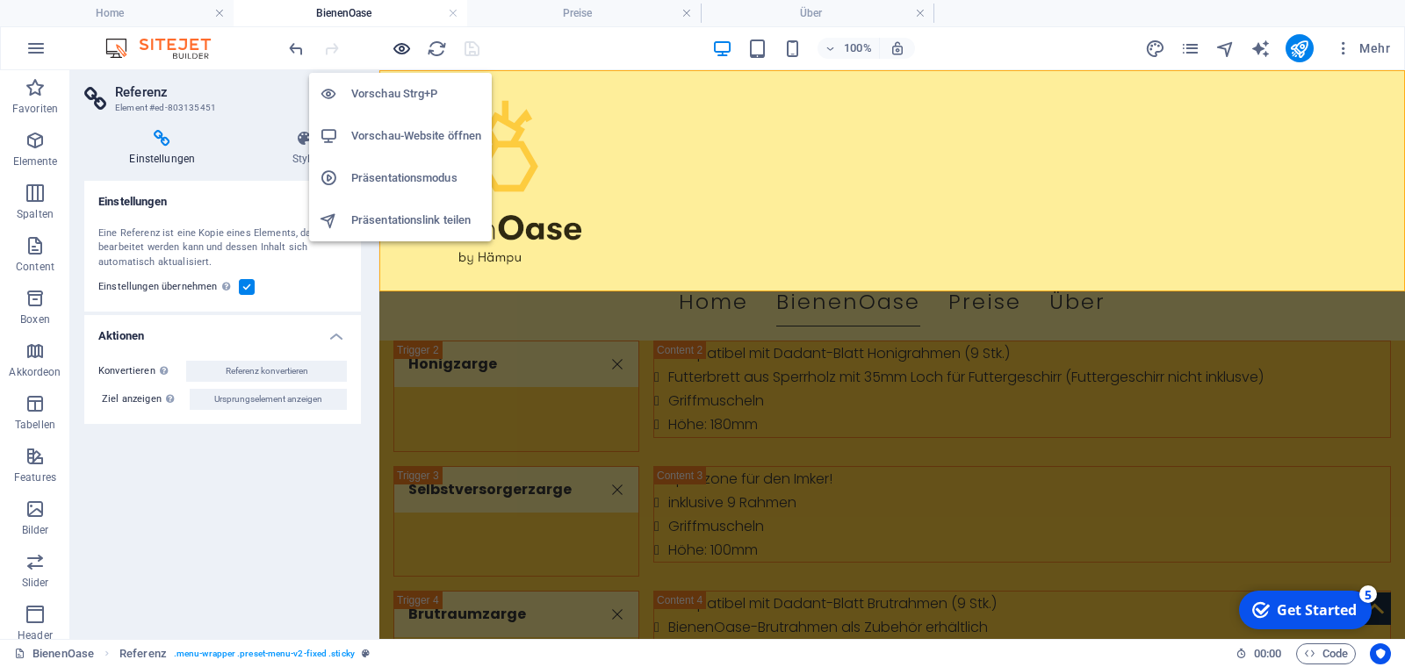
click at [400, 48] on icon "button" at bounding box center [402, 49] width 20 height 20
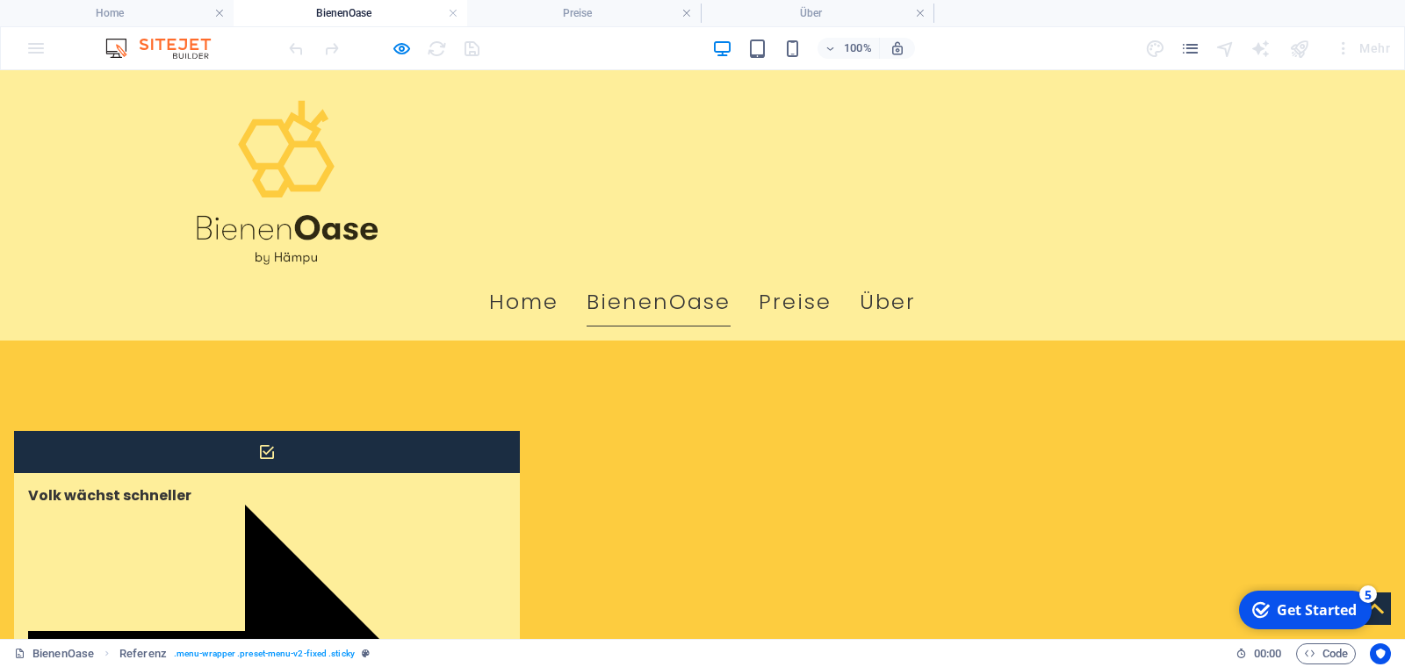
scroll to position [948, 0]
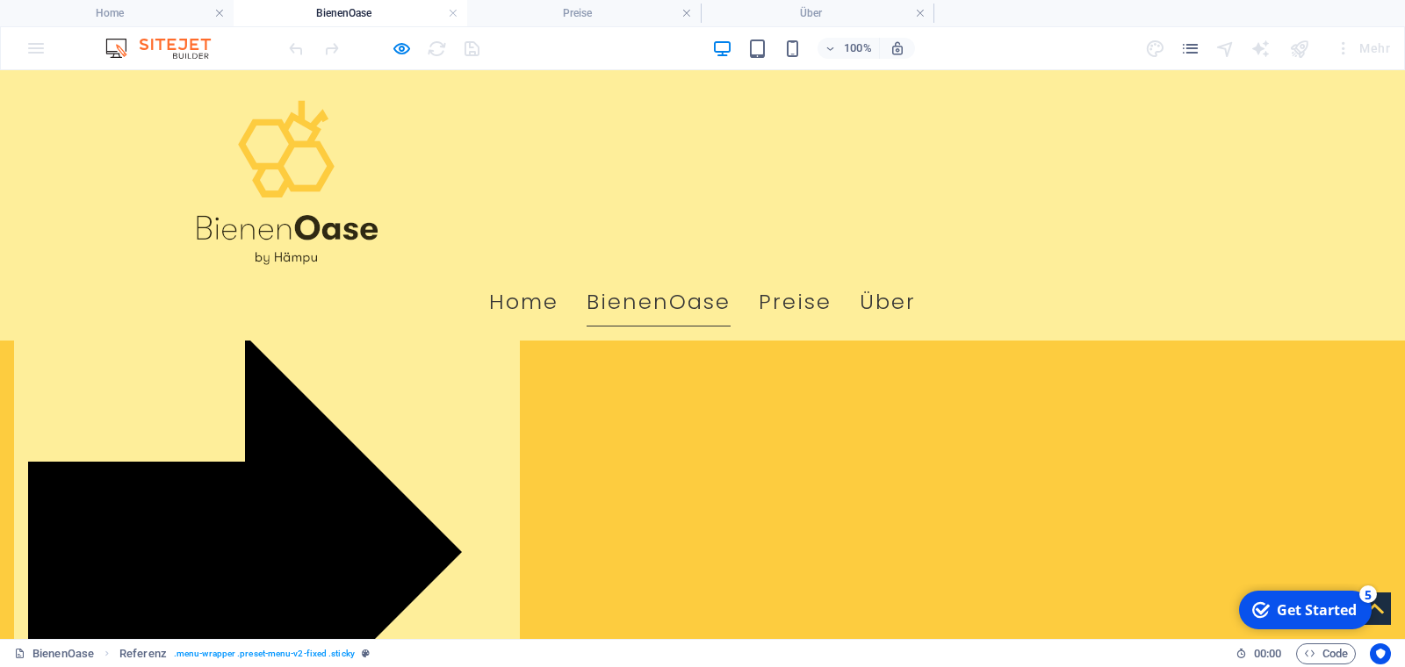
scroll to position [1067, 0]
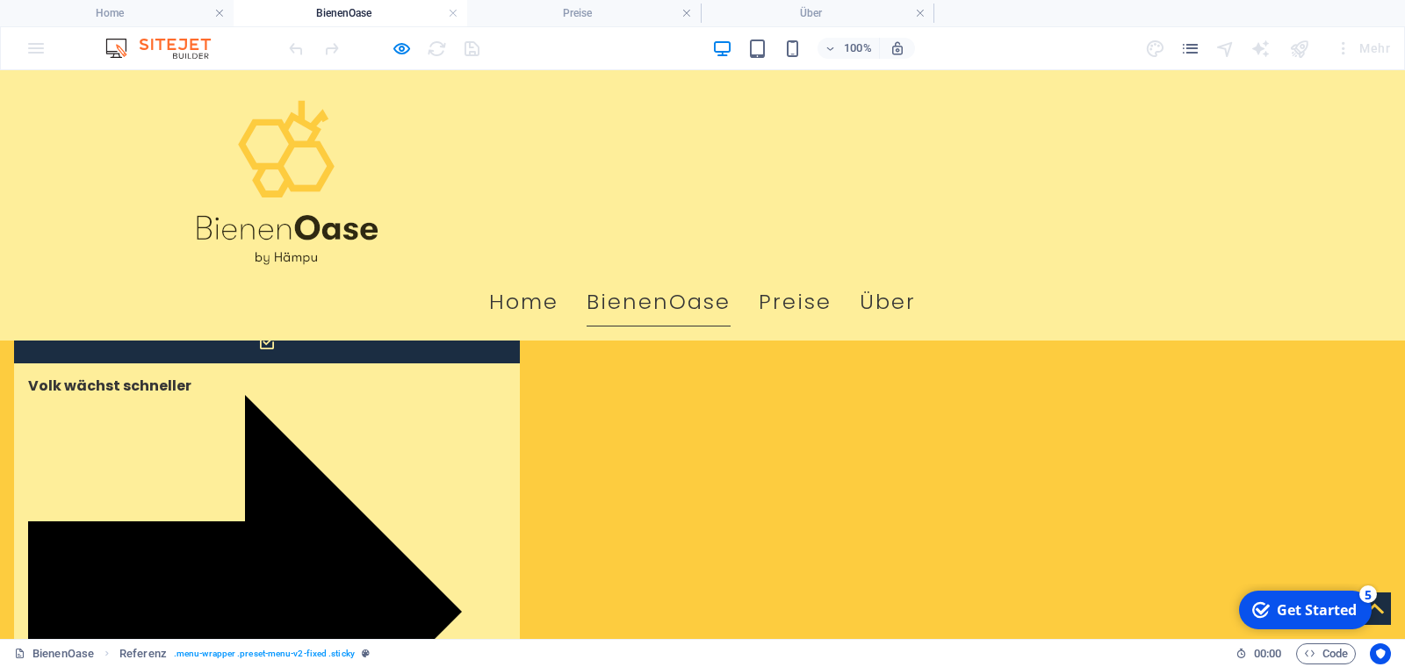
scroll to position [948, 0]
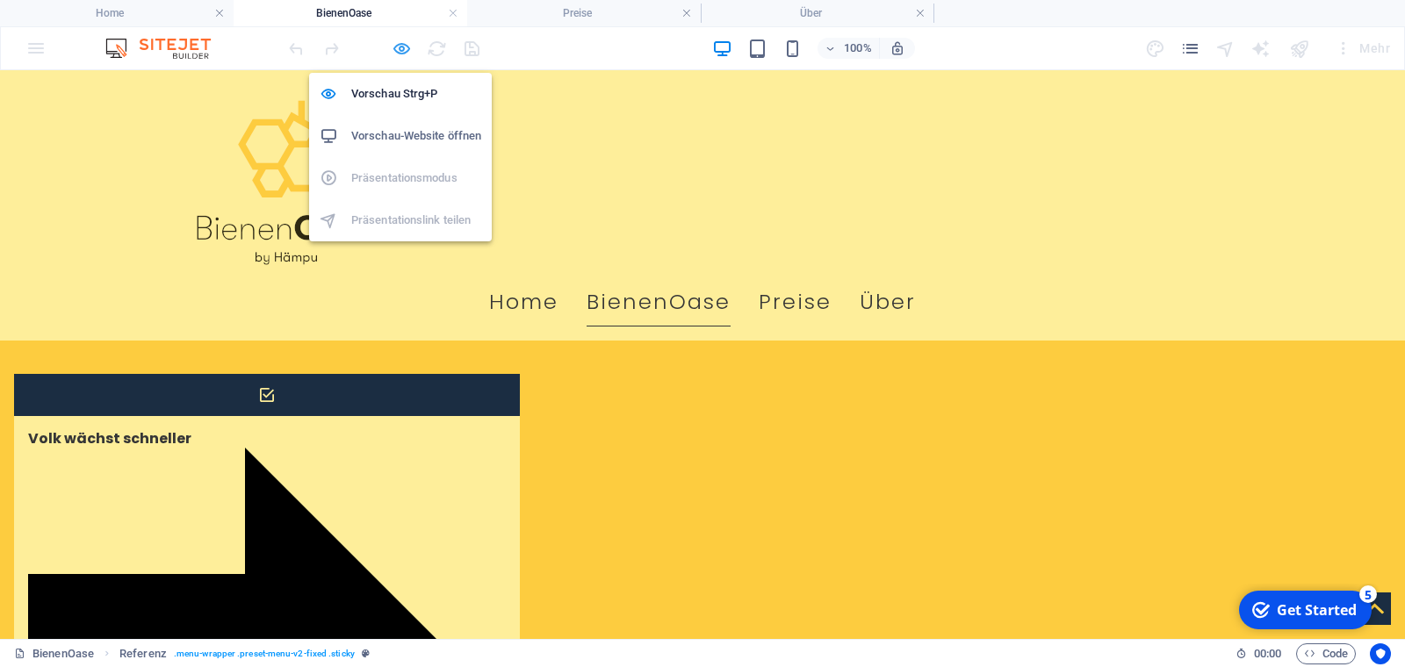
click at [398, 46] on icon "button" at bounding box center [402, 49] width 20 height 20
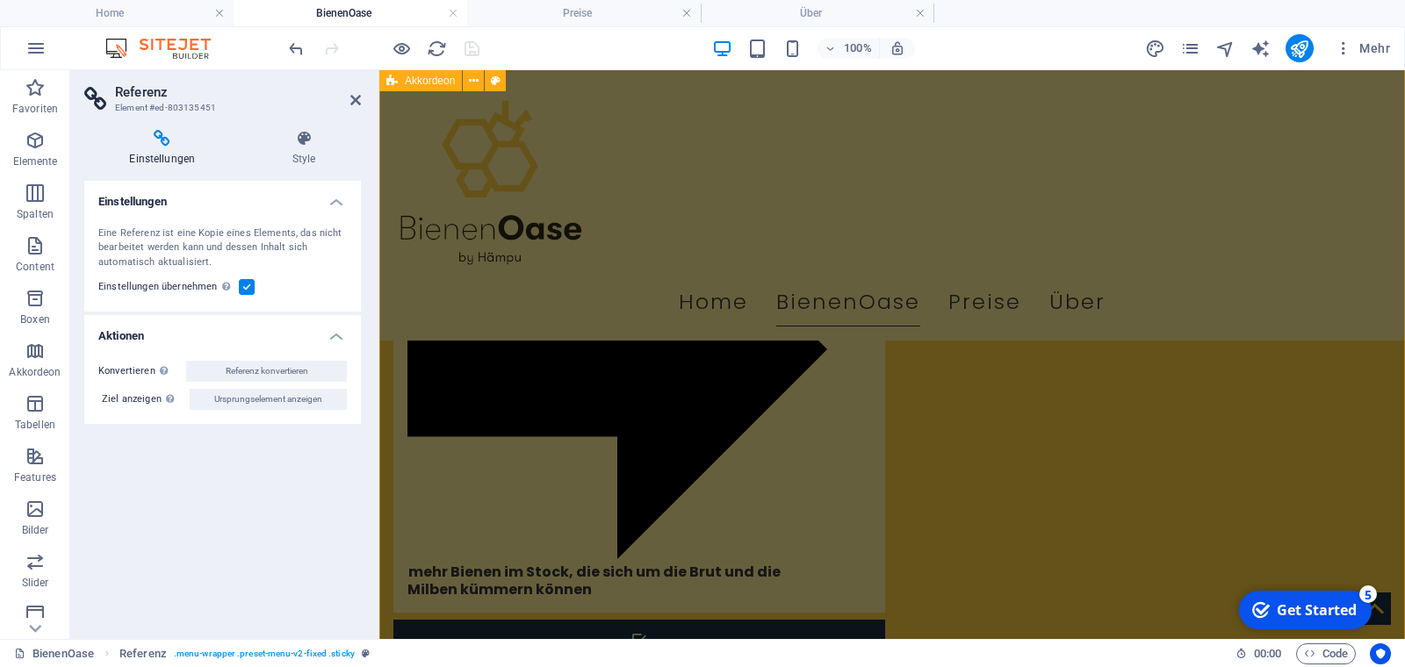
scroll to position [1304, 0]
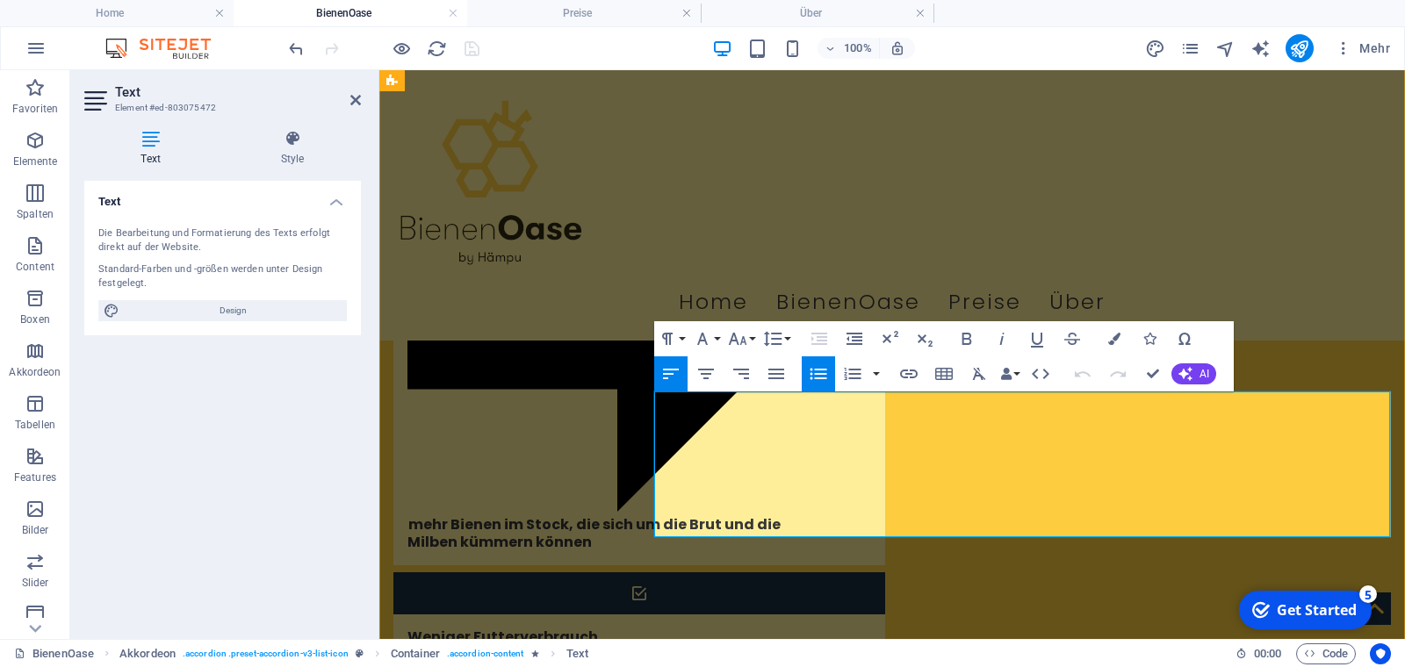
drag, startPoint x: 1153, startPoint y: 377, endPoint x: 1047, endPoint y: 393, distance: 107.4
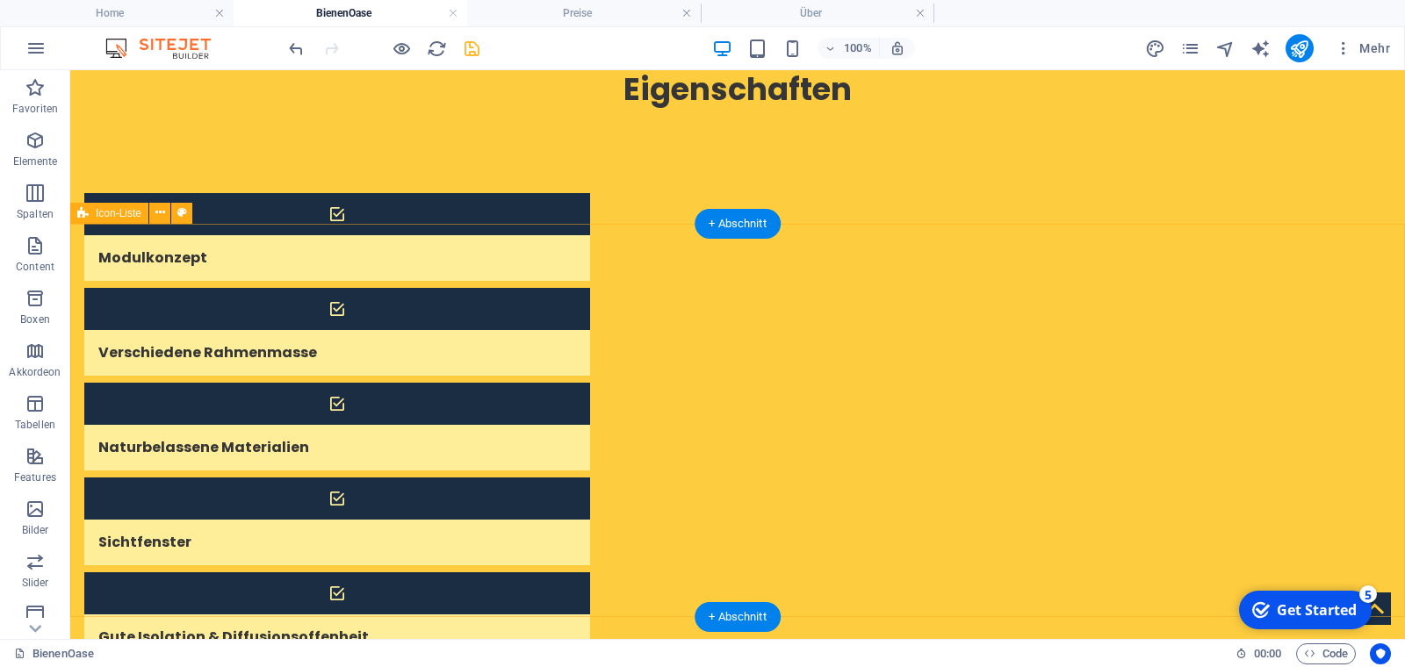
scroll to position [119, 0]
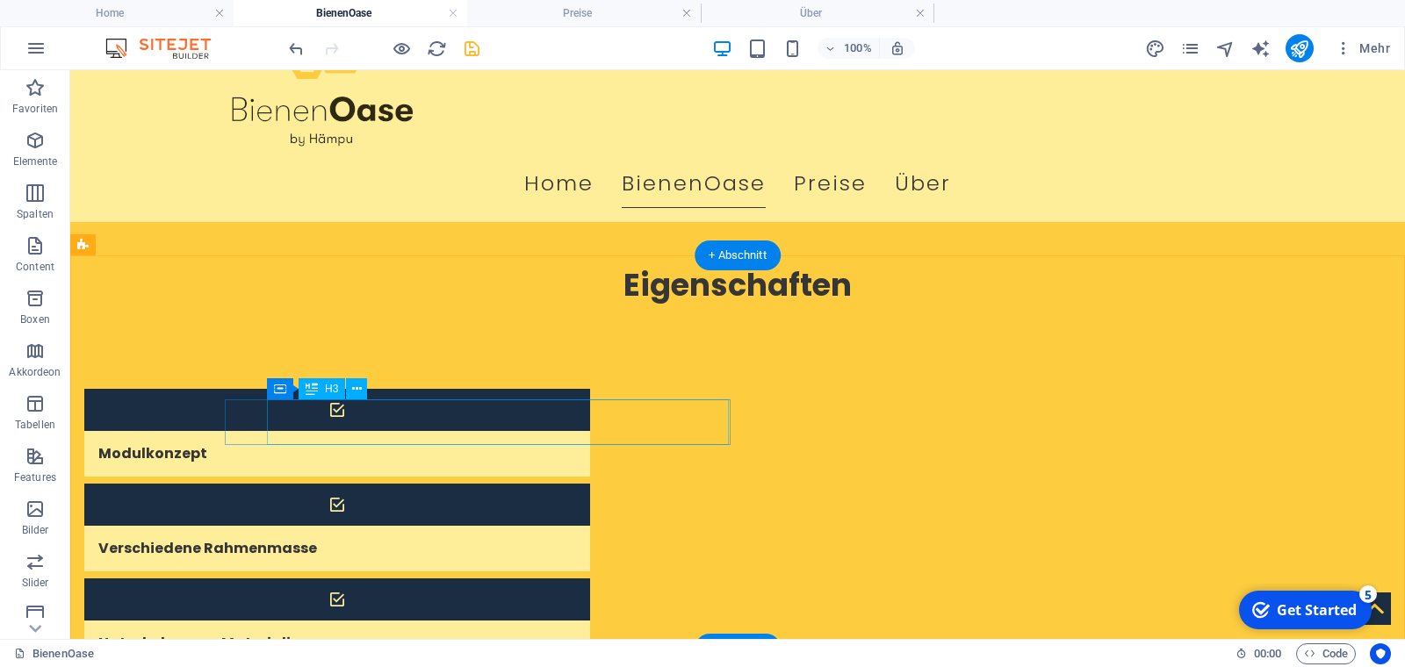
click at [494, 621] on div "Naturbelassene Materialien" at bounding box center [315, 644] width 462 height 46
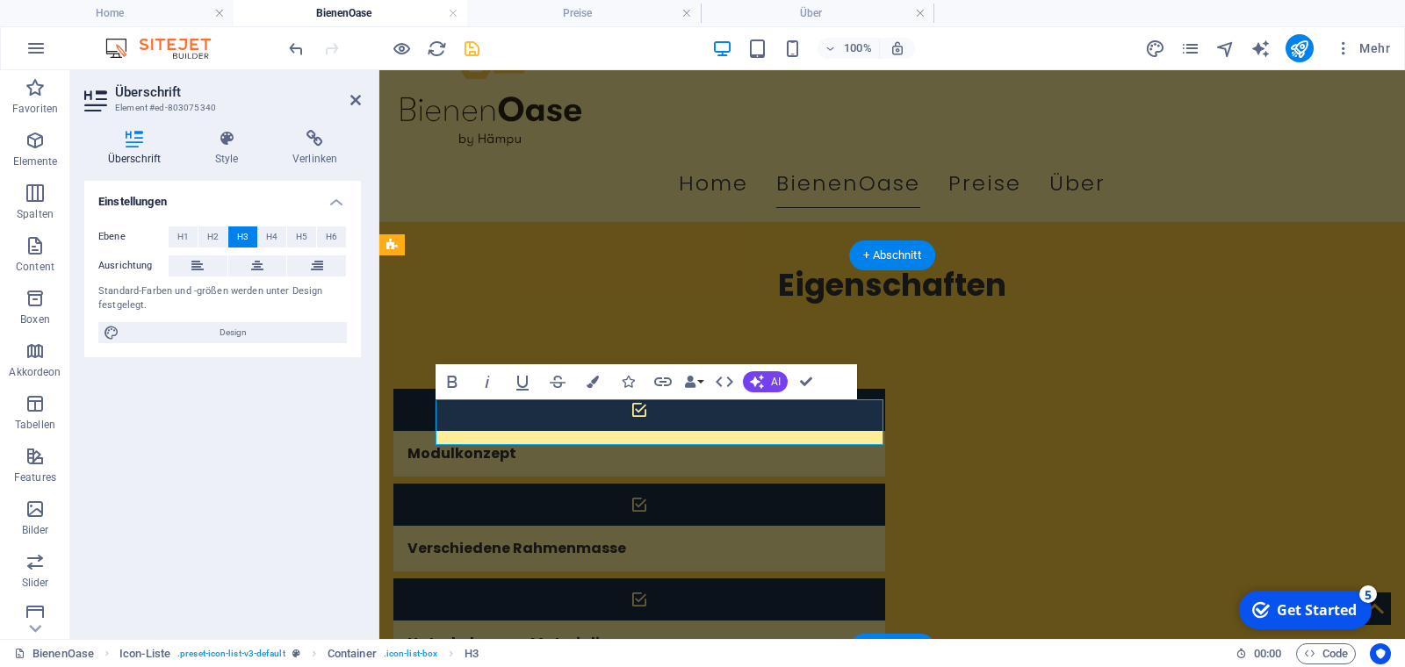
click at [685, 621] on div "Naturbelassene Materialien" at bounding box center [617, 644] width 448 height 46
click at [618, 635] on h3 "Naturbelassene Materialien" at bounding box center [512, 644] width 211 height 18
click at [689, 621] on div "Naturbelassene Materialien" at bounding box center [617, 644] width 448 height 46
click at [618, 635] on h3 "Naturbelassene Materialien" at bounding box center [512, 644] width 211 height 18
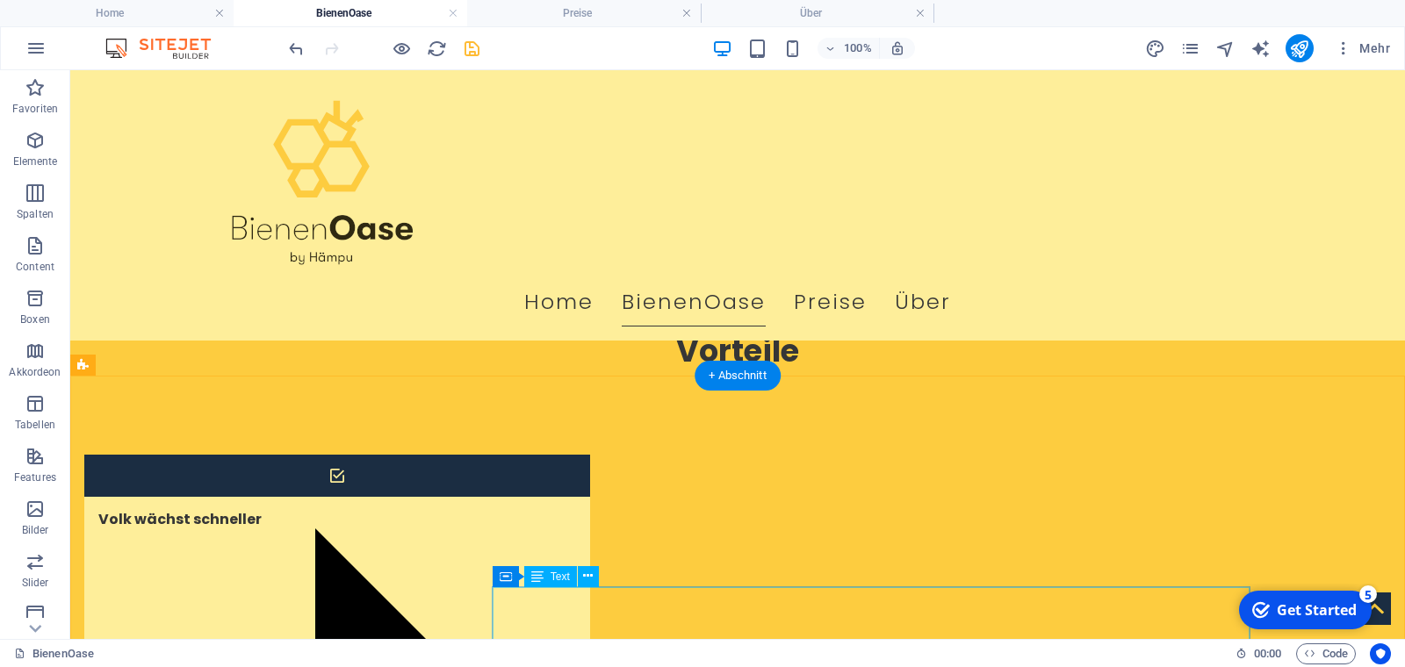
scroll to position [830, 0]
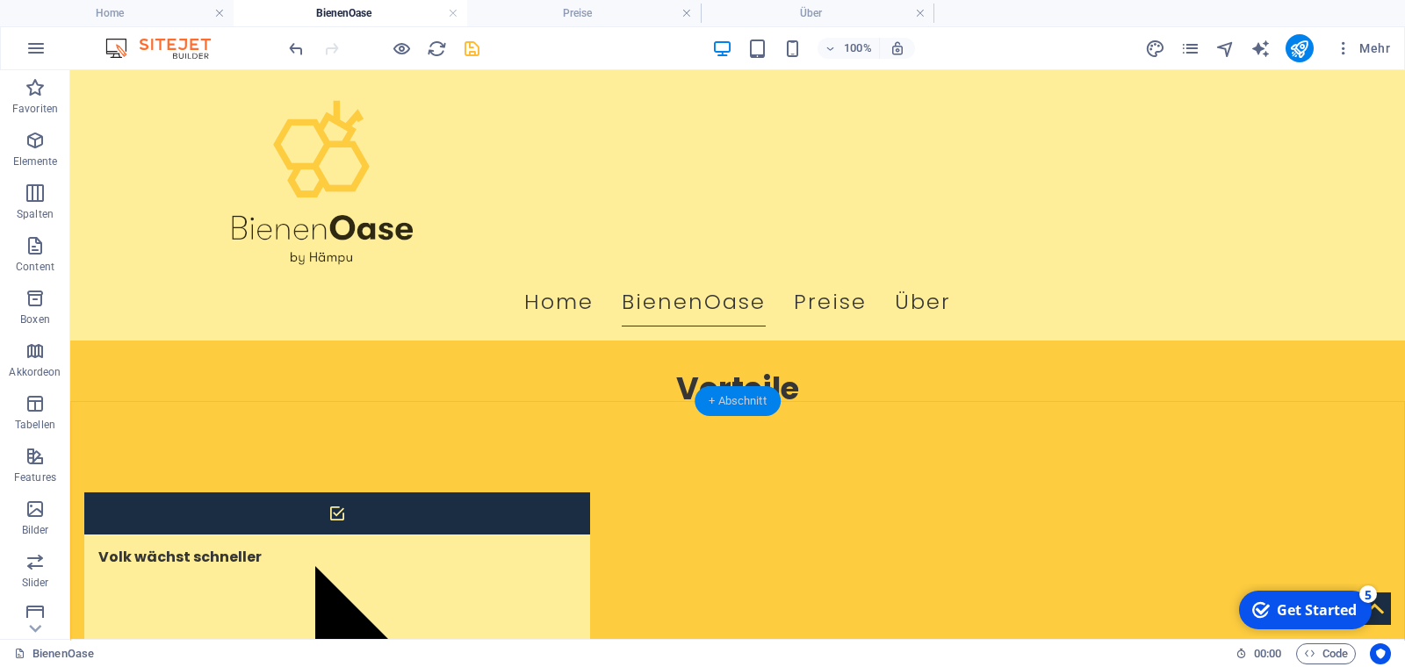
click at [752, 403] on div "+ Abschnitt" at bounding box center [738, 401] width 86 height 30
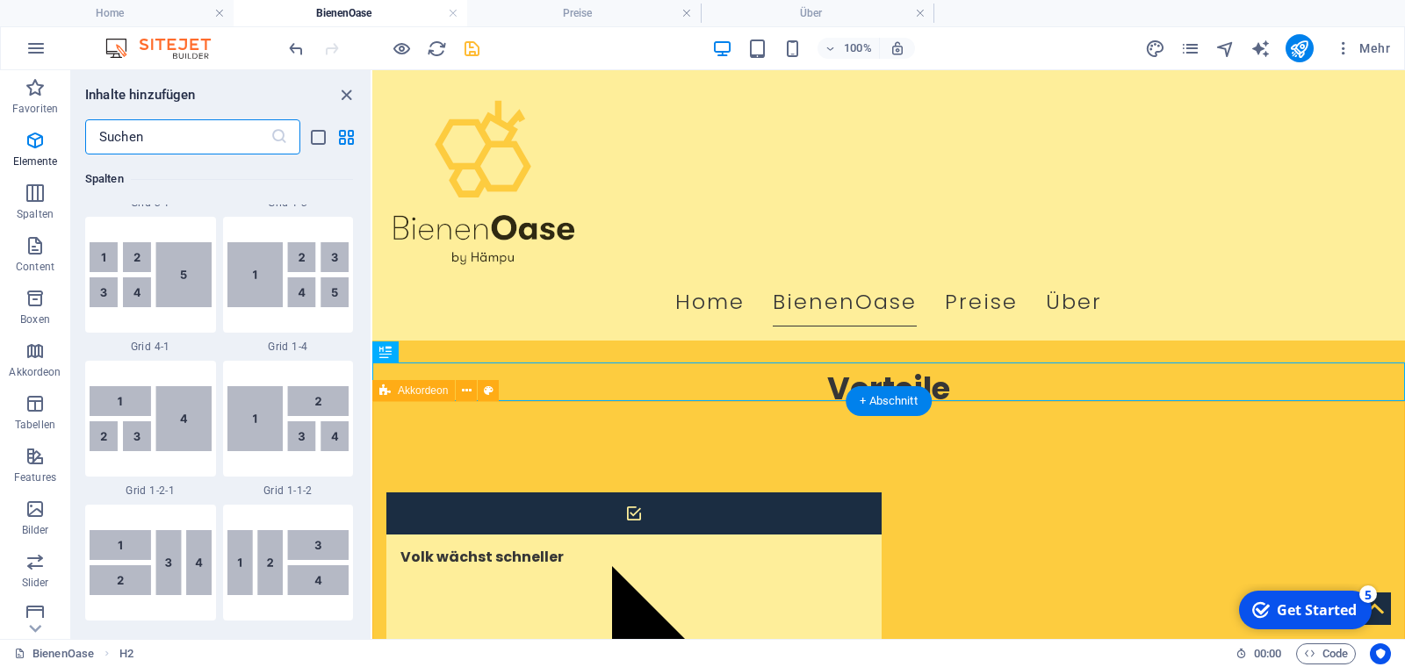
scroll to position [3073, 0]
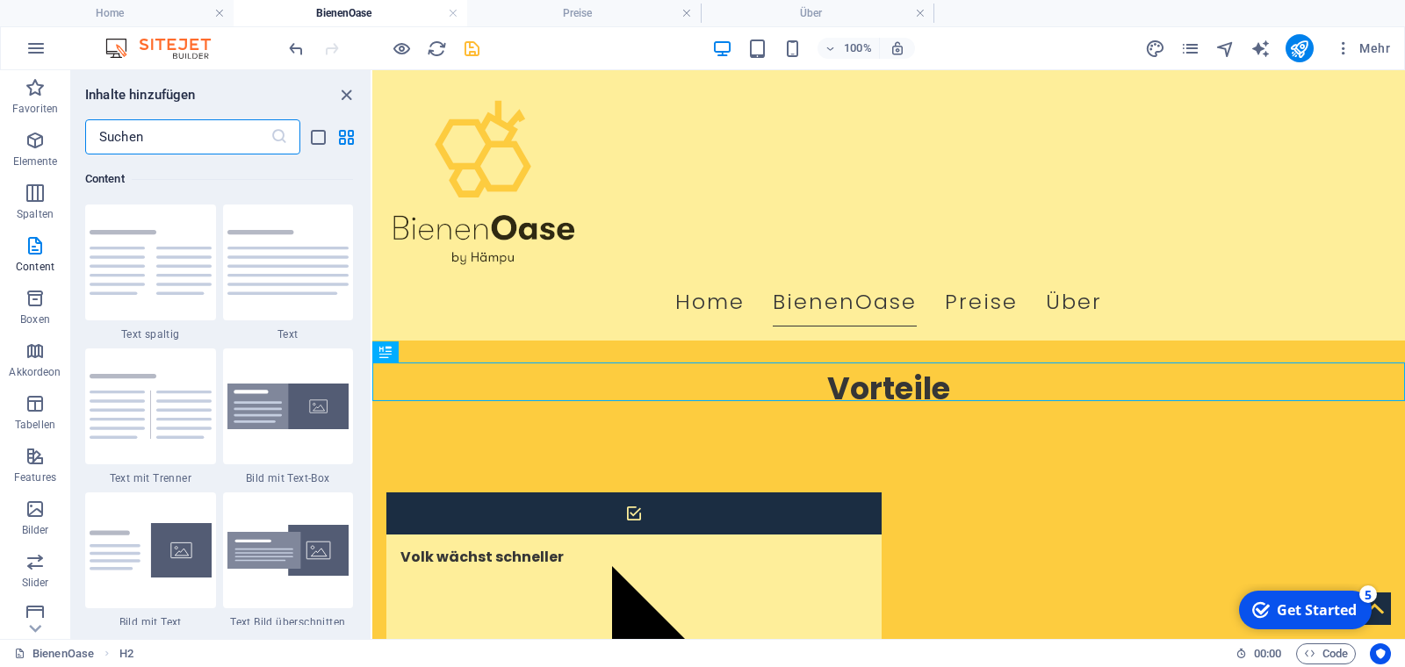
click at [267, 276] on img at bounding box center [288, 262] width 122 height 65
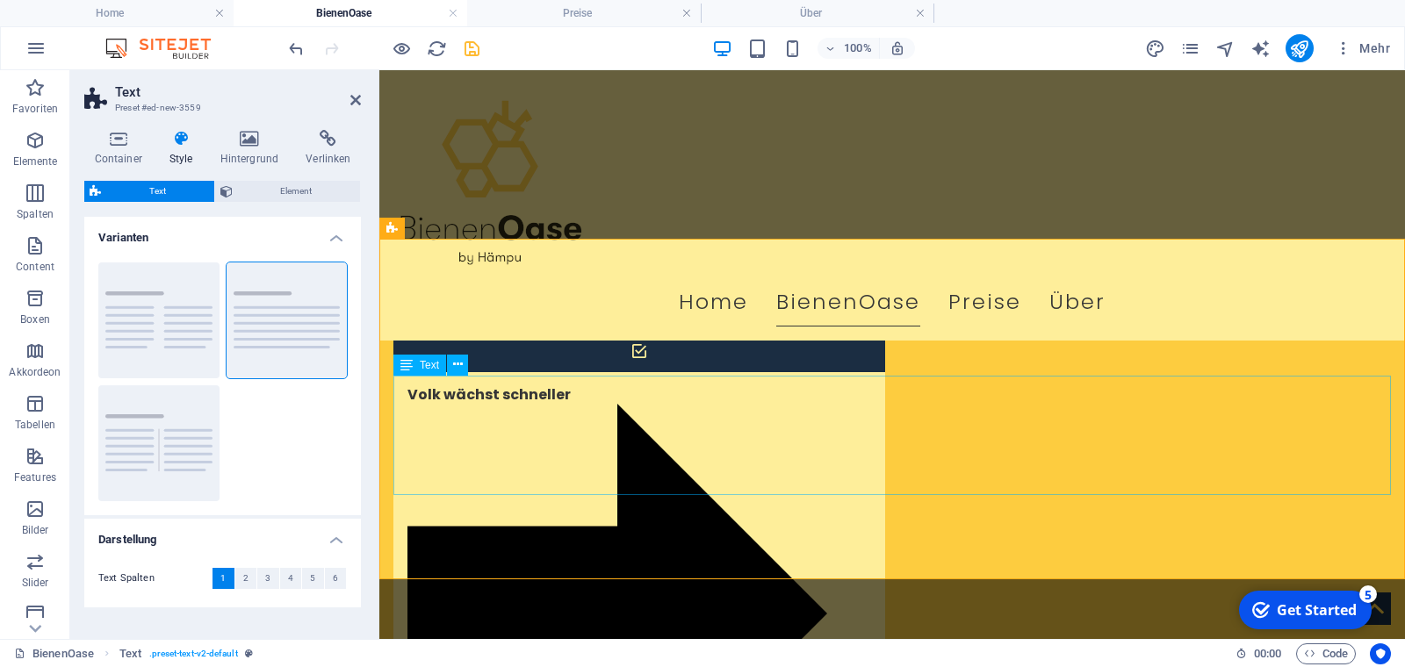
scroll to position [948, 0]
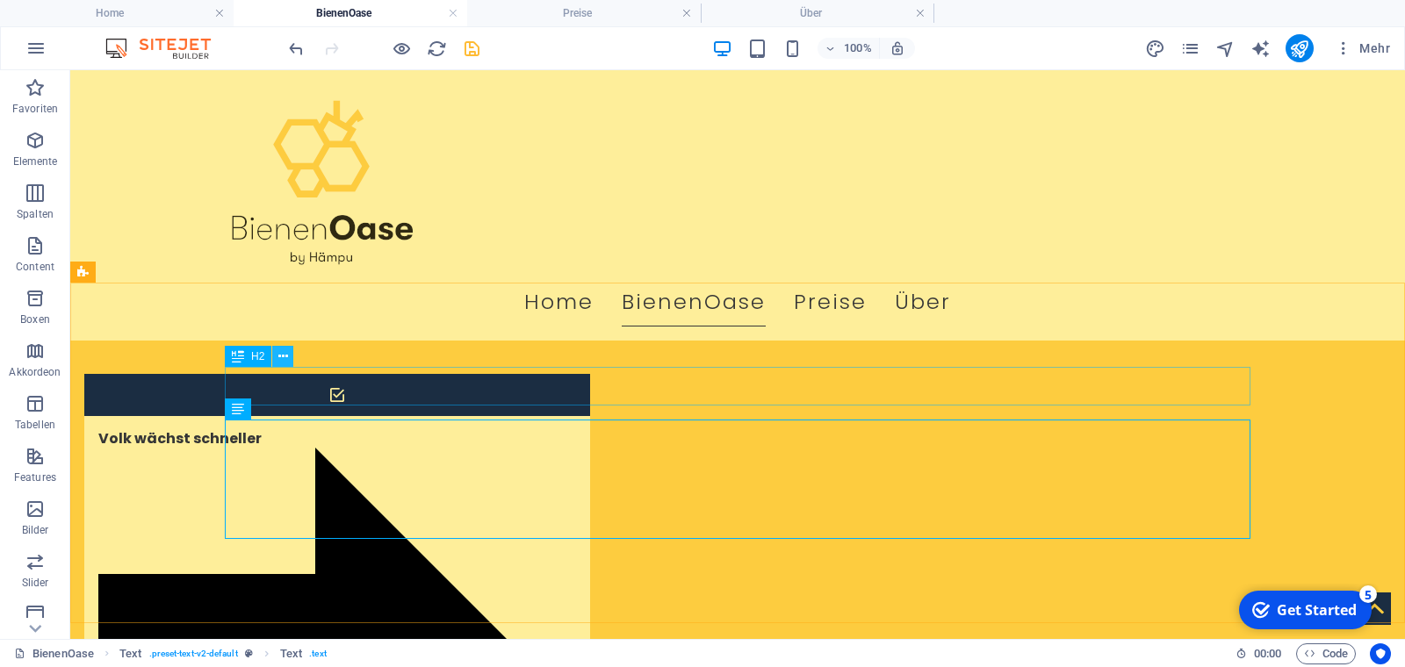
click at [283, 354] on icon at bounding box center [283, 357] width 10 height 18
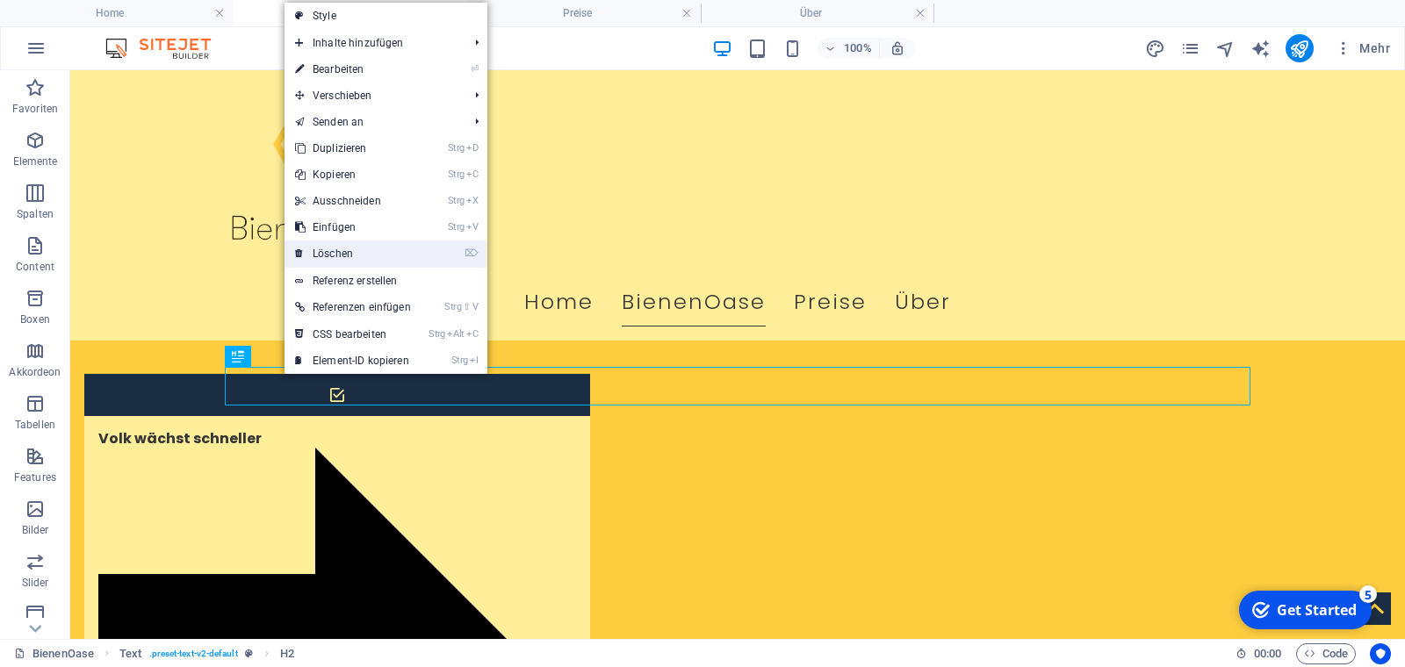
click at [330, 256] on link "⌦ Löschen" at bounding box center [353, 254] width 137 height 26
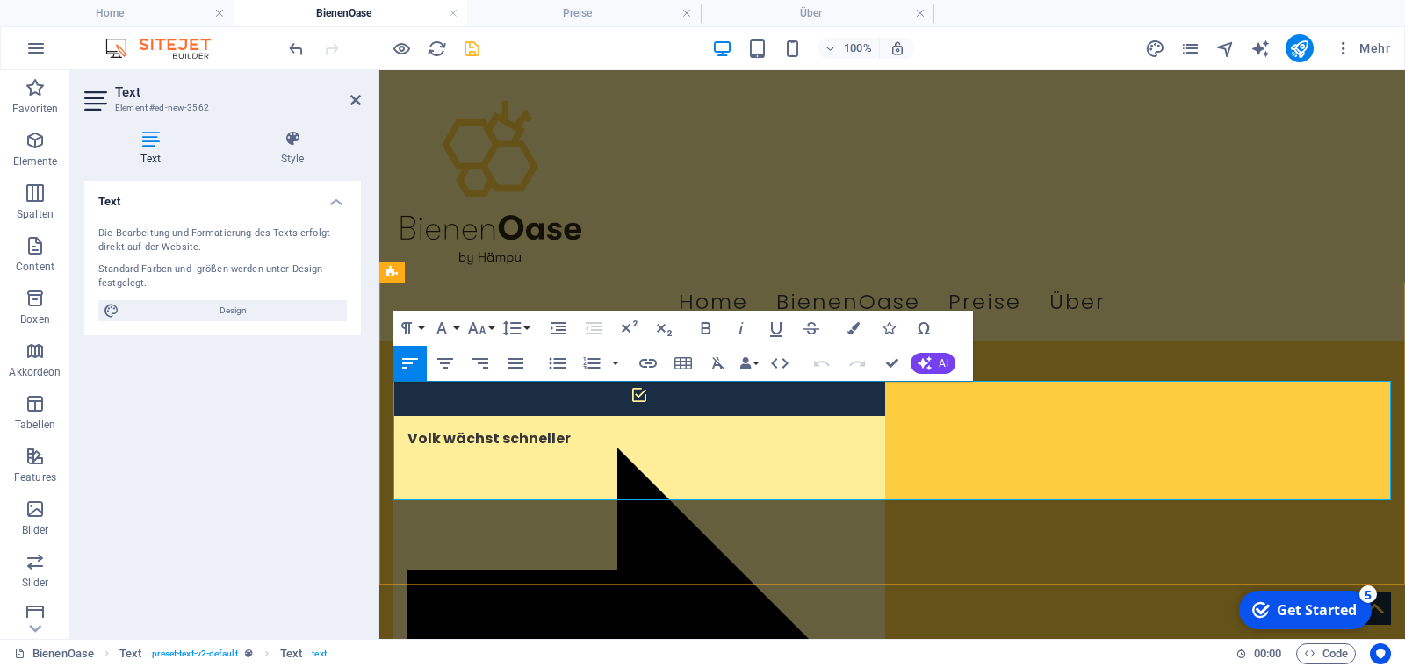
drag, startPoint x: 824, startPoint y: 494, endPoint x: 393, endPoint y: 393, distance: 442.0
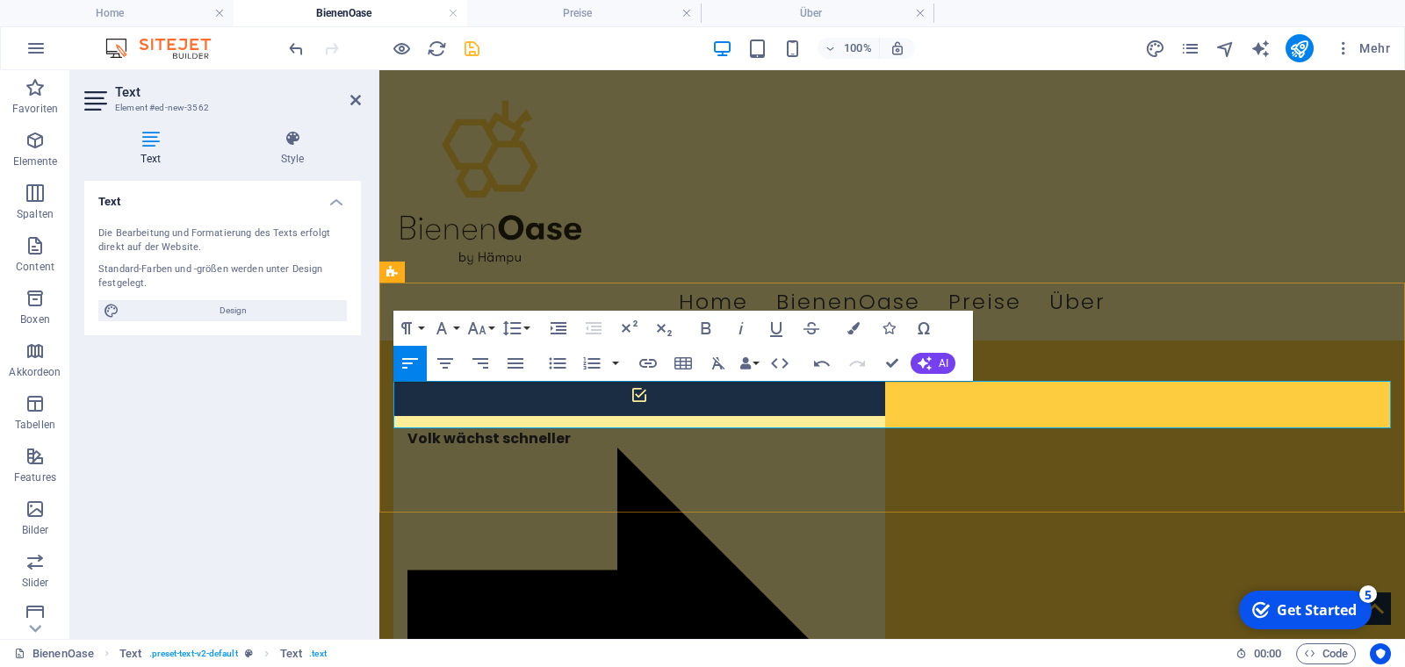
drag, startPoint x: 495, startPoint y: 415, endPoint x: 1318, endPoint y: 387, distance: 823.3
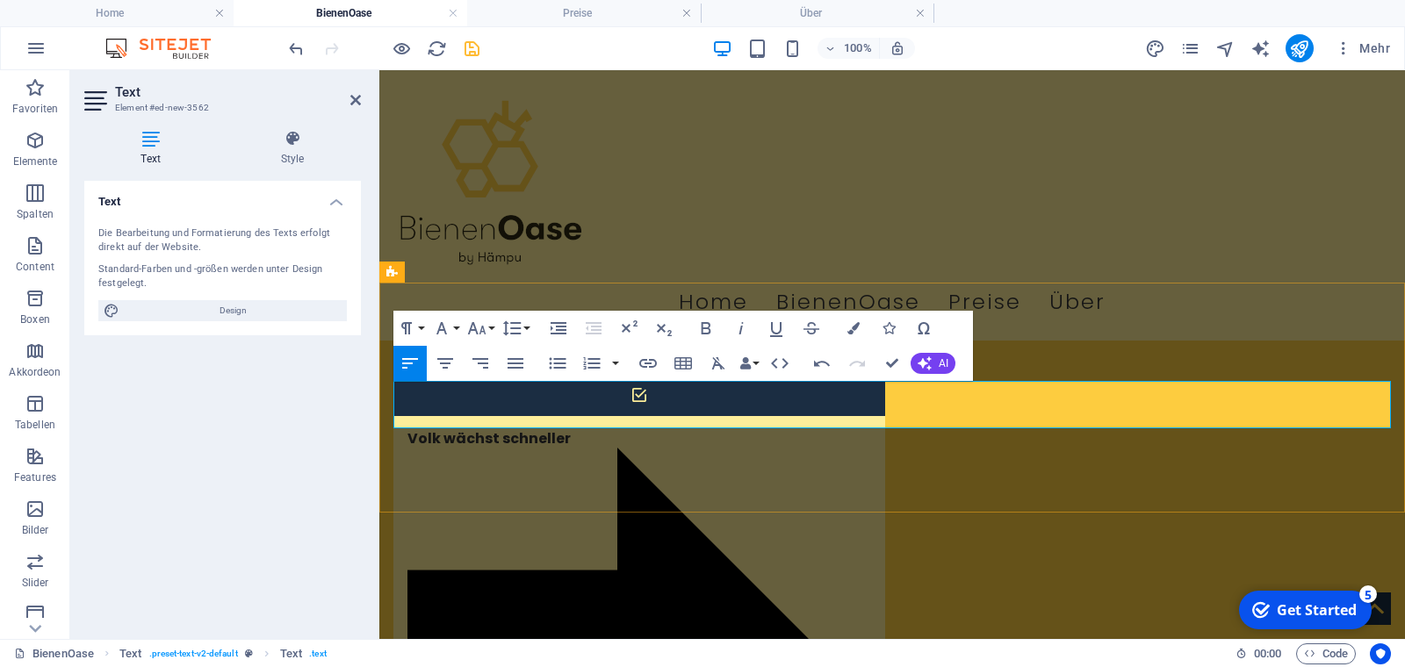
drag, startPoint x: 537, startPoint y: 420, endPoint x: 435, endPoint y: 426, distance: 102.0
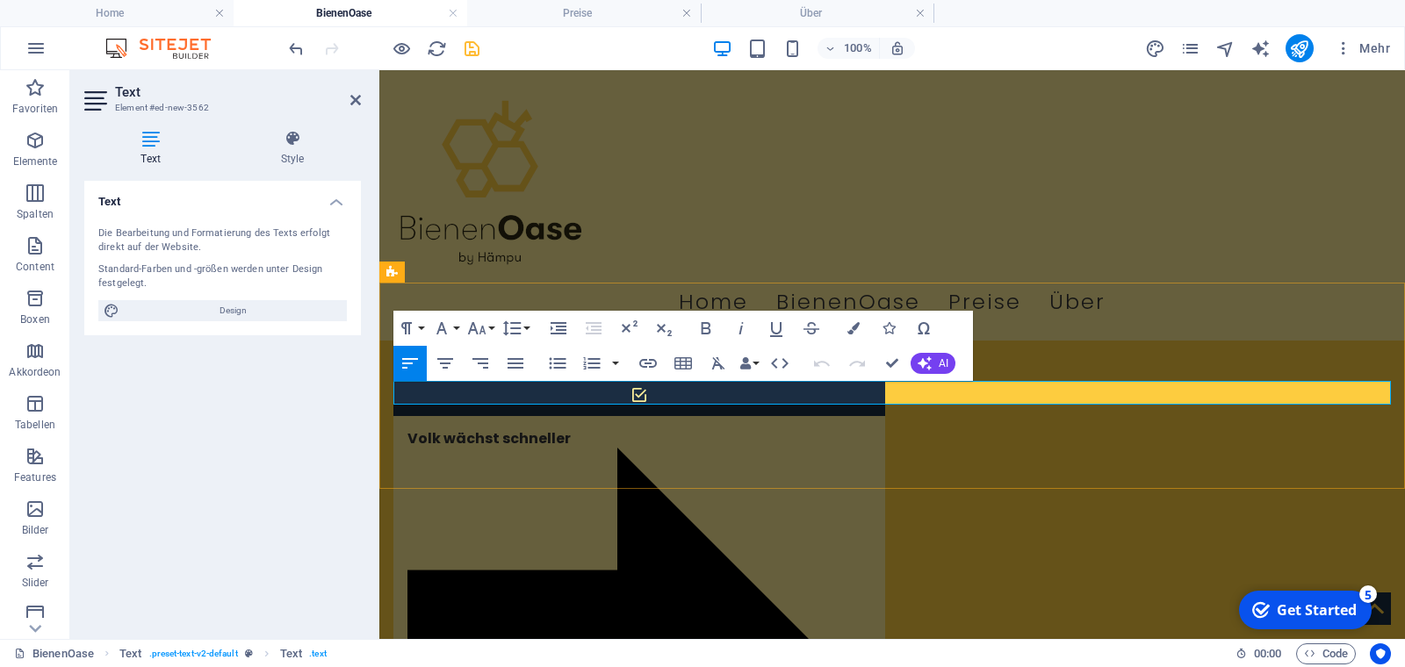
drag, startPoint x: 1325, startPoint y: 397, endPoint x: 1363, endPoint y: 405, distance: 38.6
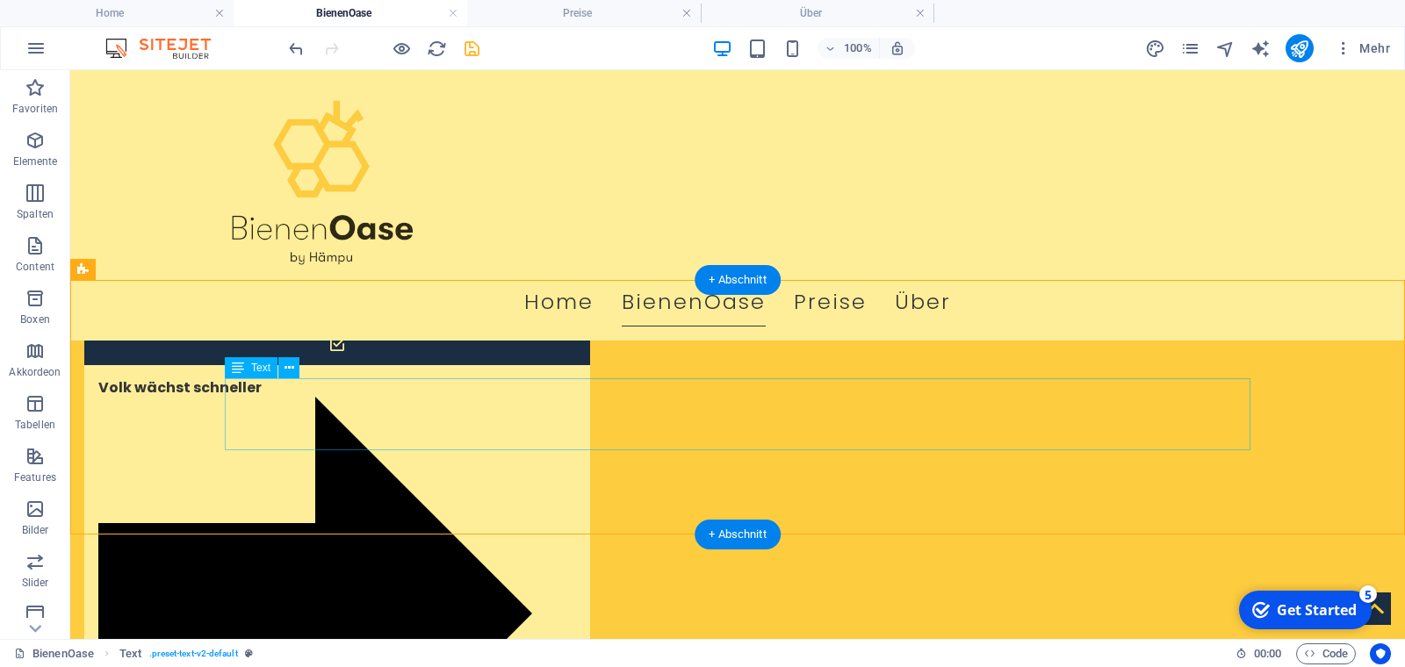
scroll to position [830, 0]
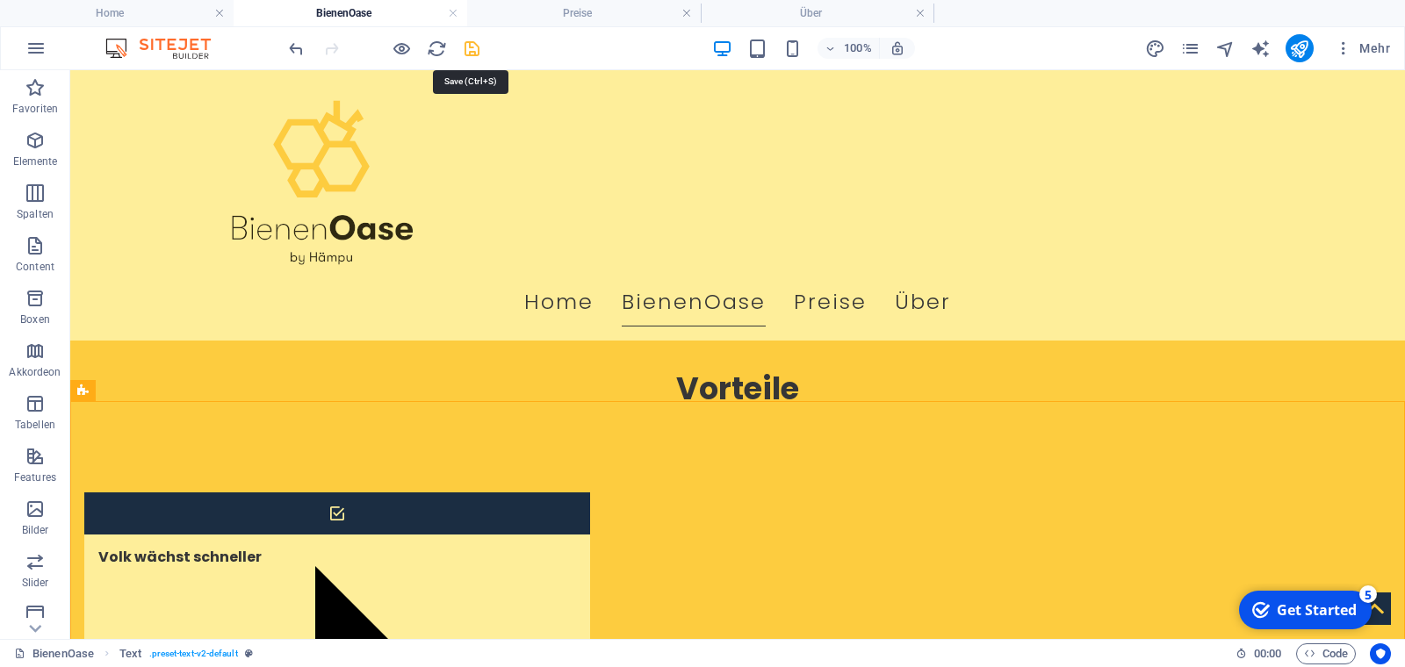
click at [471, 51] on icon "save" at bounding box center [472, 49] width 20 height 20
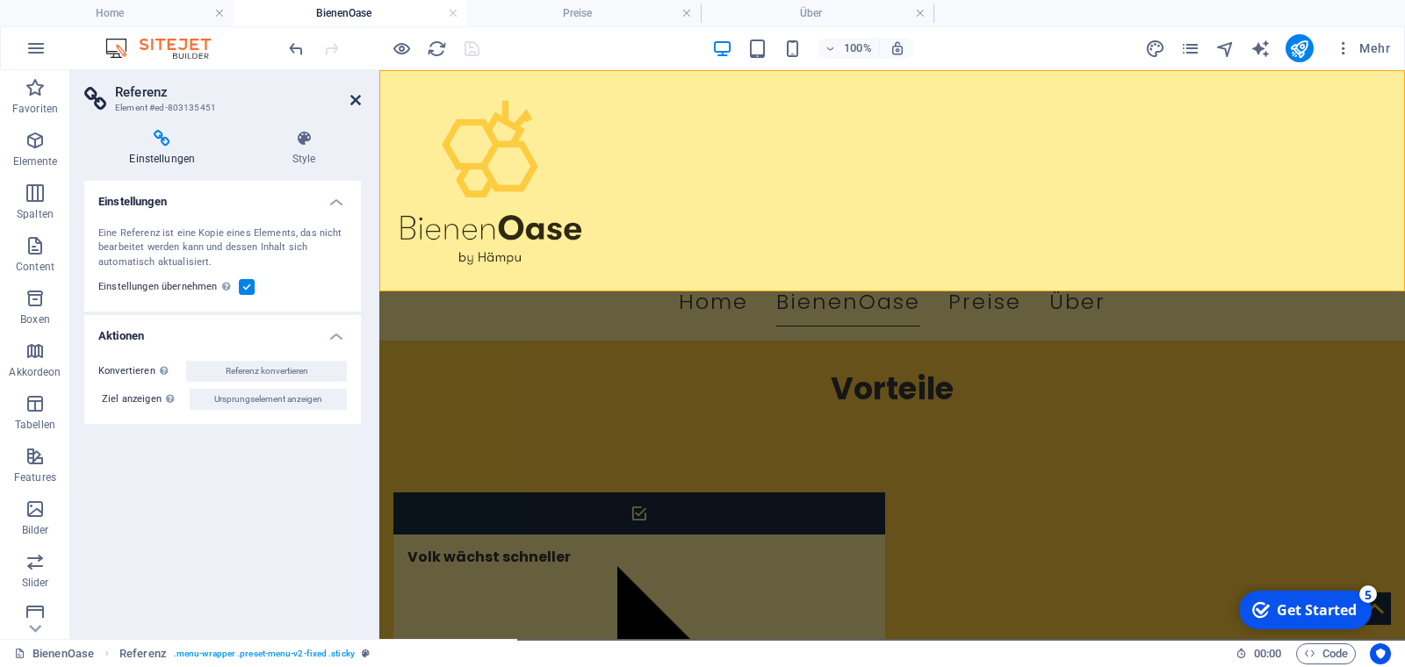
click at [350, 95] on icon at bounding box center [355, 100] width 11 height 14
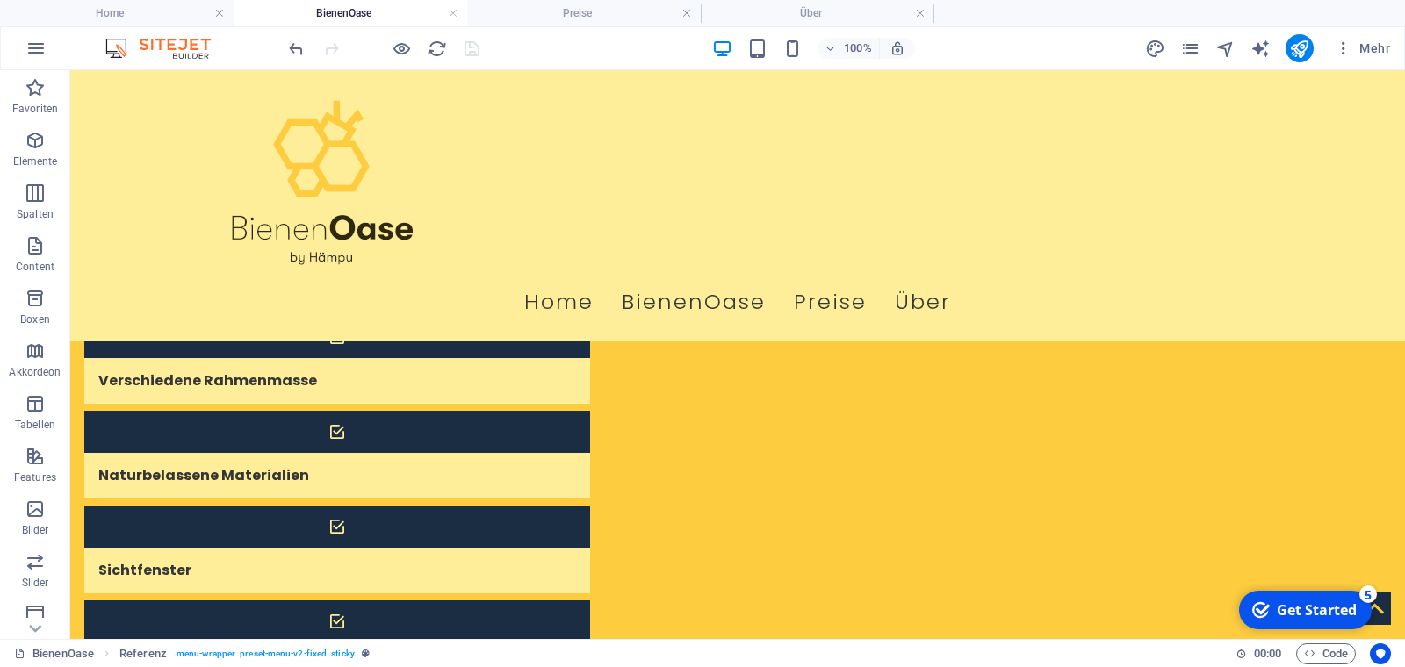
scroll to position [0, 0]
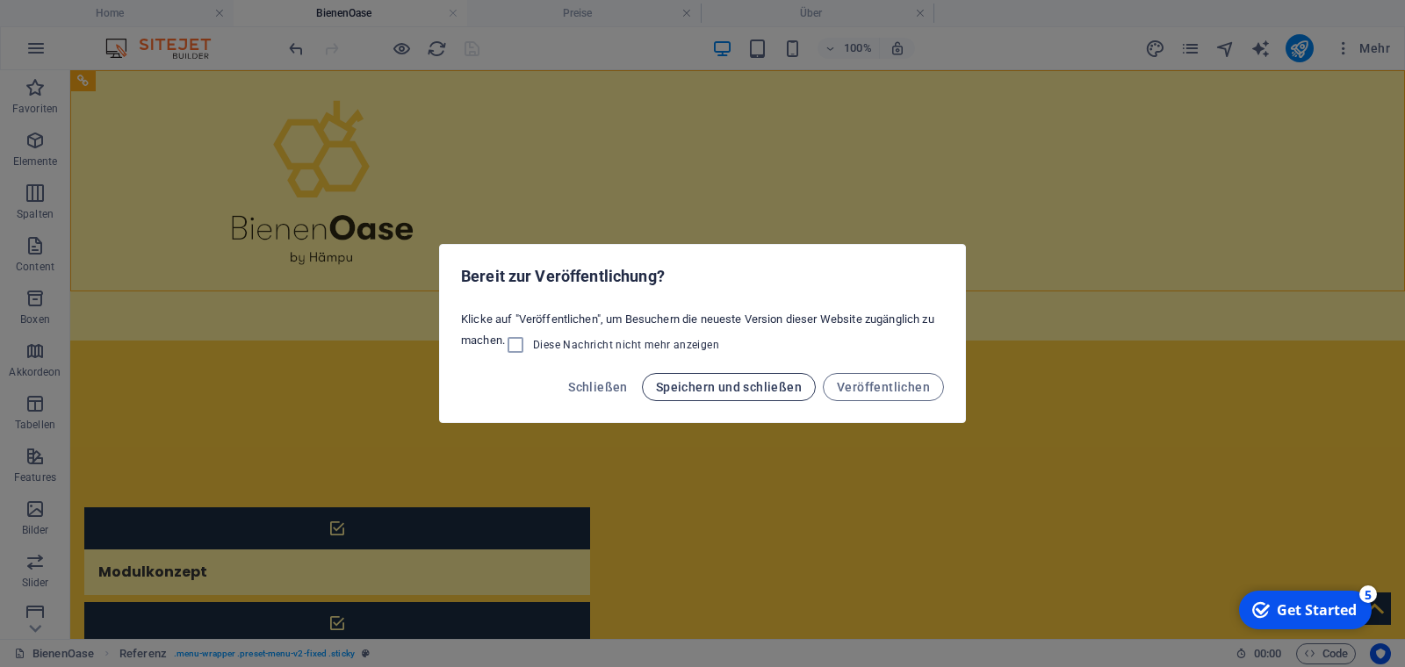
click at [720, 389] on span "Speichern und schließen" at bounding box center [729, 387] width 146 height 14
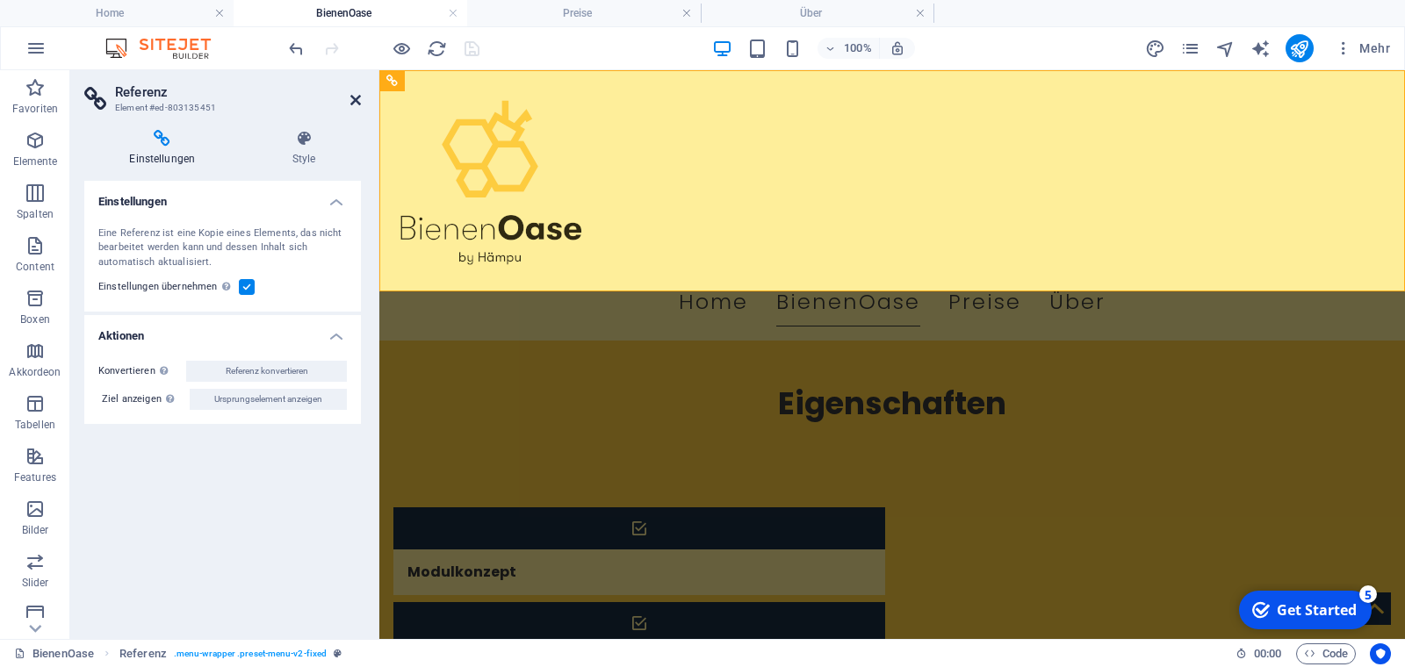
click at [353, 95] on icon at bounding box center [355, 100] width 11 height 14
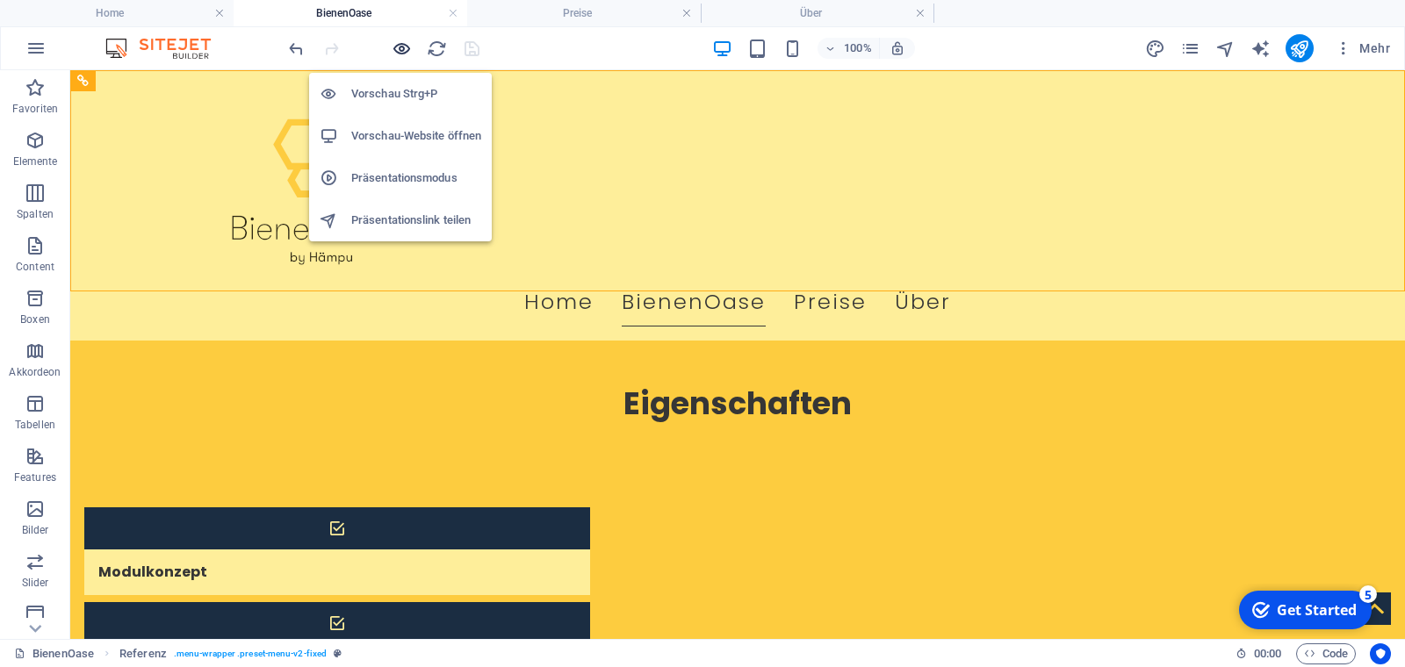
click at [402, 45] on icon "button" at bounding box center [402, 49] width 20 height 20
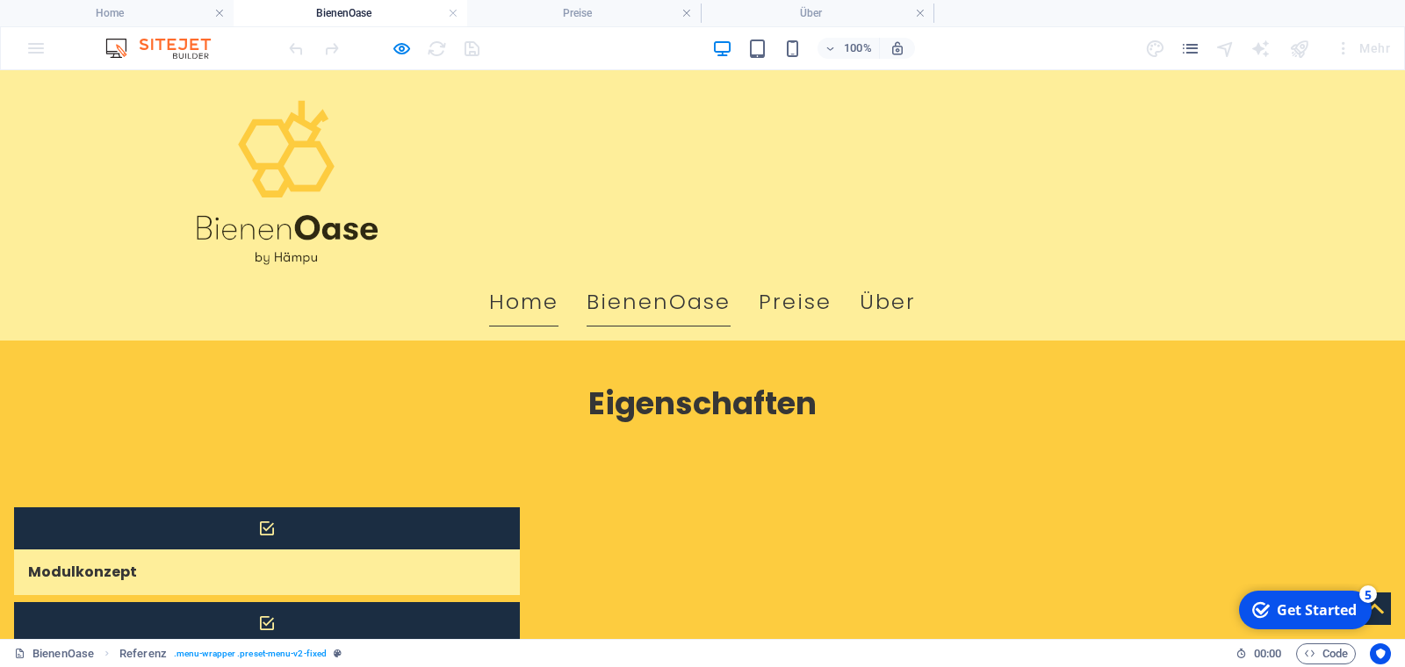
click at [558, 277] on link "Home" at bounding box center [523, 301] width 69 height 49
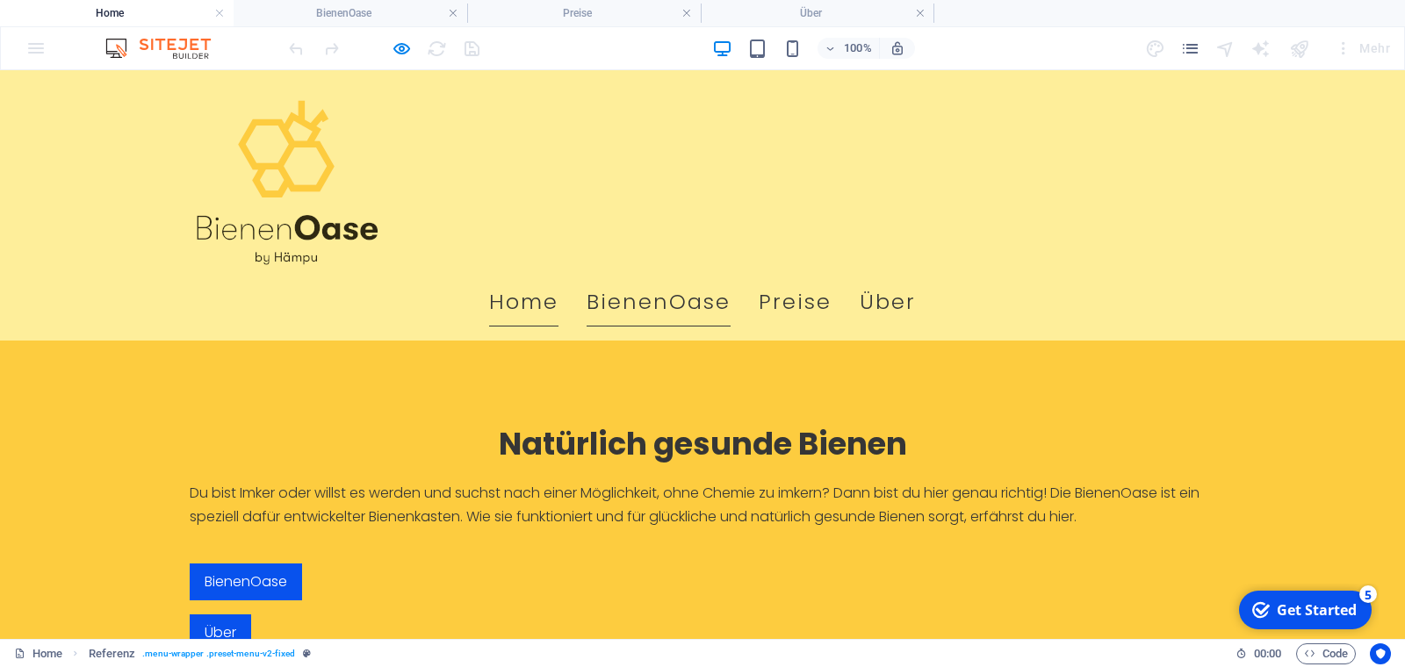
click at [720, 277] on link "BienenOase" at bounding box center [659, 301] width 144 height 49
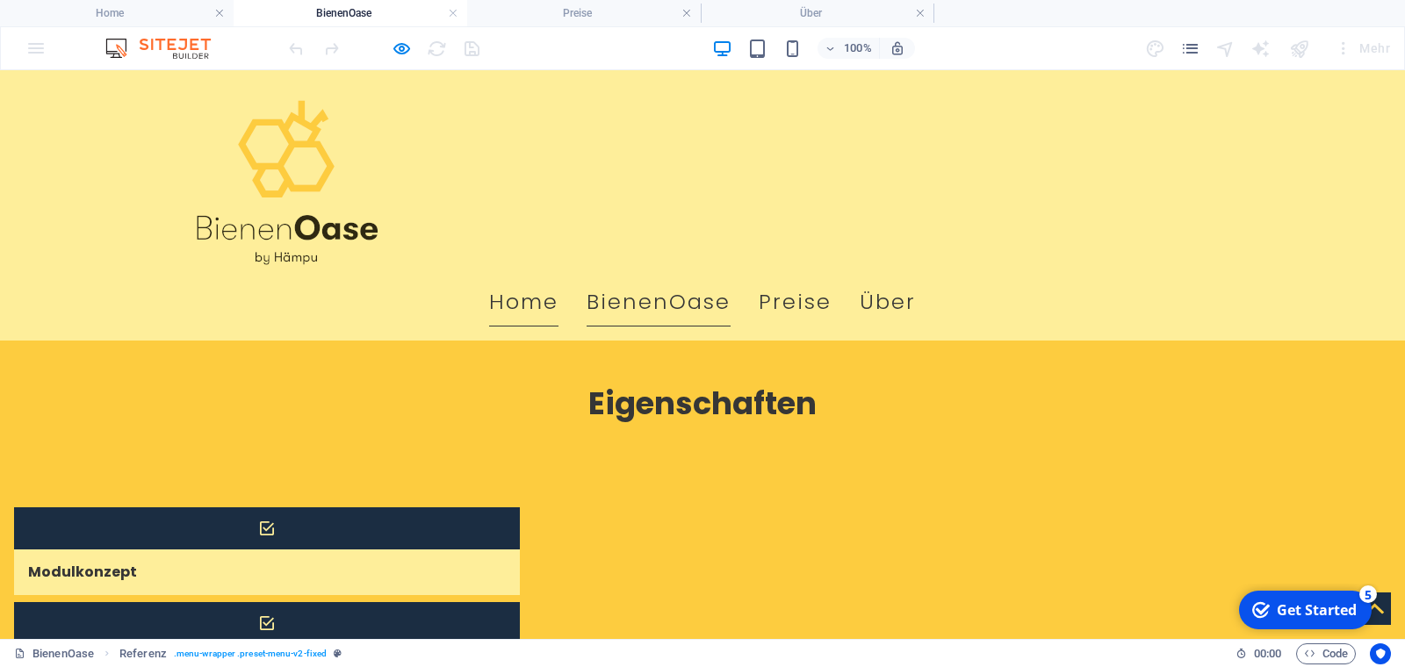
click at [558, 277] on link "Home" at bounding box center [523, 301] width 69 height 49
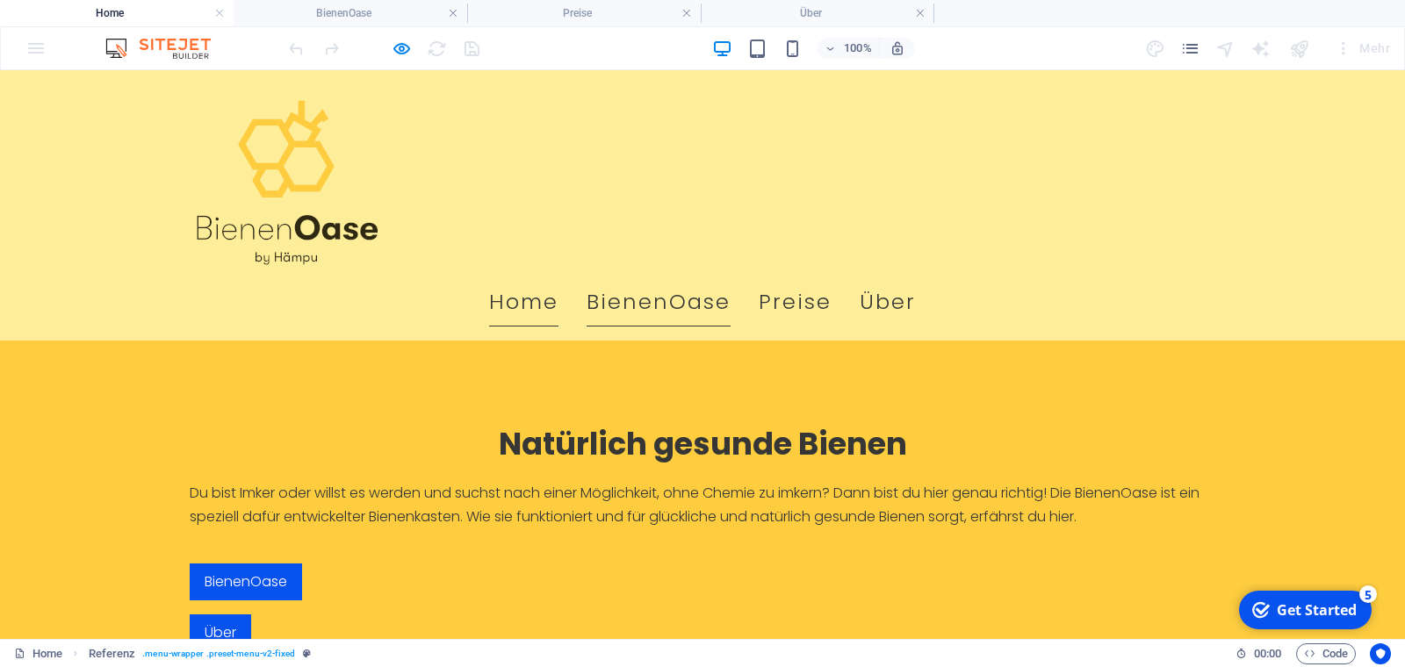
click at [731, 277] on link "BienenOase" at bounding box center [659, 301] width 144 height 49
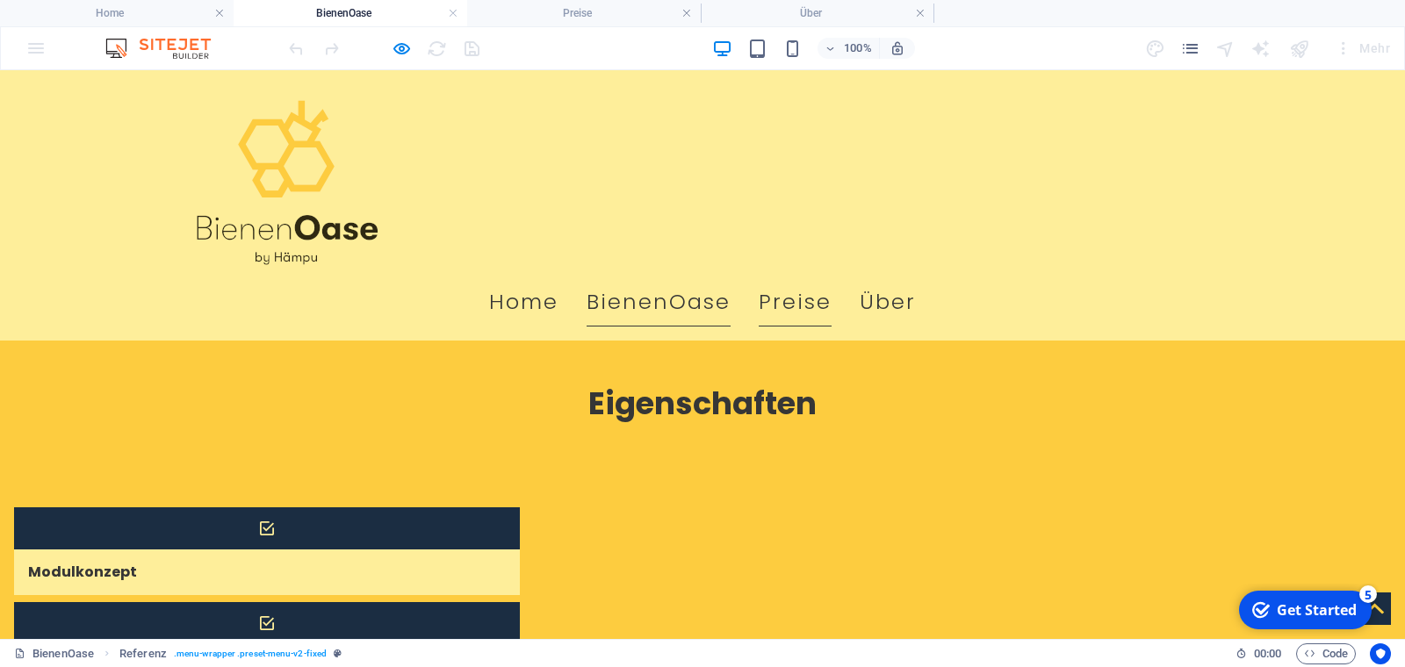
click at [832, 277] on link "Preise" at bounding box center [795, 301] width 73 height 49
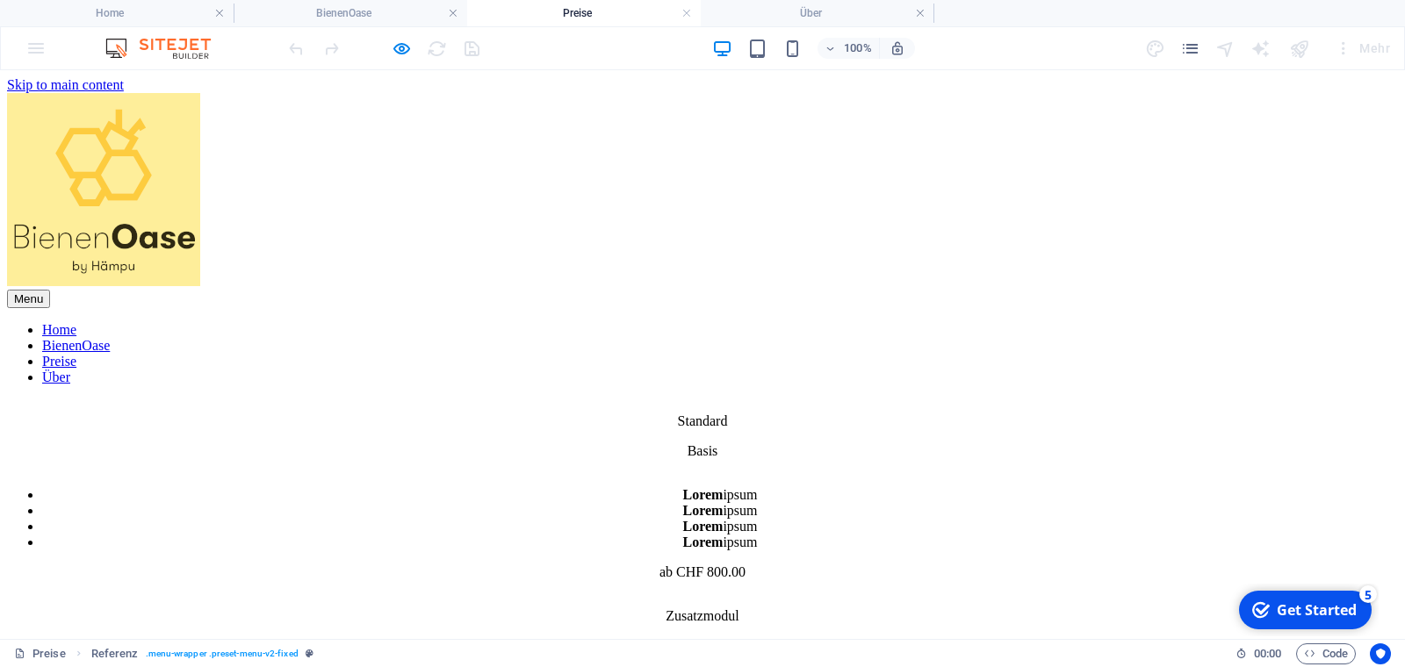
click at [413, 503] on li "Lorem ipsum" at bounding box center [720, 495] width 1356 height 16
click at [1228, 175] on div "Menu Home BienenOase Preise Über" at bounding box center [702, 239] width 1391 height 292
click at [110, 338] on link "BienenOase" at bounding box center [76, 345] width 68 height 15
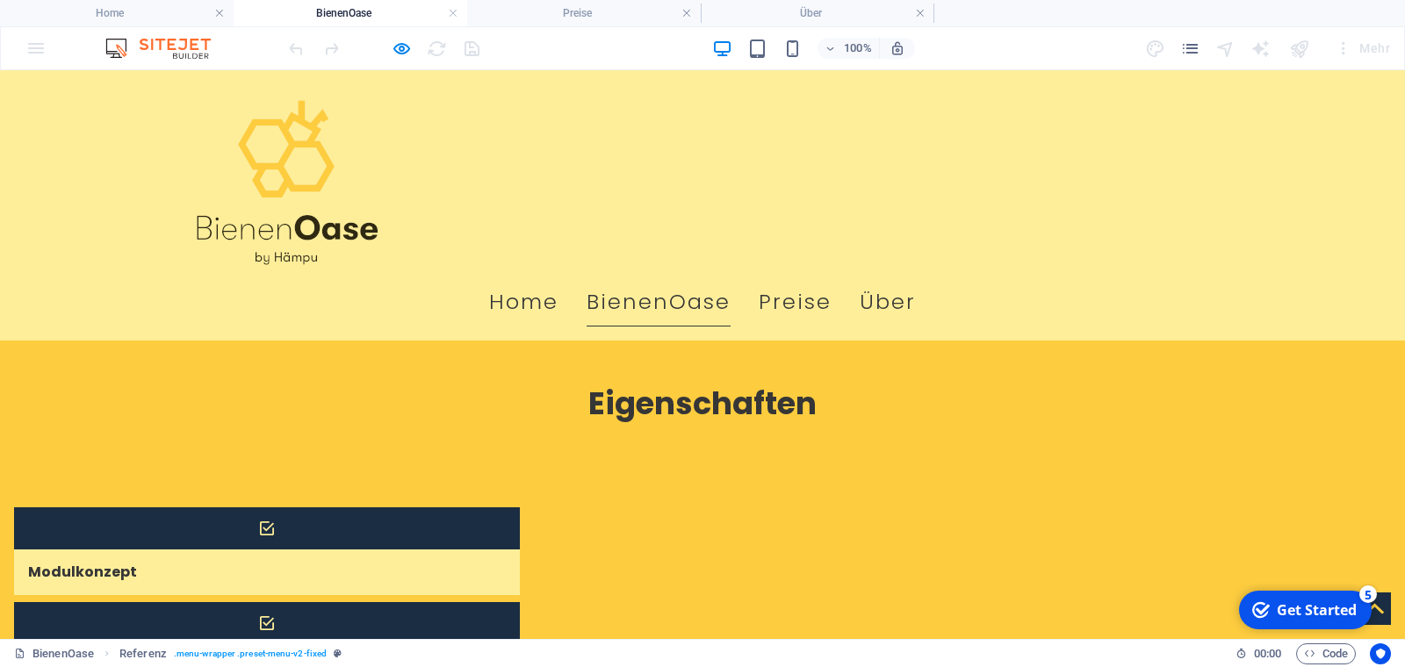
click at [271, 152] on img at bounding box center [286, 180] width 193 height 193
